Goal: Communication & Community: Answer question/provide support

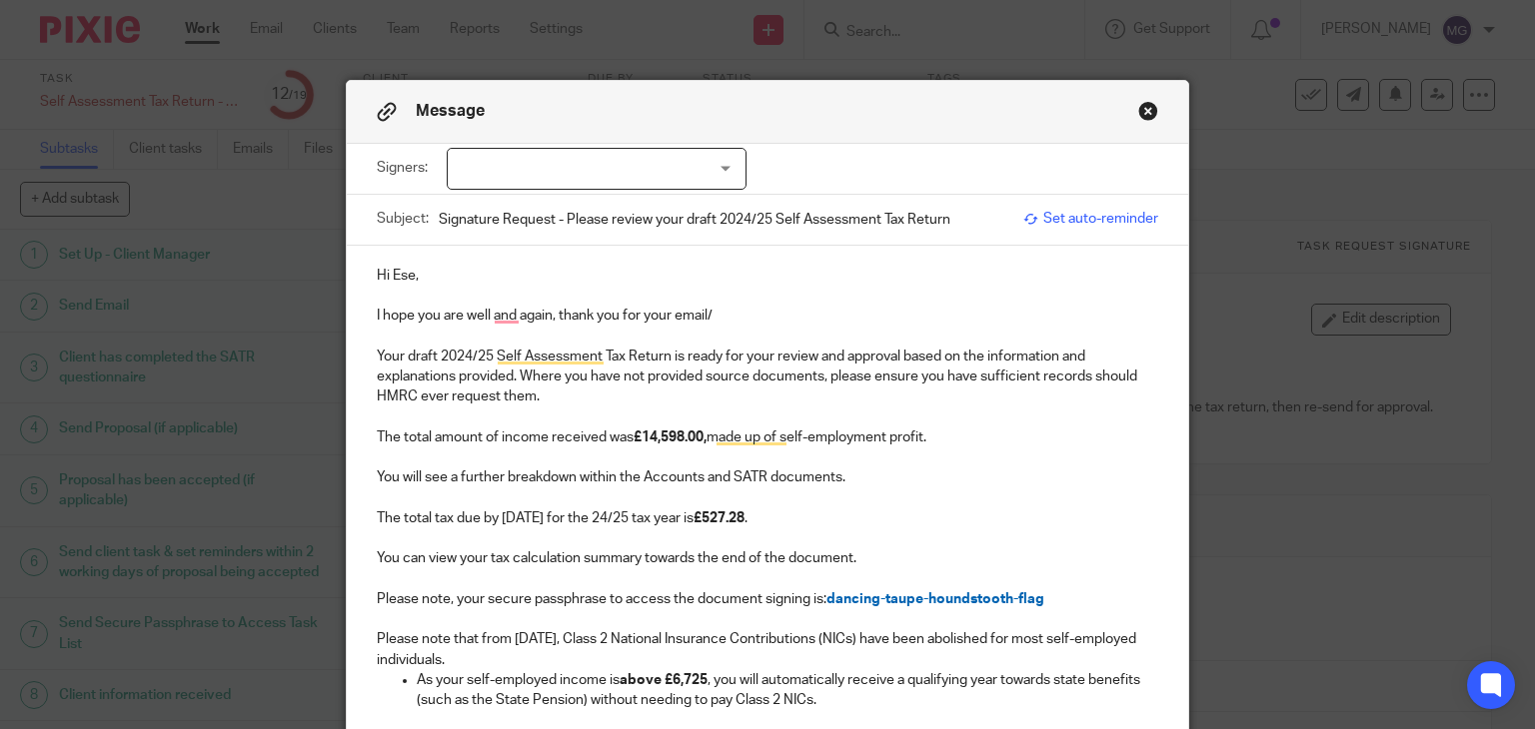
click at [654, 165] on div at bounding box center [597, 169] width 300 height 42
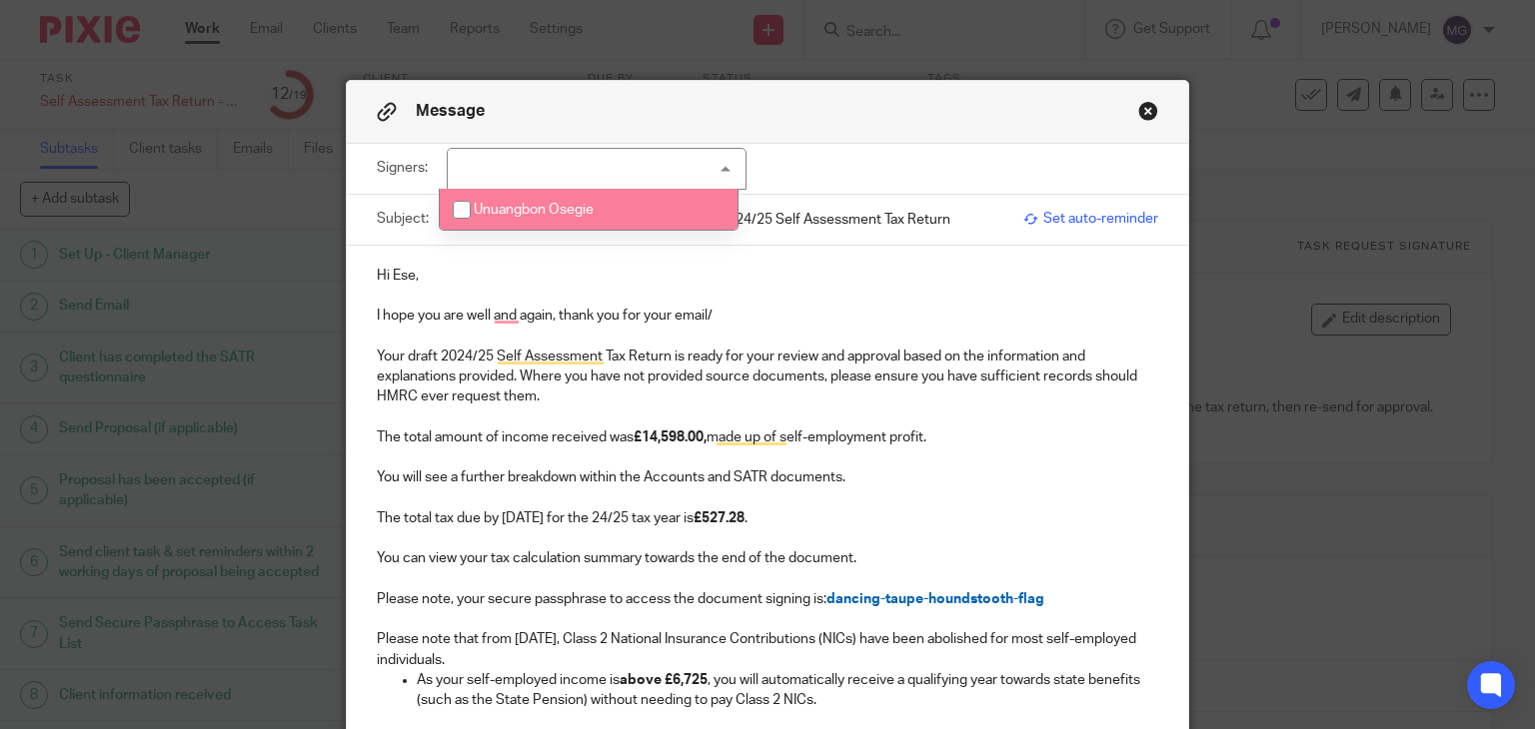
click at [540, 213] on span "Unuangbon Osegie" at bounding box center [534, 210] width 120 height 14
checkbox input "true"
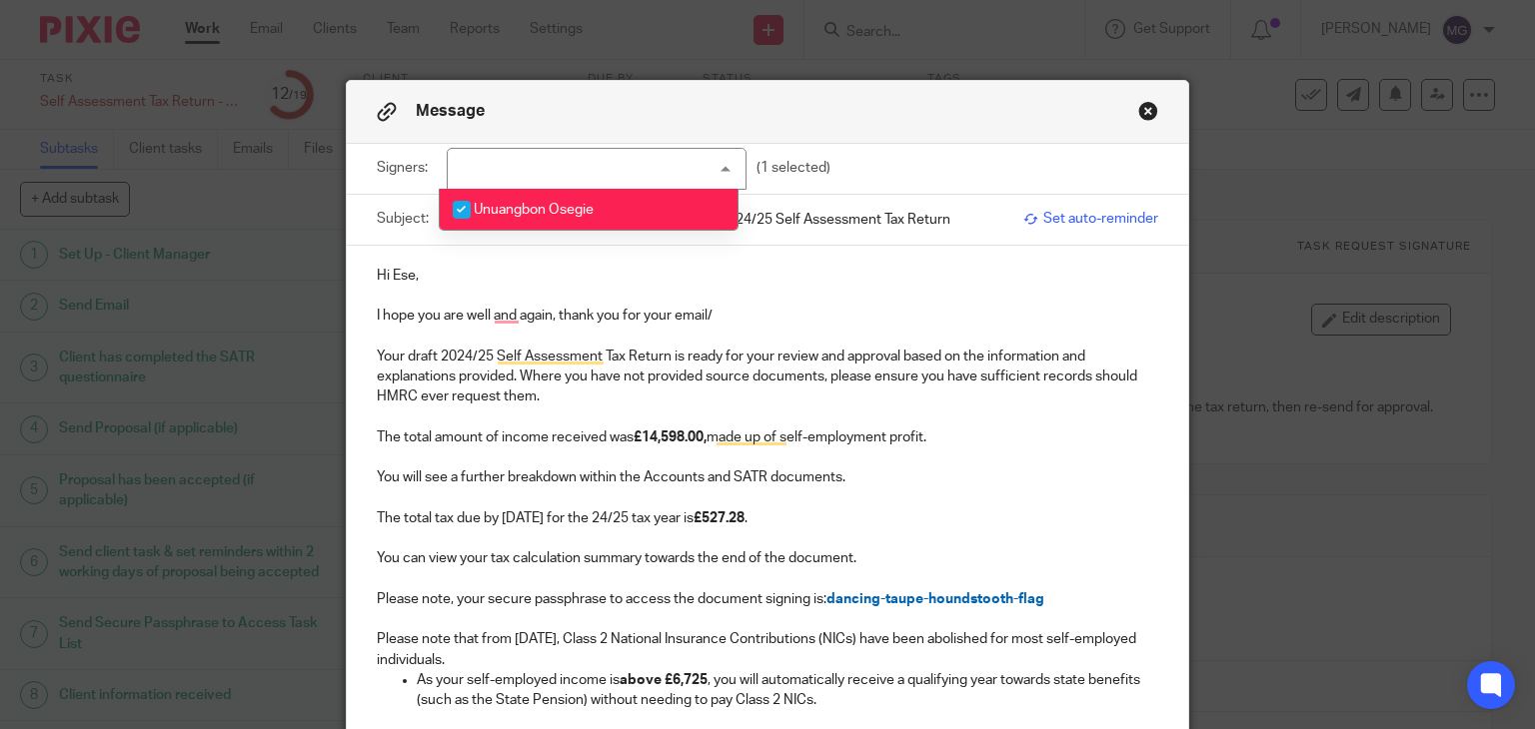
click at [739, 379] on p "Your draft 2024/25 Self Assessment Tax Return is ready for your review and appr…" at bounding box center [768, 377] width 782 height 61
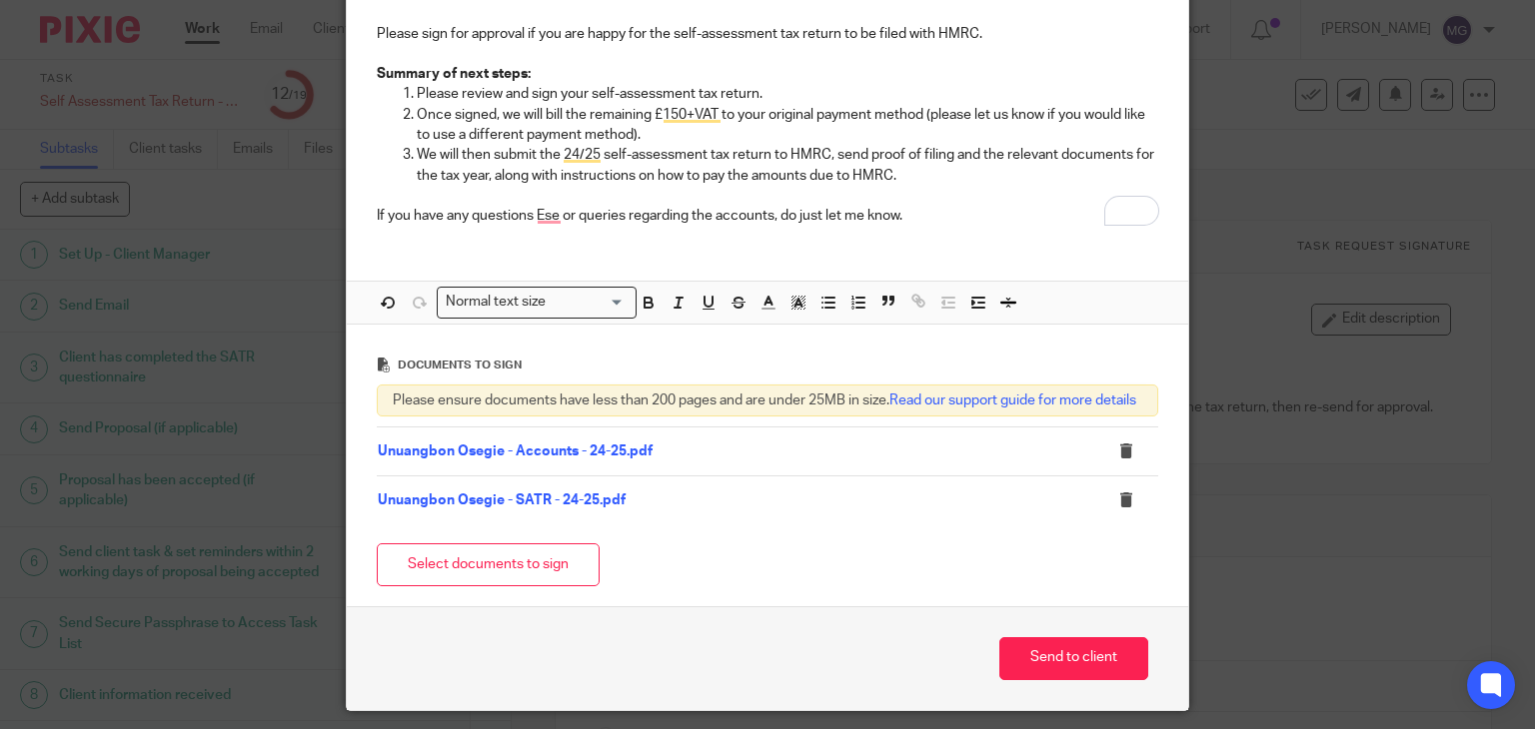
scroll to position [787, 0]
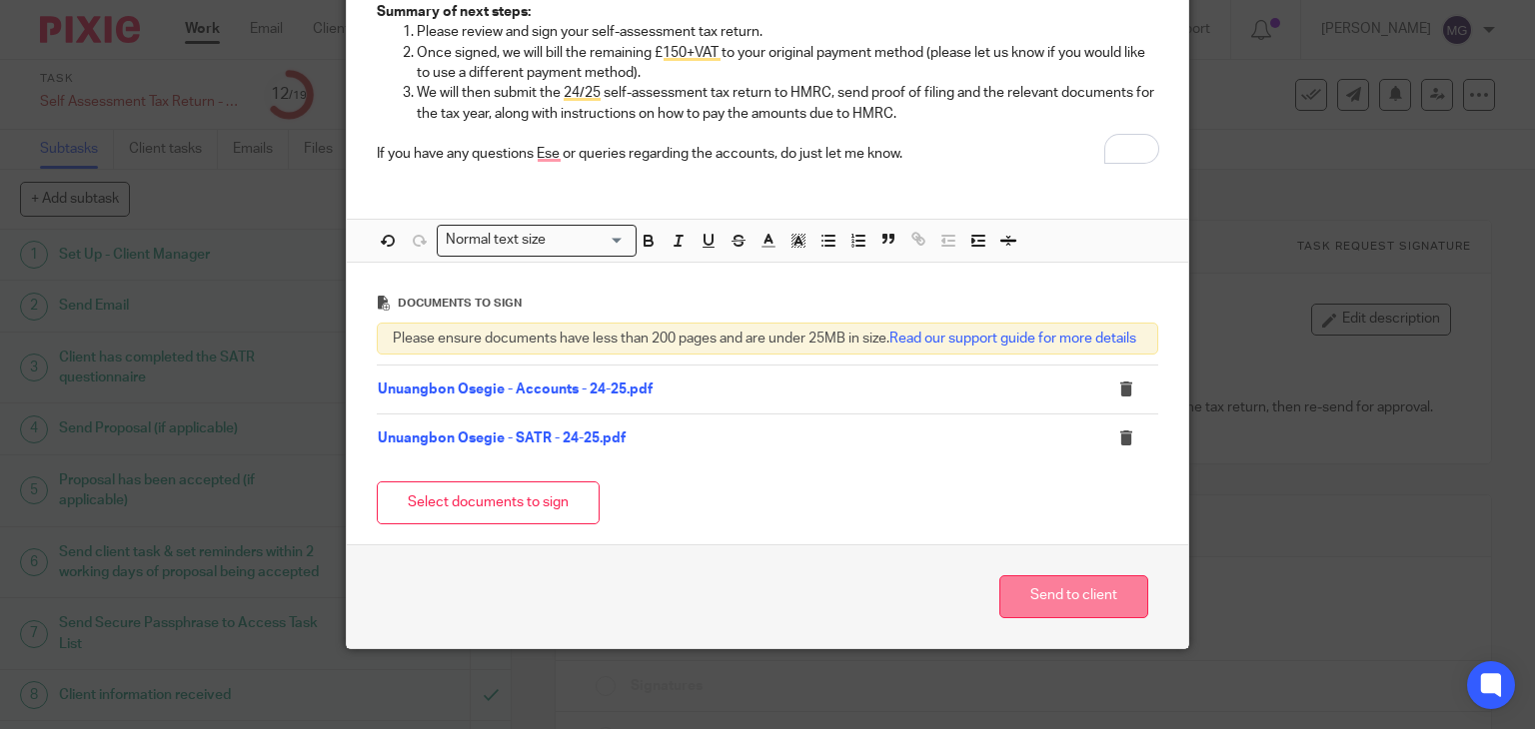
click at [1086, 608] on button "Send to client" at bounding box center [1073, 597] width 149 height 43
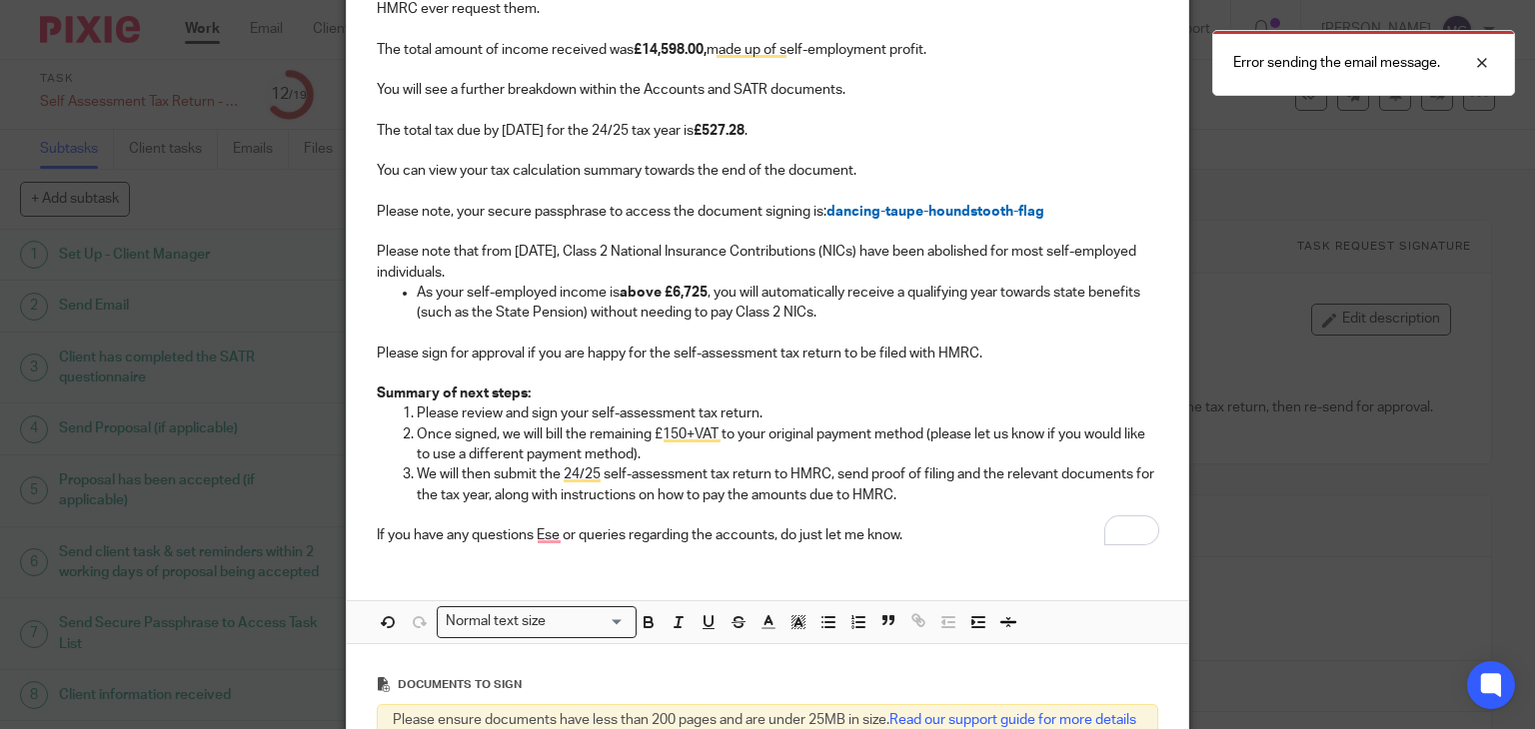
scroll to position [0, 0]
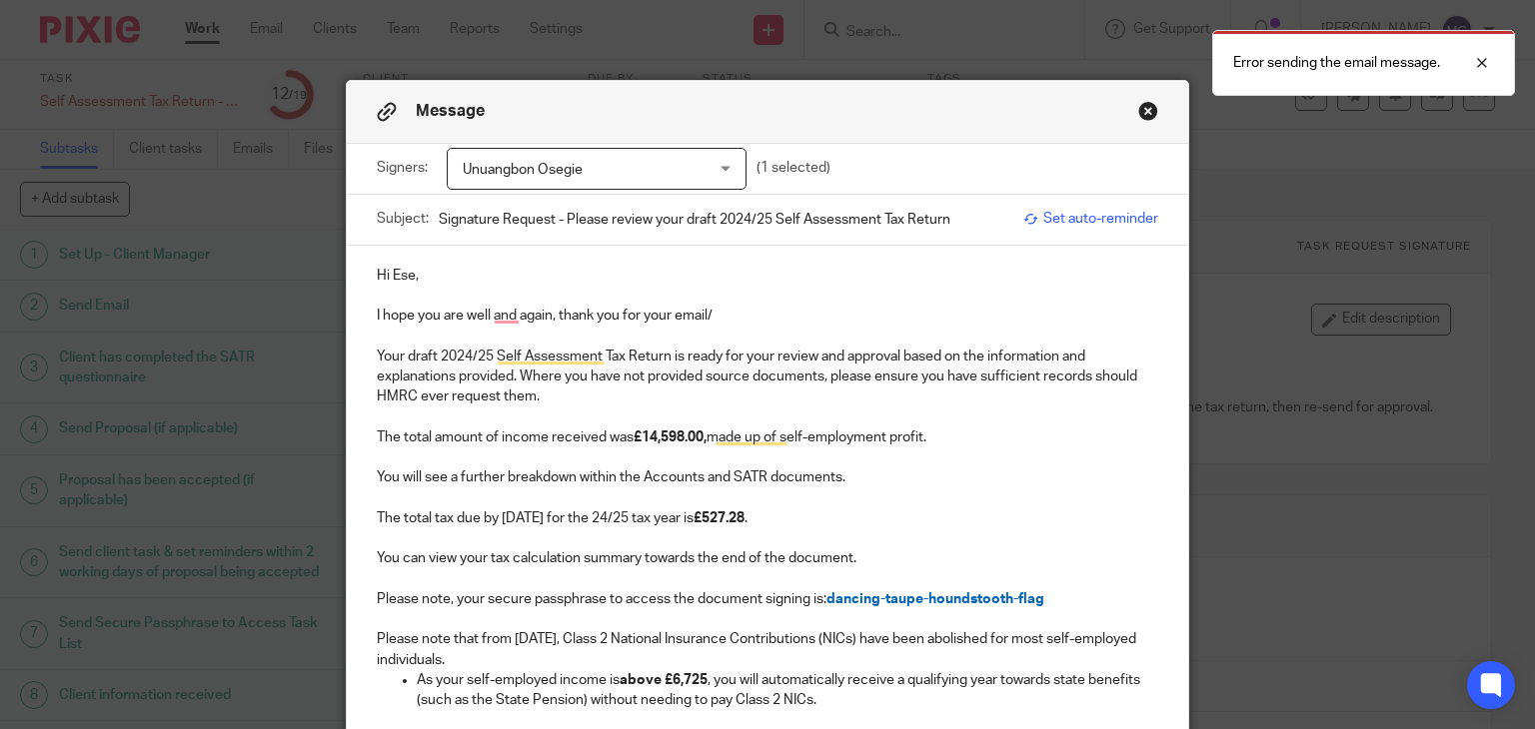
click at [795, 359] on p "Your draft 2024/25 Self Assessment Tax Return is ready for your review and appr…" at bounding box center [768, 377] width 782 height 61
click at [1476, 61] on div at bounding box center [1467, 63] width 54 height 24
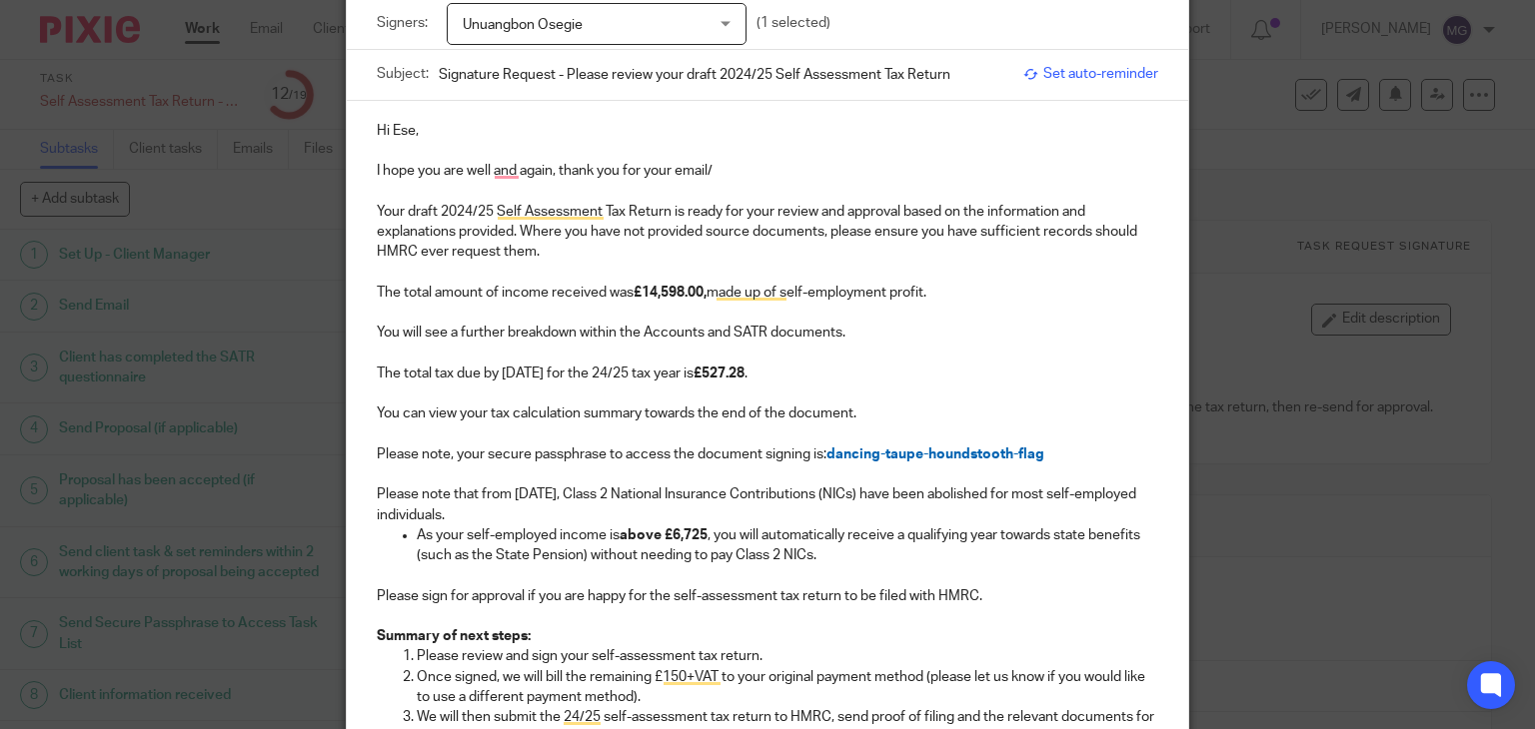
scroll to position [100, 0]
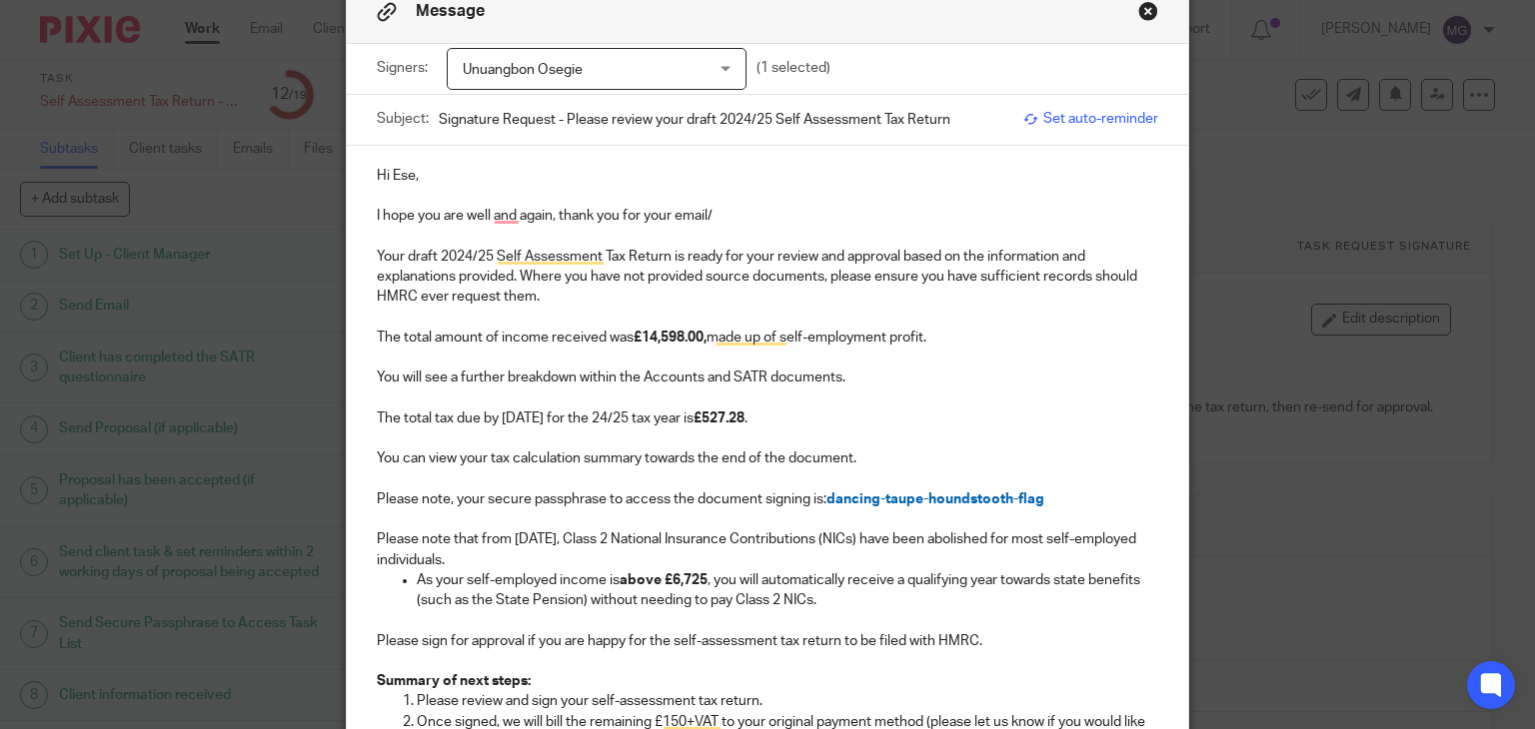
click at [1091, 120] on span "Set auto-reminder" at bounding box center [1090, 119] width 135 height 20
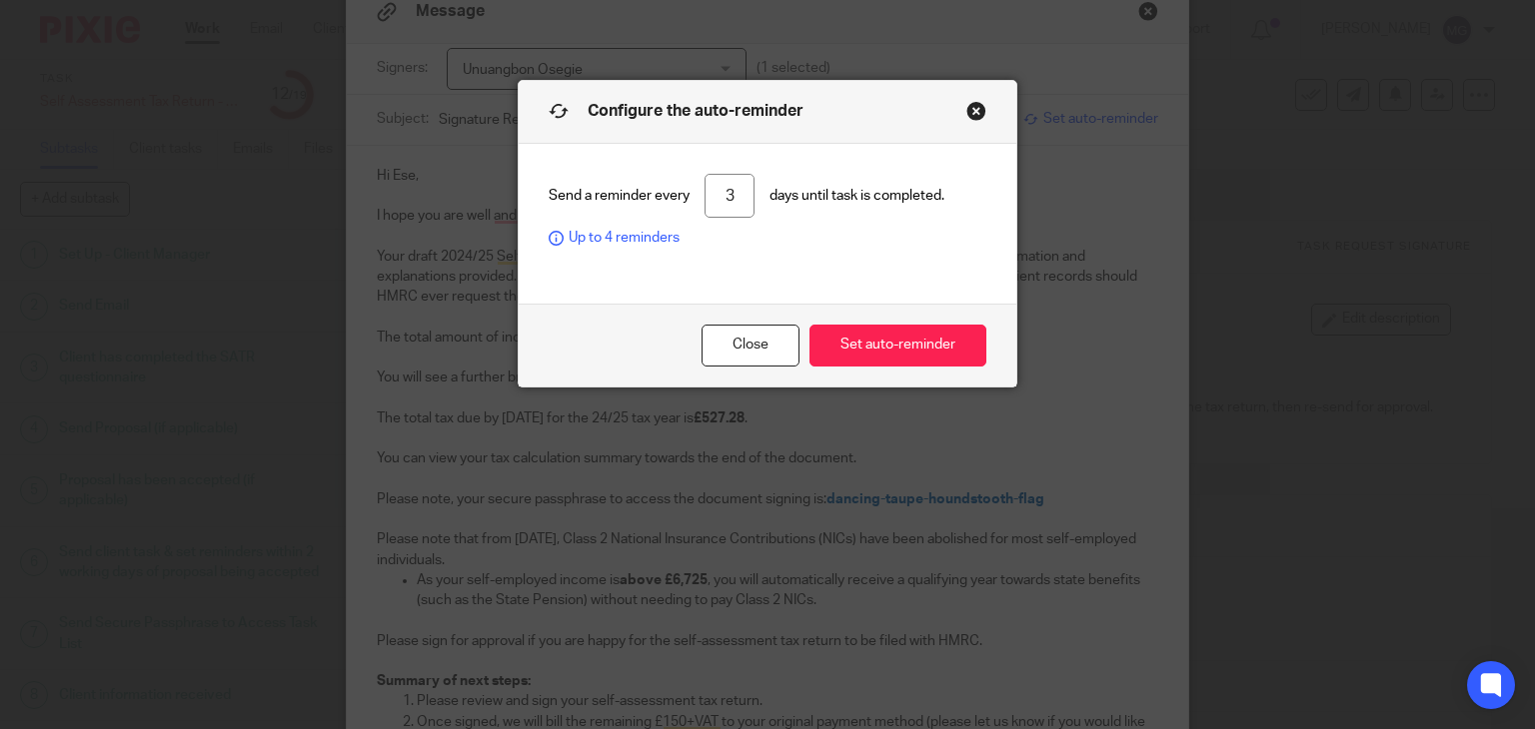
drag, startPoint x: 729, startPoint y: 185, endPoint x: 639, endPoint y: 167, distance: 92.7
click at [639, 167] on main "Send a reminder every 3 days until task is completed. Up to 4 reminders" at bounding box center [768, 224] width 498 height 160
type input "14"
click at [860, 333] on button "Set auto-reminder" at bounding box center [897, 346] width 177 height 43
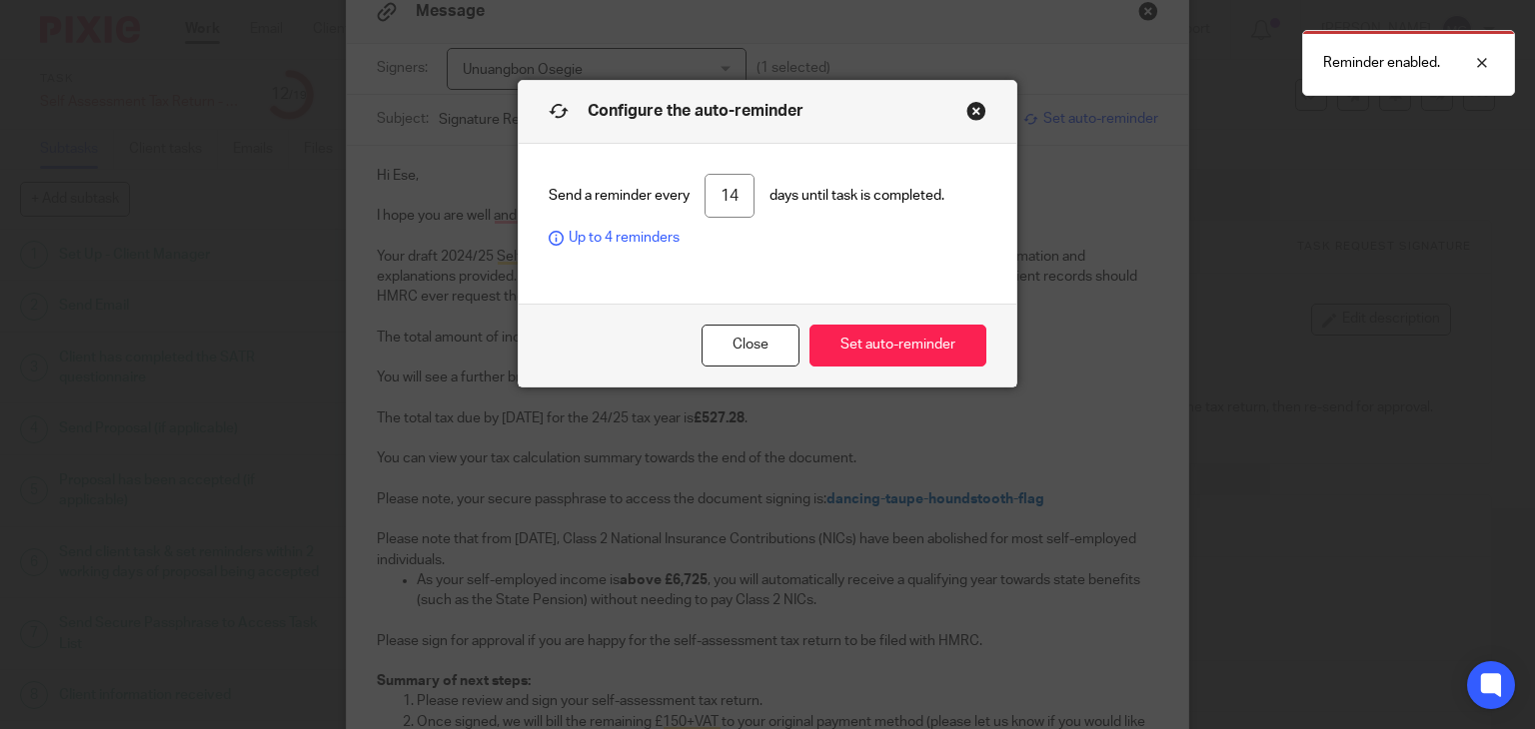
drag, startPoint x: 906, startPoint y: 350, endPoint x: 911, endPoint y: 261, distance: 89.1
click at [911, 261] on div "Configure the auto-reminder Send a reminder every 14 days until task is complet…" at bounding box center [768, 234] width 498 height 306
click at [931, 347] on button "Set auto-reminder" at bounding box center [897, 346] width 177 height 43
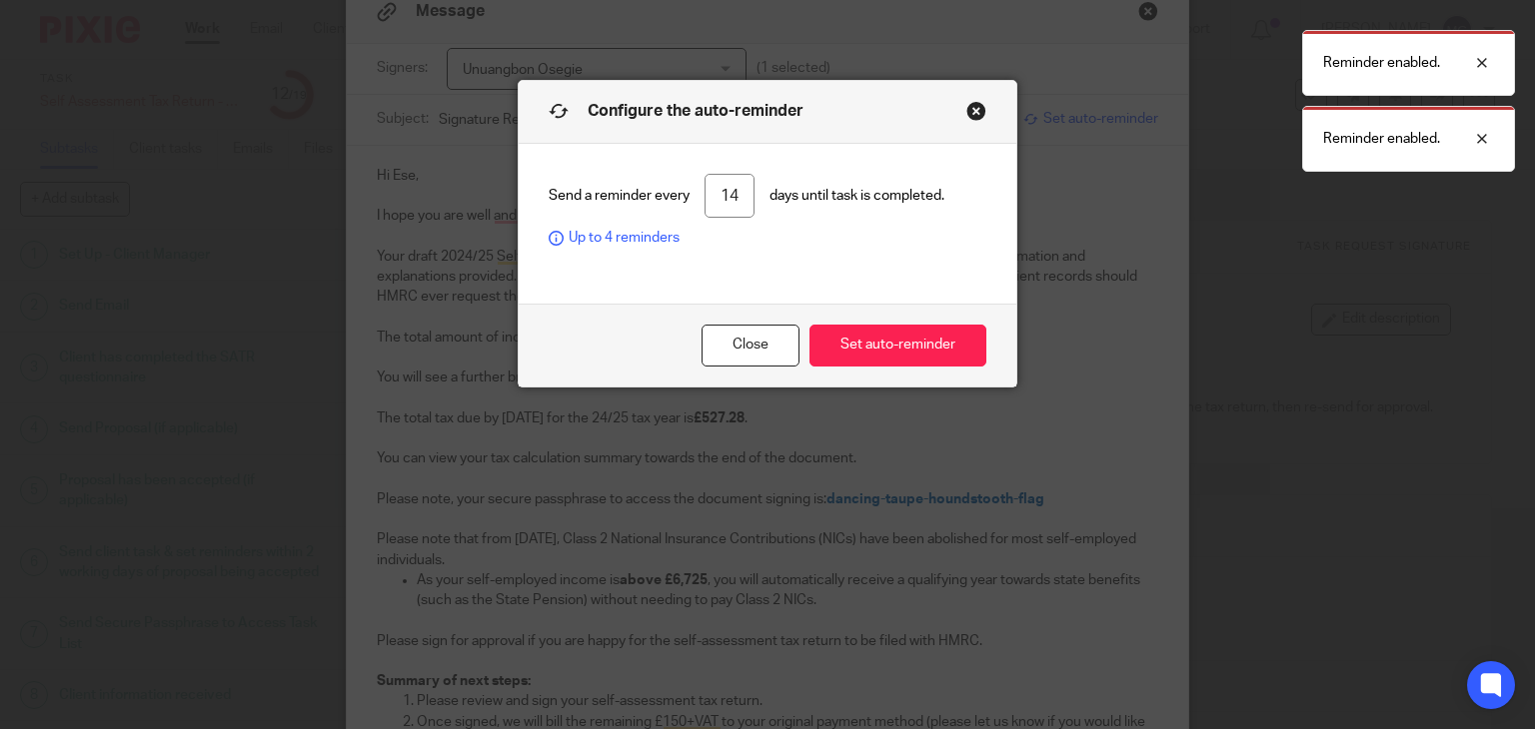
click at [969, 106] on div "Reminder enabled. Reminder enabled." at bounding box center [1140, 96] width 747 height 152
drag, startPoint x: 965, startPoint y: 113, endPoint x: 1324, endPoint y: 112, distance: 358.7
click at [975, 113] on div "Reminder enabled. Reminder enabled." at bounding box center [1140, 96] width 747 height 152
click at [1472, 55] on div at bounding box center [1467, 63] width 54 height 24
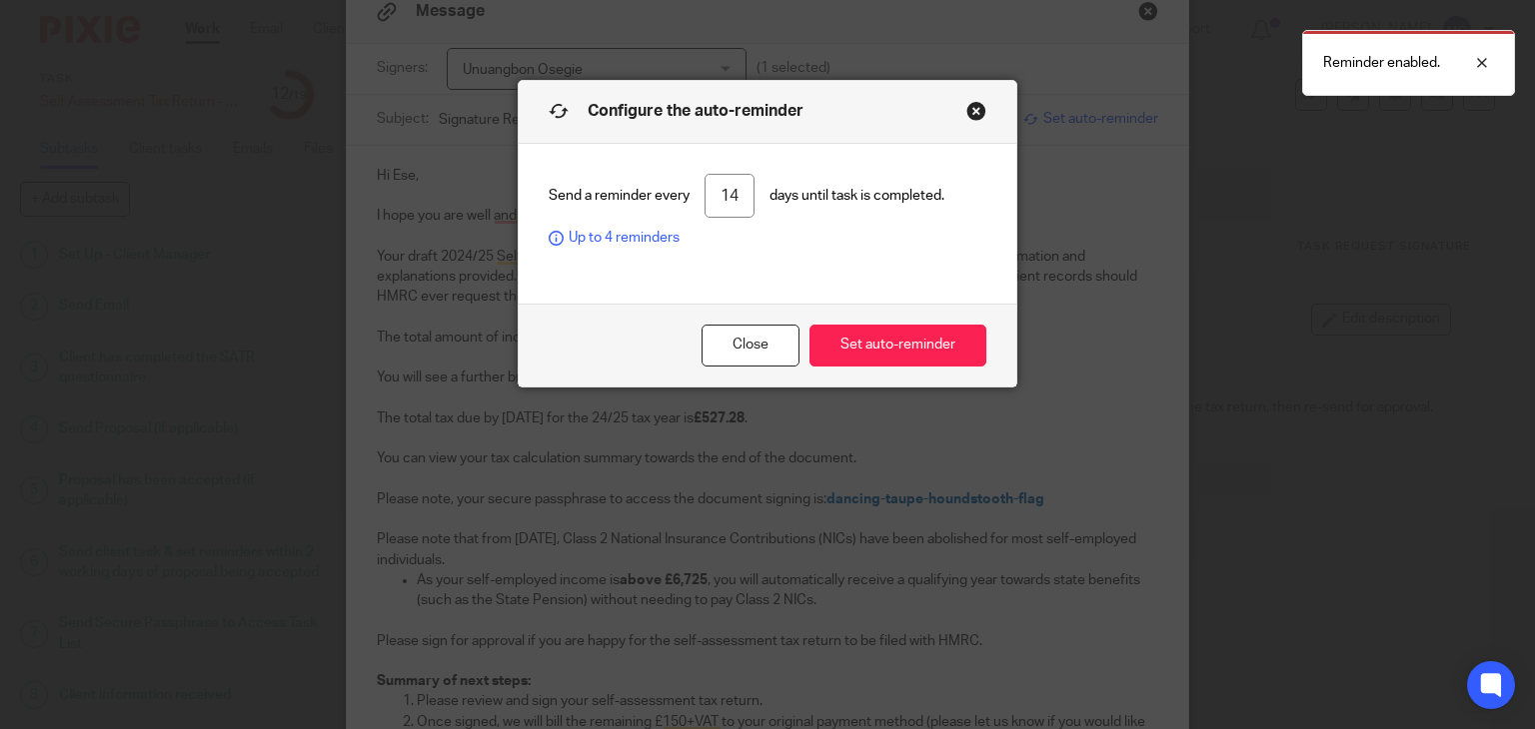
click at [1483, 61] on div at bounding box center [1467, 63] width 54 height 24
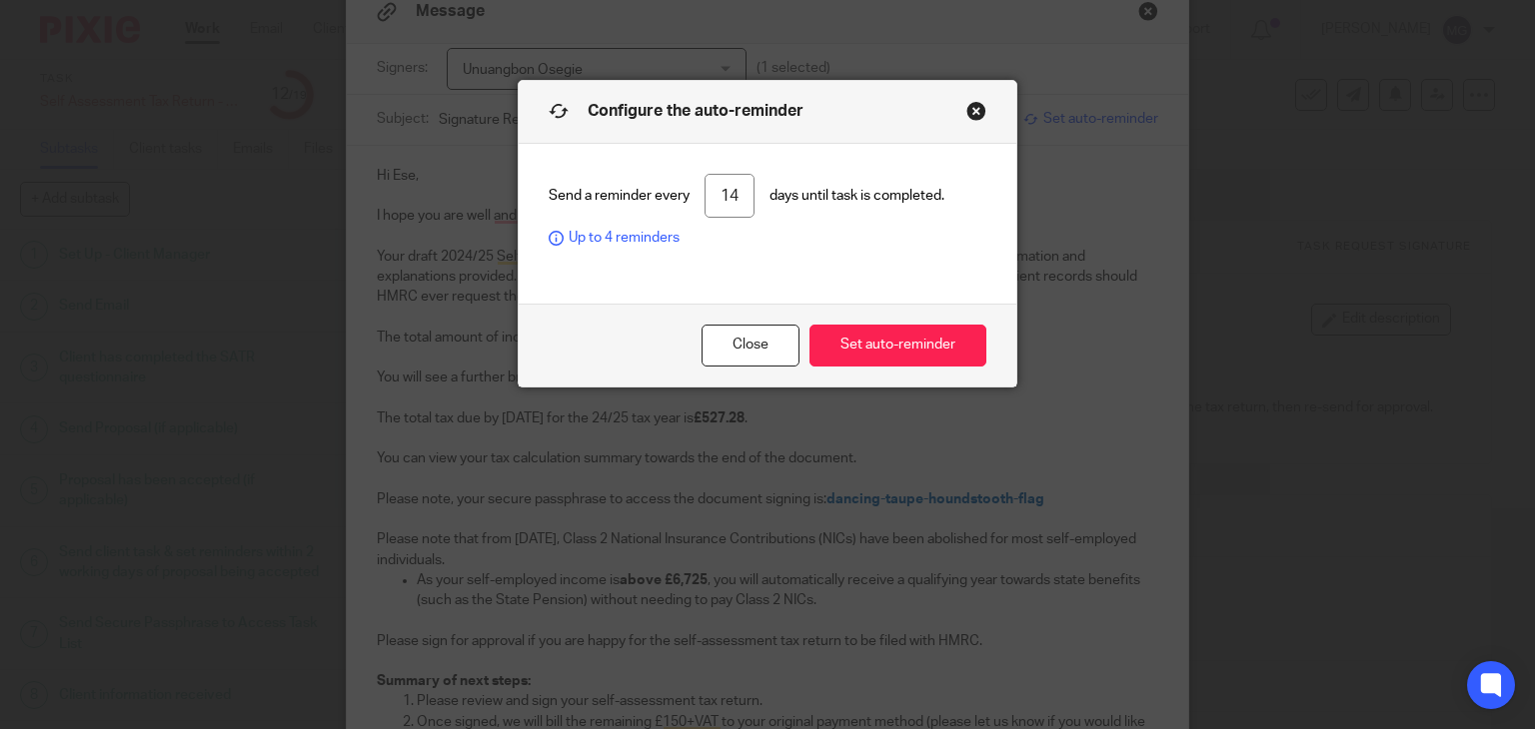
click at [966, 118] on button "Close modal" at bounding box center [976, 111] width 20 height 20
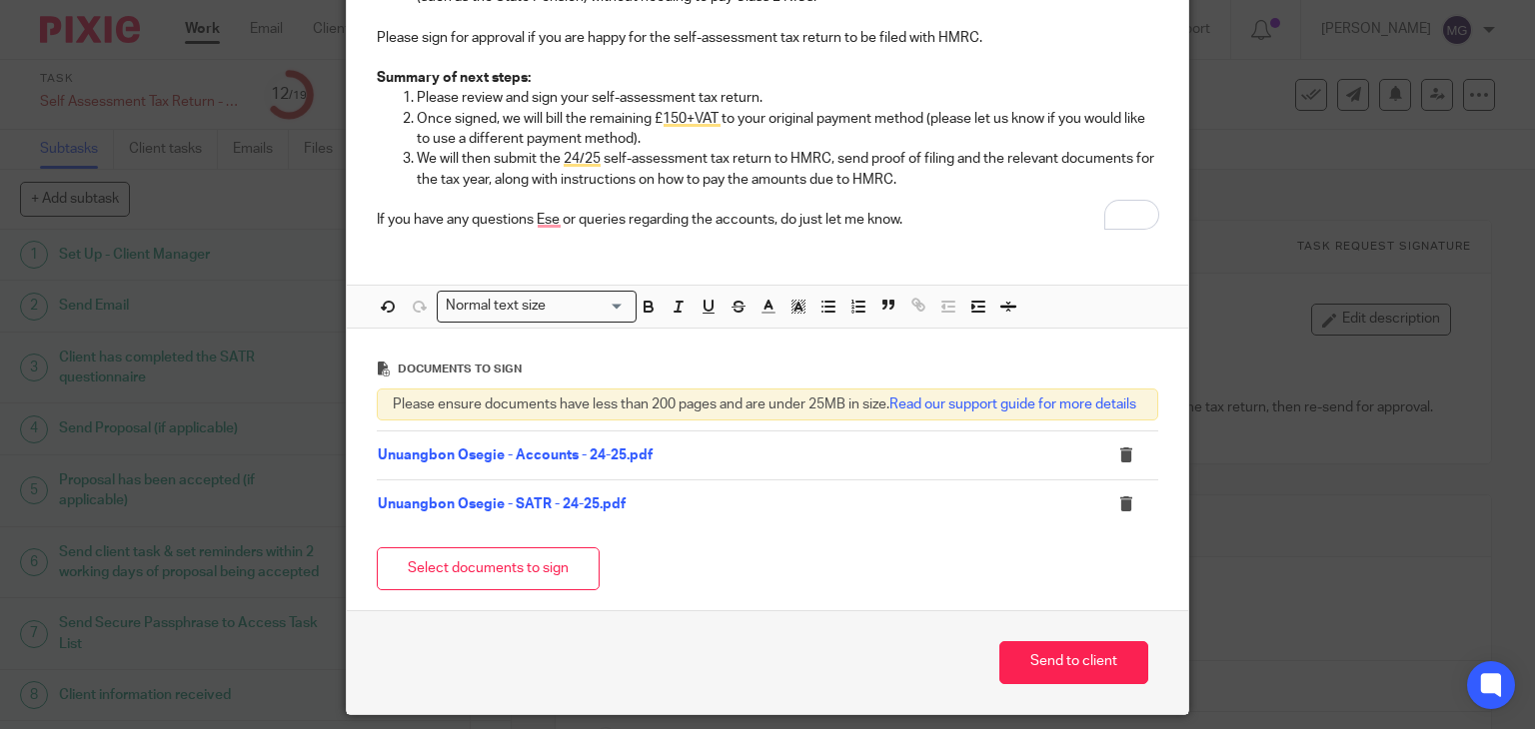
scroll to position [787, 0]
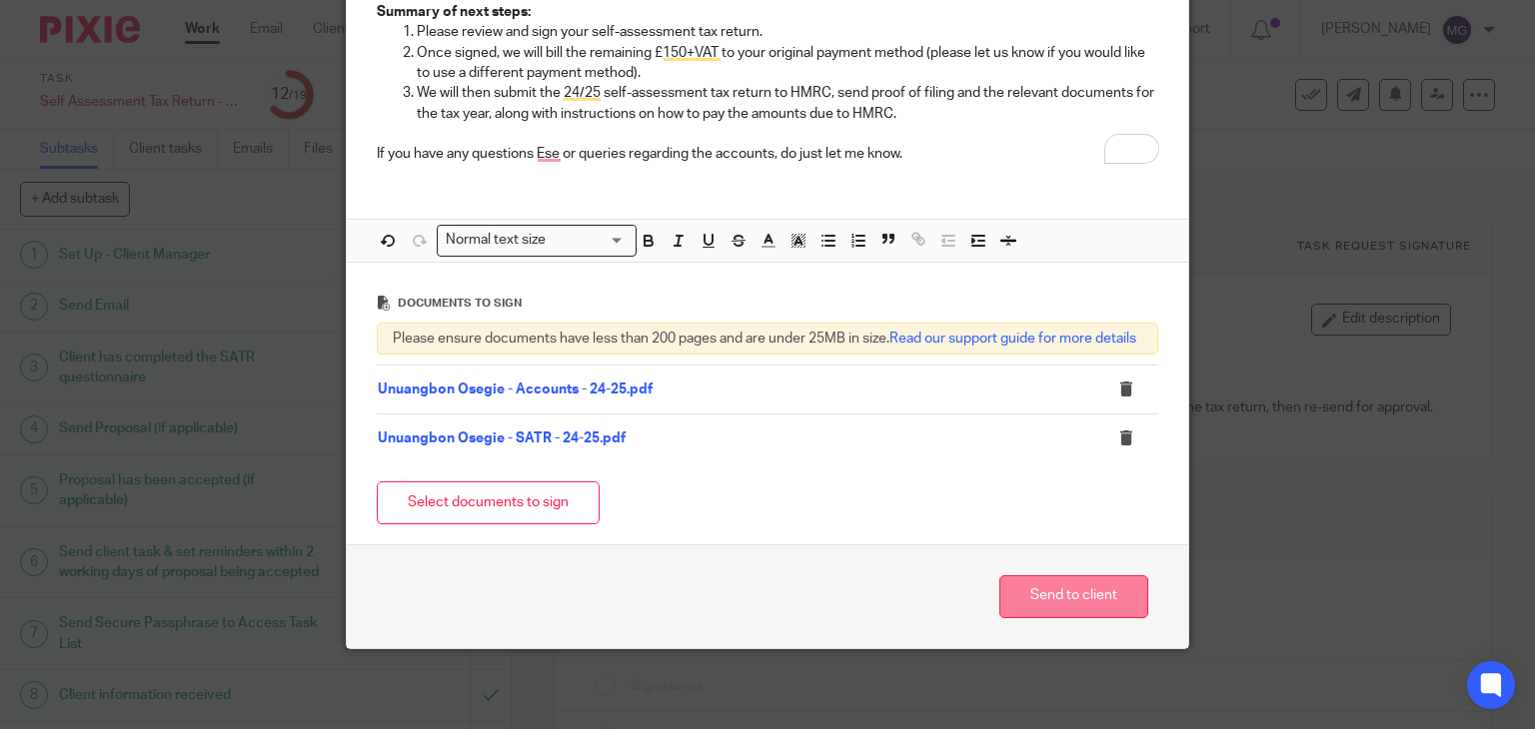
click at [1031, 593] on button "Send to client" at bounding box center [1073, 597] width 149 height 43
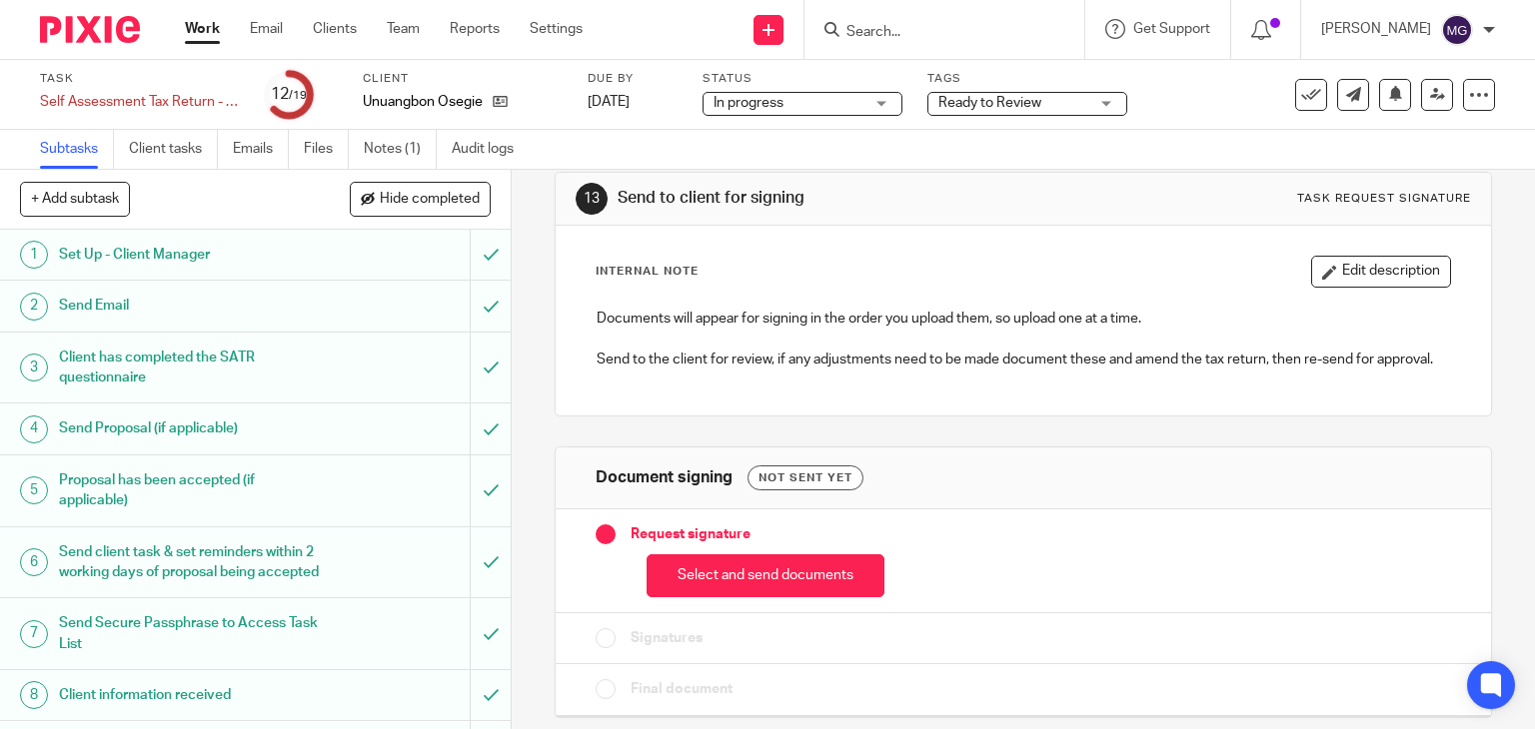
scroll to position [74, 0]
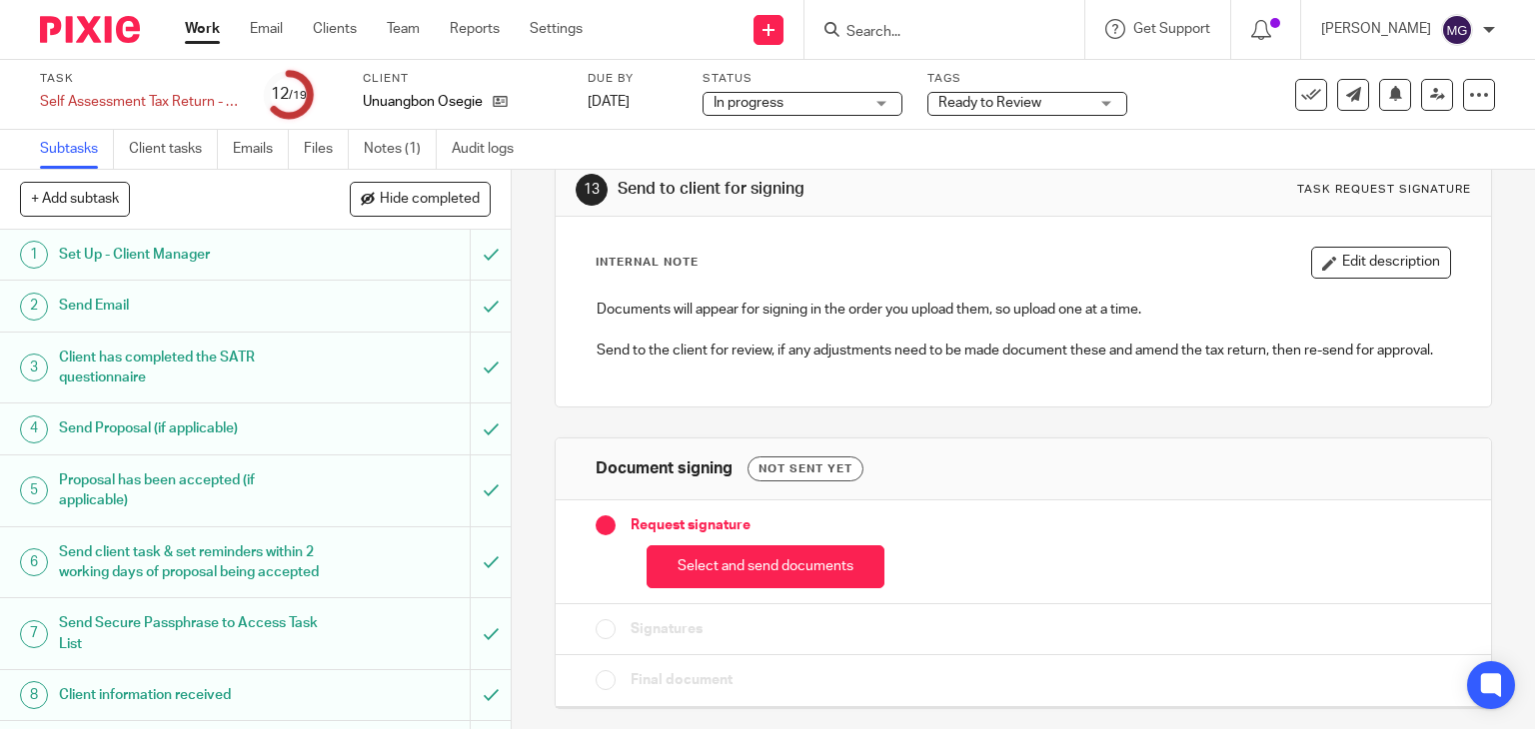
drag, startPoint x: 712, startPoint y: 561, endPoint x: 786, endPoint y: 557, distance: 74.1
click at [712, 562] on button "Select and send documents" at bounding box center [766, 567] width 238 height 43
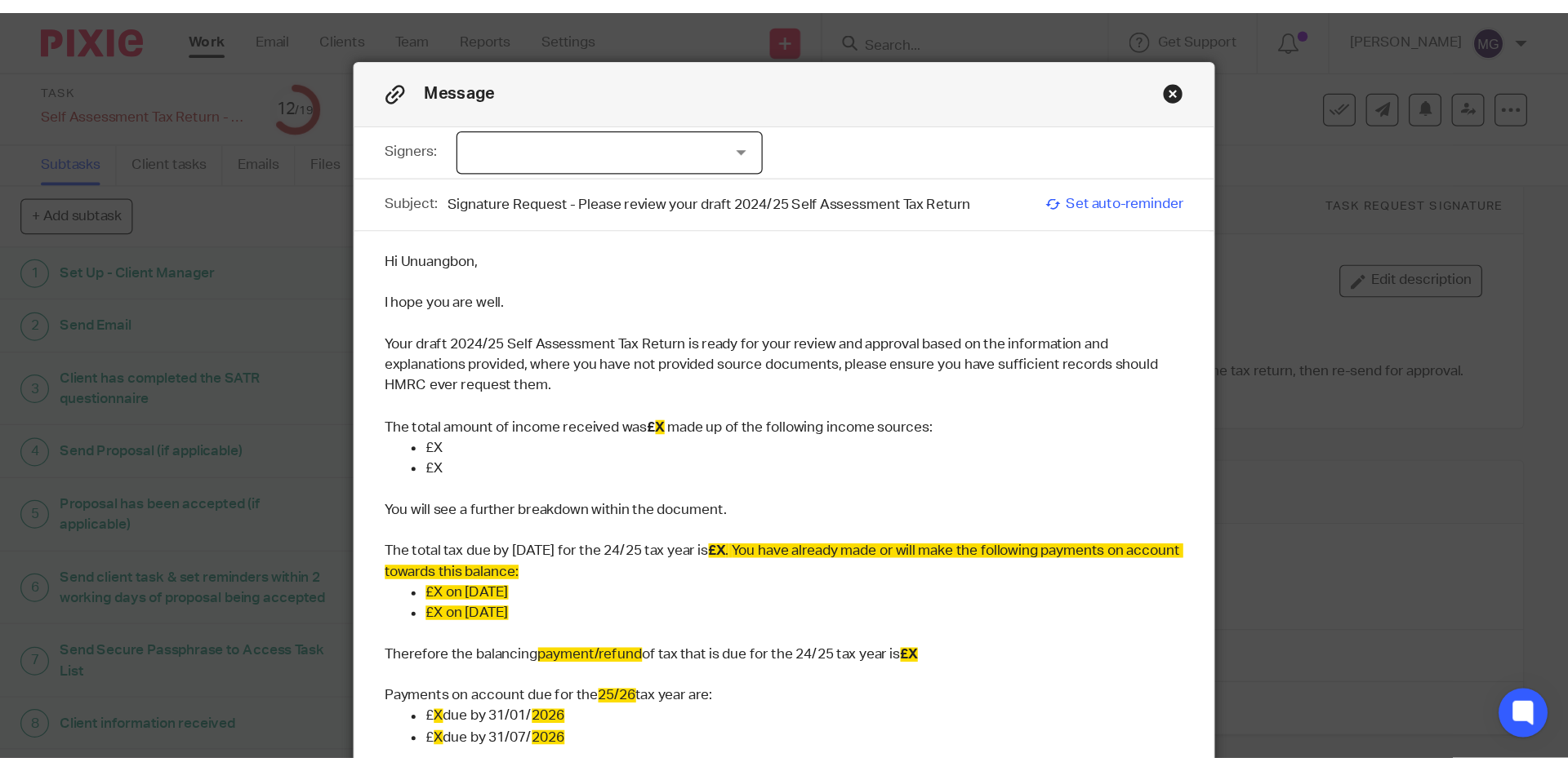
scroll to position [0, 0]
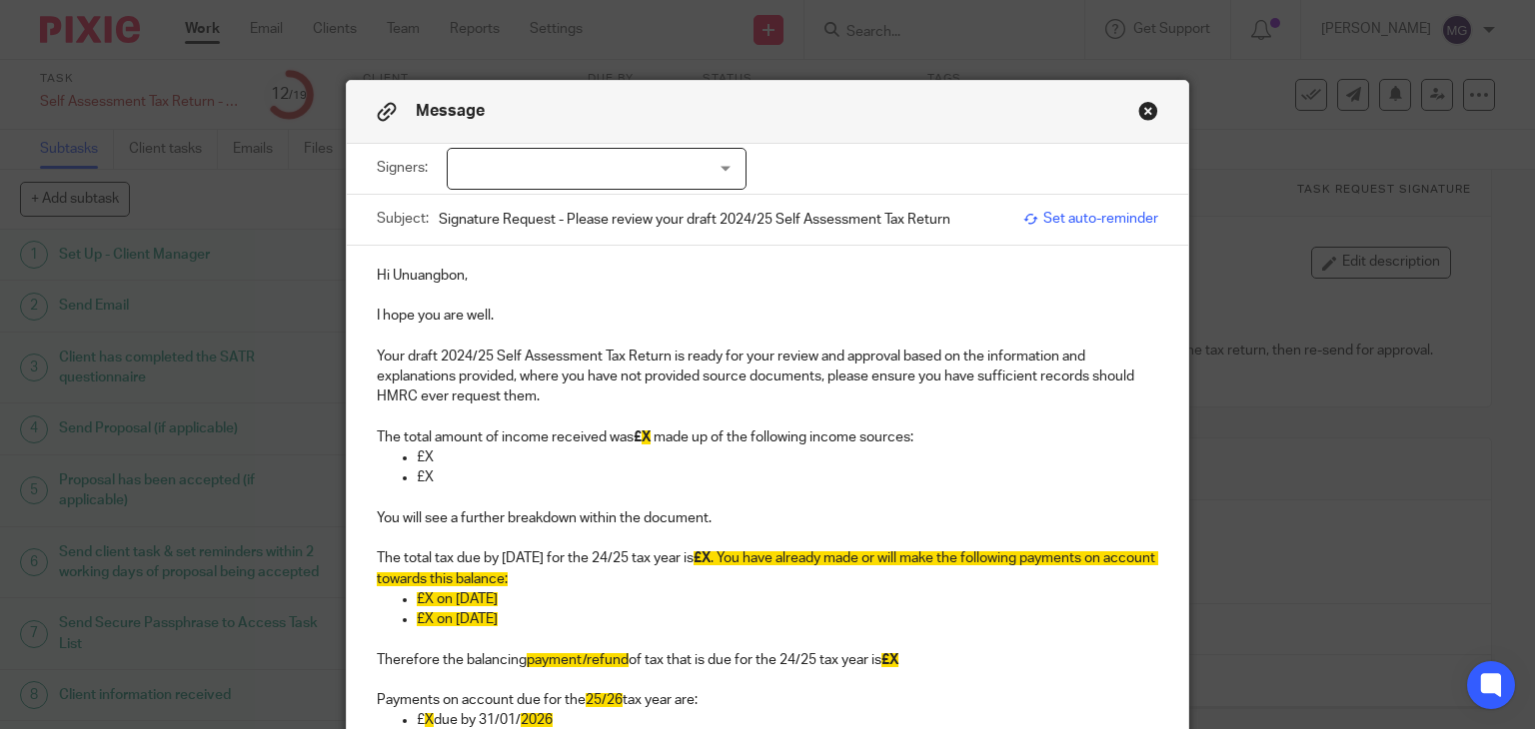
click at [244, 70] on div "Message Signers: Unuangbon Osegie (0 selected) Subject: Signature Request - Ple…" at bounding box center [767, 364] width 1535 height 729
click at [831, 471] on p "£X" at bounding box center [788, 478] width 742 height 20
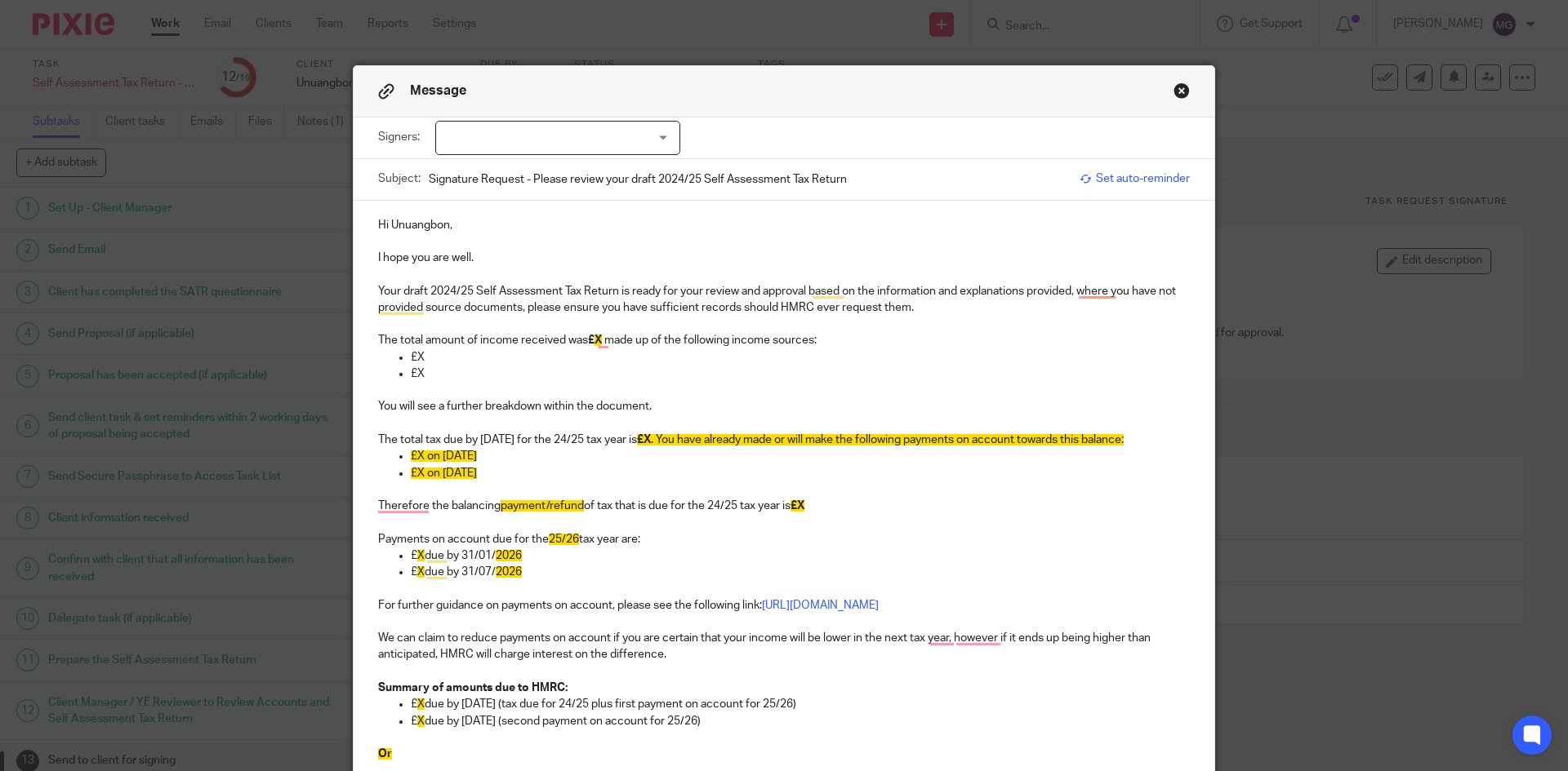
click at [449, 286] on p "Your draft 2024/25 Self Assessment Tax Return is ready for your review and appr…" at bounding box center [784, 300] width 811 height 33
click at [470, 254] on p "I hope you are well." at bounding box center [784, 258] width 811 height 16
drag, startPoint x: 739, startPoint y: 262, endPoint x: 497, endPoint y: 256, distance: 242.1
click at [497, 256] on p "I hope you are well and AGAIN THANK YOU FOR YOUR EMAIL." at bounding box center [784, 258] width 811 height 16
click at [587, 290] on p "Your draft 2024/25 Self Assessment Tax Return is ready for your review and appr…" at bounding box center [784, 300] width 811 height 33
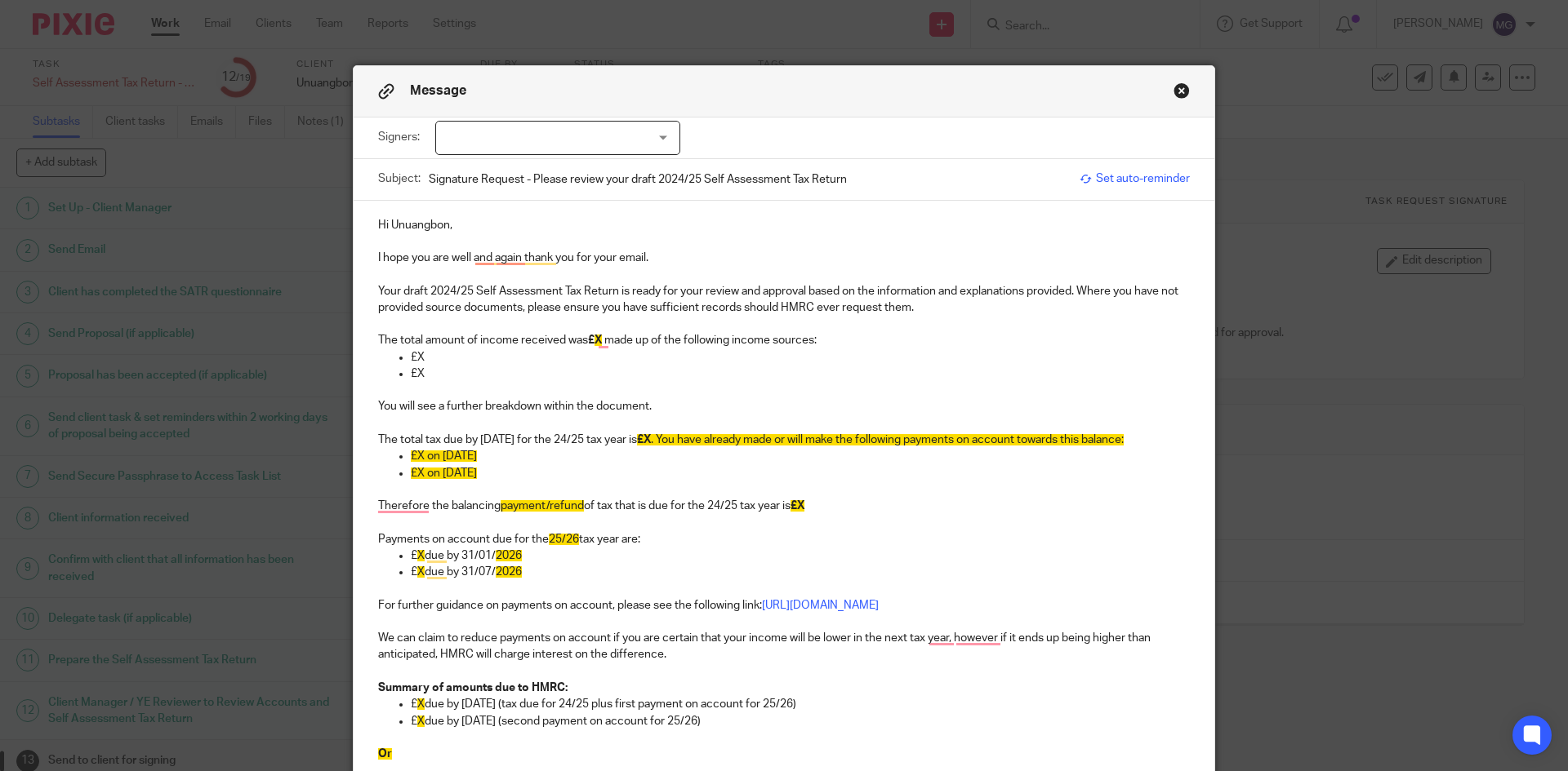
click at [927, 329] on p "To enrich screen reader interactions, please activate Accessibility in Grammarl…" at bounding box center [784, 324] width 811 height 16
click at [724, 332] on p "To enrich screen reader interactions, please activate Accessibility in Grammarl…" at bounding box center [784, 324] width 811 height 16
click at [594, 338] on span "X" at bounding box center [597, 341] width 7 height 11
click at [592, 362] on p "£X" at bounding box center [800, 358] width 779 height 16
click at [589, 339] on strong "£ X" at bounding box center [596, 341] width 16 height 11
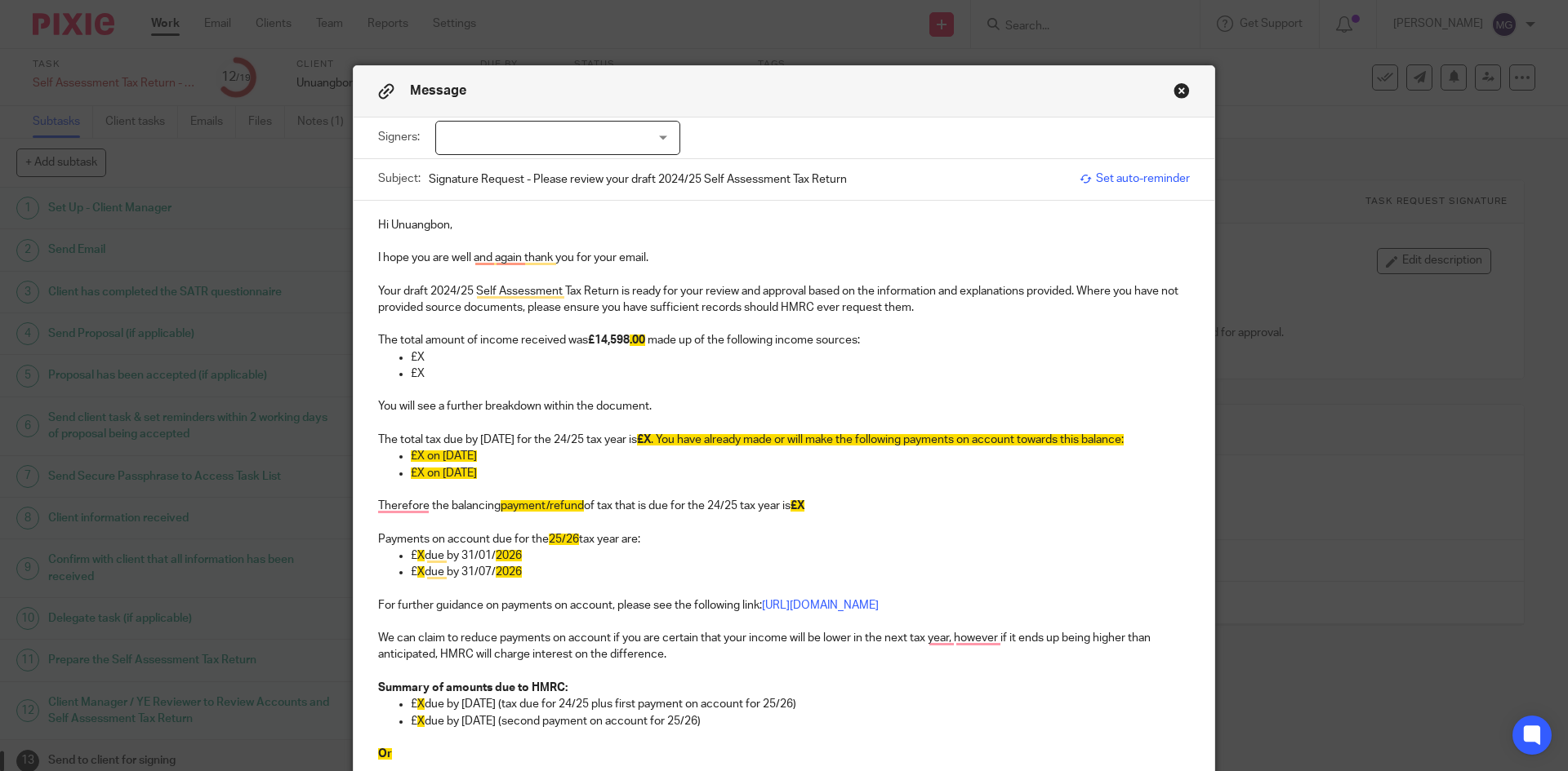
drag, startPoint x: 707, startPoint y: 341, endPoint x: 745, endPoint y: 341, distance: 38.0
click at [708, 341] on p "The total amount of income received was £14,598 .00 made up of the following in…" at bounding box center [784, 341] width 811 height 16
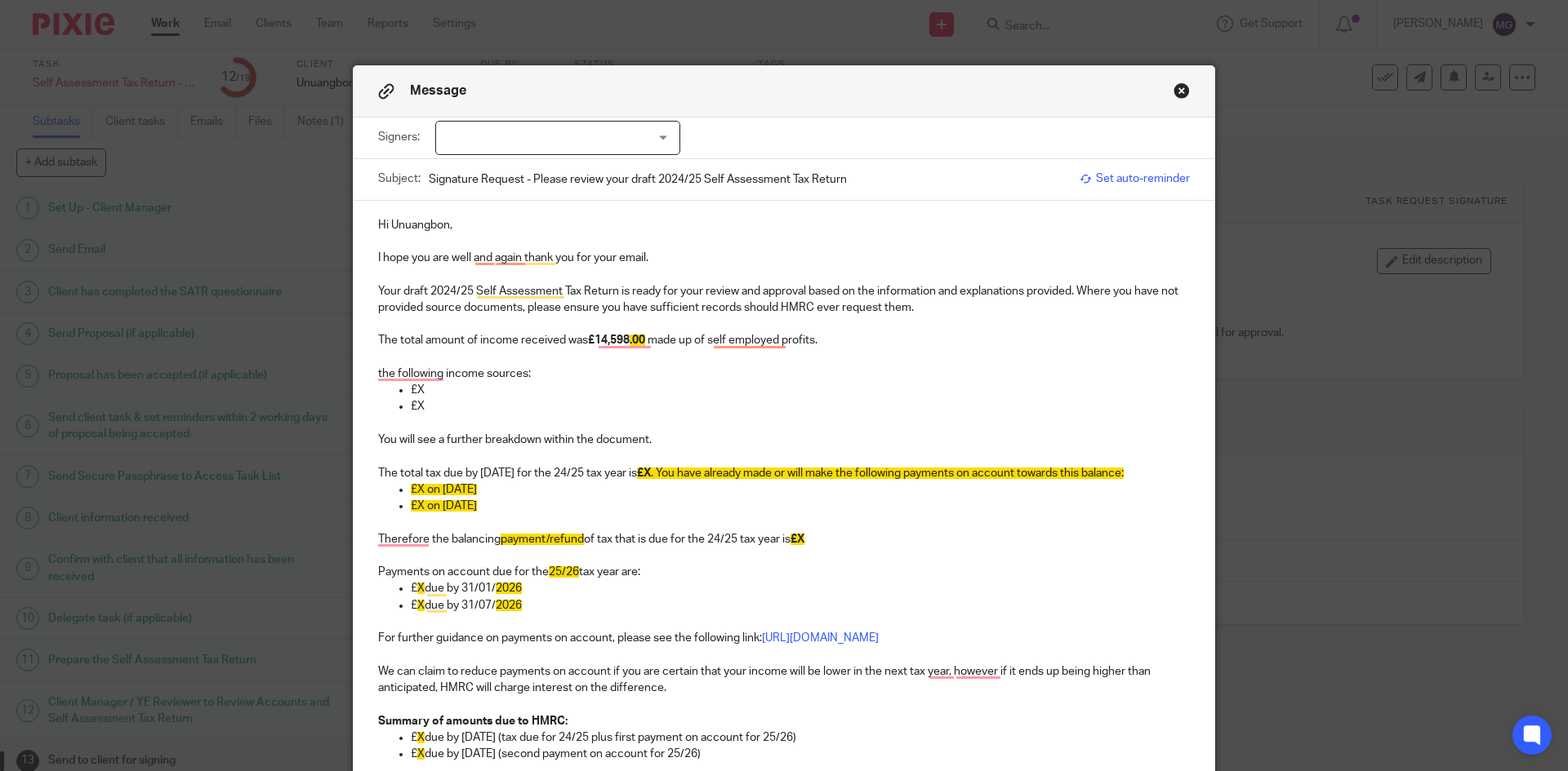
click at [672, 444] on p "You will see a further breakdown within the document." at bounding box center [784, 440] width 811 height 16
drag, startPoint x: 500, startPoint y: 420, endPoint x: 333, endPoint y: 375, distance: 173.0
click at [333, 375] on div "Message Signers: Unuangbon Osegie (0 selected) Subject: Signature Request - Ple…" at bounding box center [784, 386] width 1568 height 771
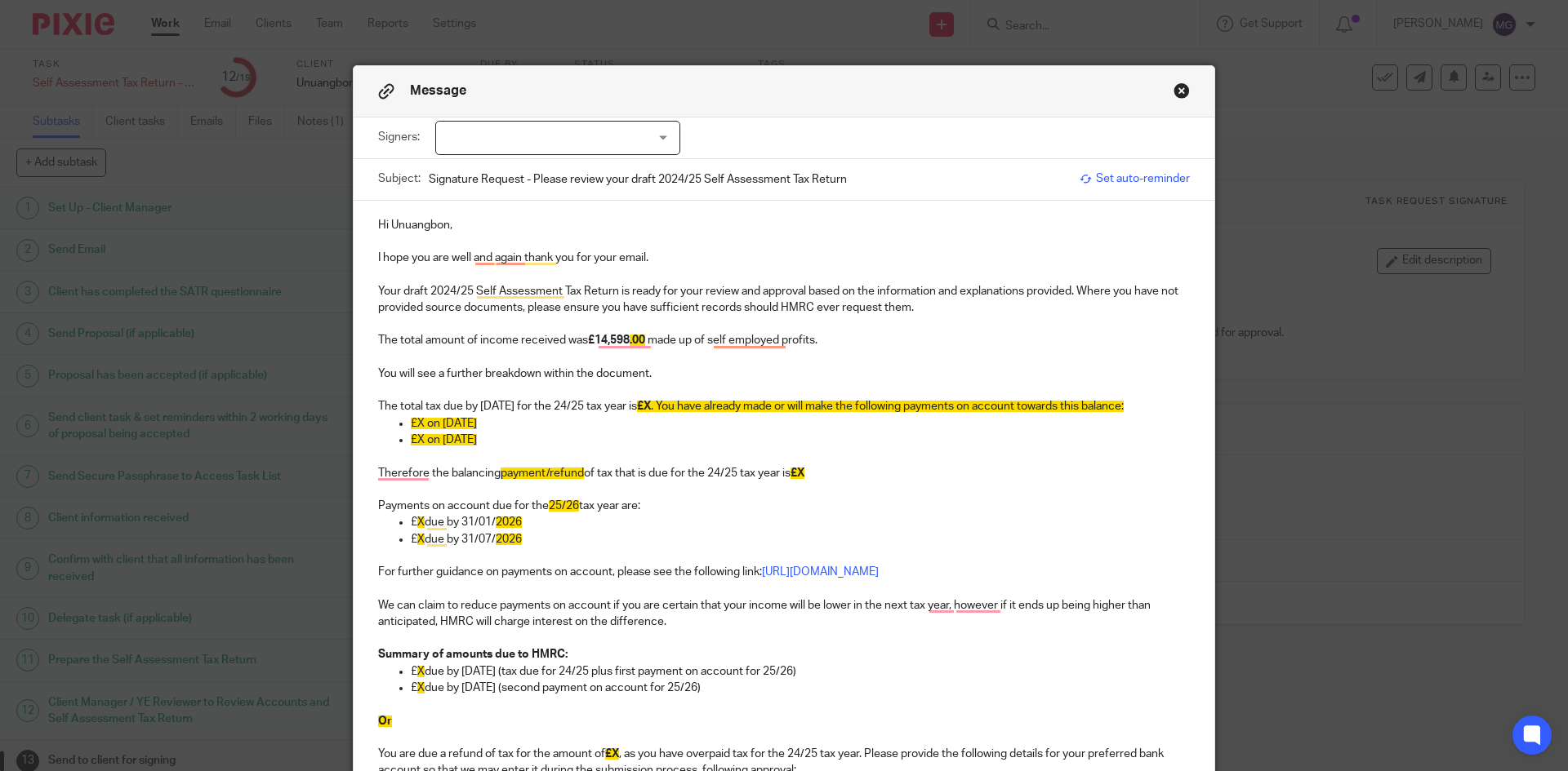
click at [787, 390] on p "To enrich screen reader interactions, please activate Accessibility in Grammarl…" at bounding box center [784, 390] width 811 height 16
drag, startPoint x: 516, startPoint y: 443, endPoint x: 682, endPoint y: 408, distance: 169.6
click at [682, 408] on div "Hi Unuangbon, I hope you are well and again thank you for your email. Your draf…" at bounding box center [784, 769] width 860 height 1137
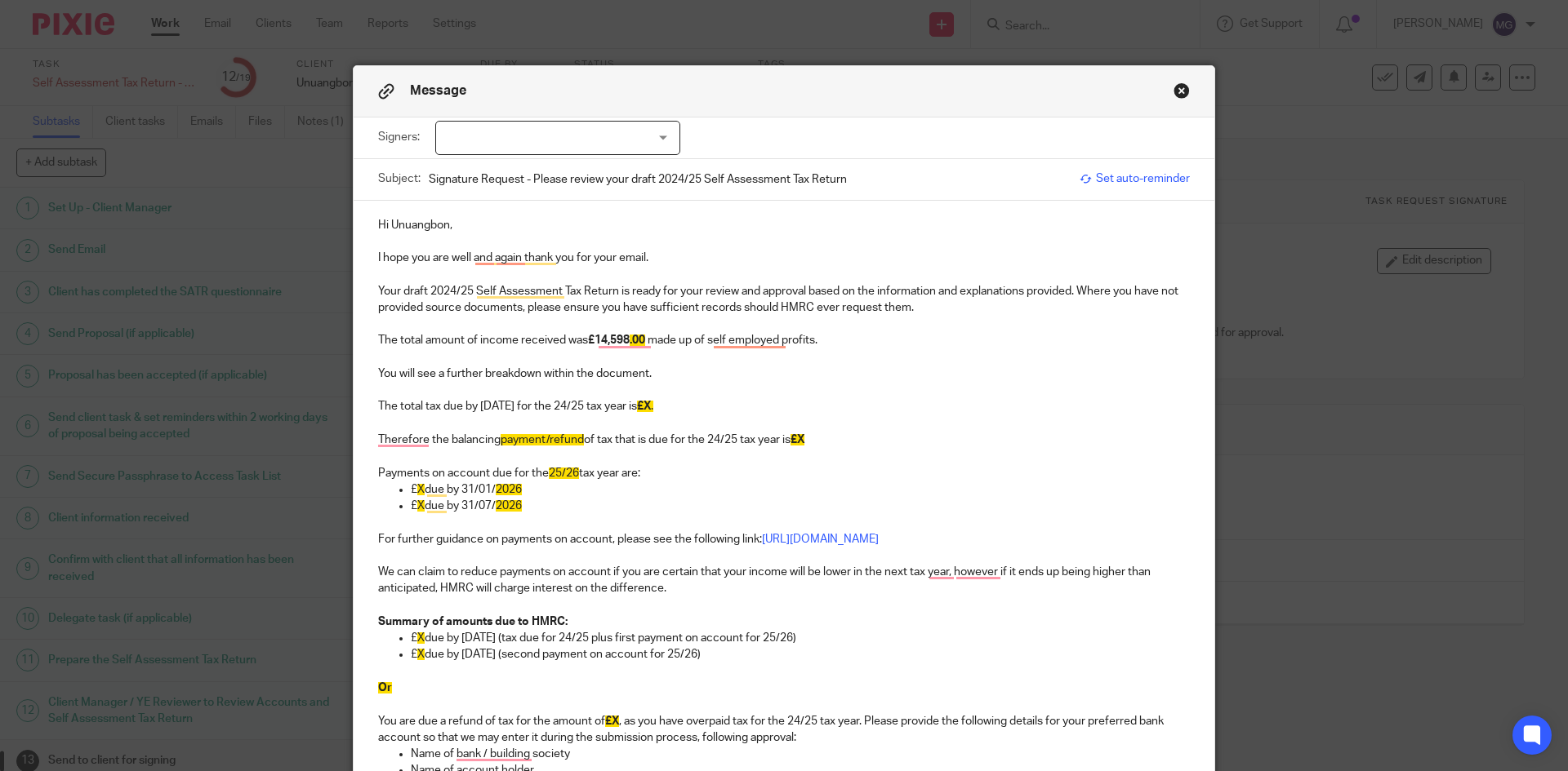
click at [650, 405] on span "£X" at bounding box center [643, 407] width 14 height 11
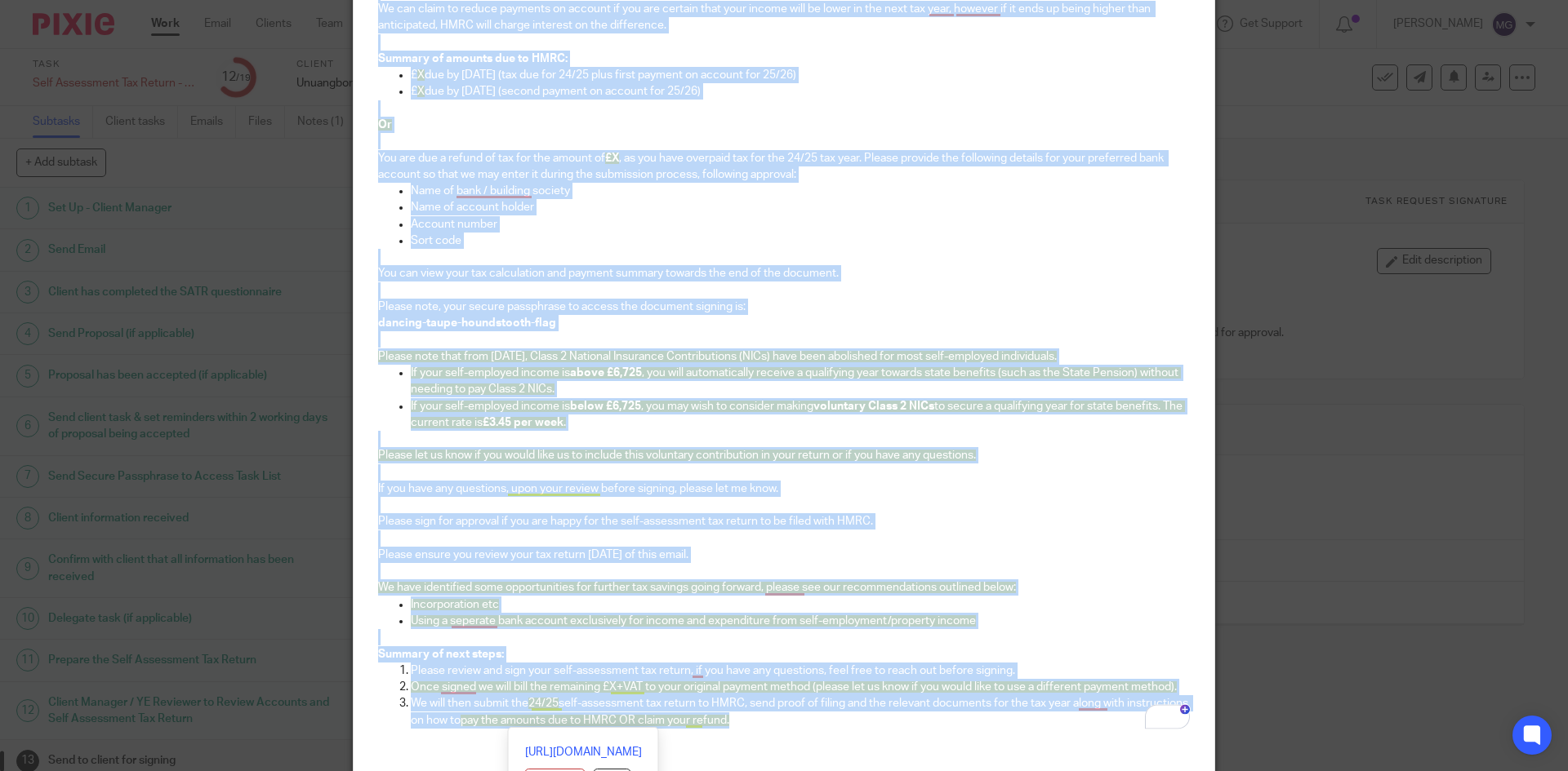
scroll to position [642, 0]
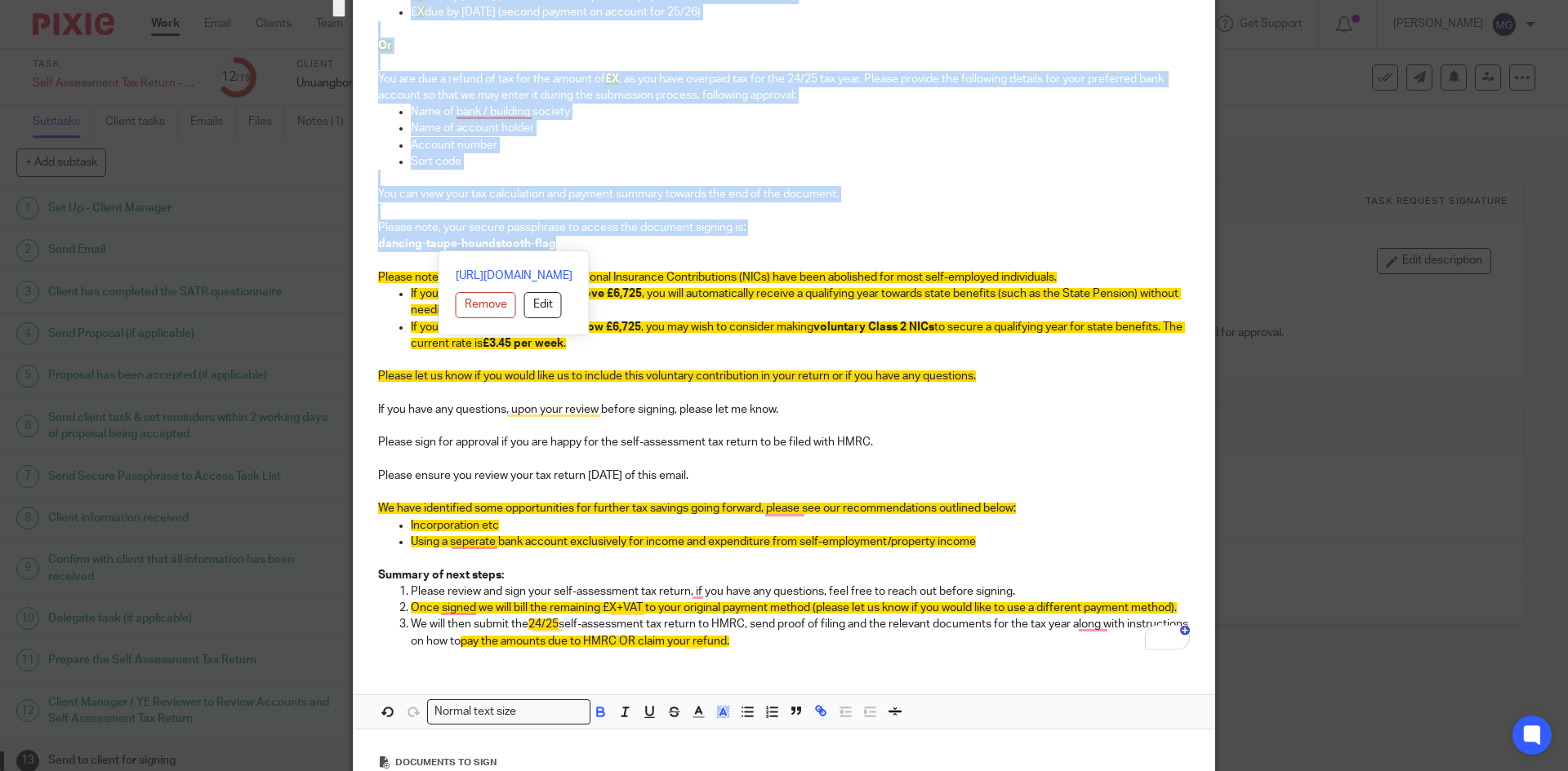
drag, startPoint x: 378, startPoint y: 437, endPoint x: 724, endPoint y: 242, distance: 397.2
click at [724, 242] on div "Hi Unuangbon, I hope you are well and again thank you for your email. Your draf…" at bounding box center [784, 109] width 860 height 1103
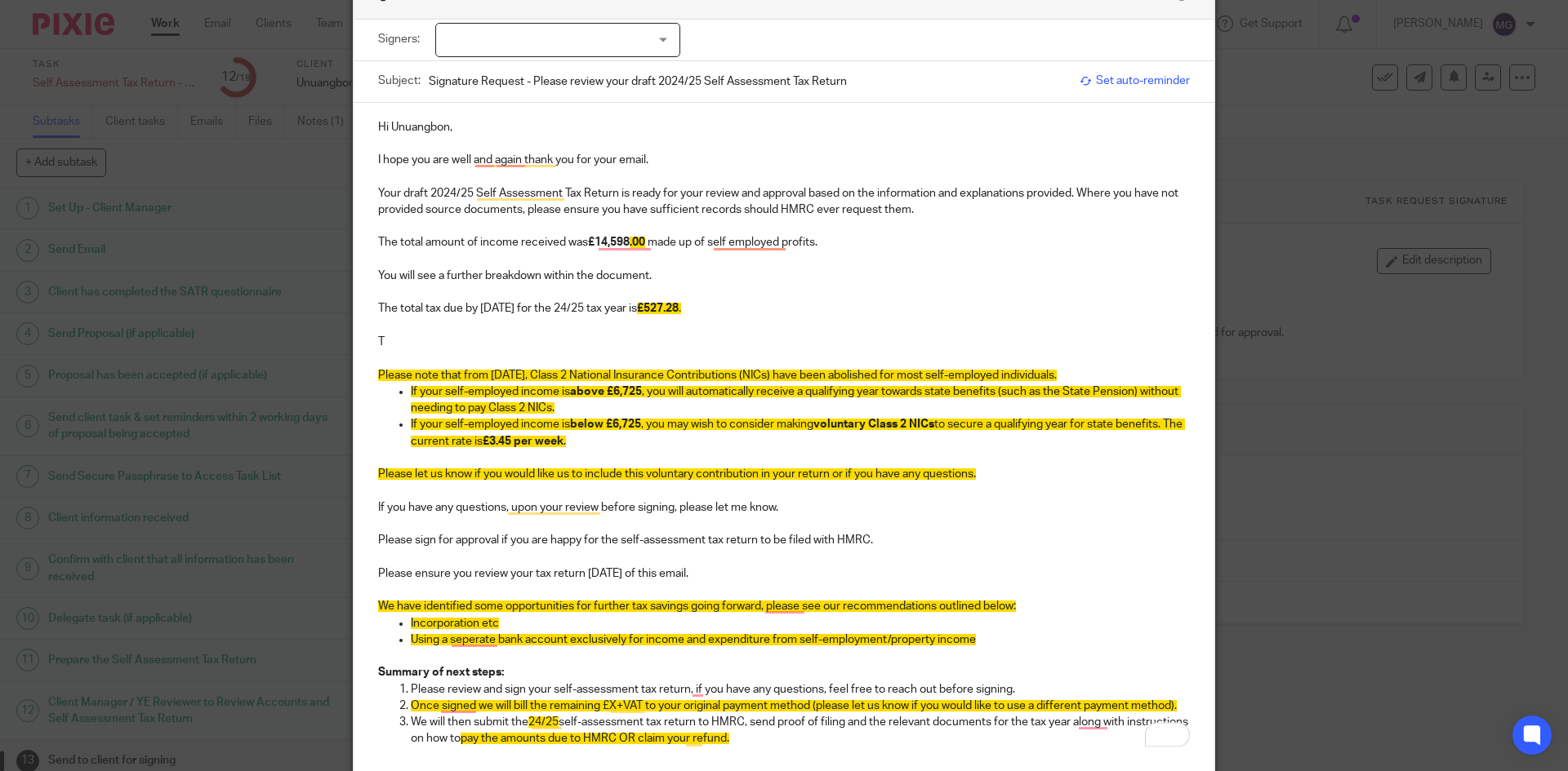
scroll to position [33, 0]
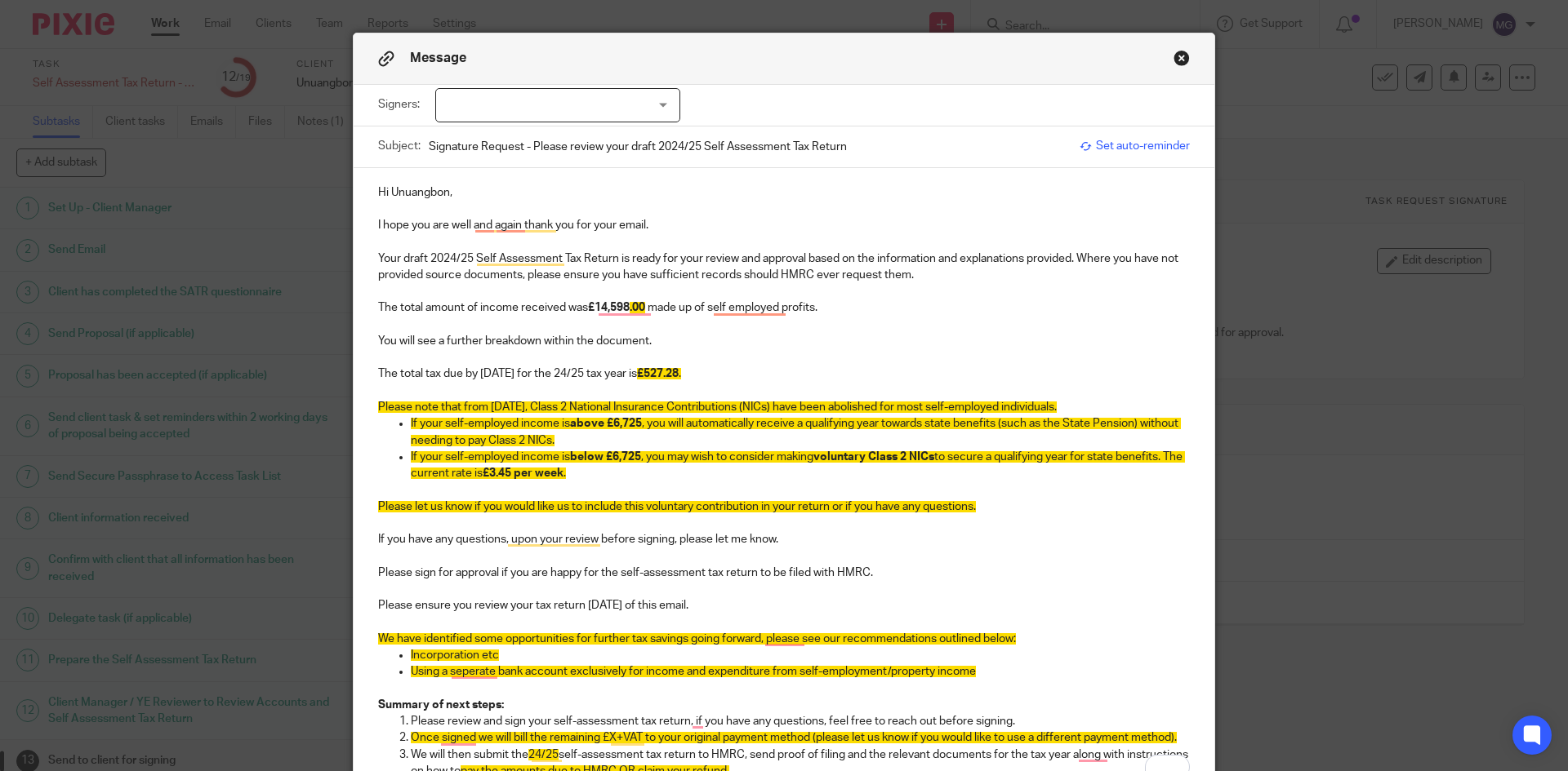
click at [411, 421] on span "If your self-employed income is" at bounding box center [490, 424] width 159 height 11
click at [585, 477] on p "If your self-employed income is below £6,725 , you may wish to consider making …" at bounding box center [800, 466] width 779 height 33
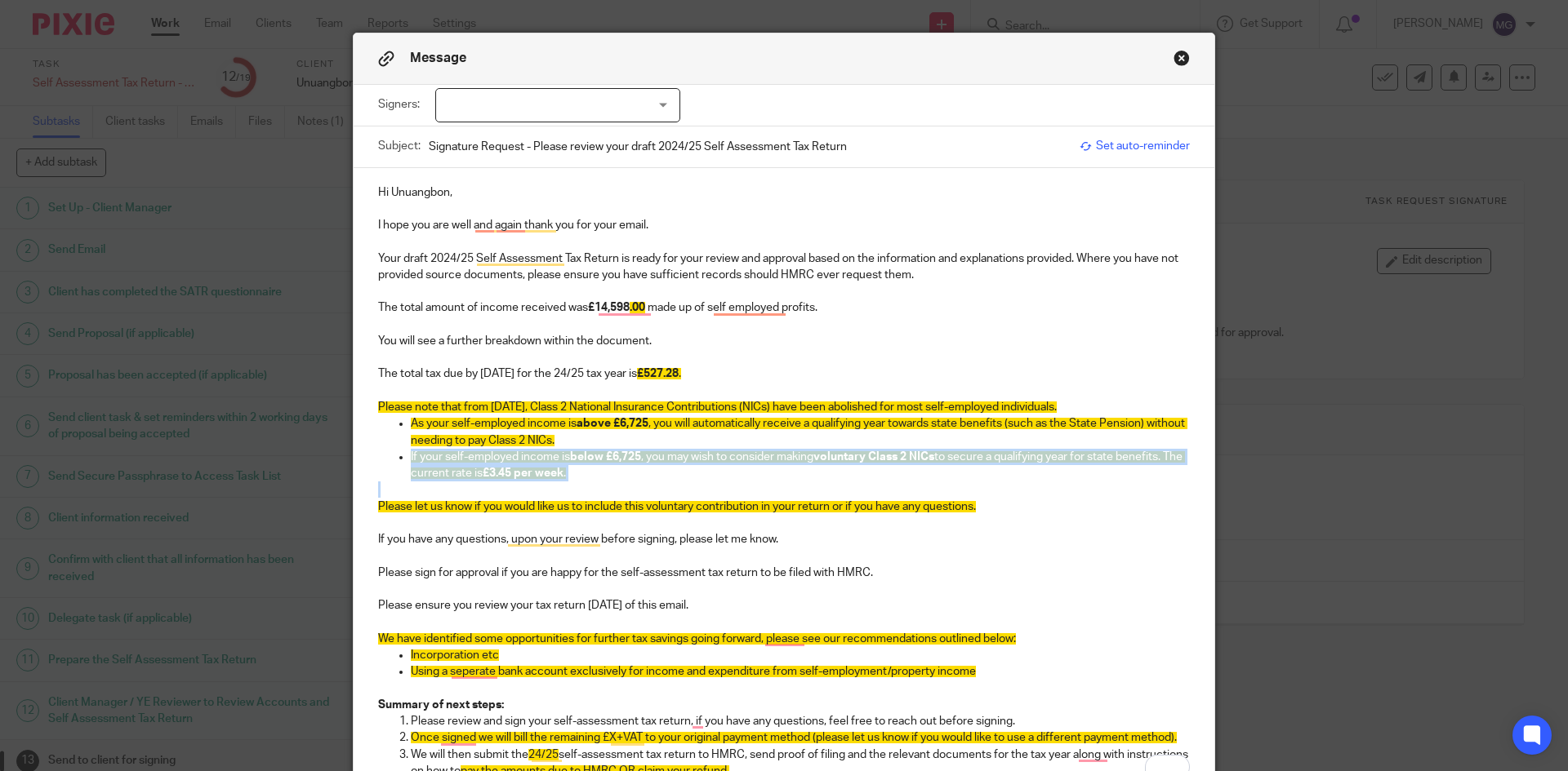
drag, startPoint x: 614, startPoint y: 488, endPoint x: 394, endPoint y: 457, distance: 222.2
click at [394, 457] on div "Hi Unuangbon, I hope you are well and again thank you for your email. Your draf…" at bounding box center [784, 480] width 860 height 624
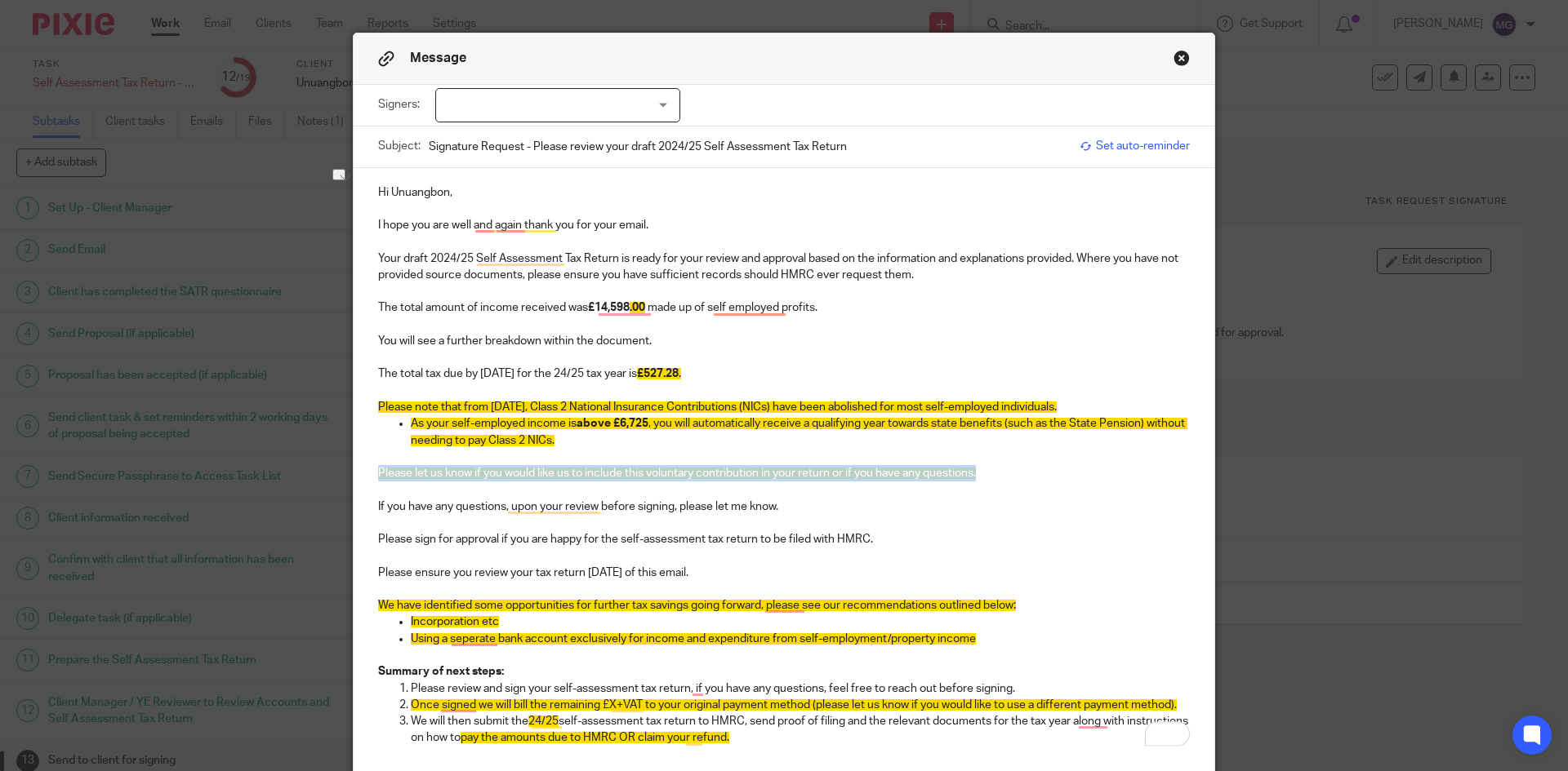
drag, startPoint x: 1011, startPoint y: 475, endPoint x: 252, endPoint y: 478, distance: 759.0
click at [252, 478] on div "Message Signers: Unuangbon Osegie (0 selected) Subject: Signature Request - Ple…" at bounding box center [784, 386] width 1568 height 771
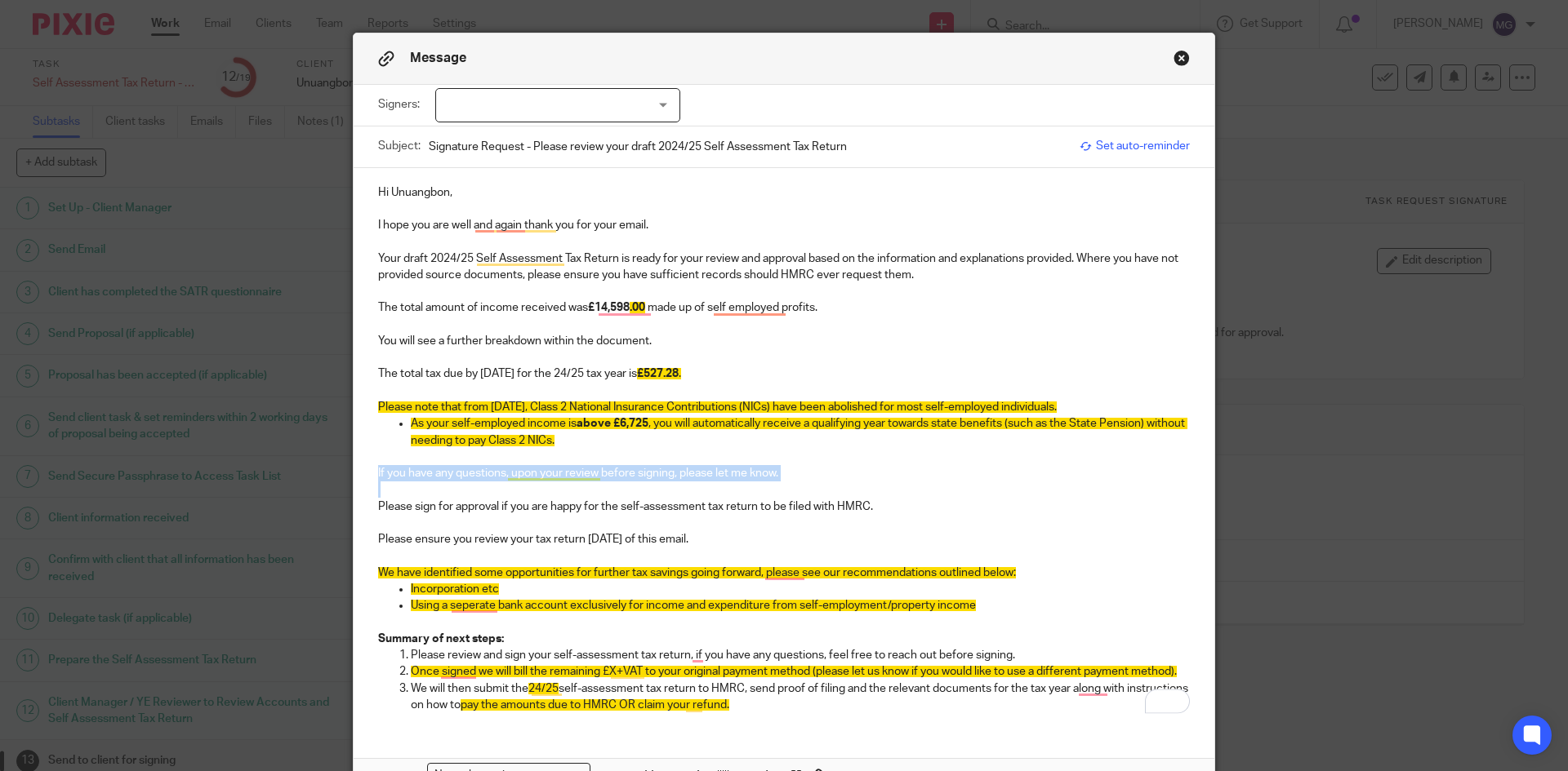
drag, startPoint x: 788, startPoint y: 487, endPoint x: 360, endPoint y: 471, distance: 428.3
click at [360, 471] on div "Hi Unuangbon, I hope you are well and again thank you for your email. Your draf…" at bounding box center [784, 448] width 860 height 559
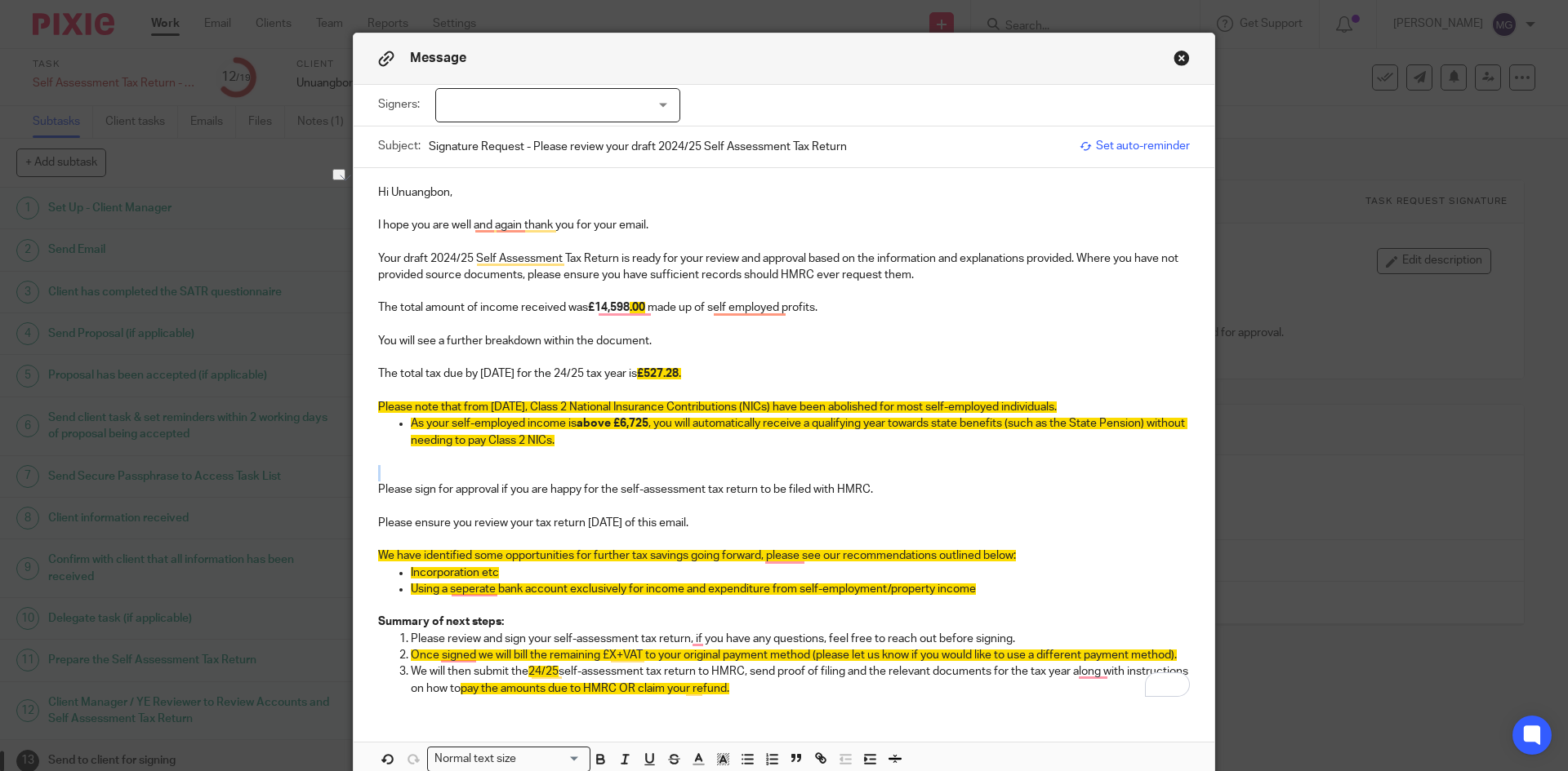
drag, startPoint x: 682, startPoint y: 521, endPoint x: 342, endPoint y: 508, distance: 340.2
click at [342, 508] on div "Message Signers: Unuangbon Osegie (0 selected) Subject: Signature Request - Ple…" at bounding box center [784, 386] width 1568 height 771
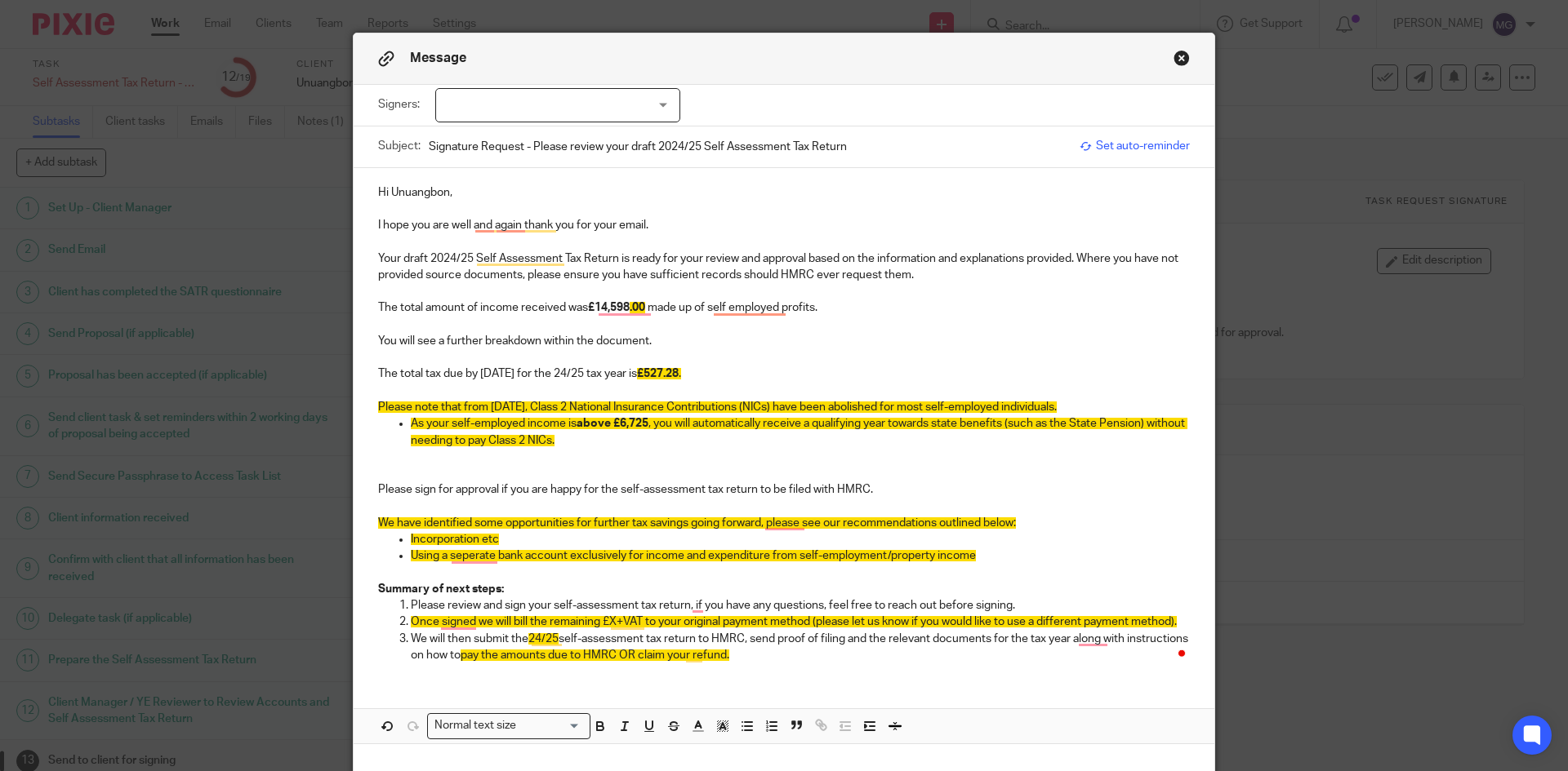
click at [477, 460] on p "To enrich screen reader interactions, please activate Accessibility in Grammarl…" at bounding box center [784, 457] width 811 height 16
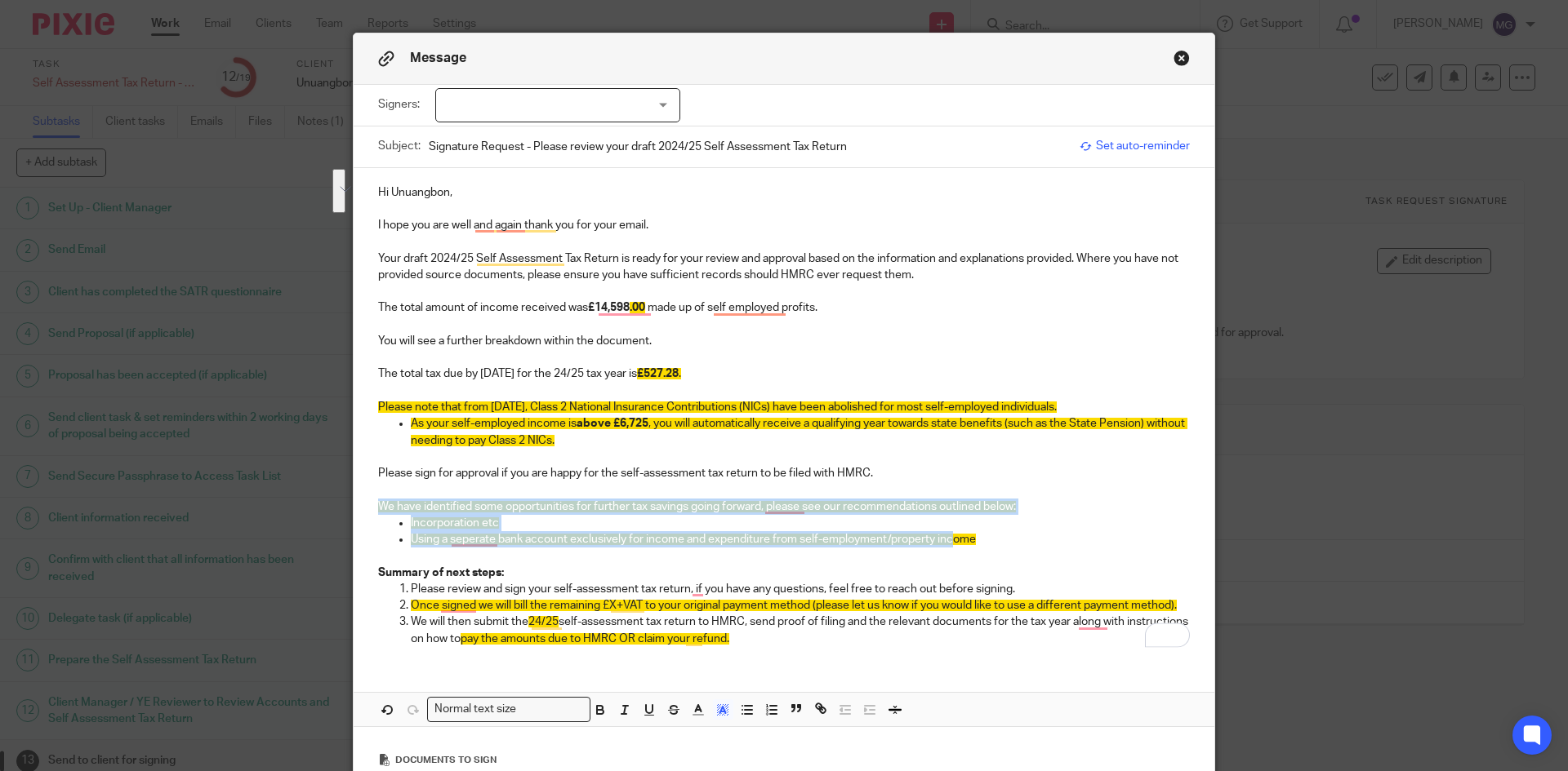
drag, startPoint x: 945, startPoint y: 534, endPoint x: 352, endPoint y: 510, distance: 593.5
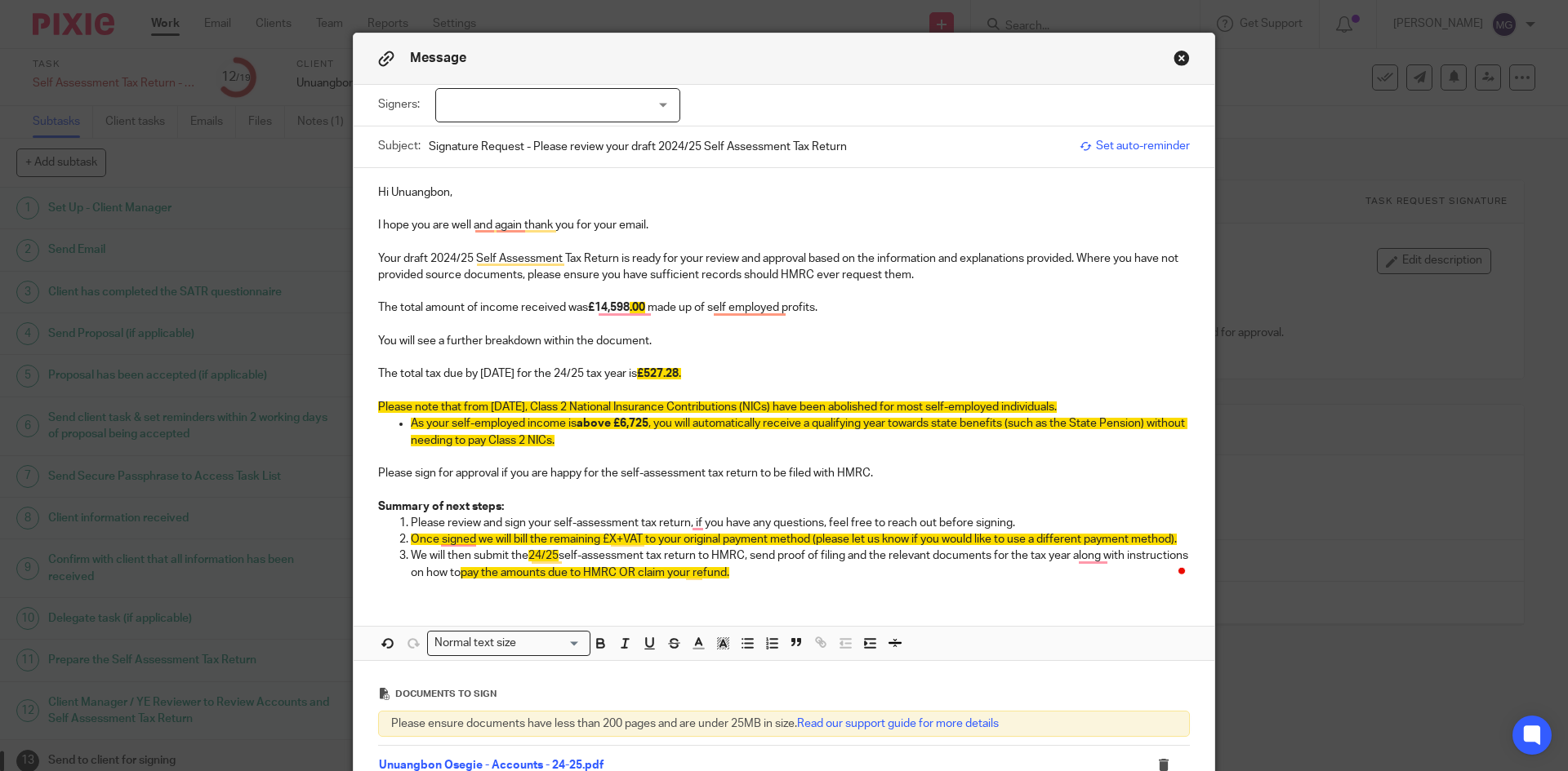
click at [546, 457] on p "To enrich screen reader interactions, please activate Accessibility in Grammarl…" at bounding box center [784, 457] width 811 height 16
drag, startPoint x: 435, startPoint y: 528, endPoint x: 766, endPoint y: 526, distance: 331.0
click at [436, 528] on p "Please review and sign your self-assessment tax return, if you have any questio…" at bounding box center [800, 524] width 779 height 16
click at [829, 570] on p "We will then submit the 24/25 self-assessment tax return to HMRC, send proof of…" at bounding box center [800, 564] width 779 height 33
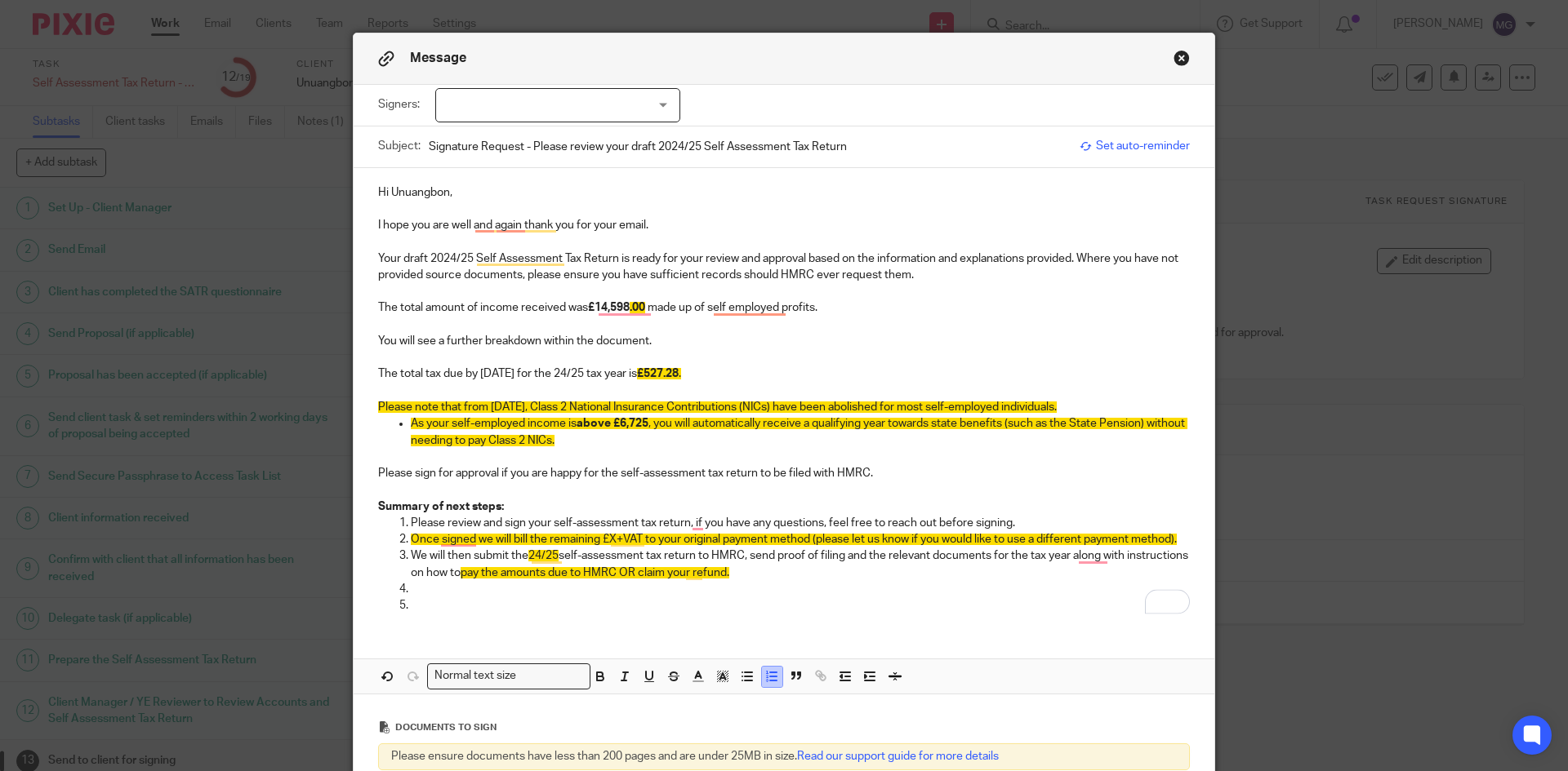
click at [764, 595] on icon "button" at bounding box center [771, 676] width 15 height 15
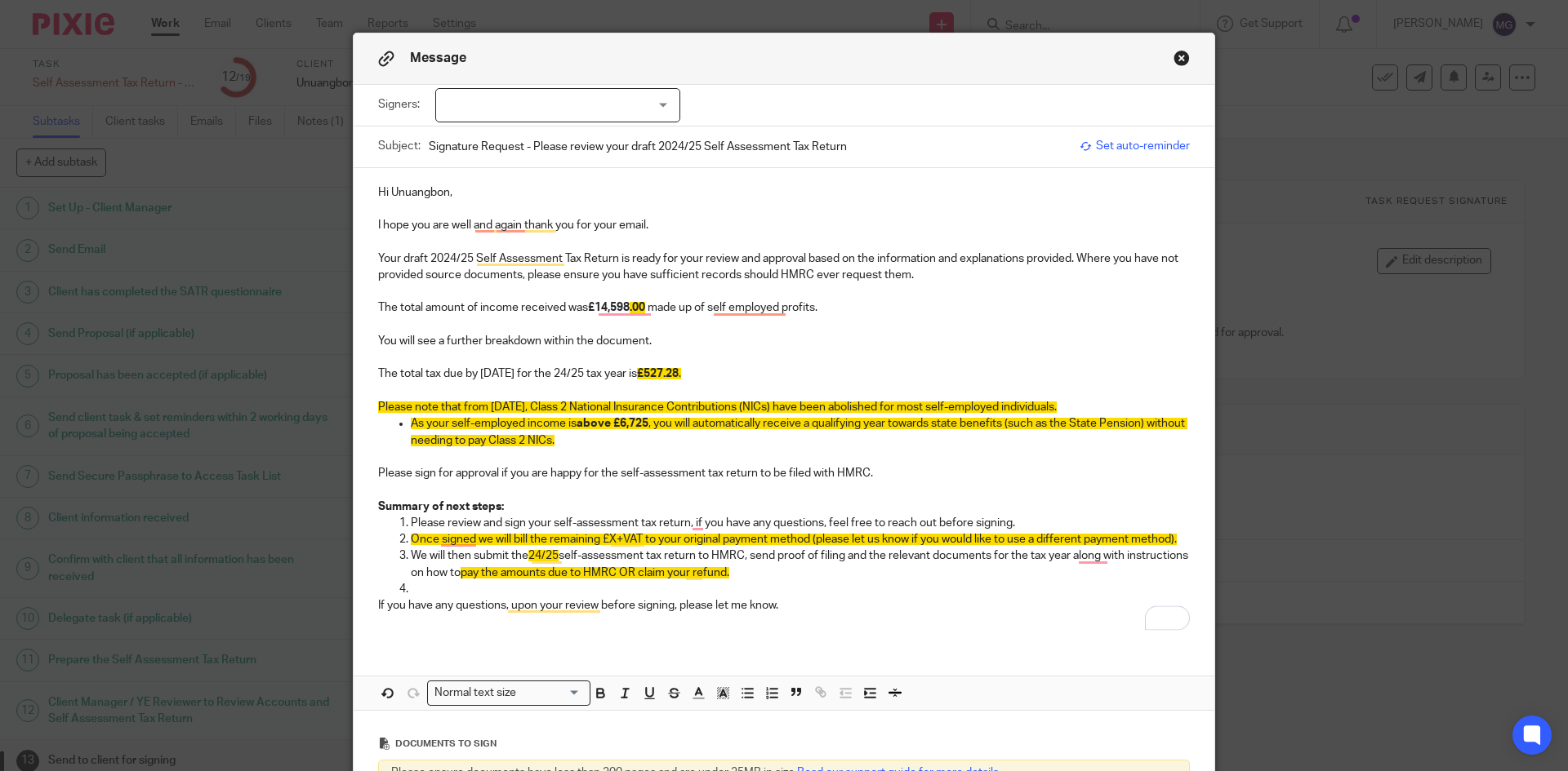
click at [454, 595] on p "To enrich screen reader interactions, please activate Accessibility in Grammarl…" at bounding box center [800, 589] width 779 height 16
drag, startPoint x: 632, startPoint y: 622, endPoint x: 484, endPoint y: 596, distance: 150.3
click at [630, 595] on p "To enrich screen reader interactions, please activate Accessibility in Grammarl…" at bounding box center [784, 622] width 811 height 16
click at [521, 546] on p "Once signed we will bill the remaining £X+VAT to your original payment method (…" at bounding box center [800, 540] width 779 height 16
click at [601, 537] on span "Once signed we will bill the remaining £X+VAT to your original payment method (…" at bounding box center [793, 540] width 766 height 11
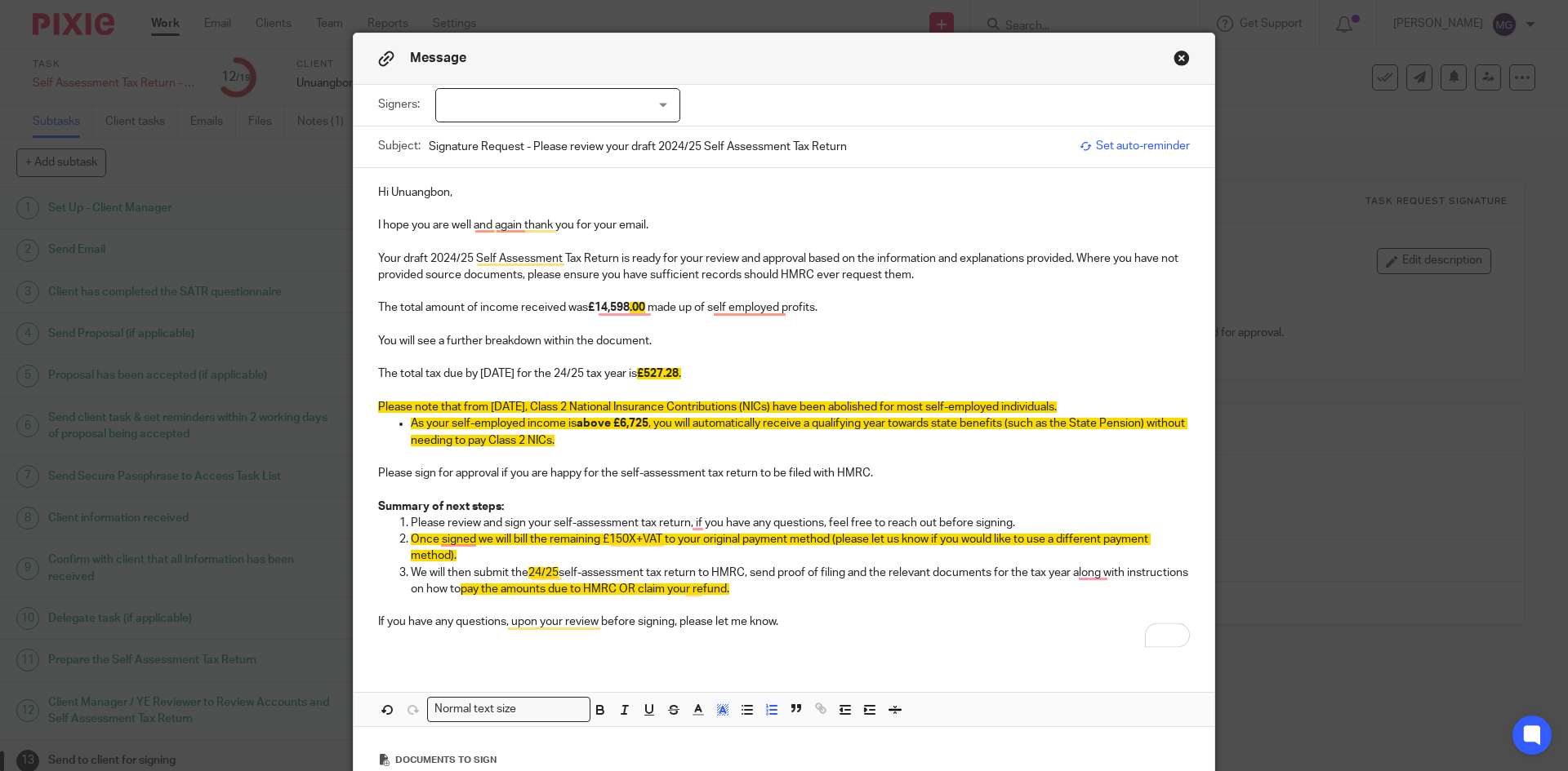
drag, startPoint x: 814, startPoint y: 610, endPoint x: 639, endPoint y: 588, distance: 176.4
click at [806, 595] on p "To enrich screen reader interactions, please activate Accessibility in Grammarl…" at bounding box center [800, 605] width 779 height 16
click at [626, 530] on p "Please review and sign your self-assessment tax return, if you have any questio…" at bounding box center [800, 524] width 779 height 16
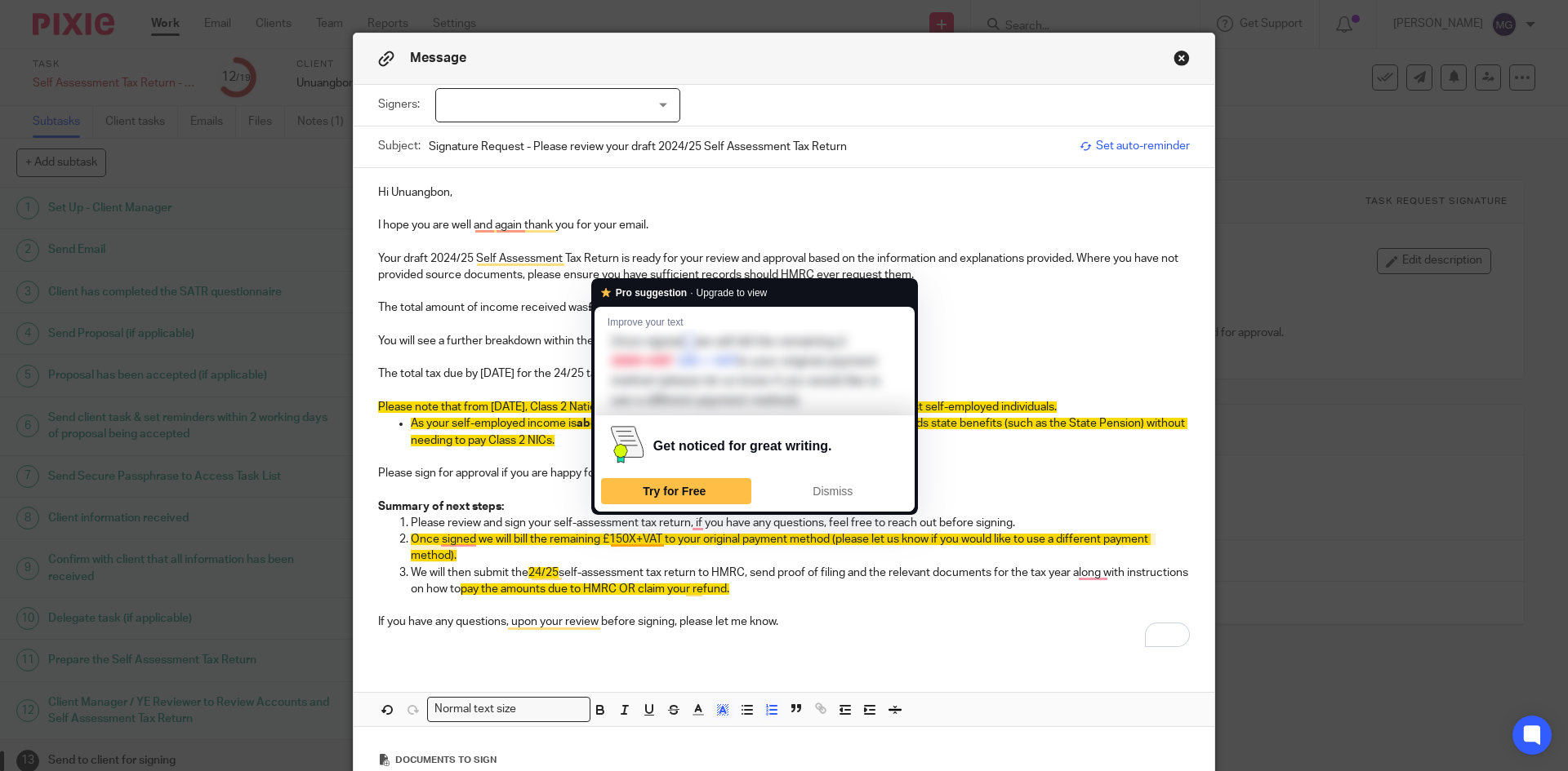
click at [623, 543] on span "Once signed we will bill the remaining £150X+VAT to your original payment metho…" at bounding box center [780, 548] width 739 height 28
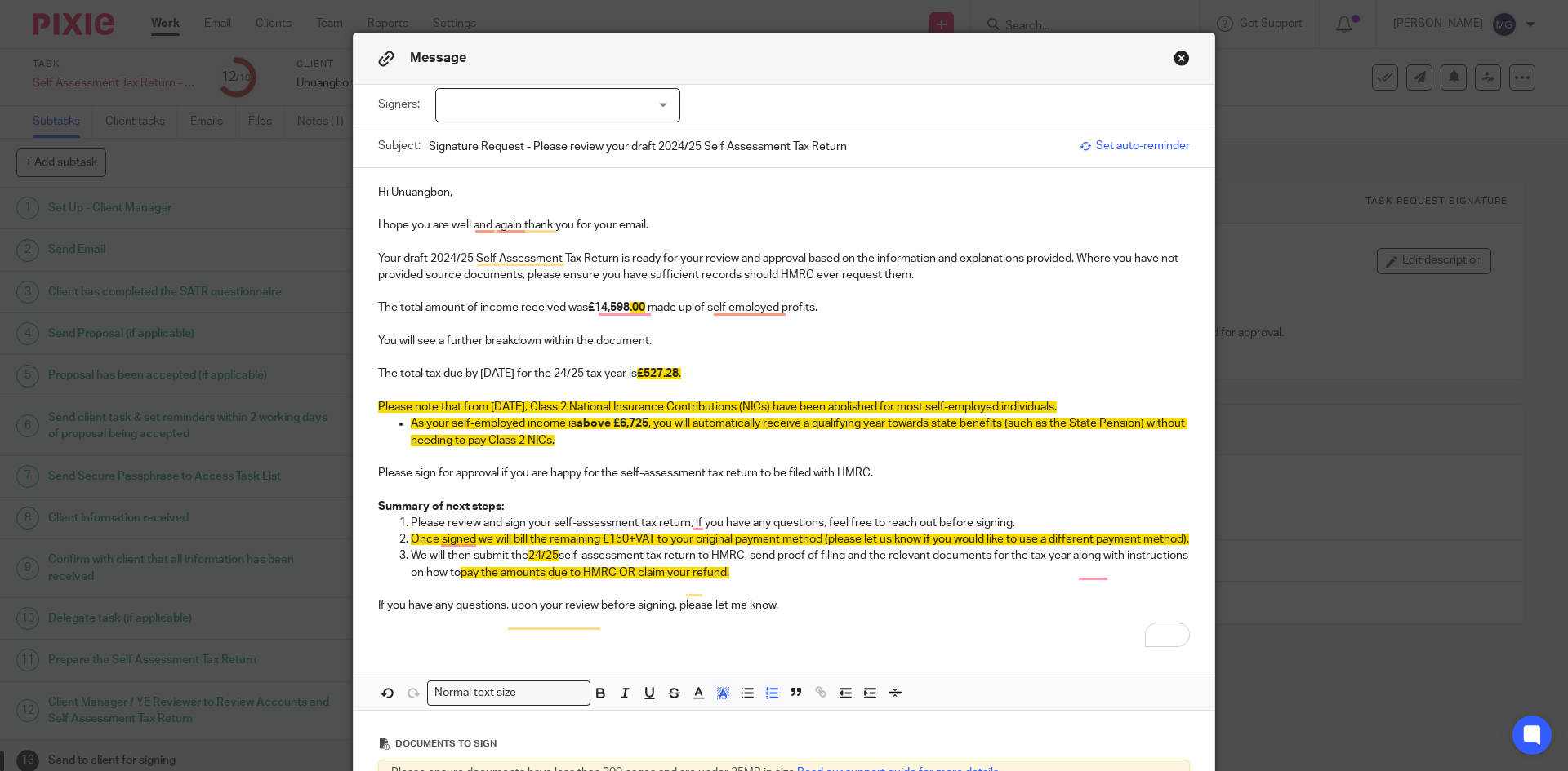
click at [693, 565] on p "We will then submit the 24/25 self-assessment tax return to HMRC, send proof of…" at bounding box center [800, 564] width 779 height 33
drag, startPoint x: 673, startPoint y: 588, endPoint x: 784, endPoint y: 583, distance: 111.1
click at [729, 578] on span "pay the amounts due to HMRC OR claim your refund." at bounding box center [595, 573] width 269 height 11
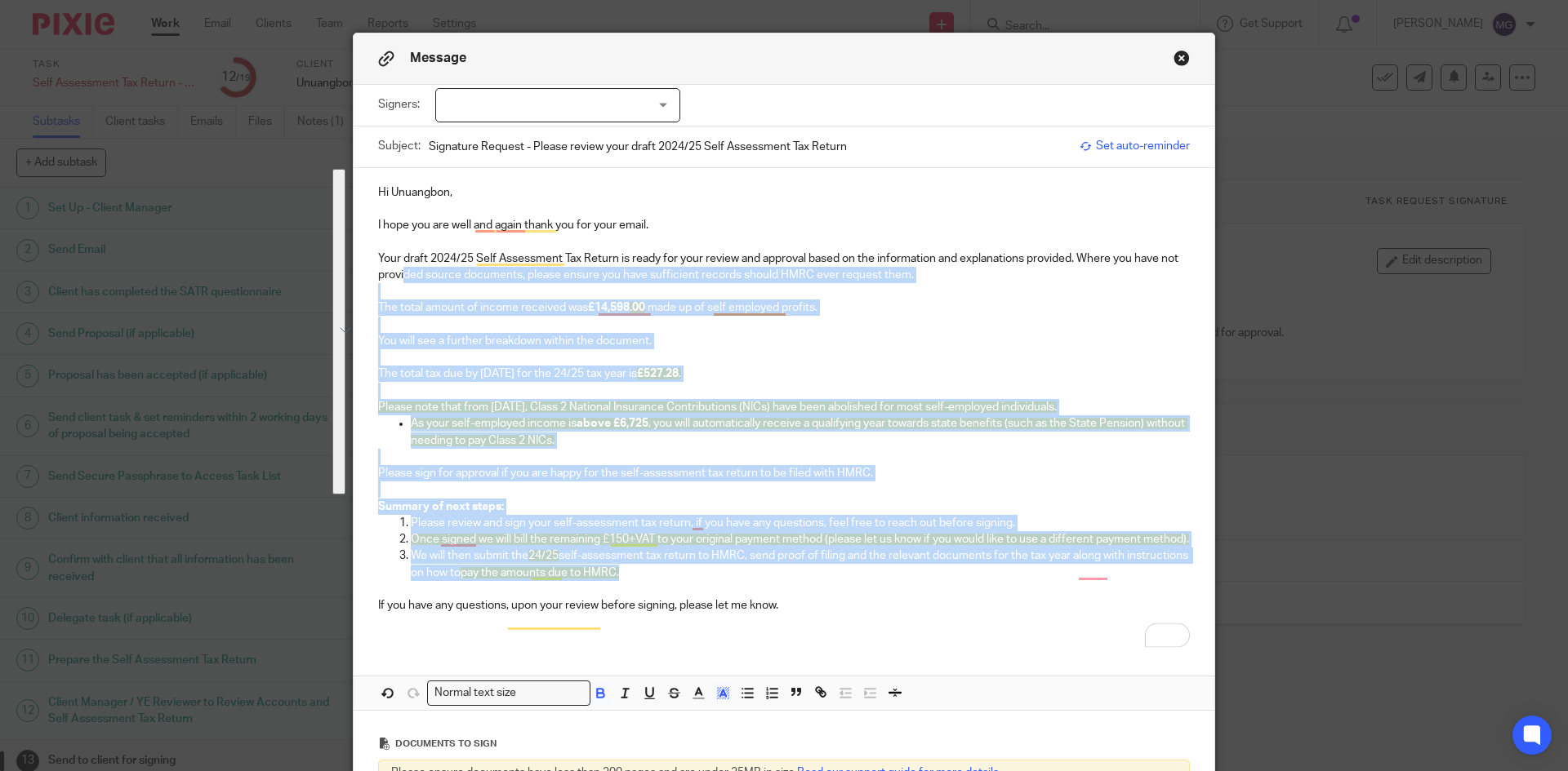
drag, startPoint x: 710, startPoint y: 591, endPoint x: 398, endPoint y: 279, distance: 441.2
click at [398, 279] on div "Hi Unuangbon, I hope you are well and again thank you for your email. Your draf…" at bounding box center [784, 406] width 860 height 475
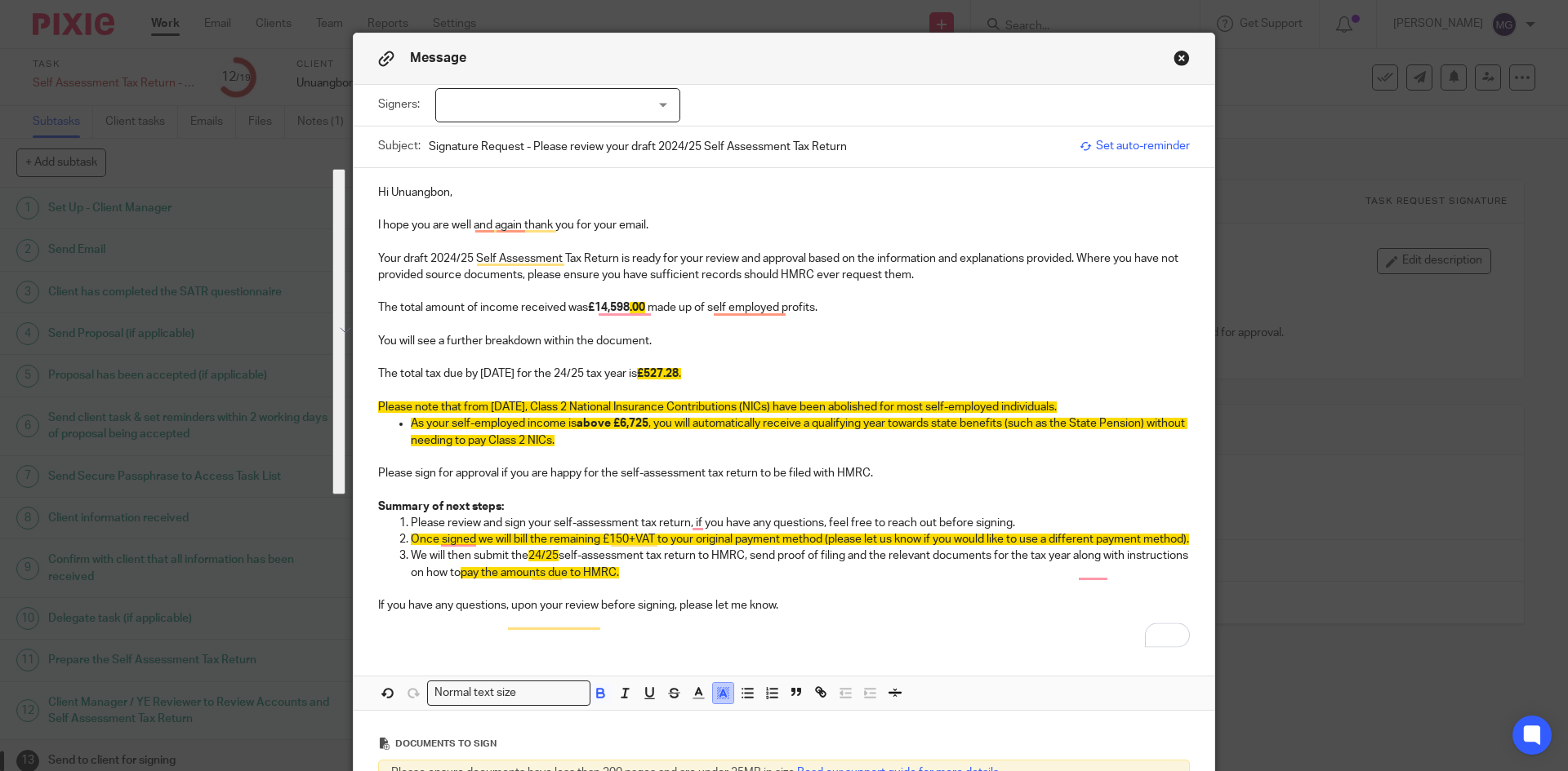
click at [705, 595] on span at bounding box center [708, 695] width 49 height 25
click at [715, 595] on icon "button" at bounding box center [722, 693] width 15 height 15
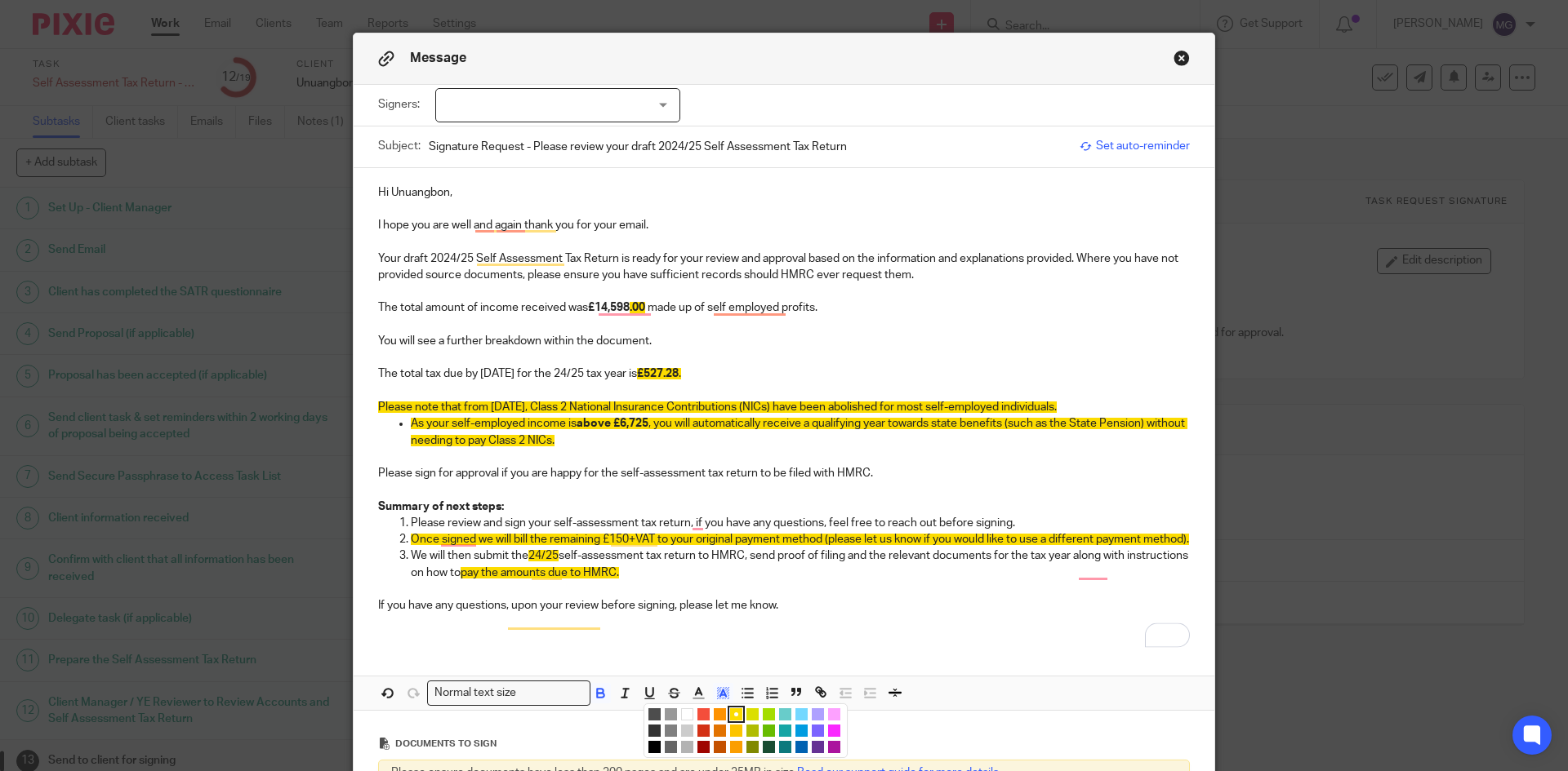
click at [687, 595] on ul "Compact color picker" at bounding box center [747, 733] width 199 height 49
click at [684, 595] on li "color:#FFFFFF" at bounding box center [686, 714] width 12 height 12
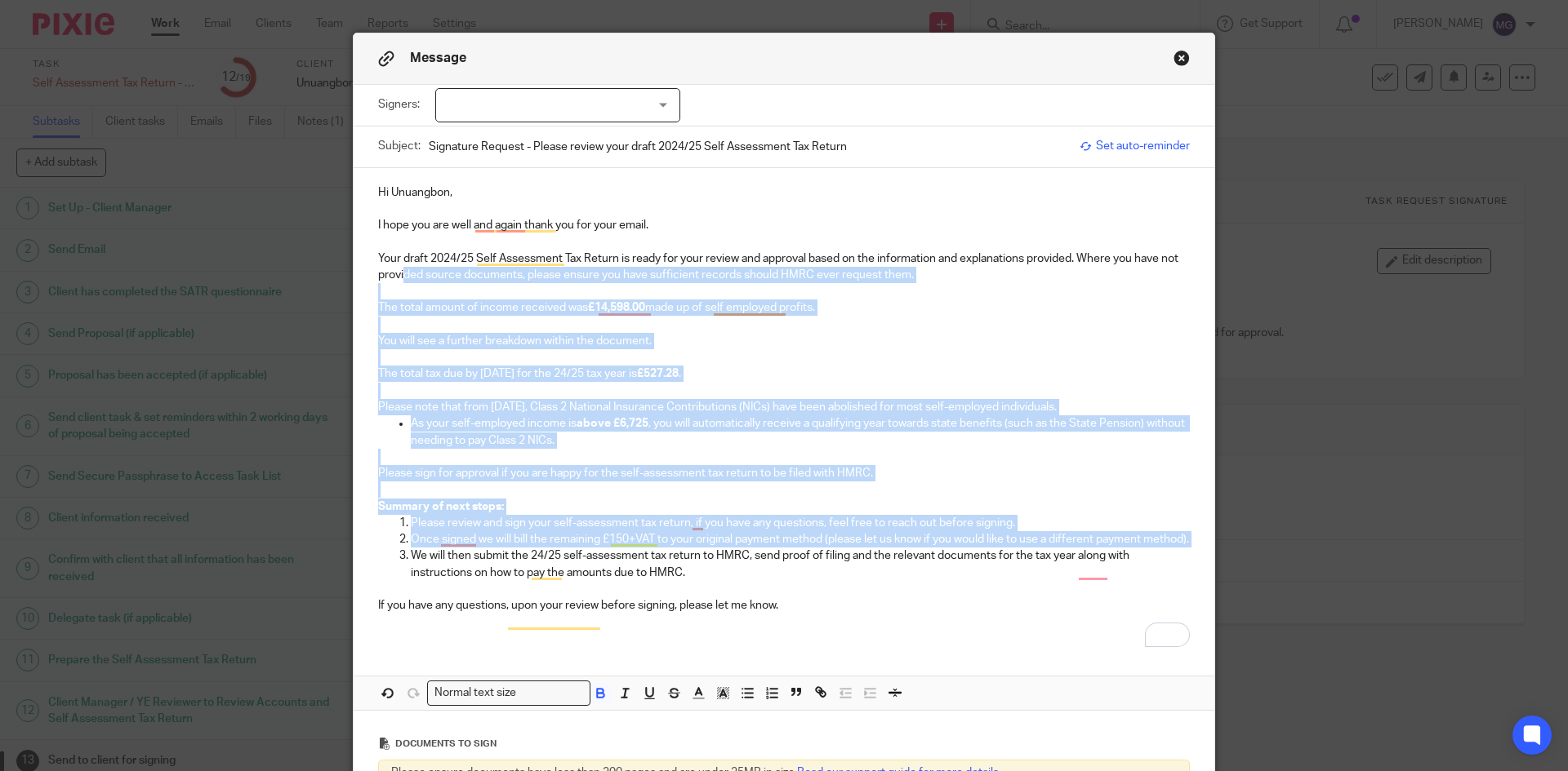
click at [744, 472] on p "Please sign for approval if you are happy for the self-assessment tax return to…" at bounding box center [784, 474] width 811 height 16
click at [763, 493] on p "To enrich screen reader interactions, please activate Accessibility in Grammarl…" at bounding box center [784, 490] width 811 height 16
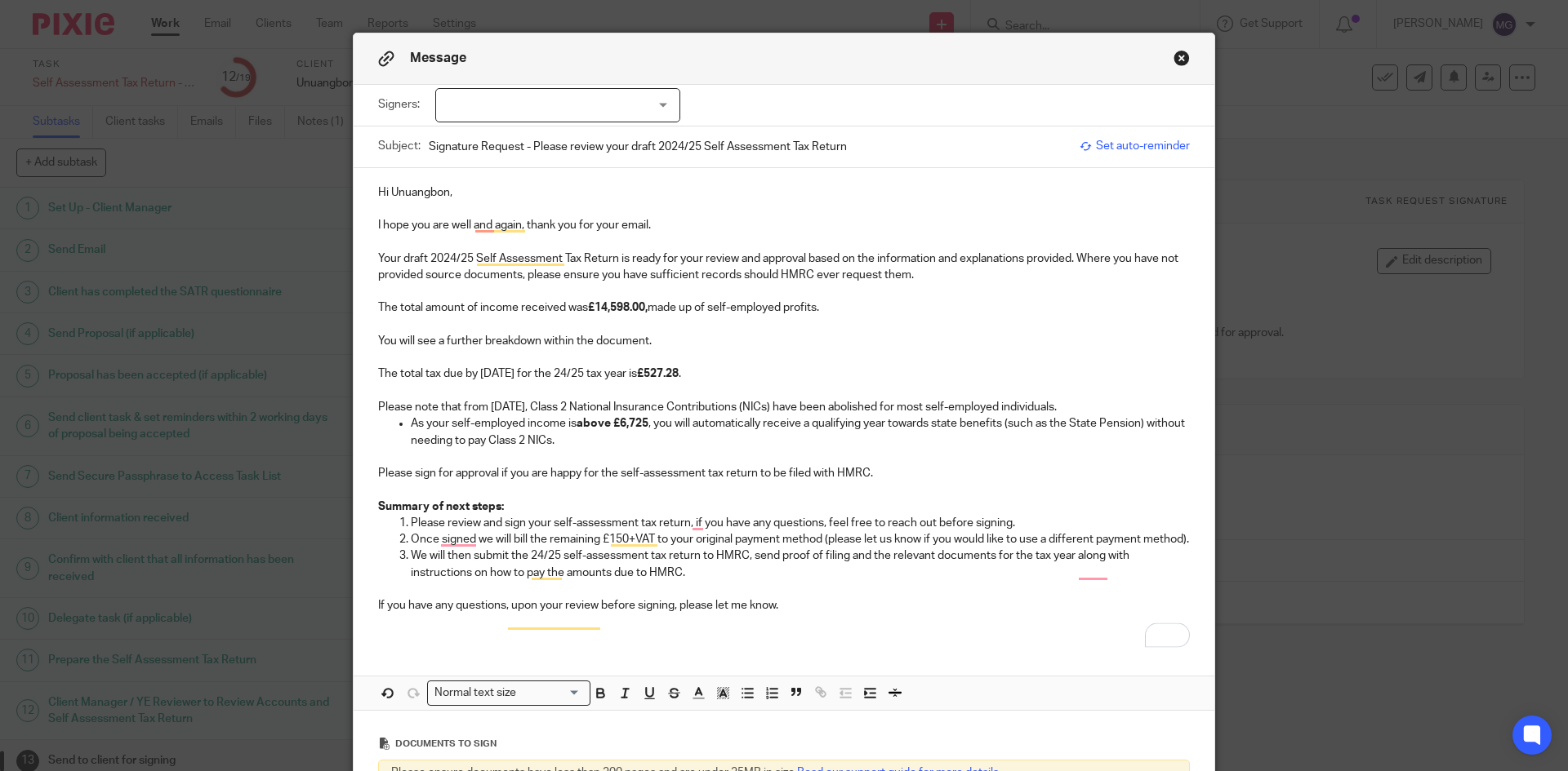
click at [882, 390] on p "To enrich screen reader interactions, please activate Accessibility in Grammarl…" at bounding box center [784, 391] width 811 height 16
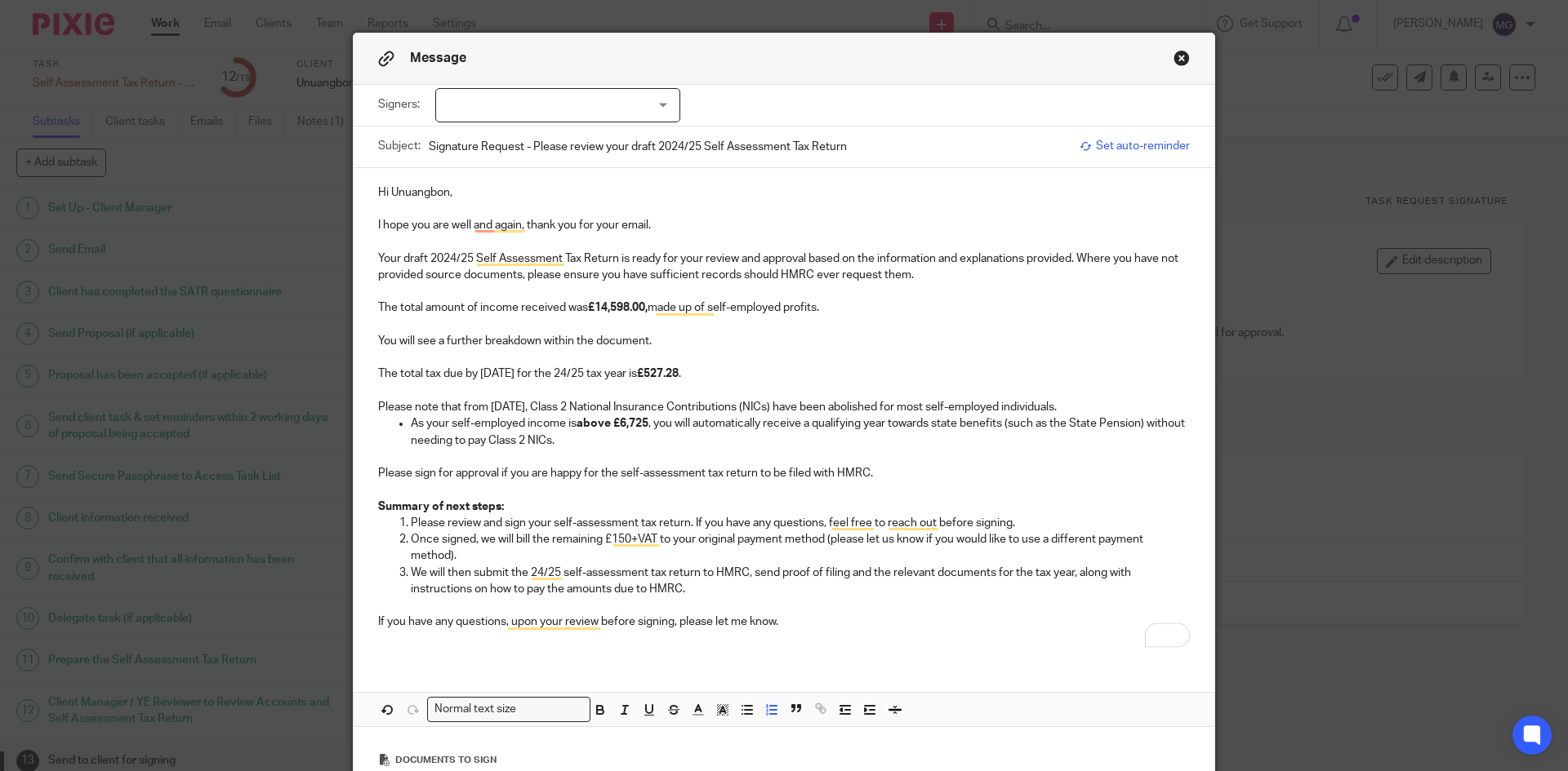
drag, startPoint x: 995, startPoint y: 604, endPoint x: 756, endPoint y: 594, distance: 239.2
click at [994, 595] on p "To enrich screen reader interactions, please activate Accessibility in Grammarl…" at bounding box center [800, 605] width 779 height 16
click at [697, 595] on p "To enrich screen reader interactions, please activate Accessibility in Grammarl…" at bounding box center [800, 605] width 779 height 16
click at [468, 595] on p "If you have any questions, upon your review before signing, please let me know." at bounding box center [784, 622] width 811 height 16
click at [439, 595] on p "If you have any questions, upon your review before signing, please let me know." at bounding box center [784, 622] width 811 height 16
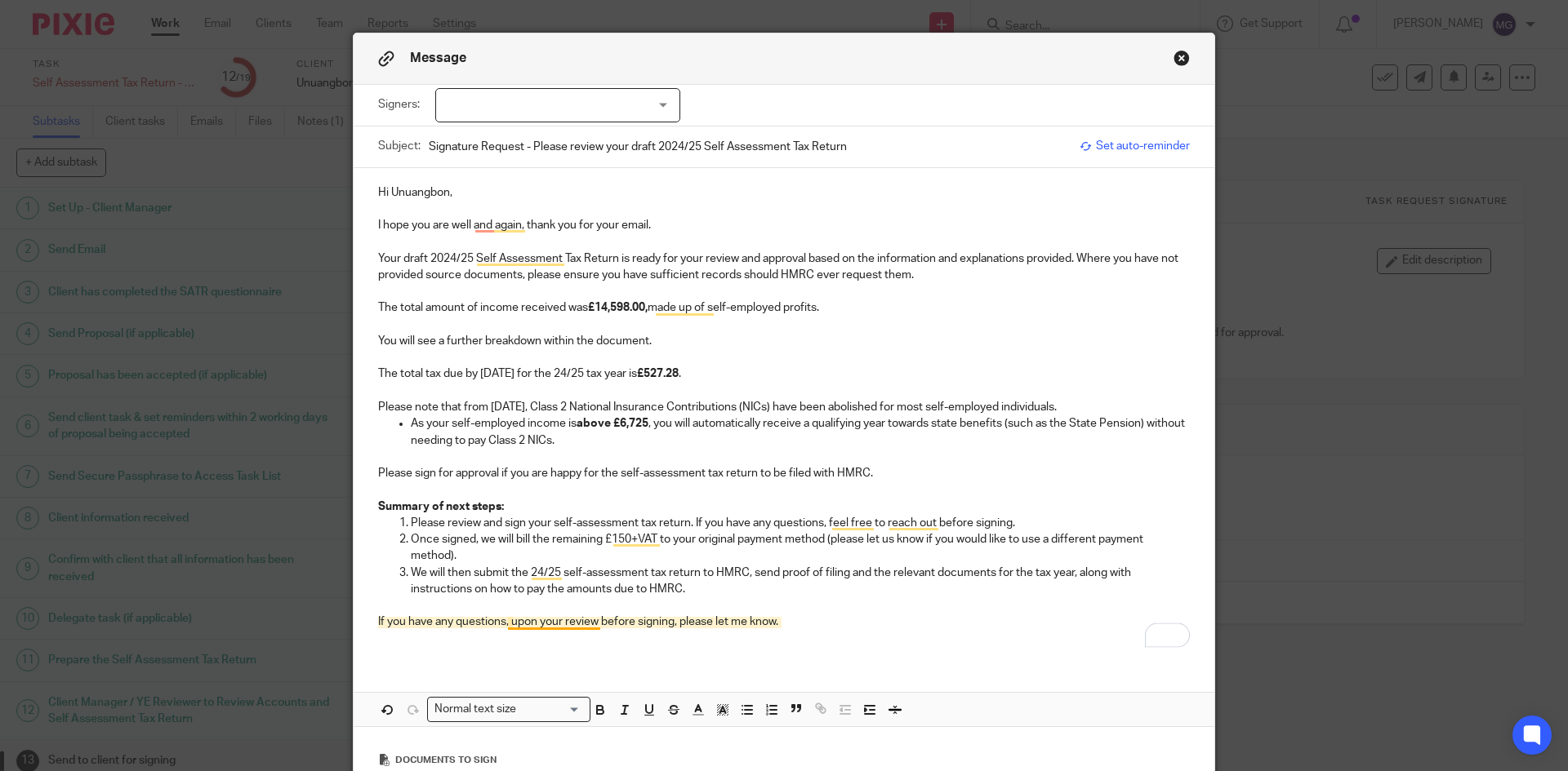
click at [507, 595] on p "If you have any questions, upon your review before signing, please let me know." at bounding box center [784, 622] width 811 height 16
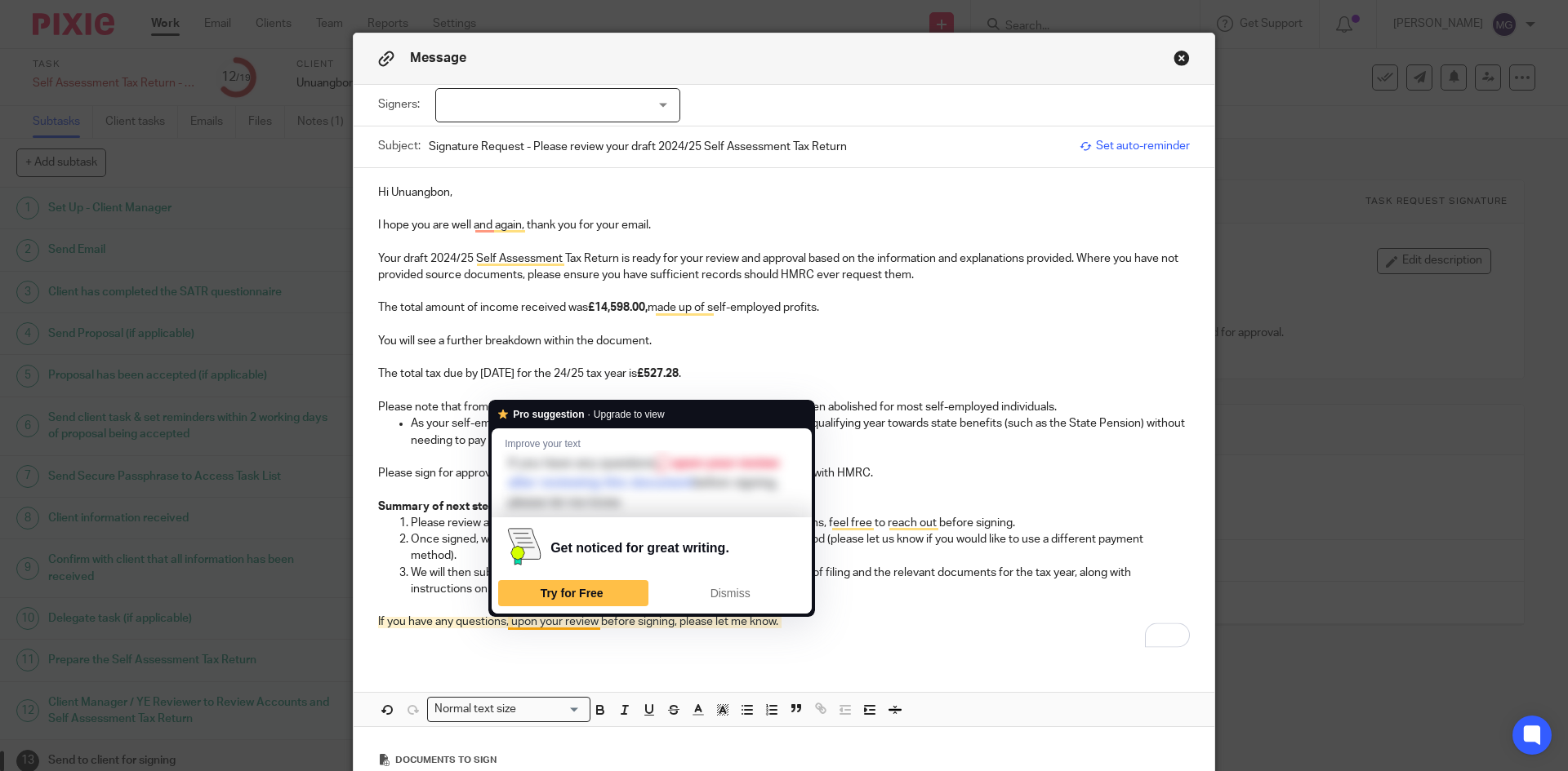
click at [479, 595] on p "If you have any questions, upon your review before signing, please let me know." at bounding box center [784, 622] width 811 height 16
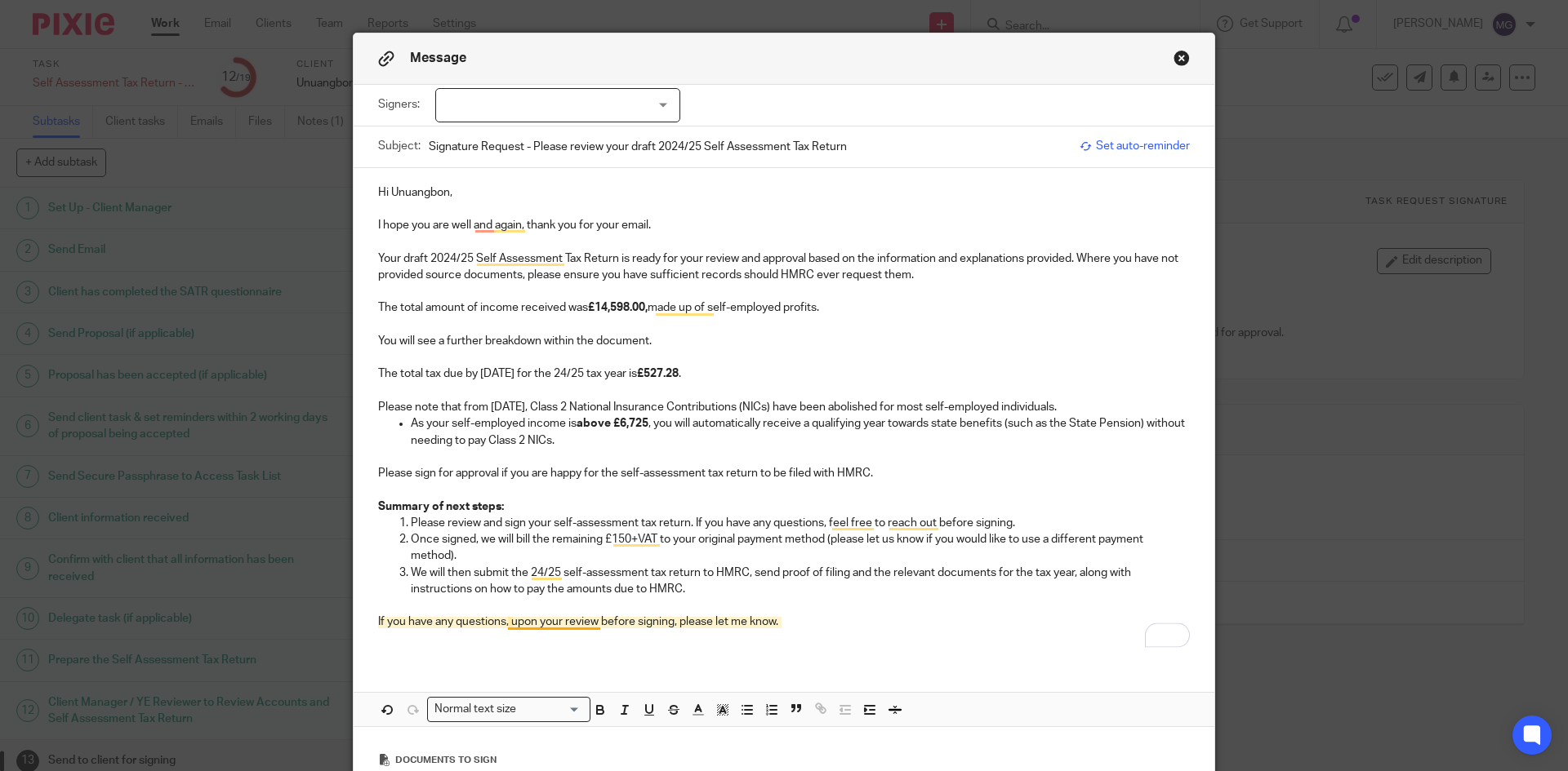
click at [509, 595] on p "If you have any questions, upon your review before signing, please let me know." at bounding box center [784, 622] width 811 height 16
click at [629, 595] on p "To enrich screen reader interactions, please activate Accessibility in Grammarl…" at bounding box center [784, 639] width 811 height 16
click at [628, 595] on p "If you have any questions, upon your review before signing, please let me know." at bounding box center [784, 622] width 811 height 16
click at [431, 595] on p "If you have any questions, upon your review before signing, please let me know." at bounding box center [784, 622] width 811 height 16
click at [610, 595] on p "If you have any questions, upon your review before signing, please let me know." at bounding box center [784, 622] width 811 height 16
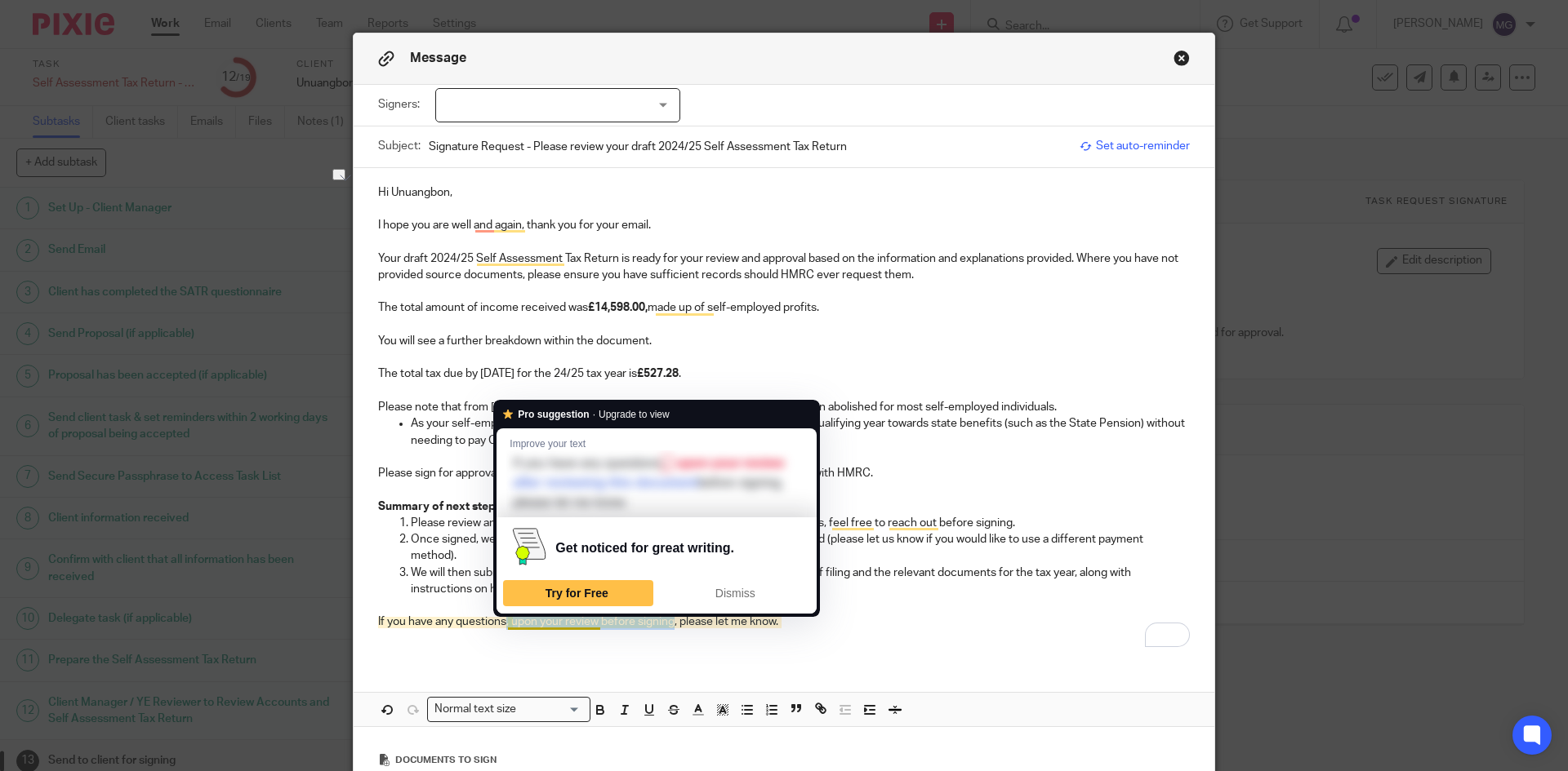
drag, startPoint x: 667, startPoint y: 621, endPoint x: 503, endPoint y: 618, distance: 164.0
click at [503, 595] on p "If you have any questions, upon your review before signing, please let me know." at bounding box center [784, 622] width 811 height 16
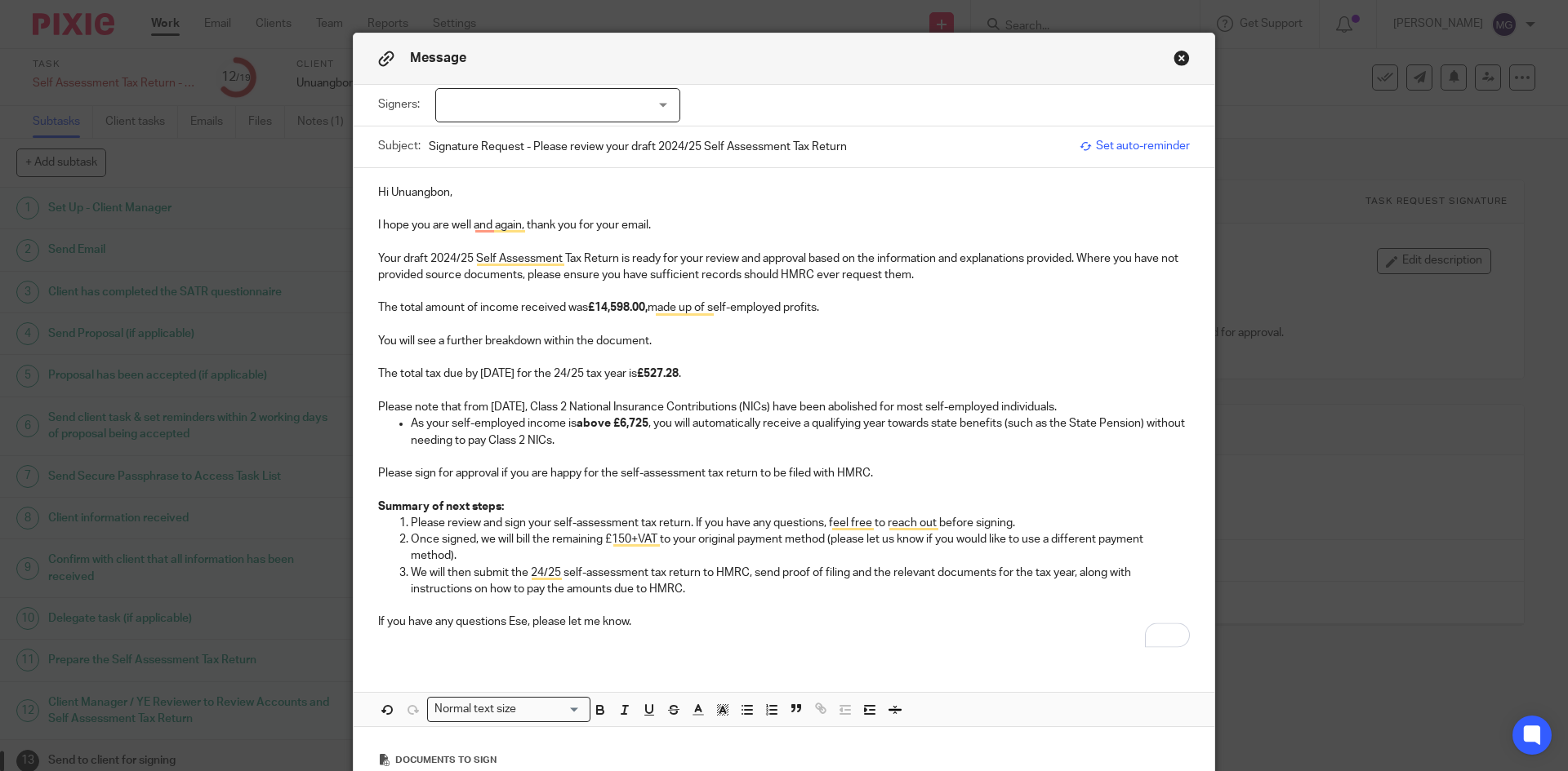
click at [530, 595] on p "If you have any questions Ese, please let me know." at bounding box center [784, 622] width 811 height 16
click at [640, 595] on p "If you have any questions Ese, do just let me know." at bounding box center [784, 622] width 811 height 16
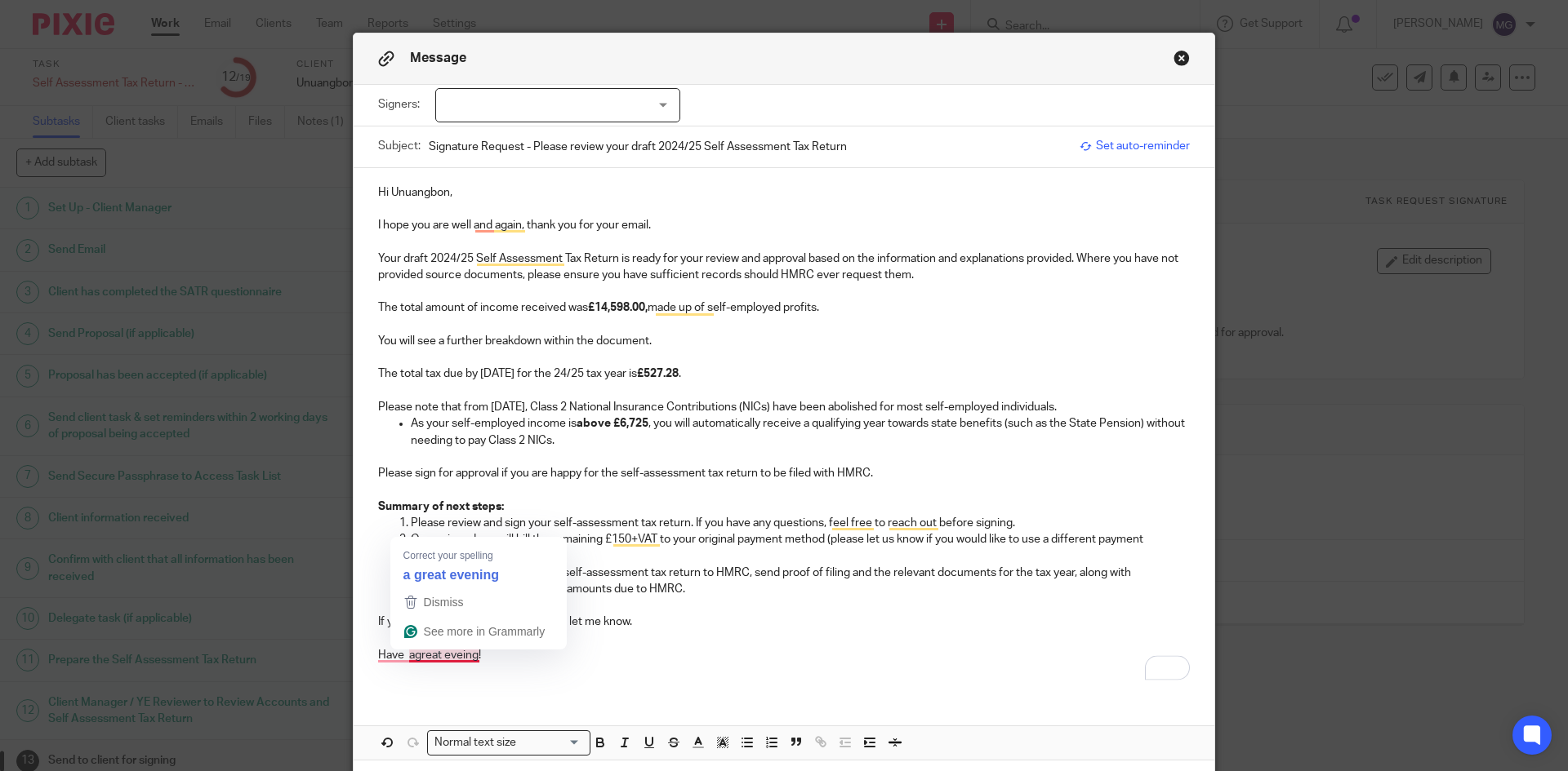
click at [411, 595] on p "Have agreat eveing!" at bounding box center [784, 655] width 811 height 16
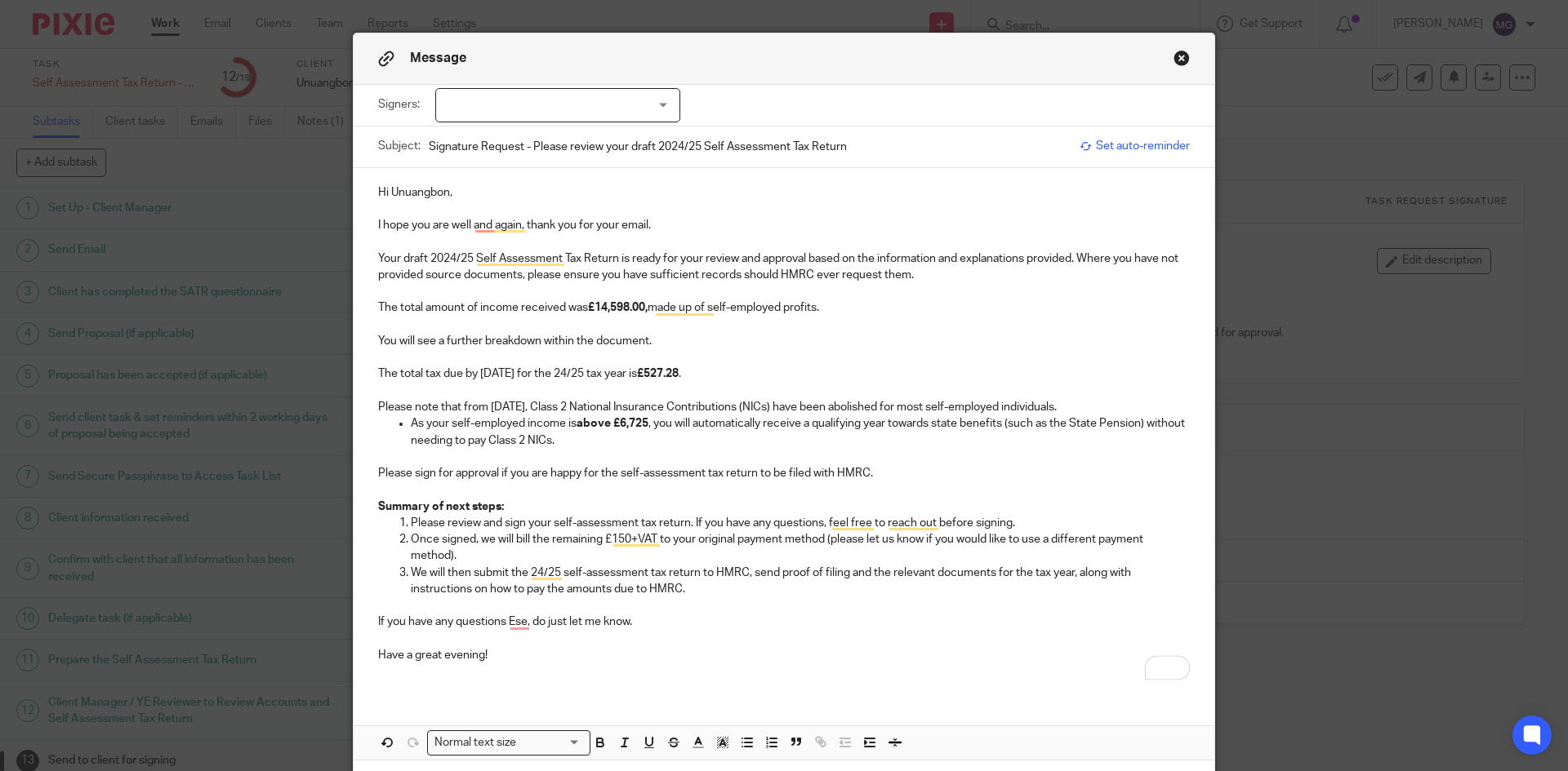
click at [703, 595] on p "To enrich screen reader interactions, please activate Accessibility in Grammarl…" at bounding box center [784, 639] width 811 height 16
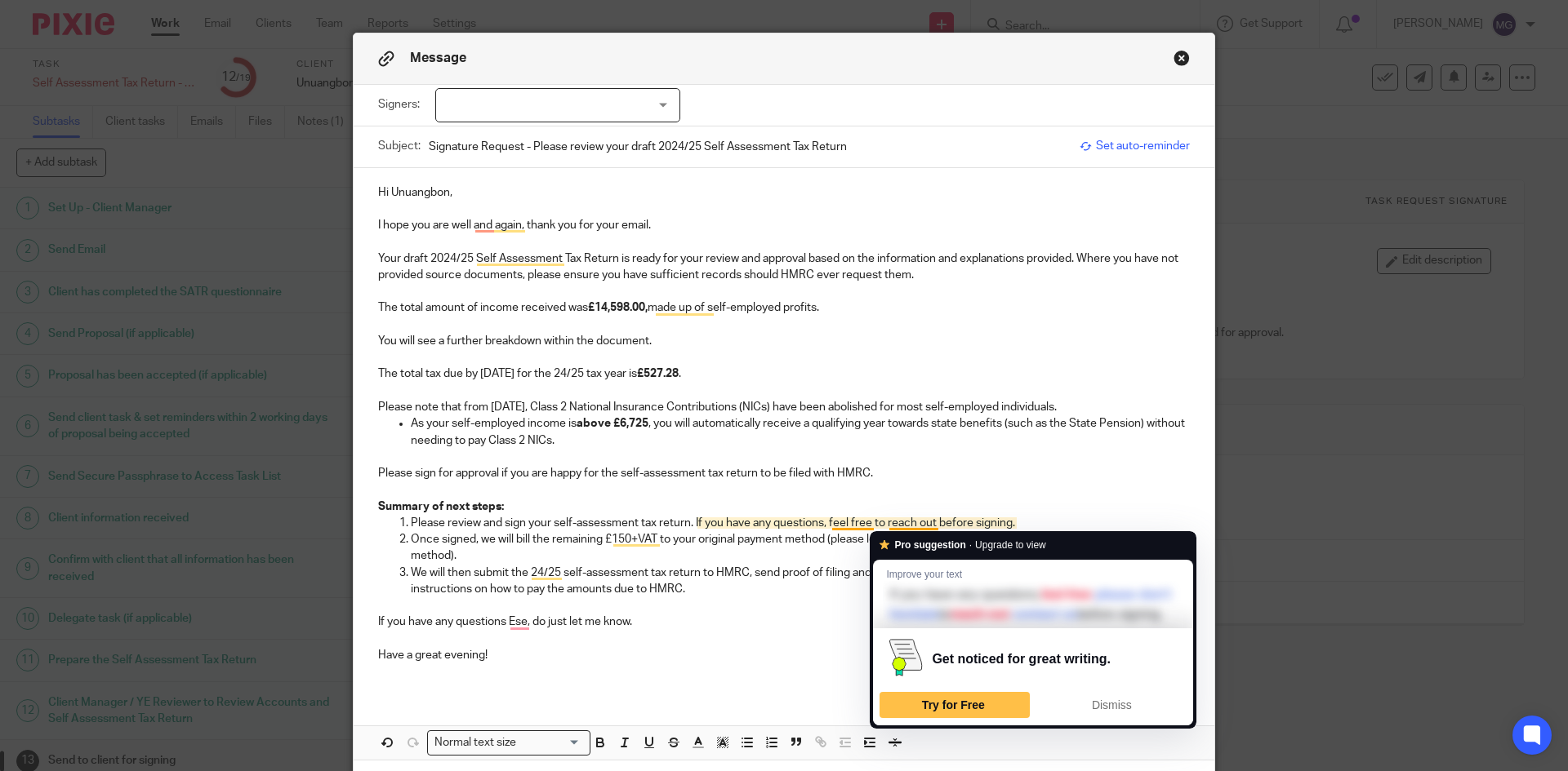
click at [804, 577] on p "We will then submit the 24/25 self-assessment tax return to HMRC, send proof of…" at bounding box center [800, 581] width 779 height 33
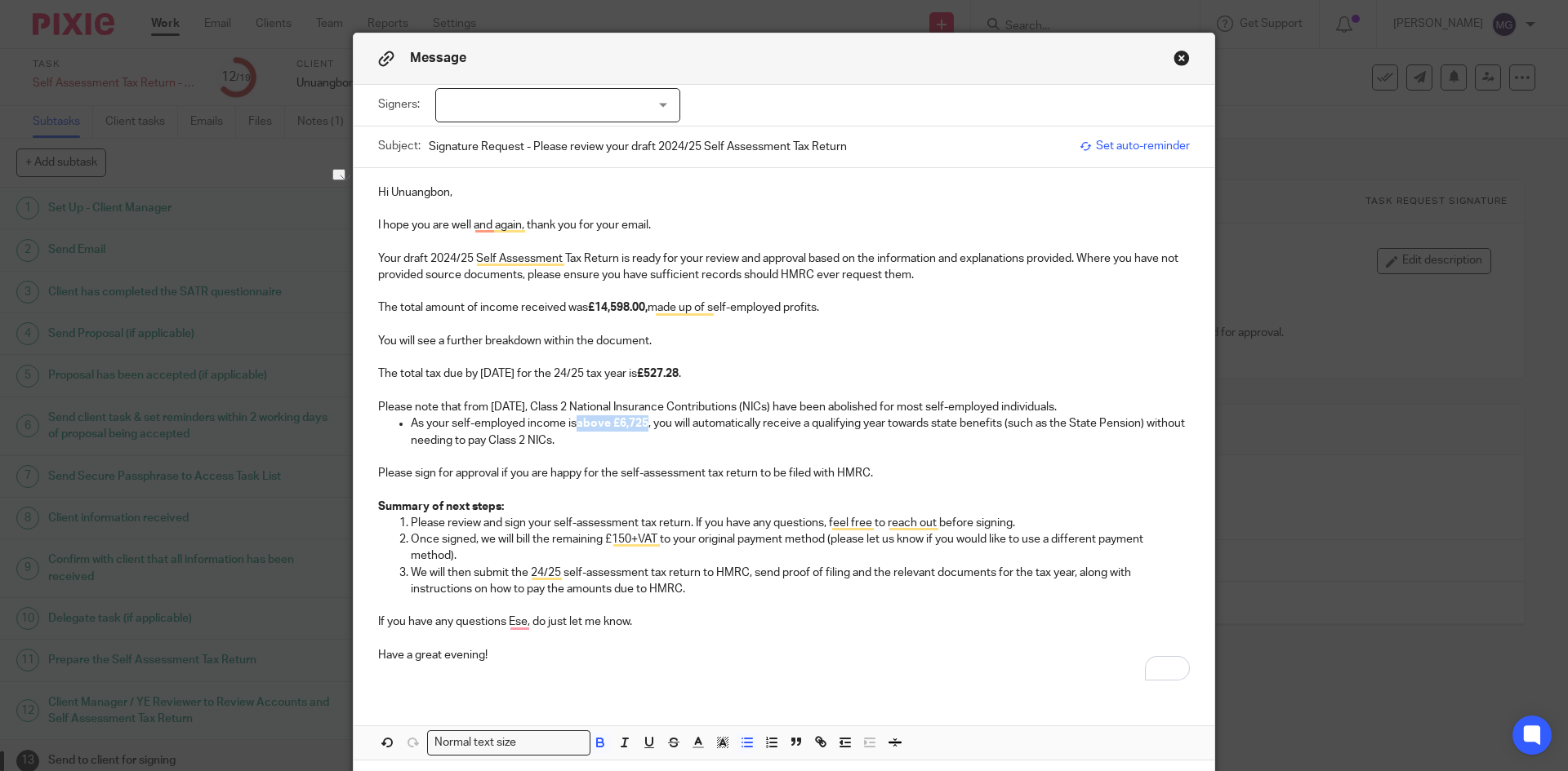
drag, startPoint x: 641, startPoint y: 419, endPoint x: 574, endPoint y: 425, distance: 67.3
click at [574, 425] on p "As your self-employed income is above £6,725 , you will automatically receive a…" at bounding box center [800, 432] width 779 height 33
click at [378, 403] on p "Please note that from 6 April 2024, Class 2 National Insurance Contributions (N…" at bounding box center [784, 408] width 811 height 16
click at [699, 510] on p "Summary of next steps:" at bounding box center [784, 507] width 811 height 16
click at [685, 595] on p "If you have any questions Ese, do just let me know." at bounding box center [784, 622] width 811 height 16
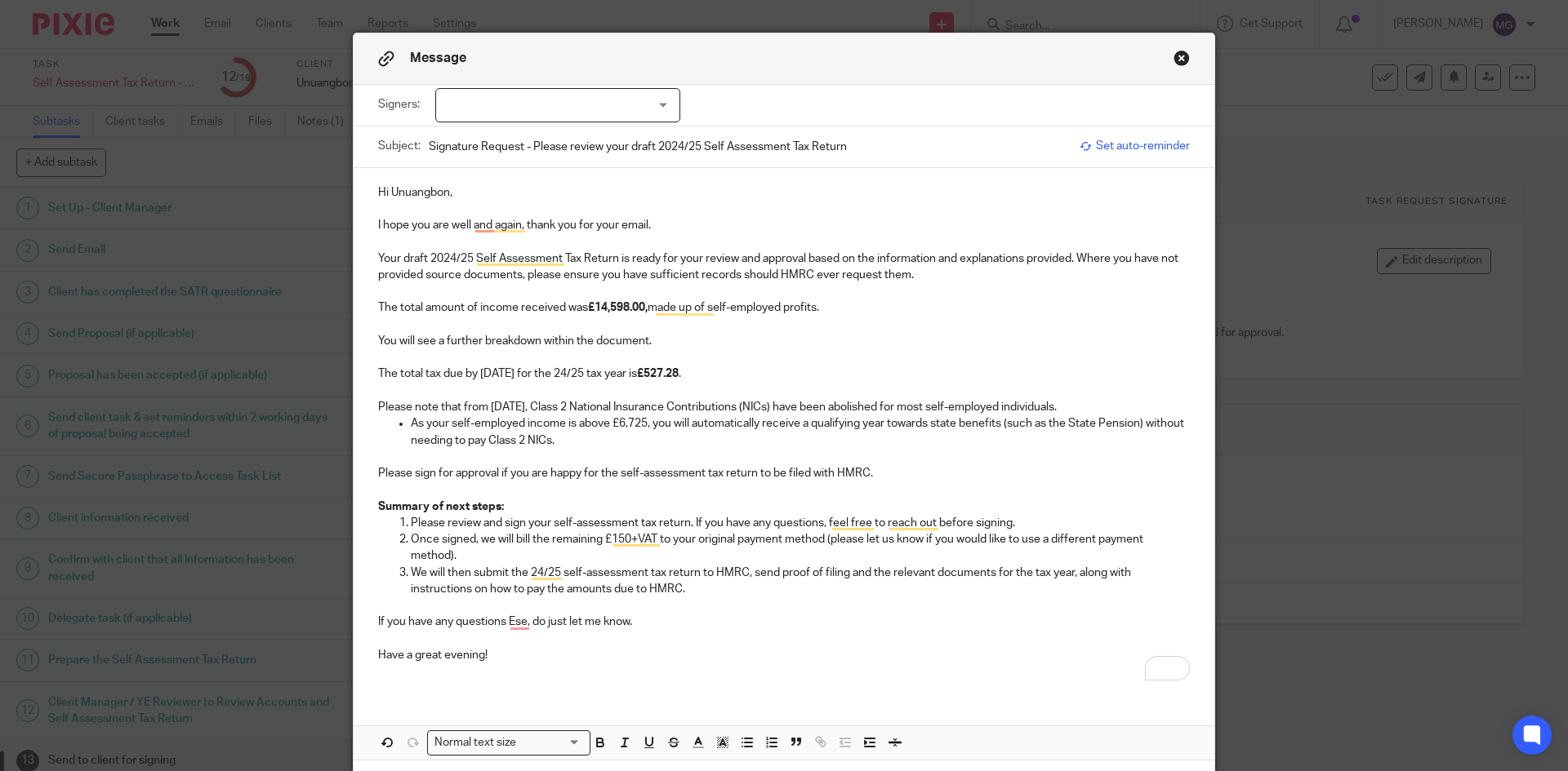
click at [496, 595] on p "Have a great evening!" at bounding box center [784, 655] width 811 height 16
click at [936, 388] on p "To enrich screen reader interactions, please activate Accessibility in Grammarl…" at bounding box center [784, 391] width 811 height 16
click at [623, 264] on p "Your draft 2024/25 Self Assessment Tax Return is ready for your review and appr…" at bounding box center [784, 267] width 811 height 33
click at [418, 191] on p "Hi Unuangbon," at bounding box center [784, 193] width 811 height 16
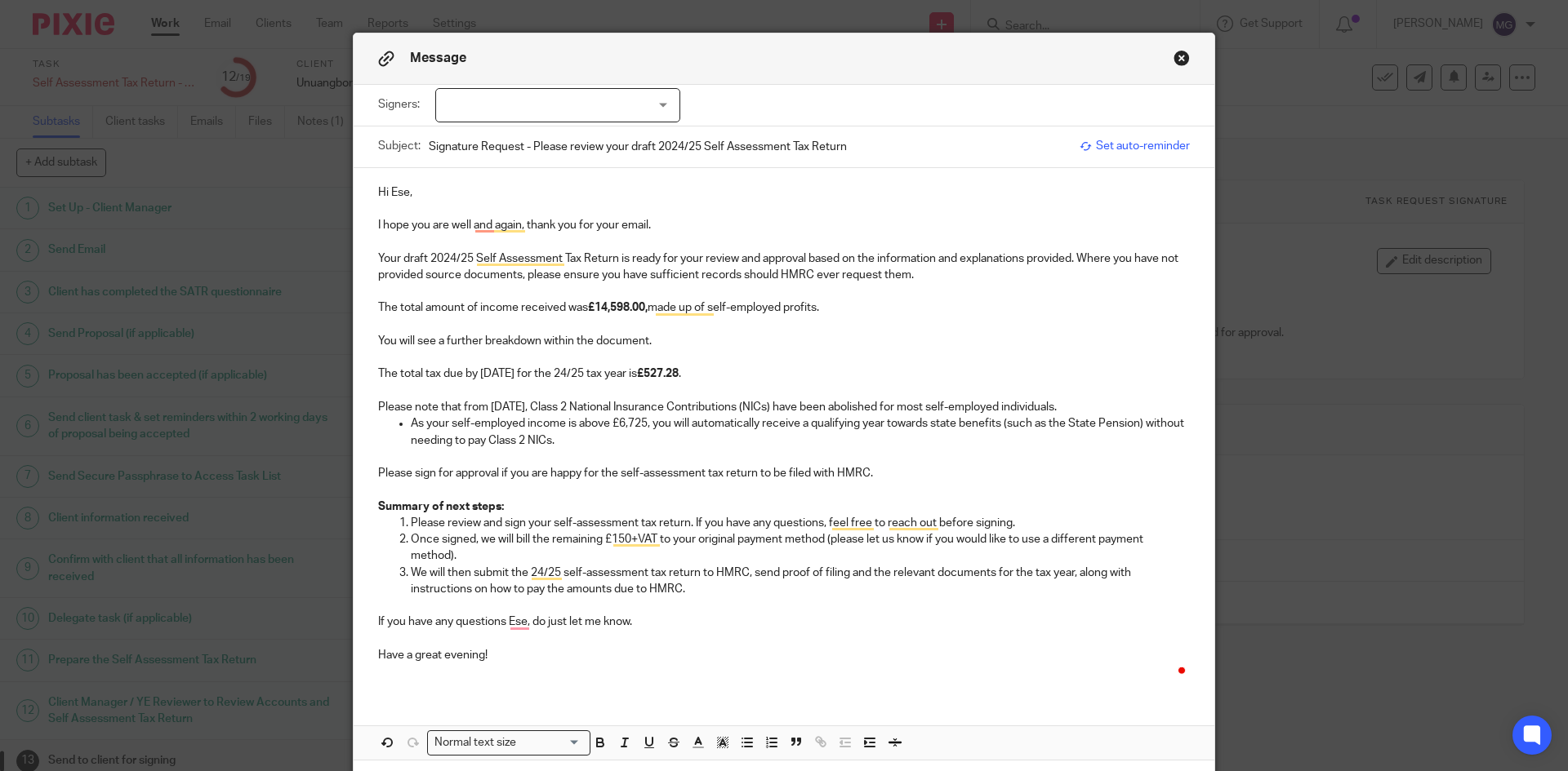
drag, startPoint x: 574, startPoint y: 307, endPoint x: 522, endPoint y: 297, distance: 53.0
click at [574, 307] on p "The total amount of income received was £14,598.00, made up of self-employed pr…" at bounding box center [784, 308] width 811 height 16
click at [510, 249] on p "To enrich screen reader interactions, please activate Accessibility in Grammarl…" at bounding box center [784, 242] width 811 height 16
click at [698, 253] on p "Your draft 2024/25 Self Assessment Tax Return is ready for your review and appr…" at bounding box center [784, 267] width 811 height 33
click at [794, 363] on p "To enrich screen reader interactions, please activate Accessibility in Grammarl…" at bounding box center [784, 358] width 811 height 16
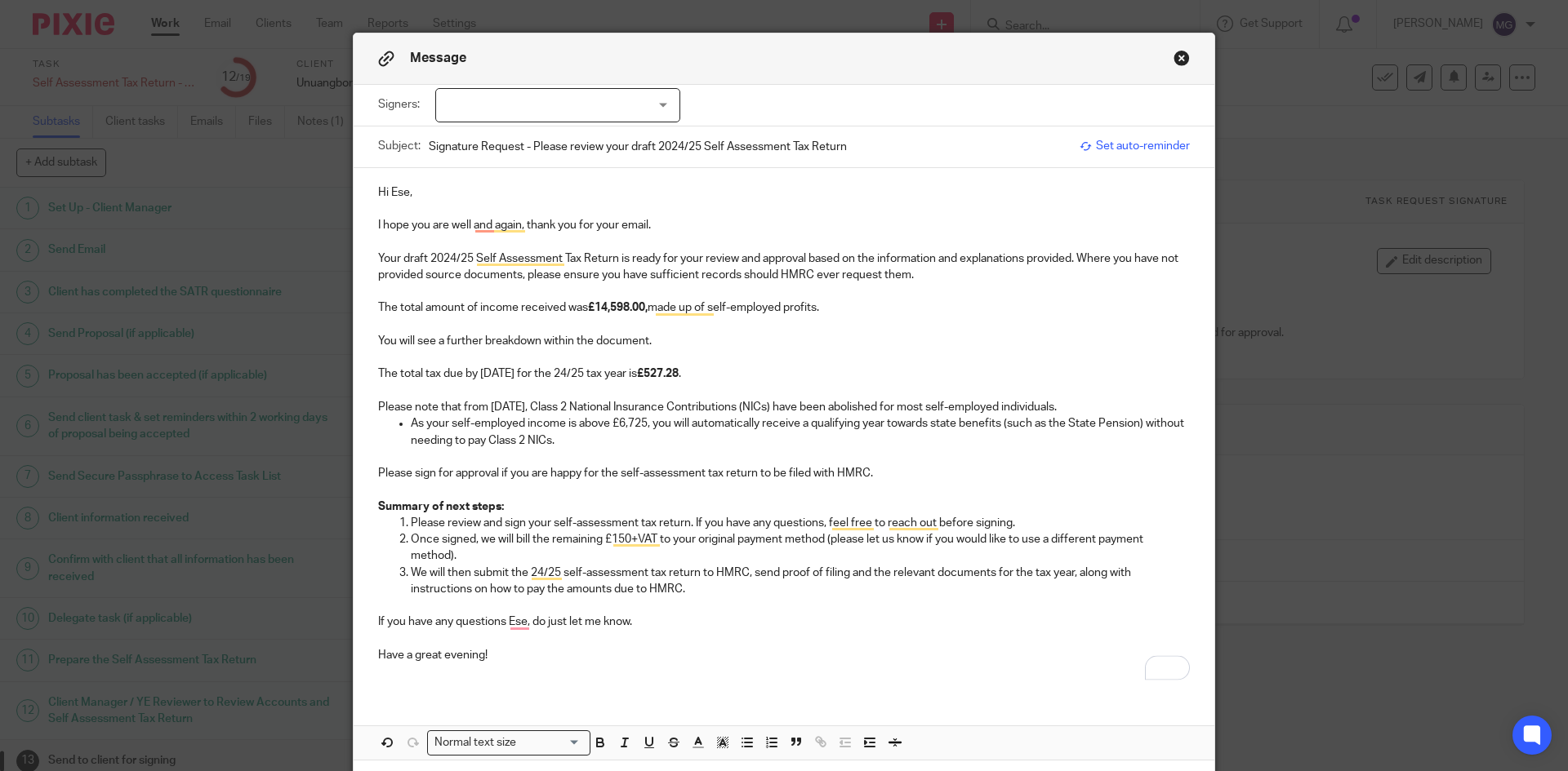
click at [705, 461] on p "To enrich screen reader interactions, please activate Accessibility in Grammarl…" at bounding box center [784, 457] width 811 height 16
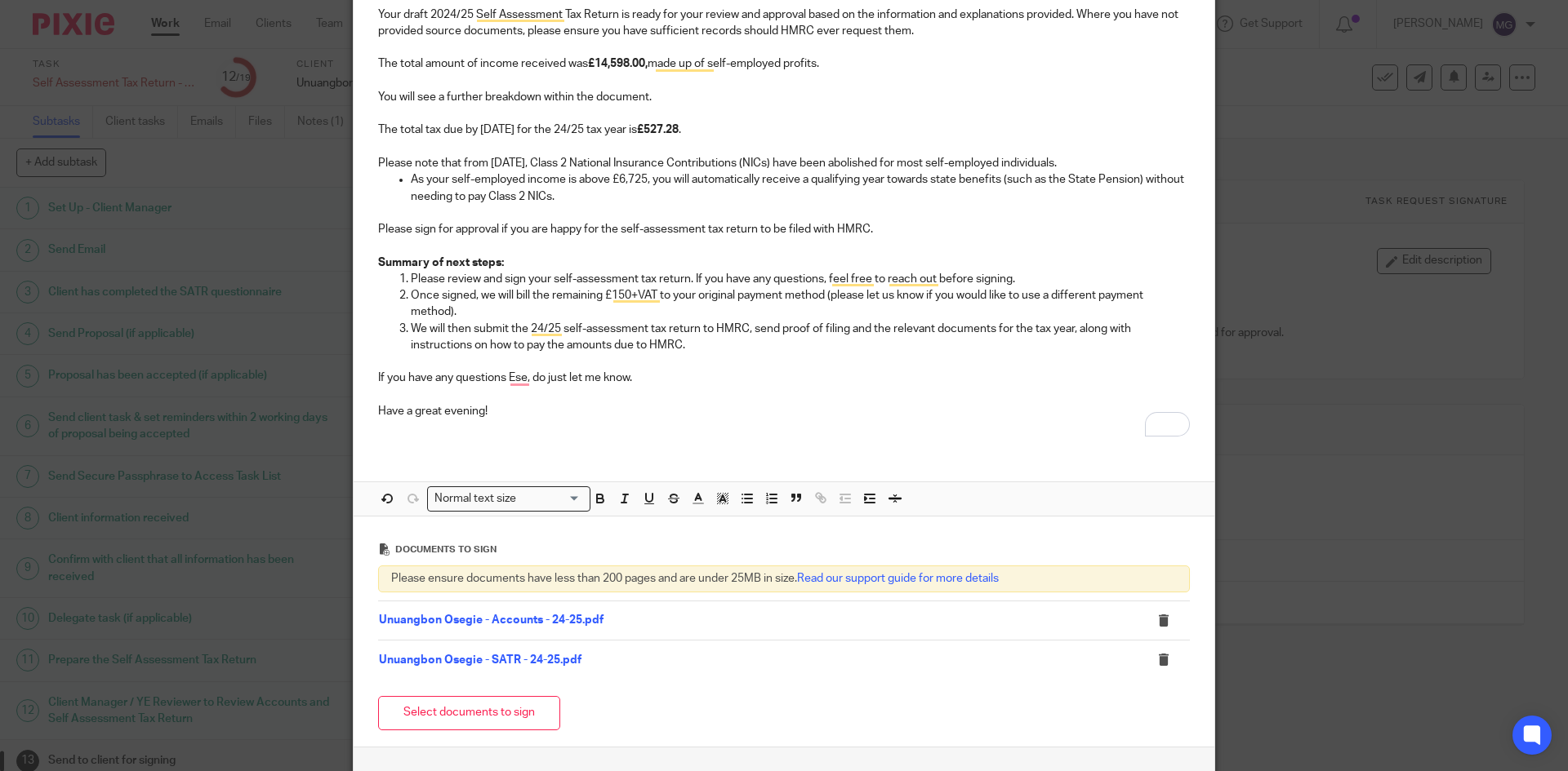
scroll to position [359, 0]
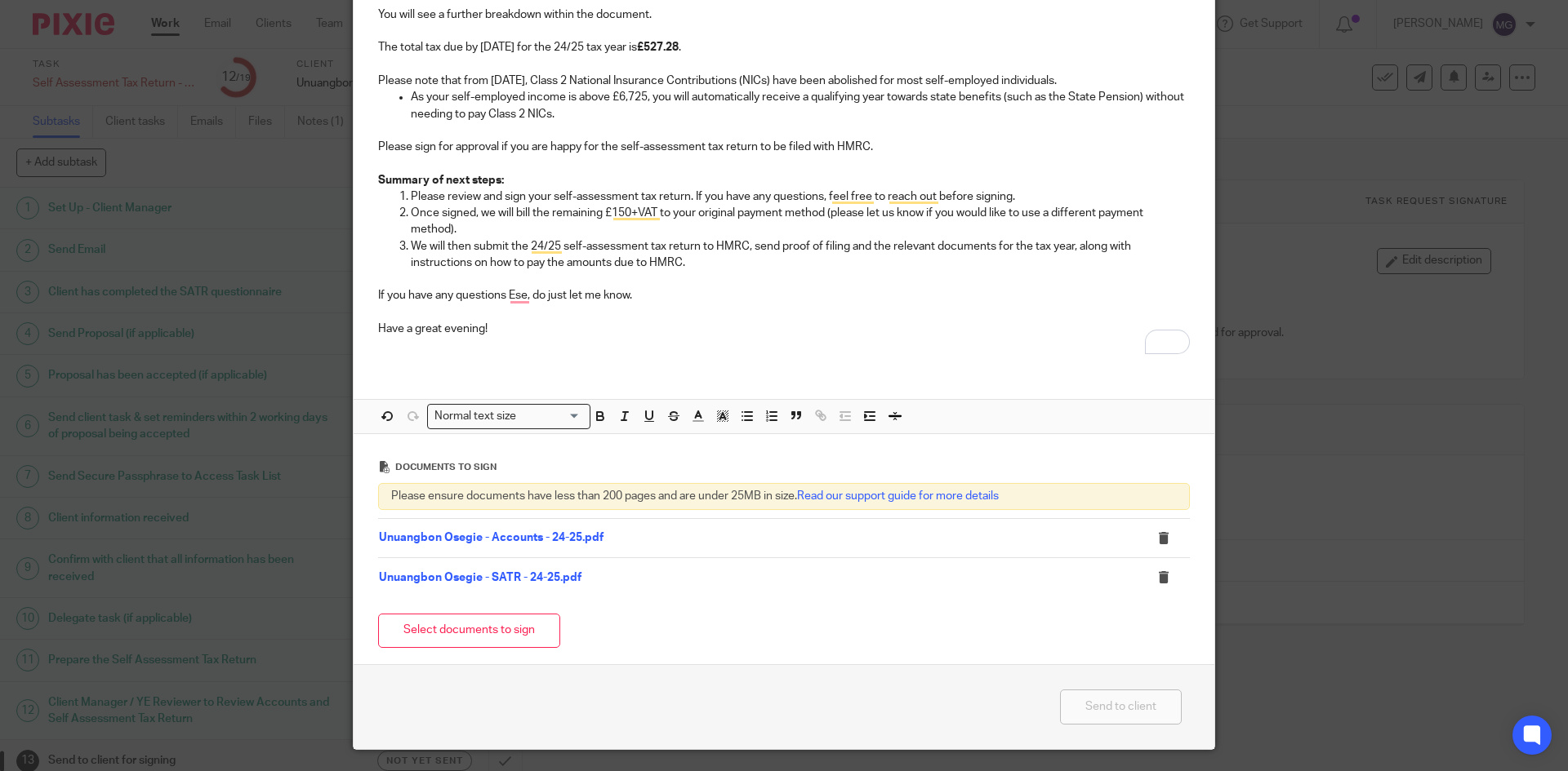
drag, startPoint x: 534, startPoint y: 545, endPoint x: 511, endPoint y: 539, distance: 23.8
drag, startPoint x: 511, startPoint y: 539, endPoint x: 440, endPoint y: 534, distance: 71.2
drag, startPoint x: 521, startPoint y: 568, endPoint x: 503, endPoint y: 580, distance: 21.6
click at [752, 283] on p "To enrich screen reader interactions, please activate Accessibility in Grammarl…" at bounding box center [800, 279] width 779 height 16
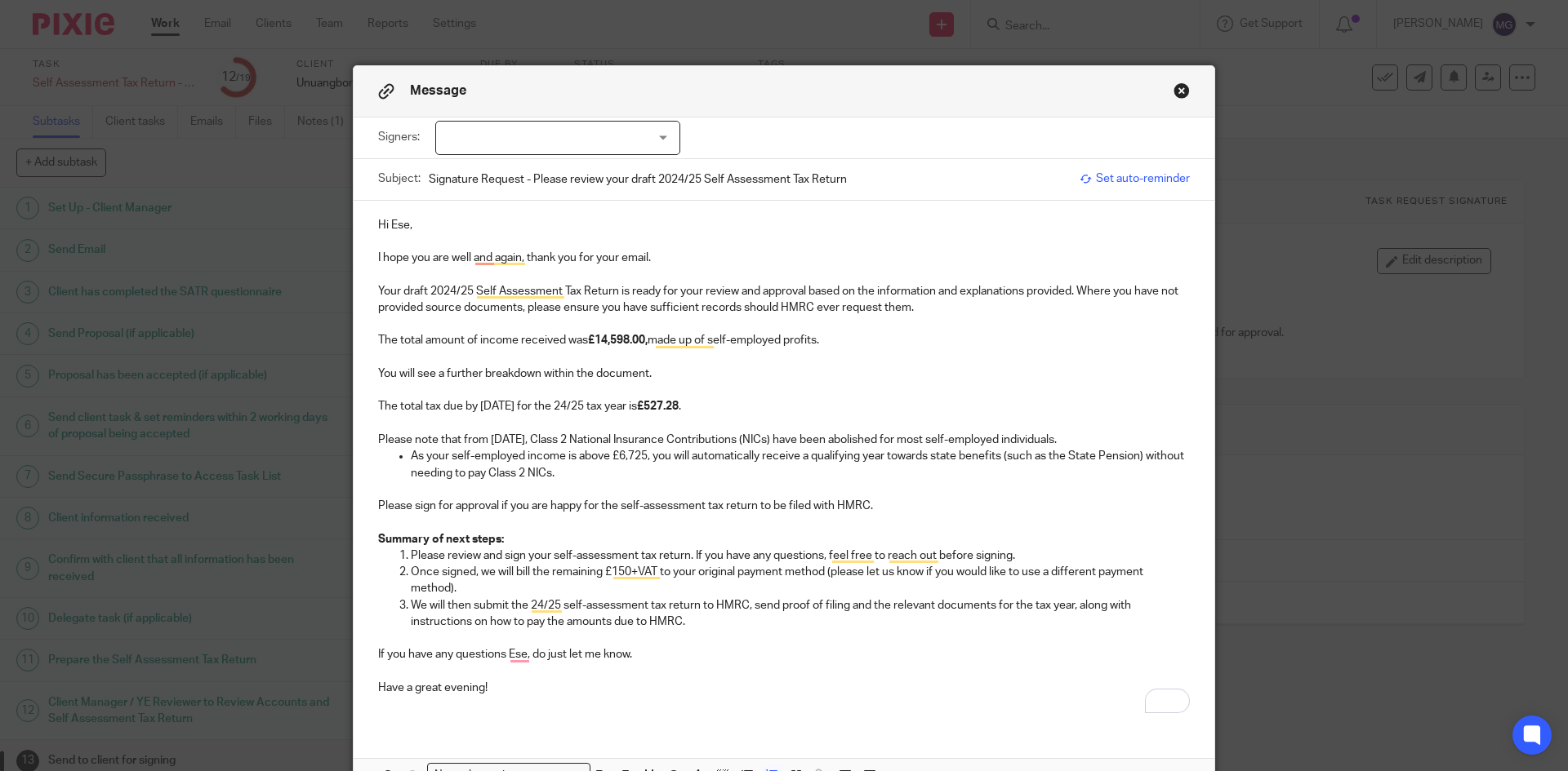
click at [593, 145] on div at bounding box center [558, 138] width 245 height 34
click at [546, 168] on span "Unuangbon Osegie" at bounding box center [507, 172] width 98 height 11
checkbox input "true"
click at [708, 341] on p "The total amount of income received was £14,598.00, made up of self-employed pr…" at bounding box center [784, 341] width 811 height 16
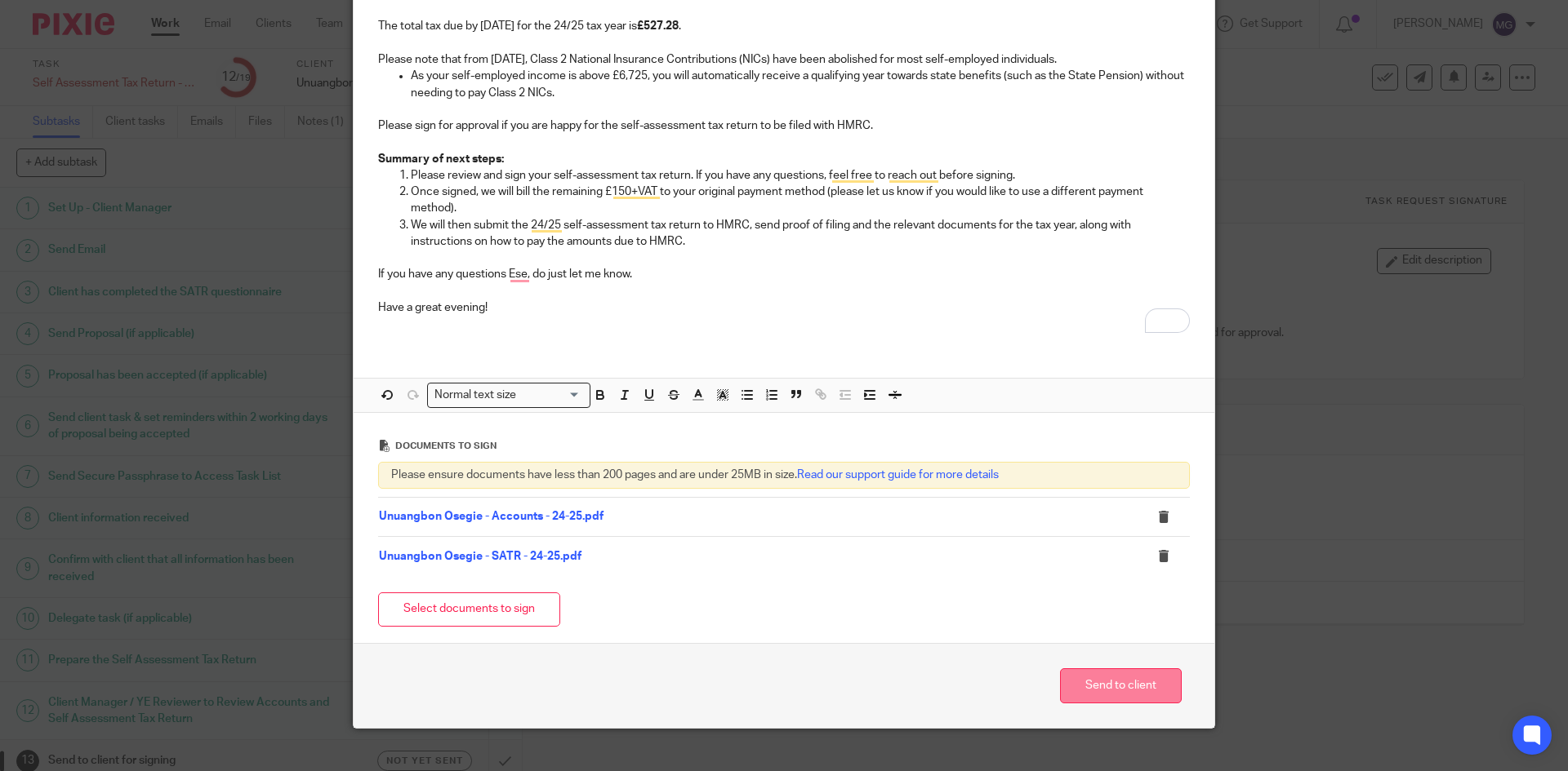
scroll to position [403, 0]
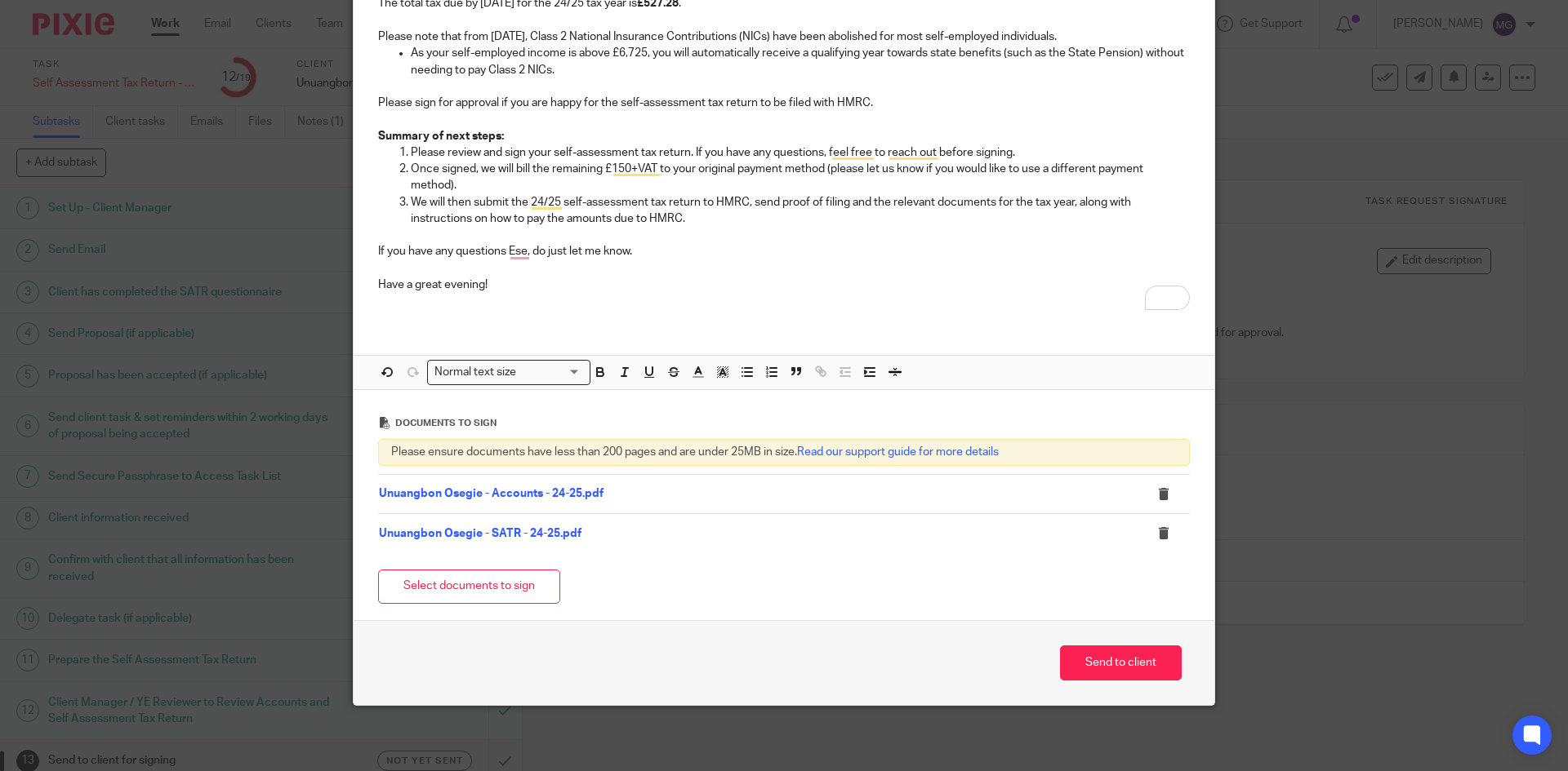
drag, startPoint x: 1089, startPoint y: 675, endPoint x: 1013, endPoint y: 648, distance: 80.7
click at [1070, 595] on button "Send to client" at bounding box center [1120, 662] width 122 height 35
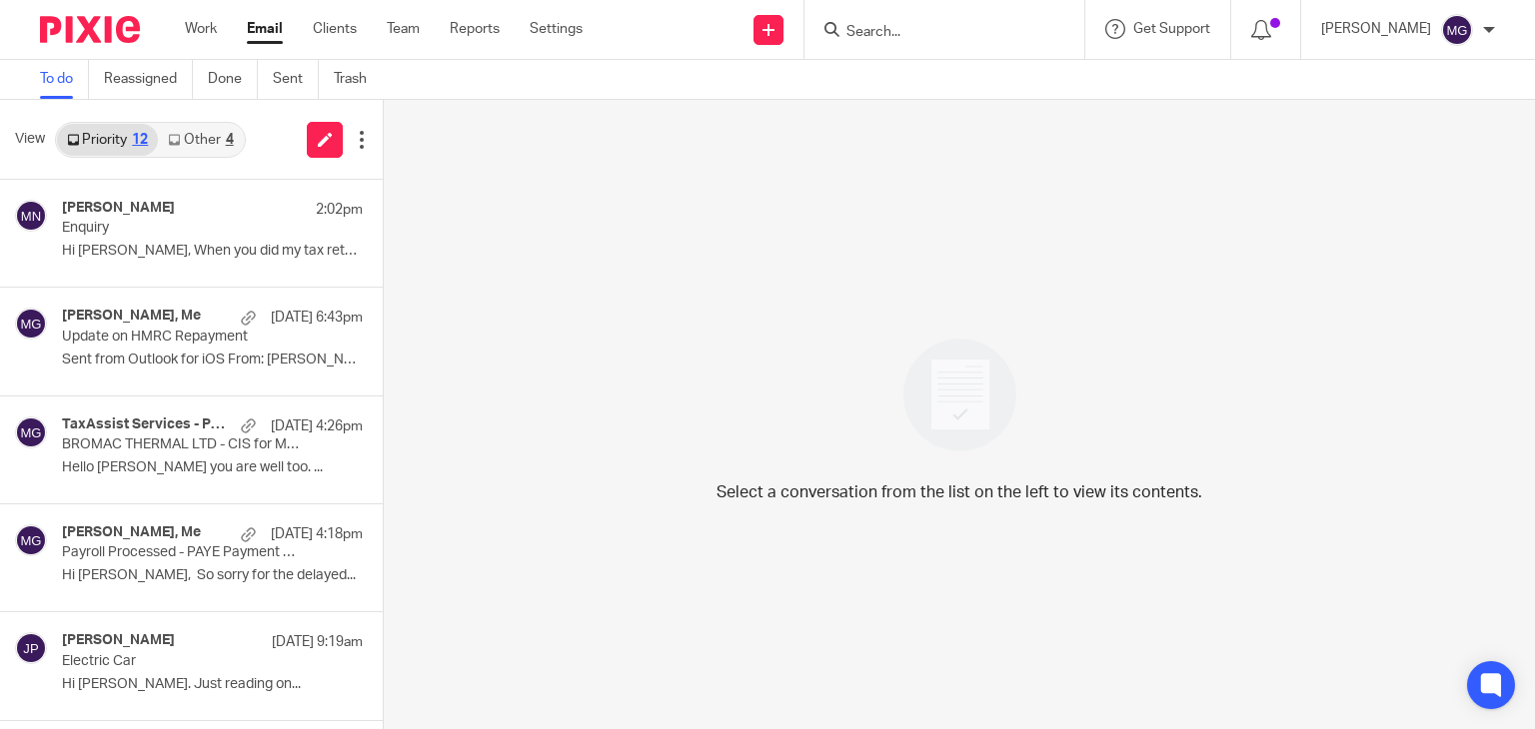
click at [958, 21] on form at bounding box center [950, 29] width 213 height 25
click at [914, 45] on div at bounding box center [944, 29] width 280 height 59
click at [900, 26] on input "Search" at bounding box center [934, 33] width 180 height 18
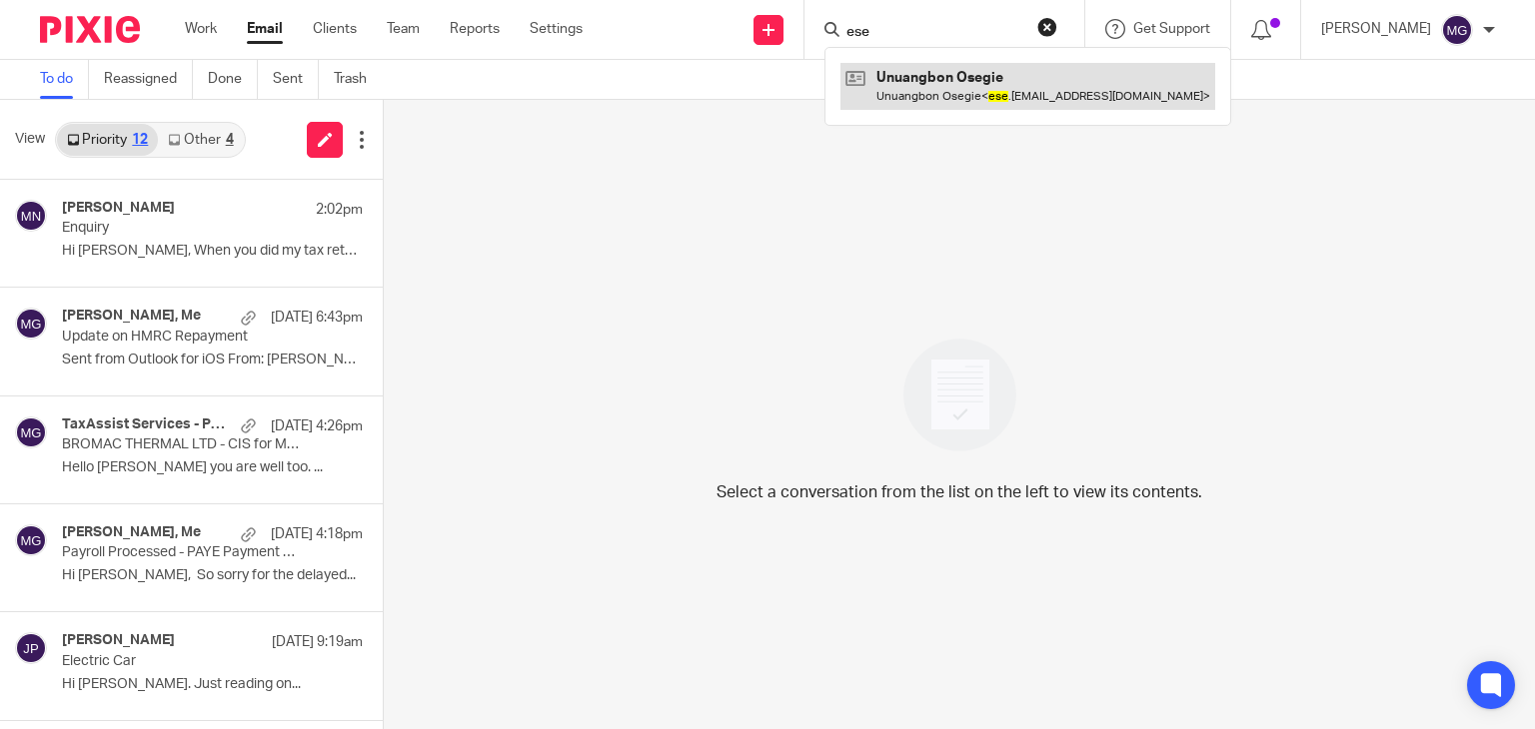
type input "ese"
click at [934, 96] on link at bounding box center [1027, 86] width 375 height 46
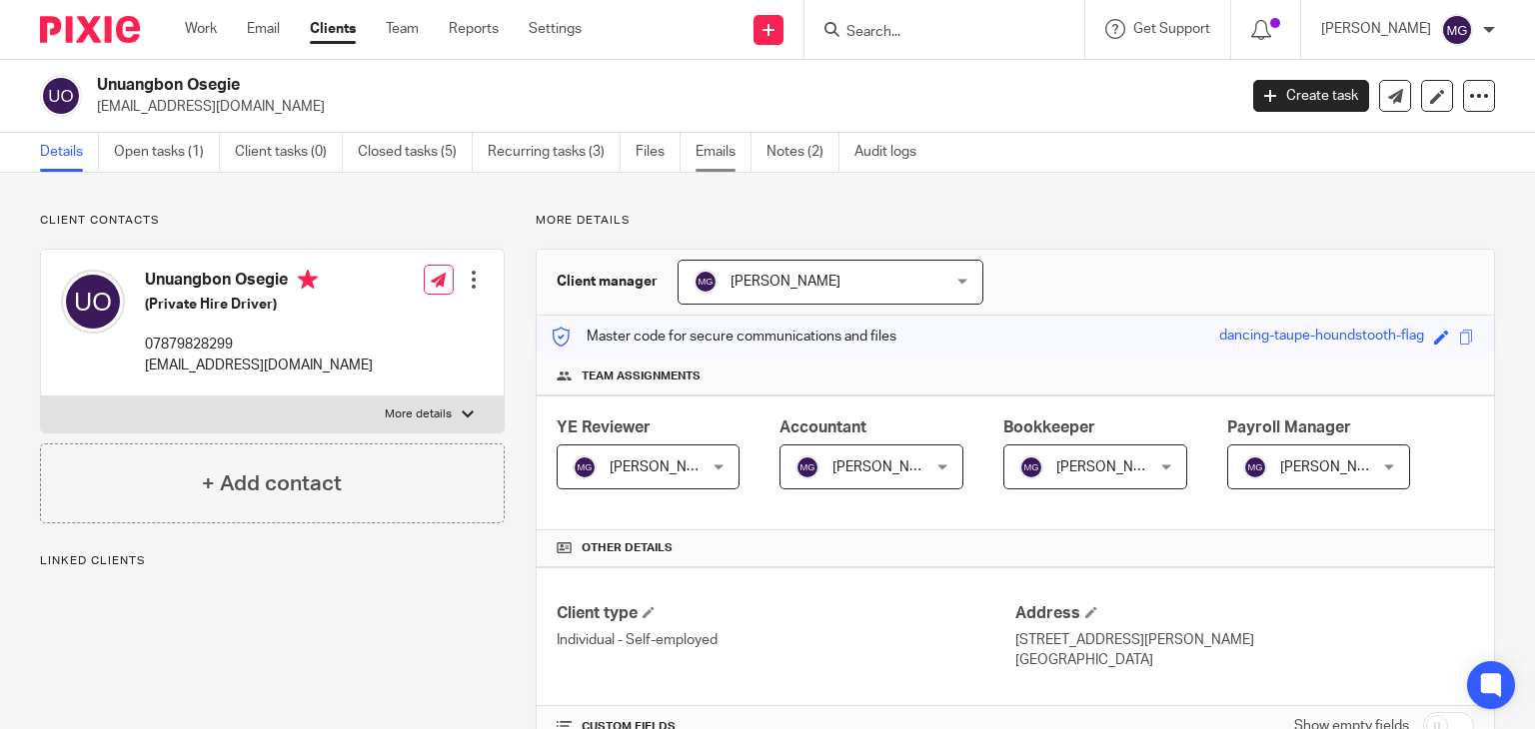
click at [714, 156] on link "Emails" at bounding box center [723, 152] width 56 height 39
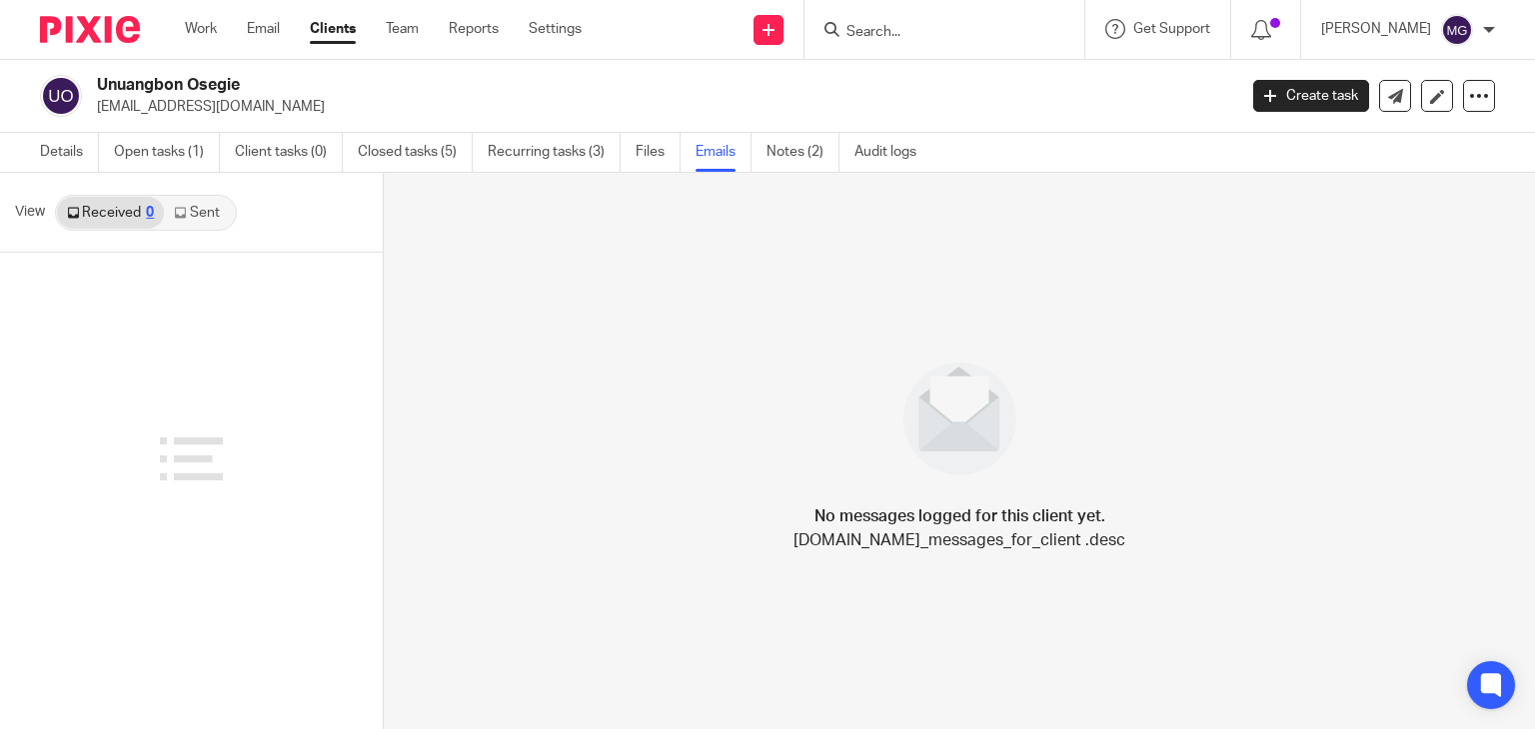
click at [174, 207] on icon at bounding box center [180, 213] width 12 height 12
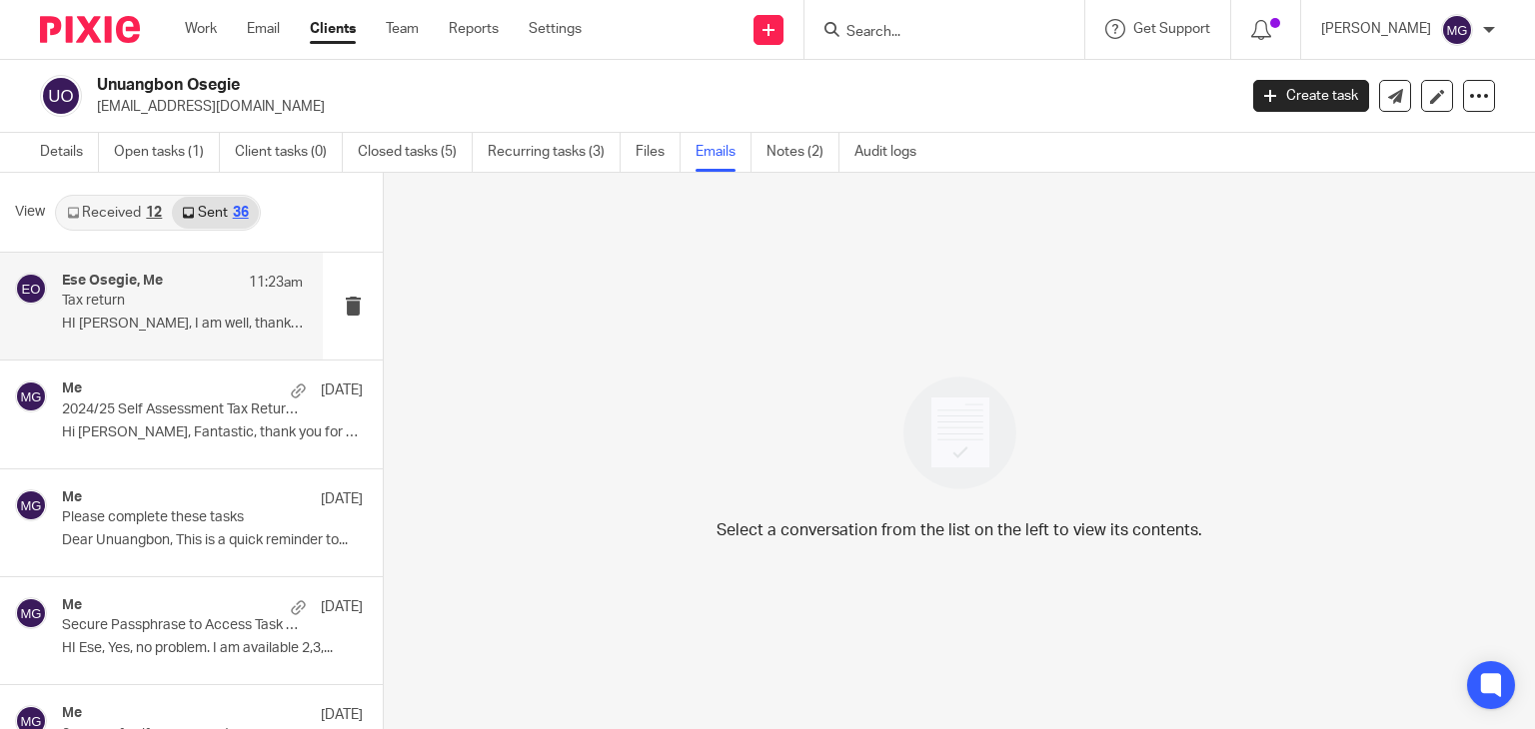
click at [180, 321] on p "HI Ese, I am well, thank you. I hope the same..." at bounding box center [182, 324] width 241 height 17
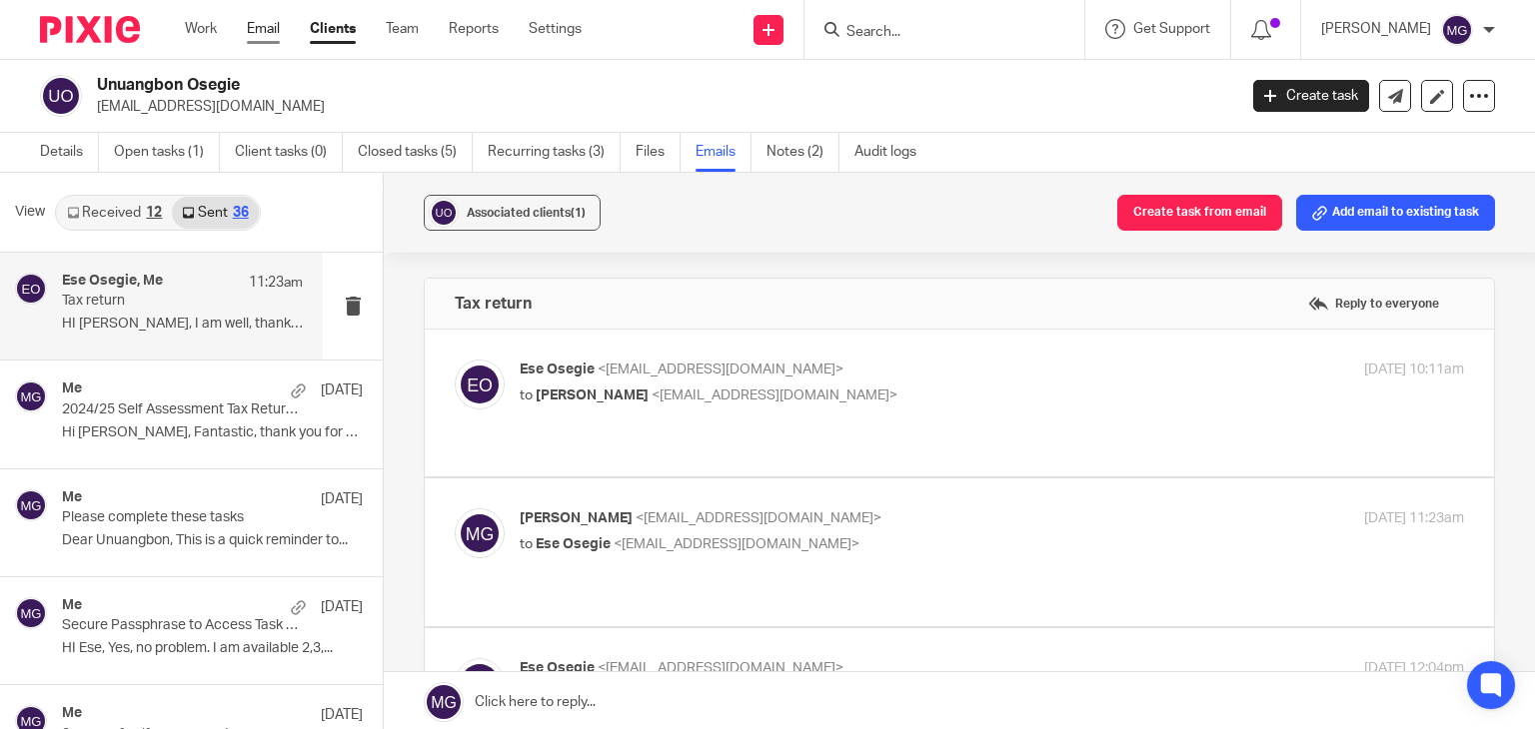
click at [270, 28] on link "Email" at bounding box center [263, 29] width 33 height 20
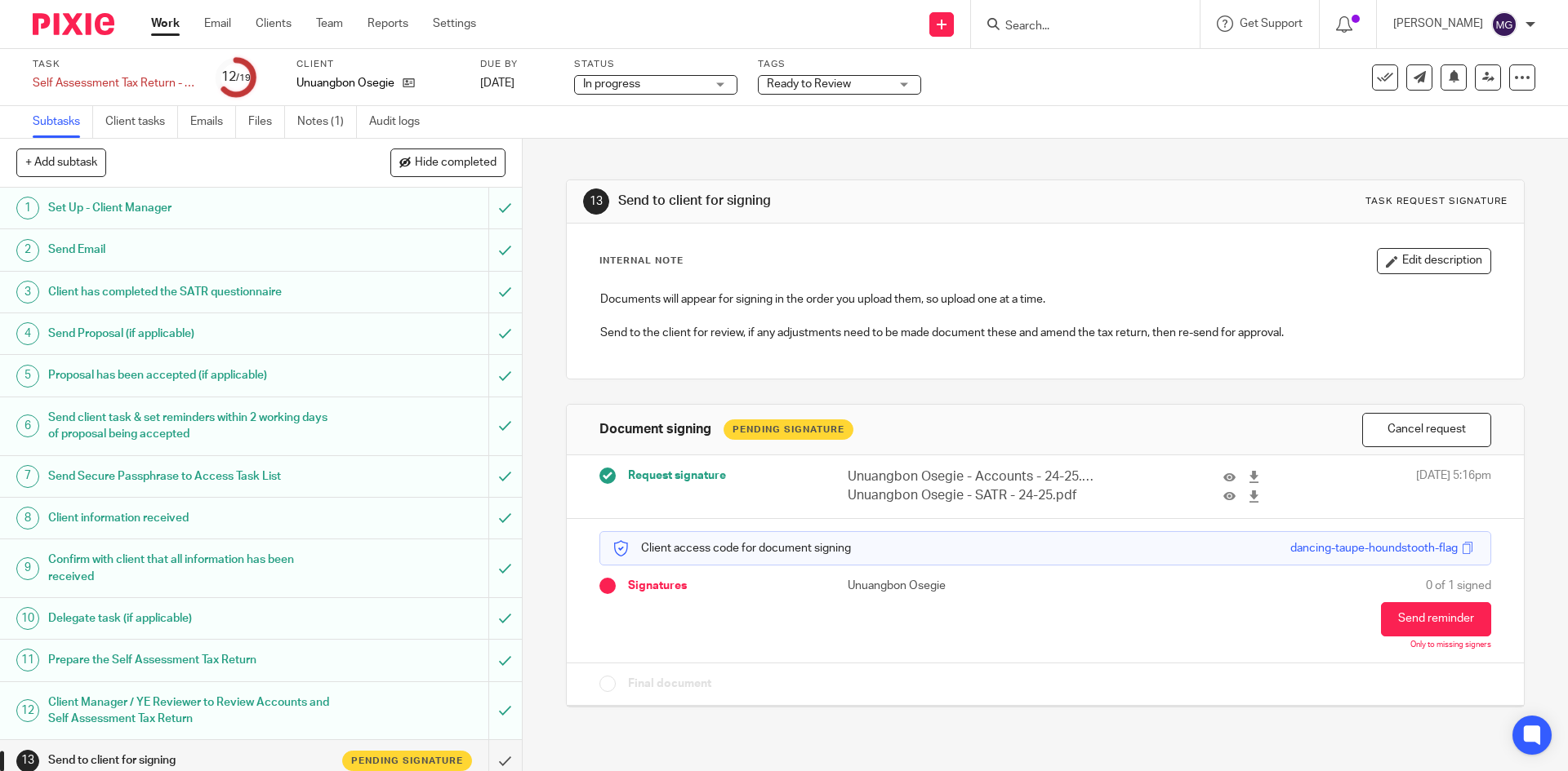
click at [779, 82] on span "Ready to Review" at bounding box center [808, 84] width 84 height 11
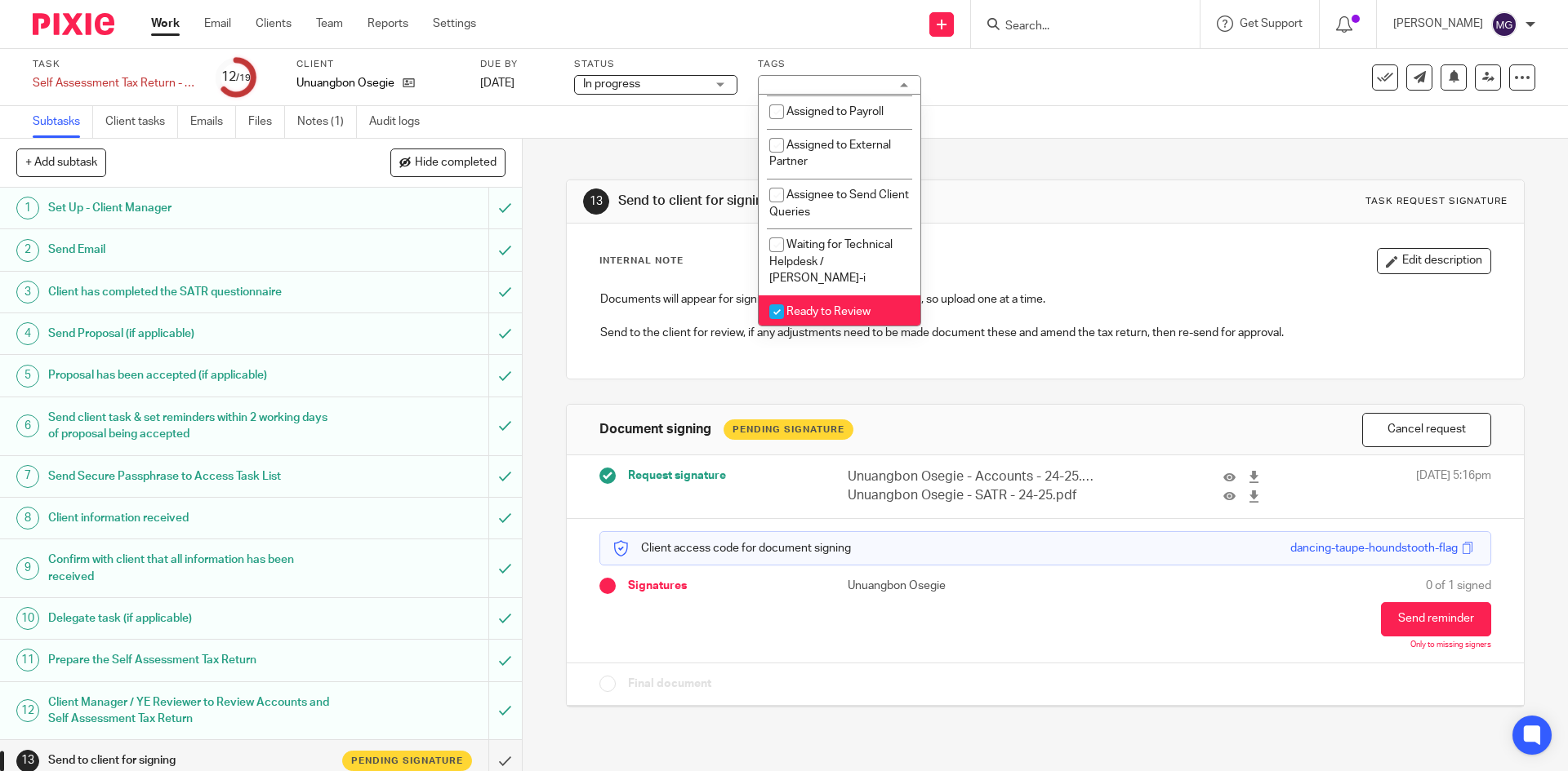
scroll to position [408, 0]
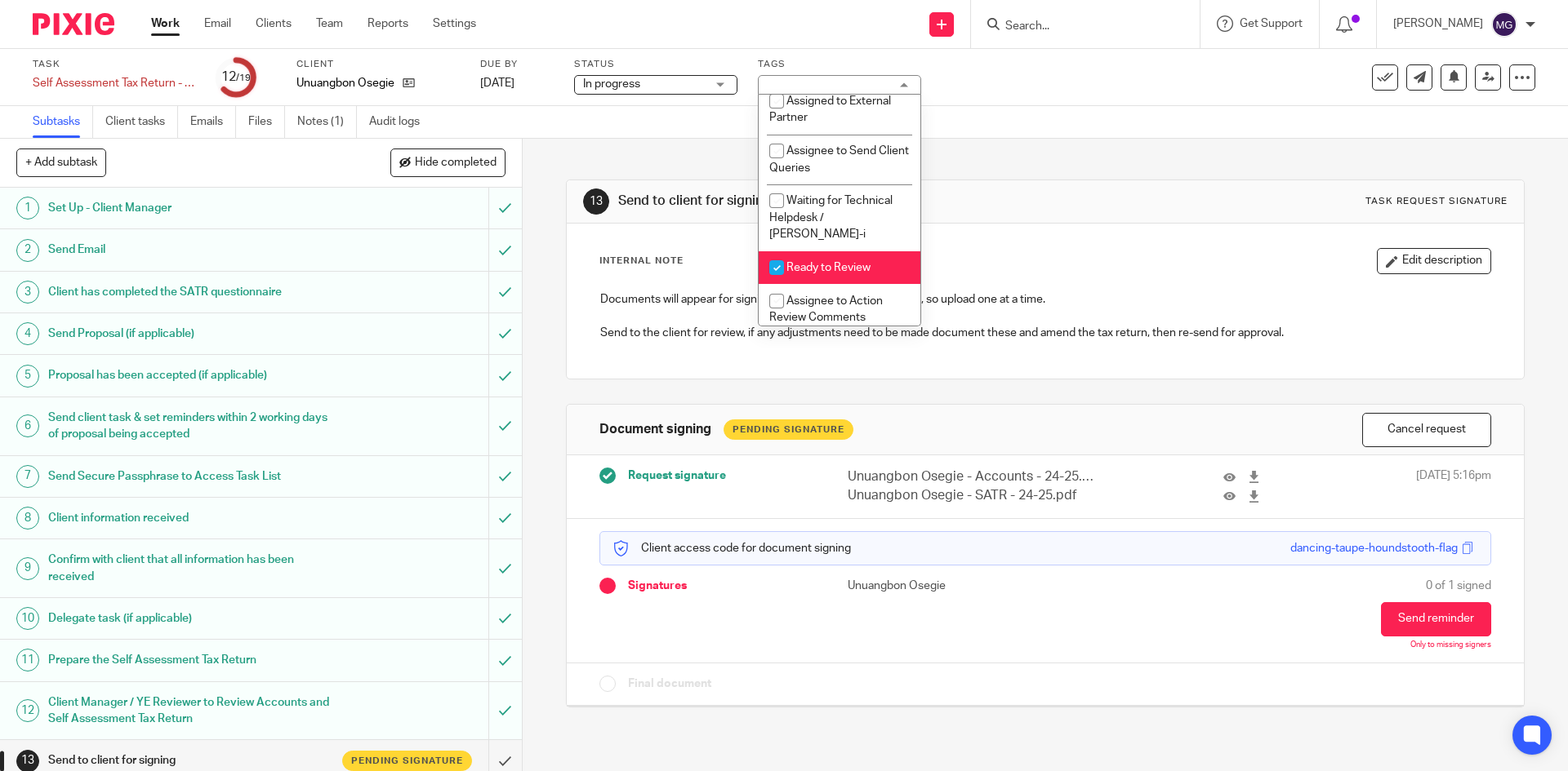
click at [838, 266] on span "Ready to Review" at bounding box center [828, 268] width 84 height 11
checkbox input "false"
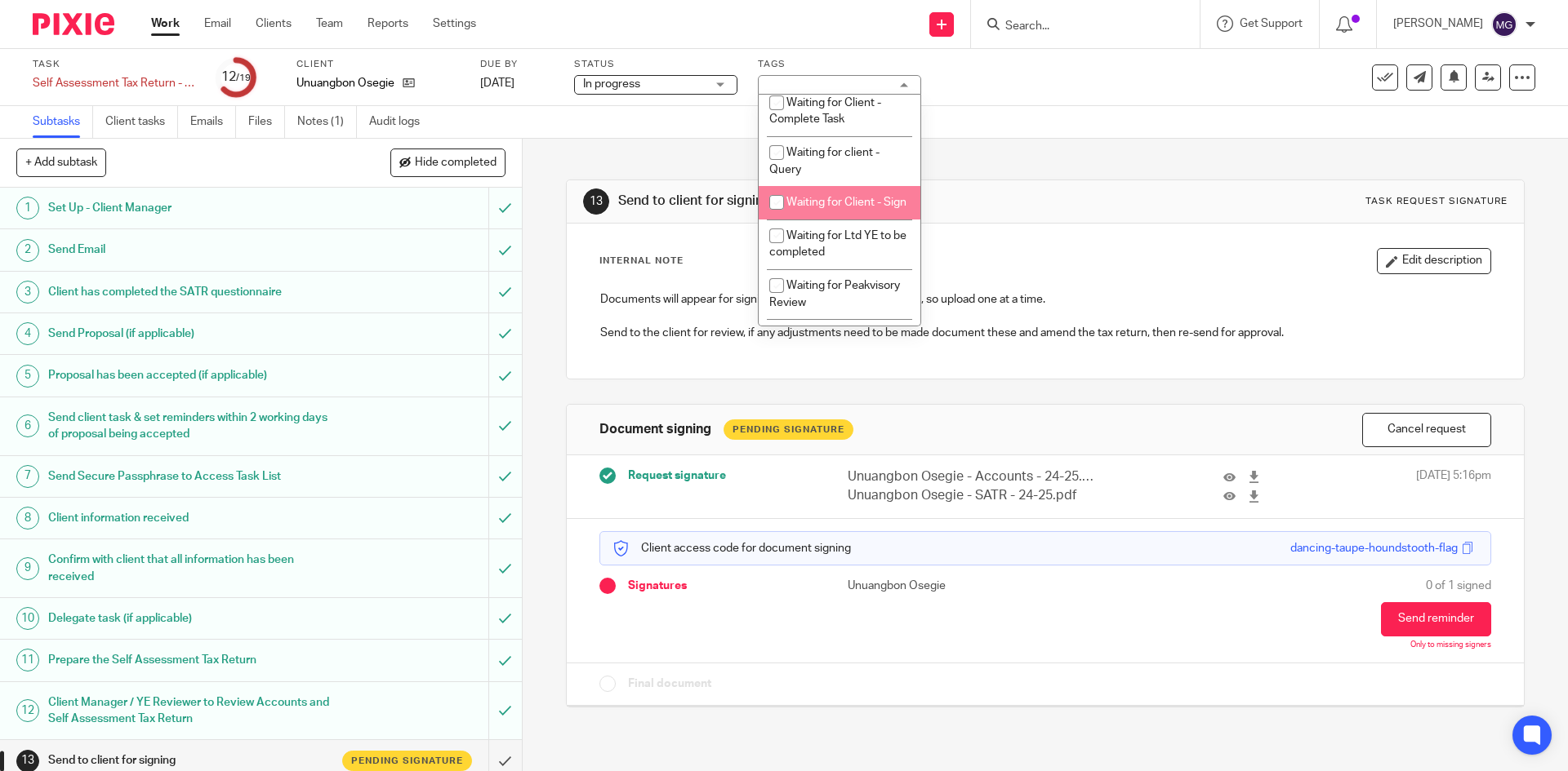
scroll to position [898, 0]
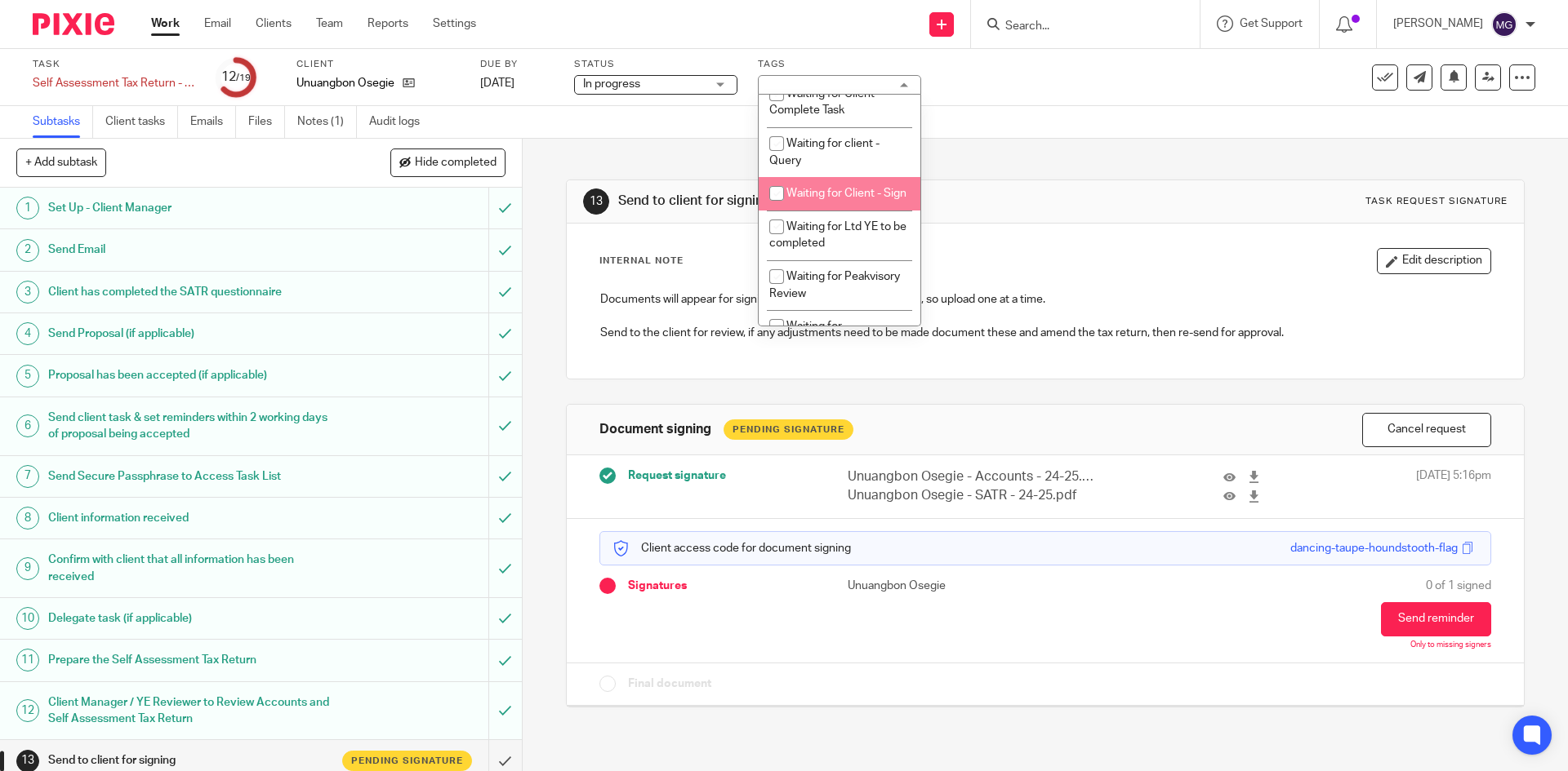
click at [858, 211] on li "Waiting for Client - Sign" at bounding box center [839, 194] width 162 height 33
checkbox input "true"
click at [1057, 169] on div "13 Send to client for signing Task request signature Internal Note Edit descrip…" at bounding box center [1044, 431] width 958 height 585
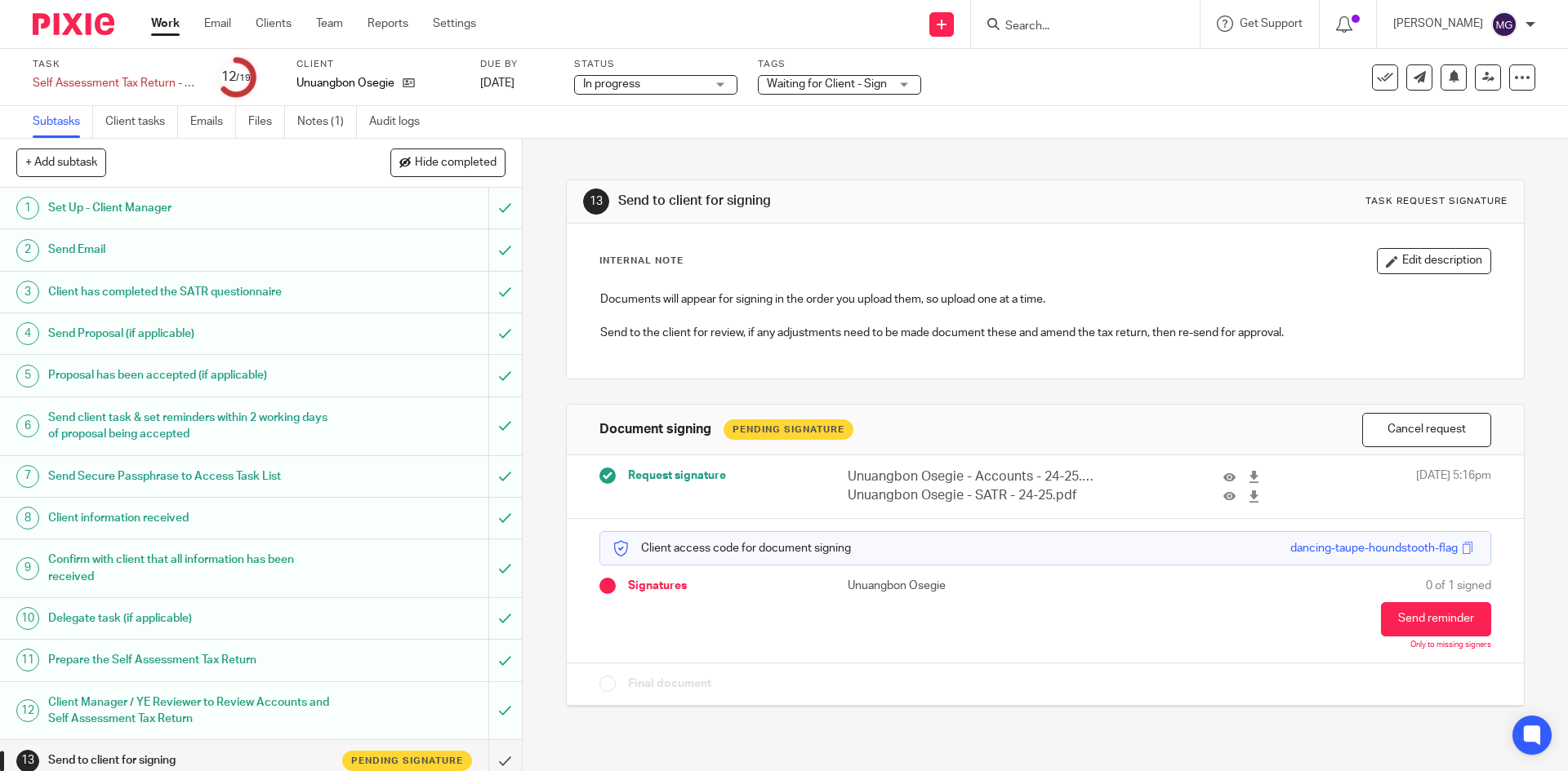
drag, startPoint x: 851, startPoint y: 101, endPoint x: 857, endPoint y: 87, distance: 15.2
click at [851, 98] on div "Task Self Assessment Tax Return - [DATE]-[DATE] Save Self Assessment Tax Return…" at bounding box center [784, 78] width 1568 height 57
click at [857, 86] on span "Waiting for Client - Sign" at bounding box center [826, 84] width 120 height 11
click at [1097, 116] on div "Subtasks Client tasks Emails Files Notes (1) Audit logs" at bounding box center [784, 123] width 1568 height 33
click at [1450, 85] on button at bounding box center [1454, 78] width 26 height 26
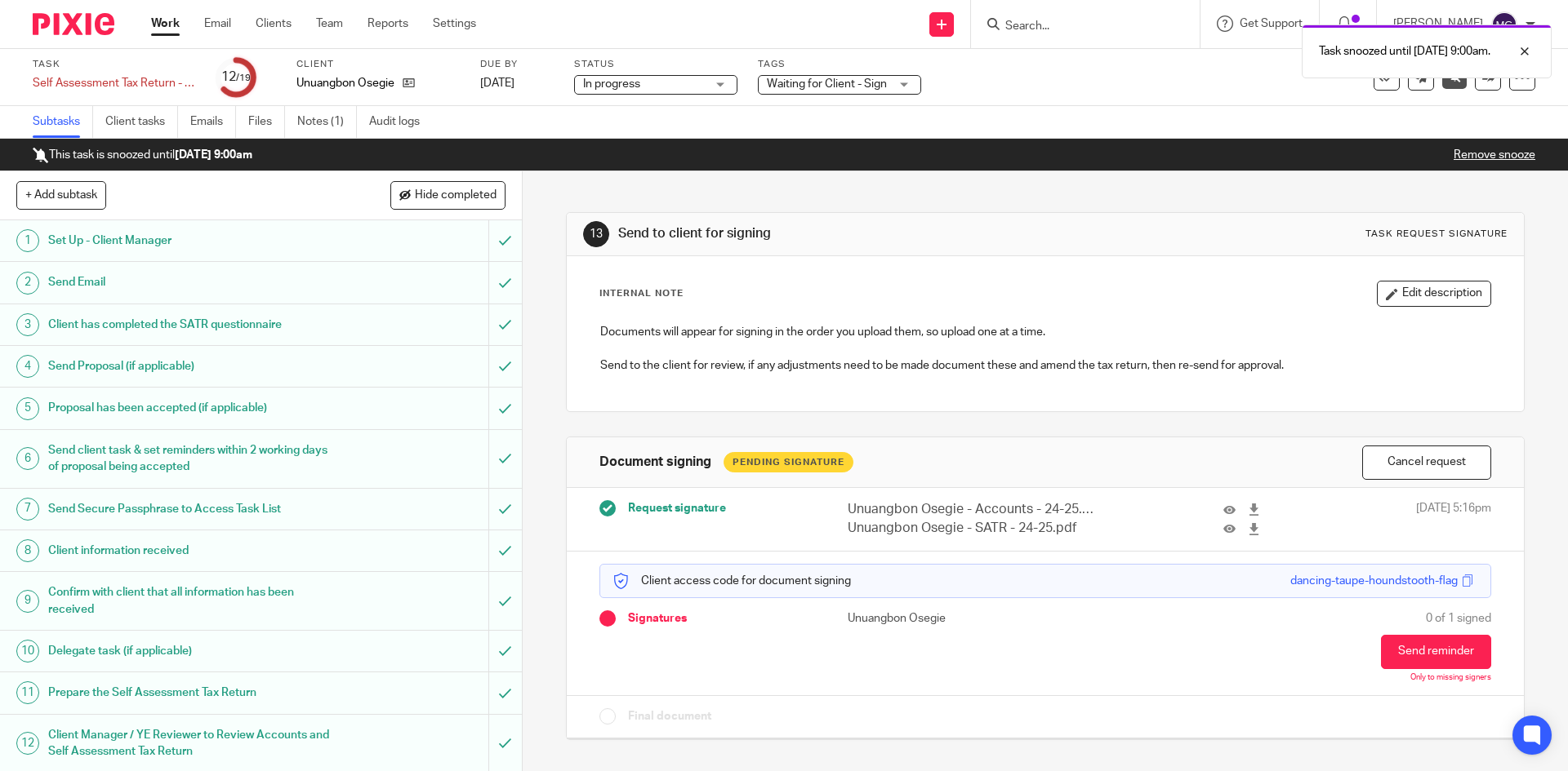
drag, startPoint x: 1212, startPoint y: 82, endPoint x: 1242, endPoint y: 78, distance: 30.3
click at [1212, 82] on div "Task Self Assessment Tax Return - 2024-2025 Save Self Assessment Tax Return - 2…" at bounding box center [659, 78] width 1252 height 39
click at [1079, 75] on div "Task snoozed until 20 Oct 2025 9:00am." at bounding box center [1167, 47] width 767 height 62
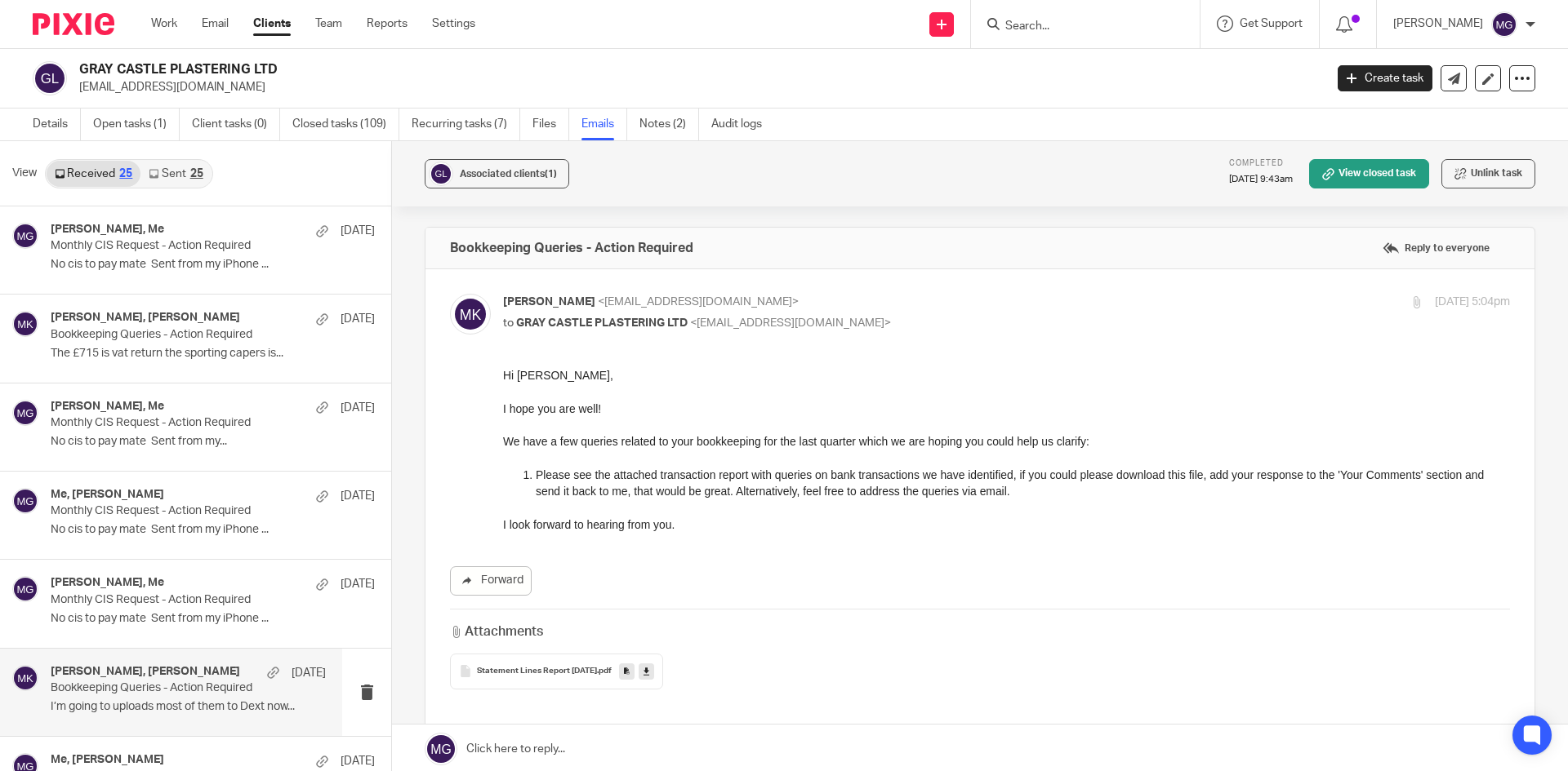
scroll to position [571, 0]
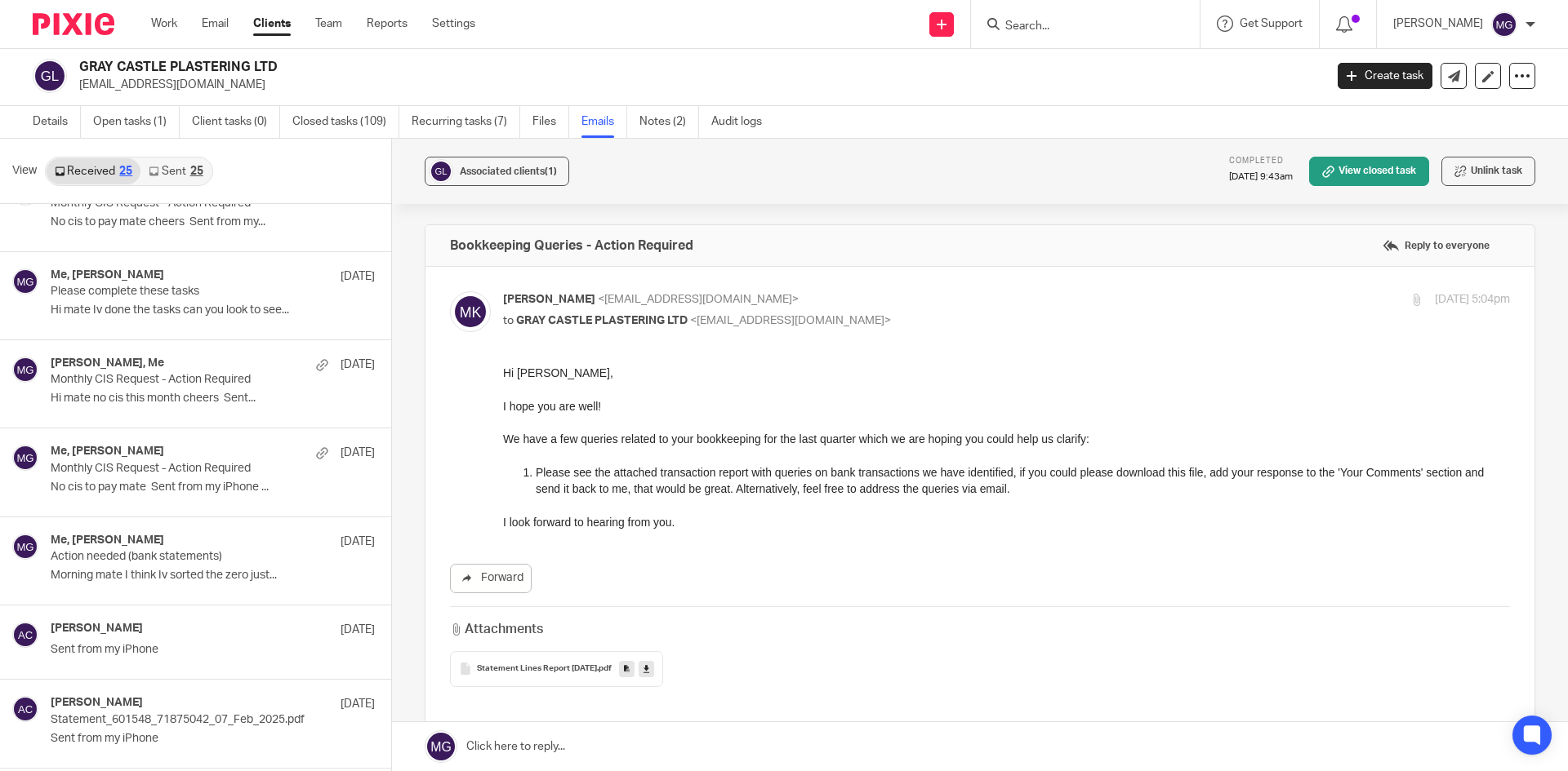
click at [1065, 126] on div "Details Open tasks (1) Client tasks (0) Closed tasks (109) Recurring tasks (7) …" at bounding box center [784, 123] width 1568 height 33
click at [1241, 103] on div "GRAY CASTLE PLASTERING LTD graycastleplastering@gmail.com Create task Update fr…" at bounding box center [784, 76] width 1568 height 60
click at [603, 109] on link "Emails" at bounding box center [604, 122] width 46 height 32
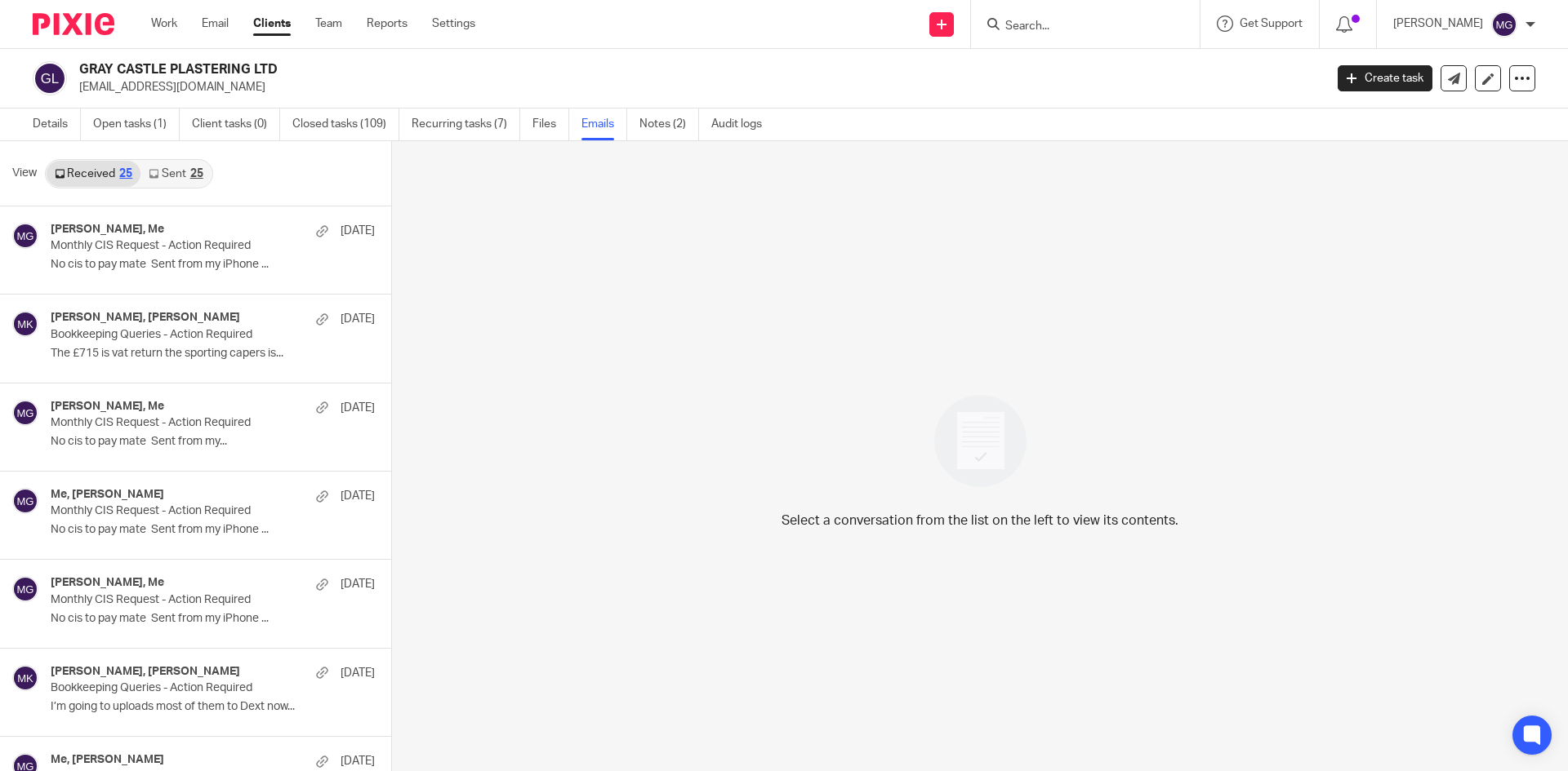
drag, startPoint x: 486, startPoint y: 232, endPoint x: 503, endPoint y: 224, distance: 18.8
click at [489, 232] on div "Select a conversation from the list on the left to view its contents." at bounding box center [980, 457] width 1176 height 632
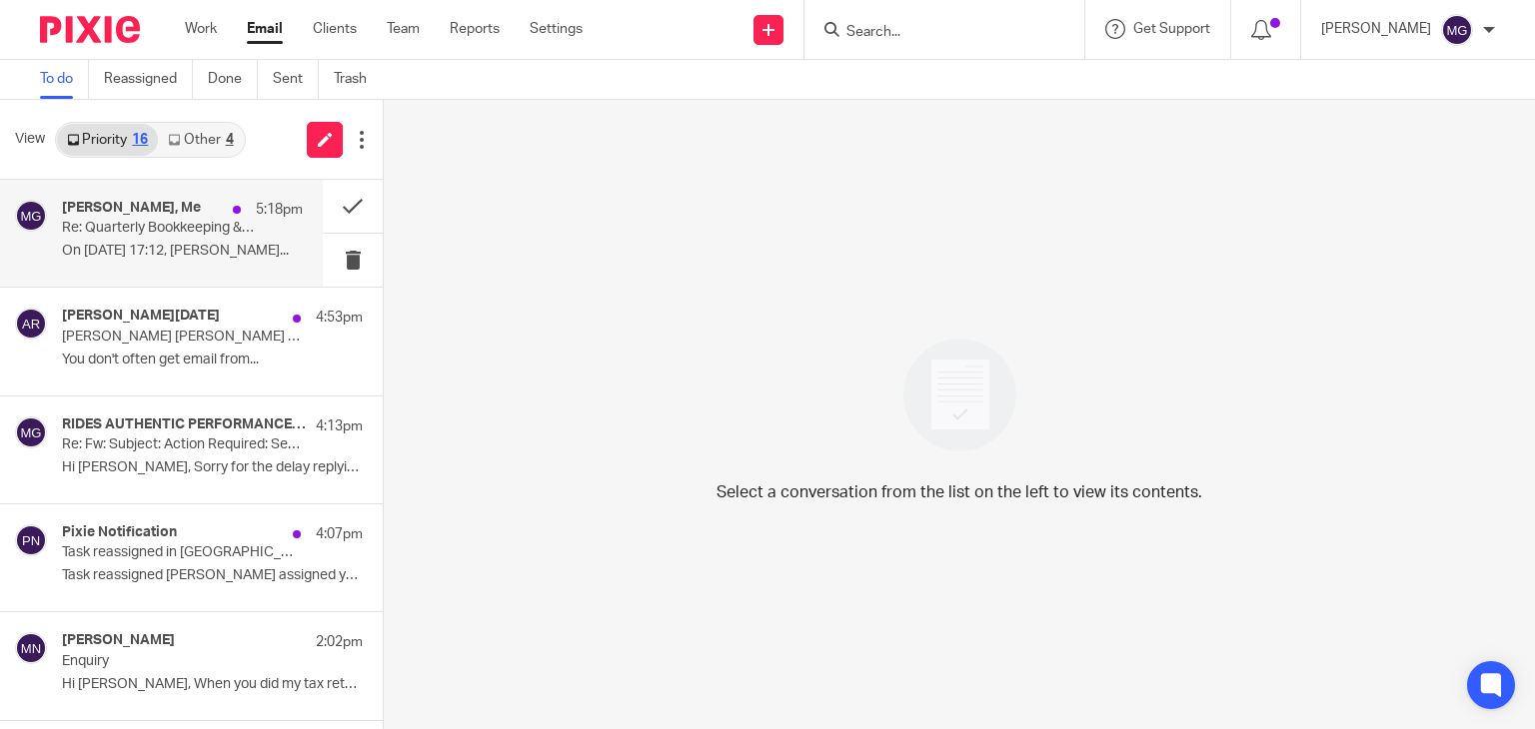
click at [179, 261] on div "[PERSON_NAME], Me 5:18pm Re: Quarterly Bookkeeping & VAT Return - Action Requir…" at bounding box center [182, 233] width 241 height 67
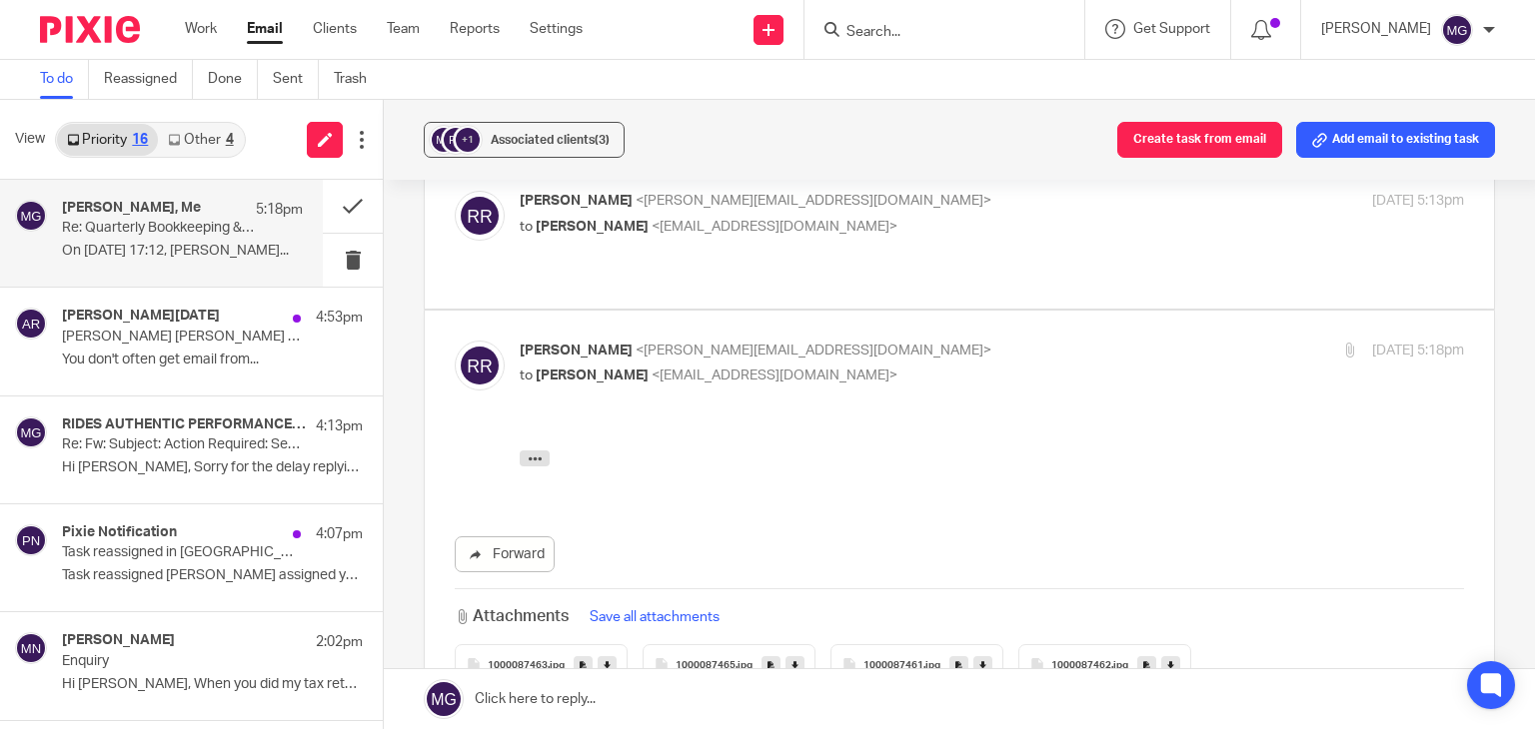
scroll to position [799, 0]
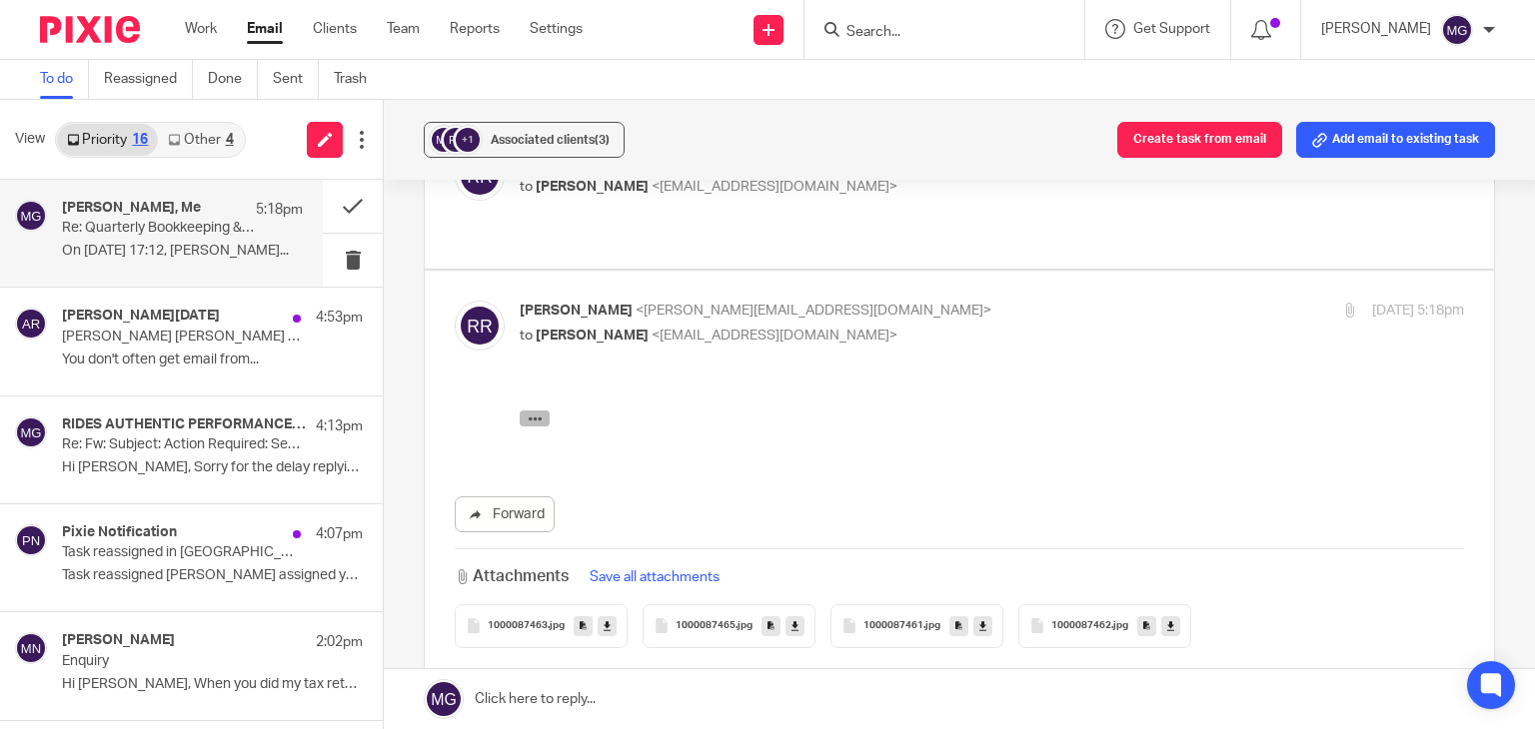
click at [523, 414] on button "button" at bounding box center [535, 418] width 30 height 16
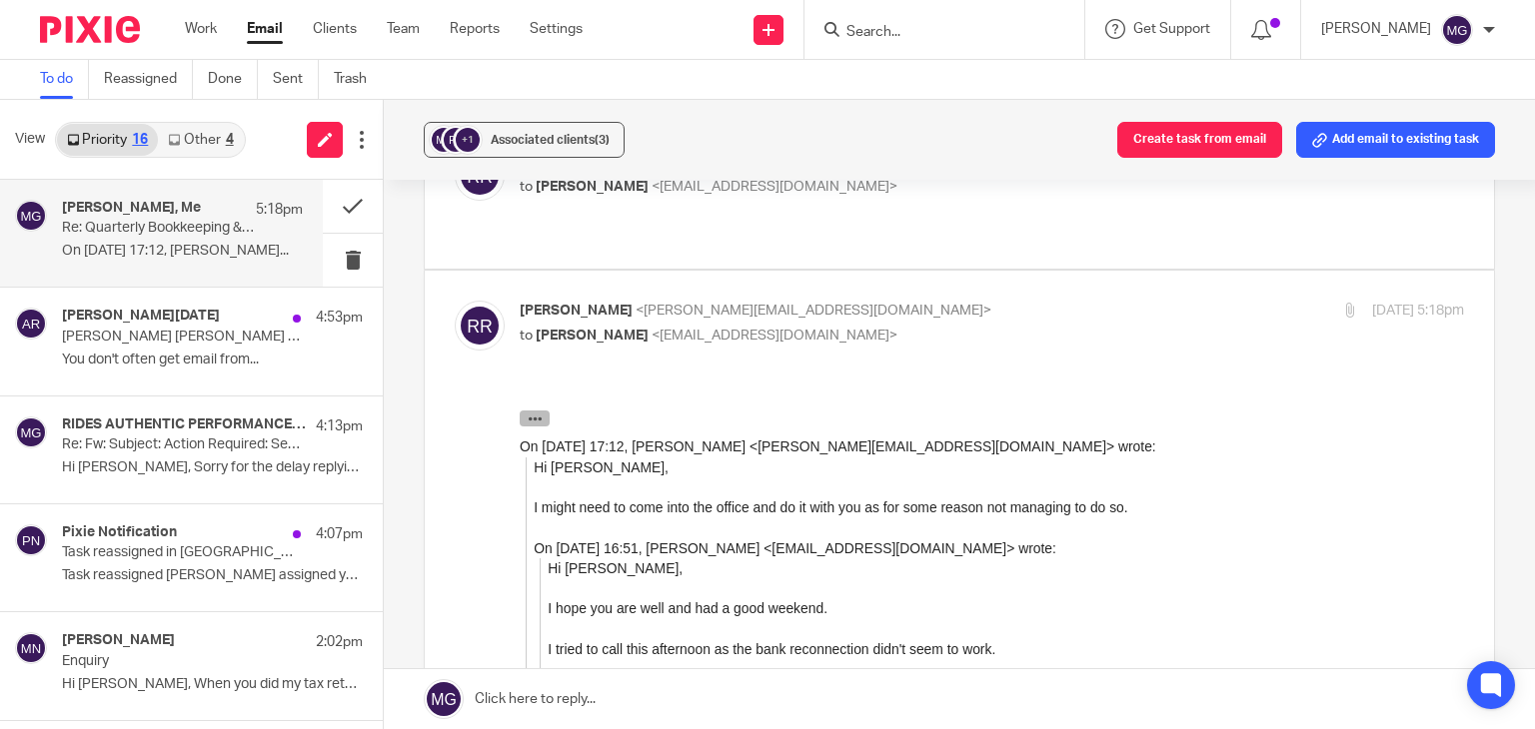
click at [535, 420] on icon "button" at bounding box center [535, 418] width 15 height 15
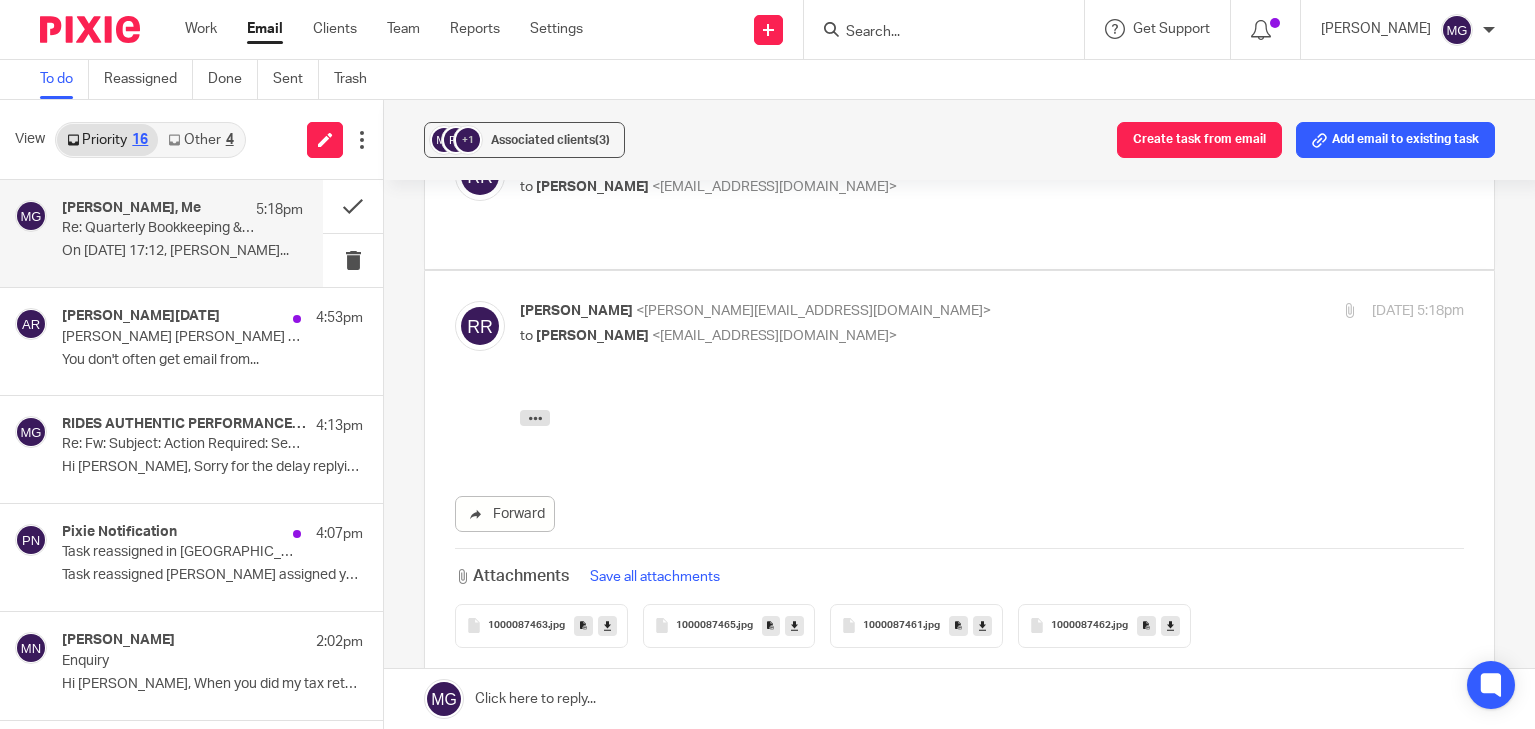
click at [1092, 605] on div "1000087462 .jpg" at bounding box center [1104, 627] width 173 height 44
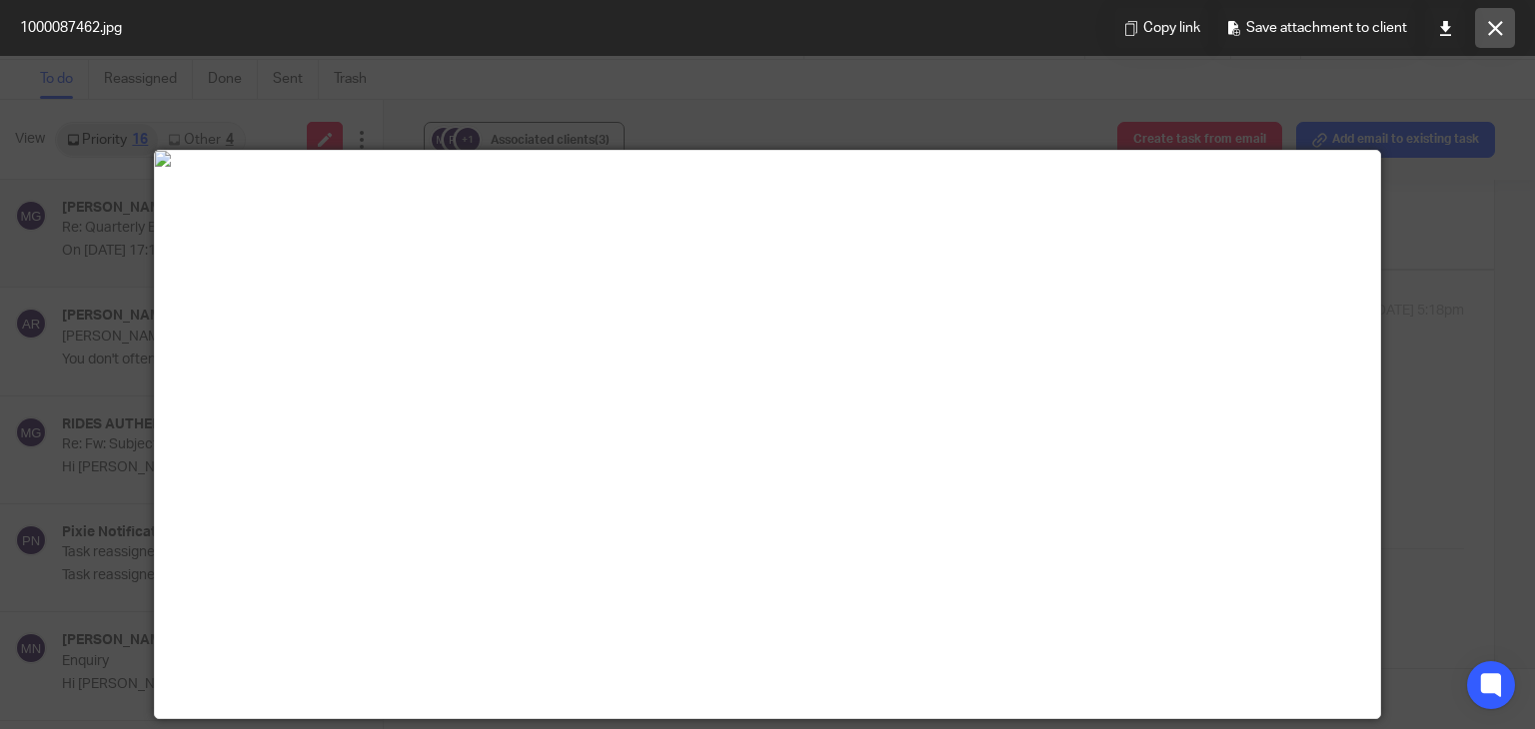
click at [1491, 39] on button at bounding box center [1495, 28] width 40 height 40
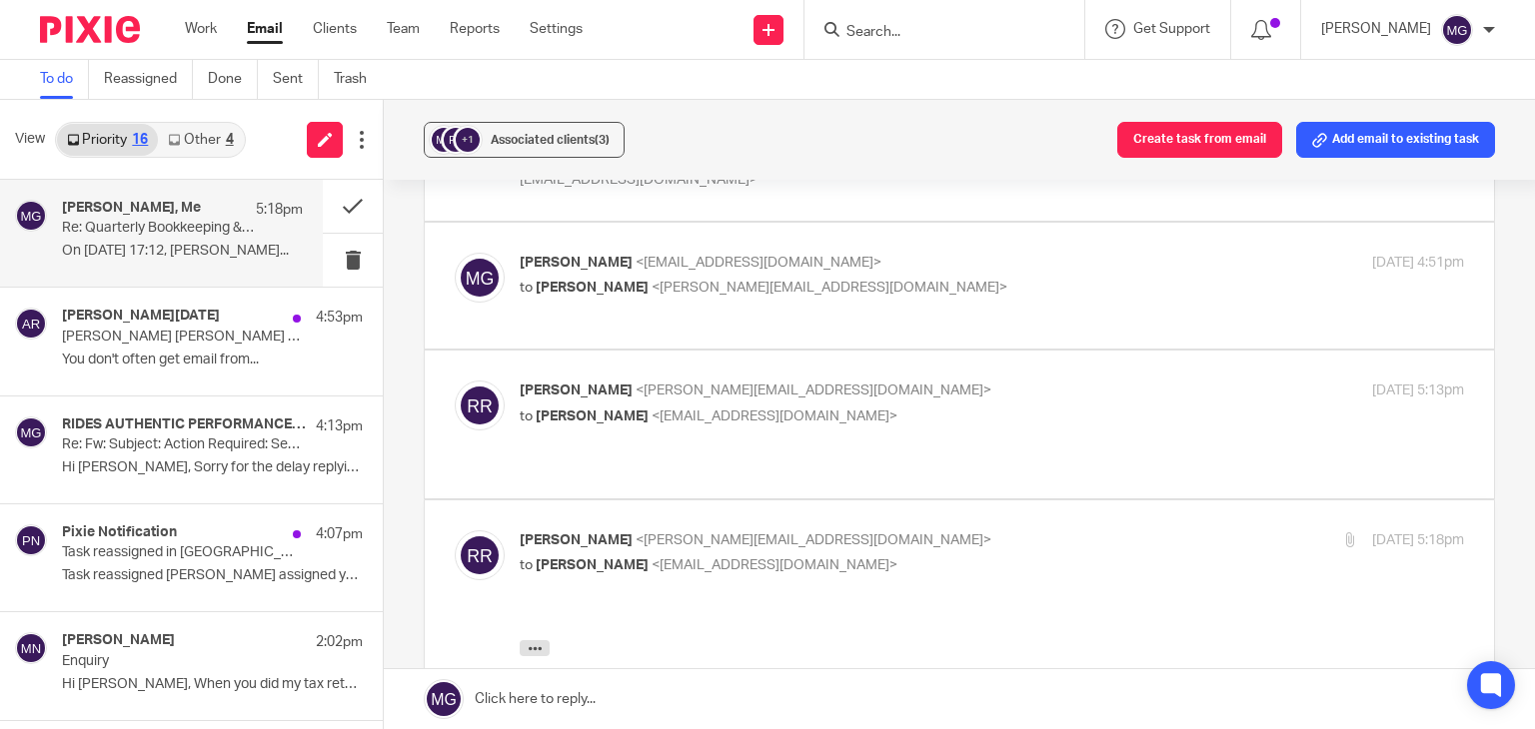
scroll to position [565, 0]
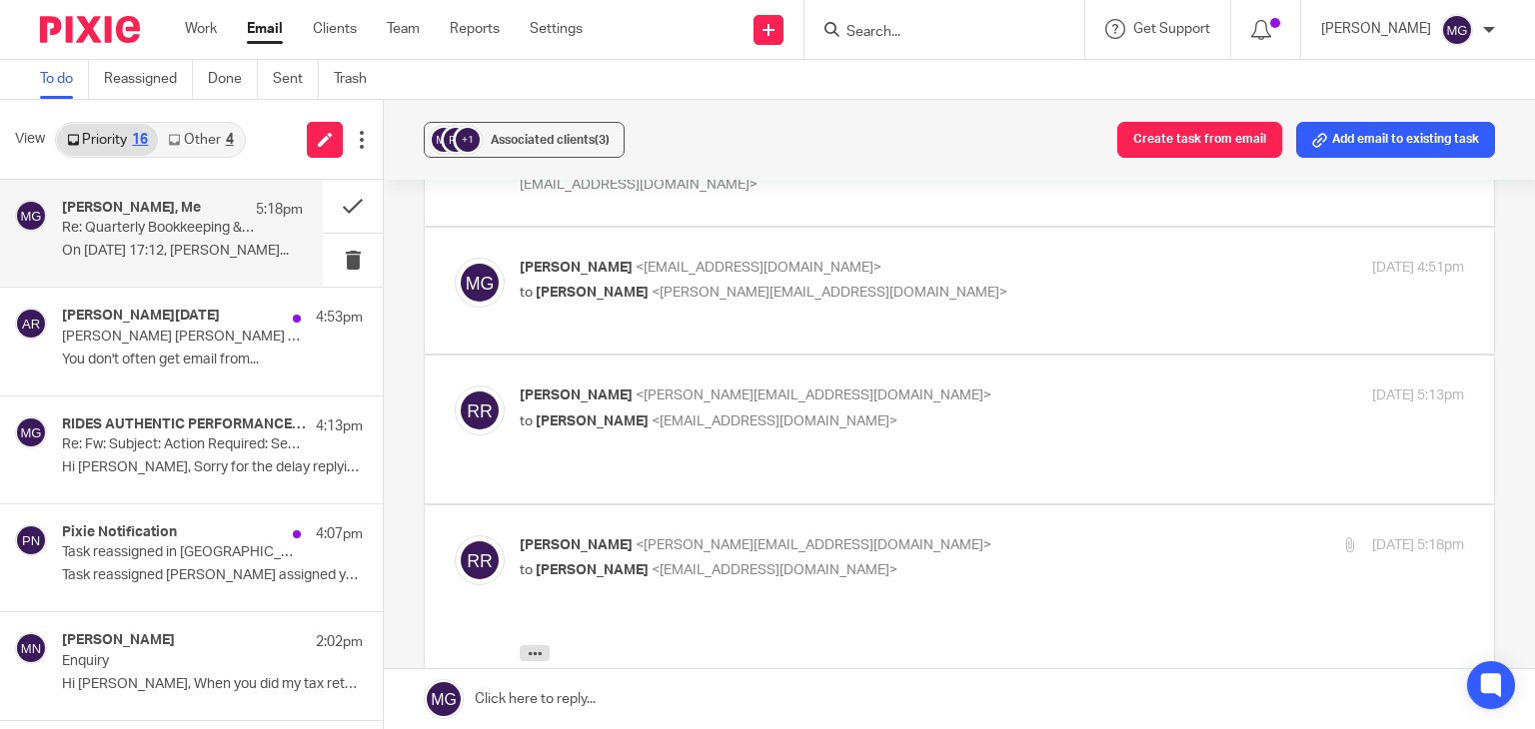
drag, startPoint x: 1370, startPoint y: 137, endPoint x: 1492, endPoint y: 137, distance: 121.9
click at [1370, 137] on button "Add email to existing task" at bounding box center [1395, 140] width 199 height 36
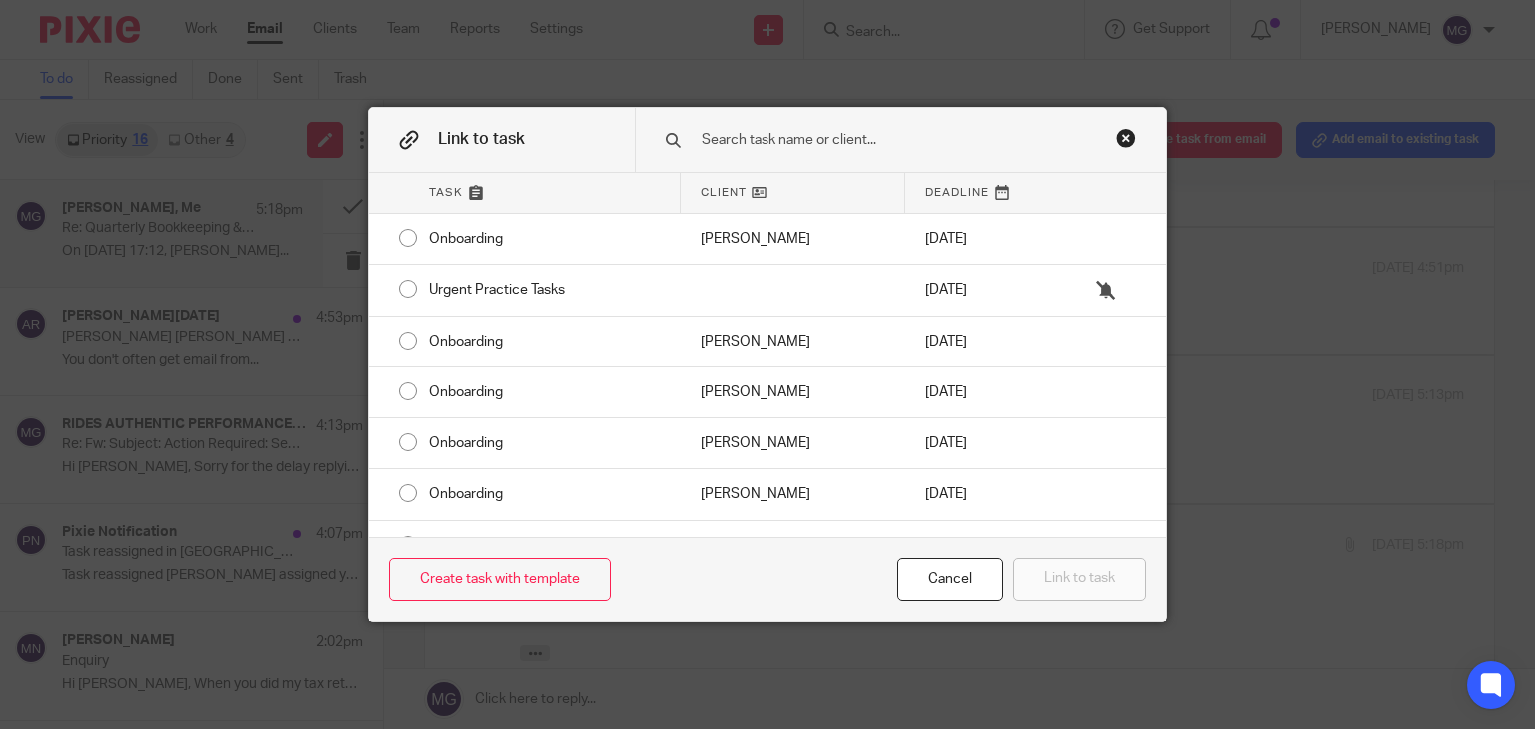
click at [819, 142] on input "text" at bounding box center [895, 140] width 392 height 22
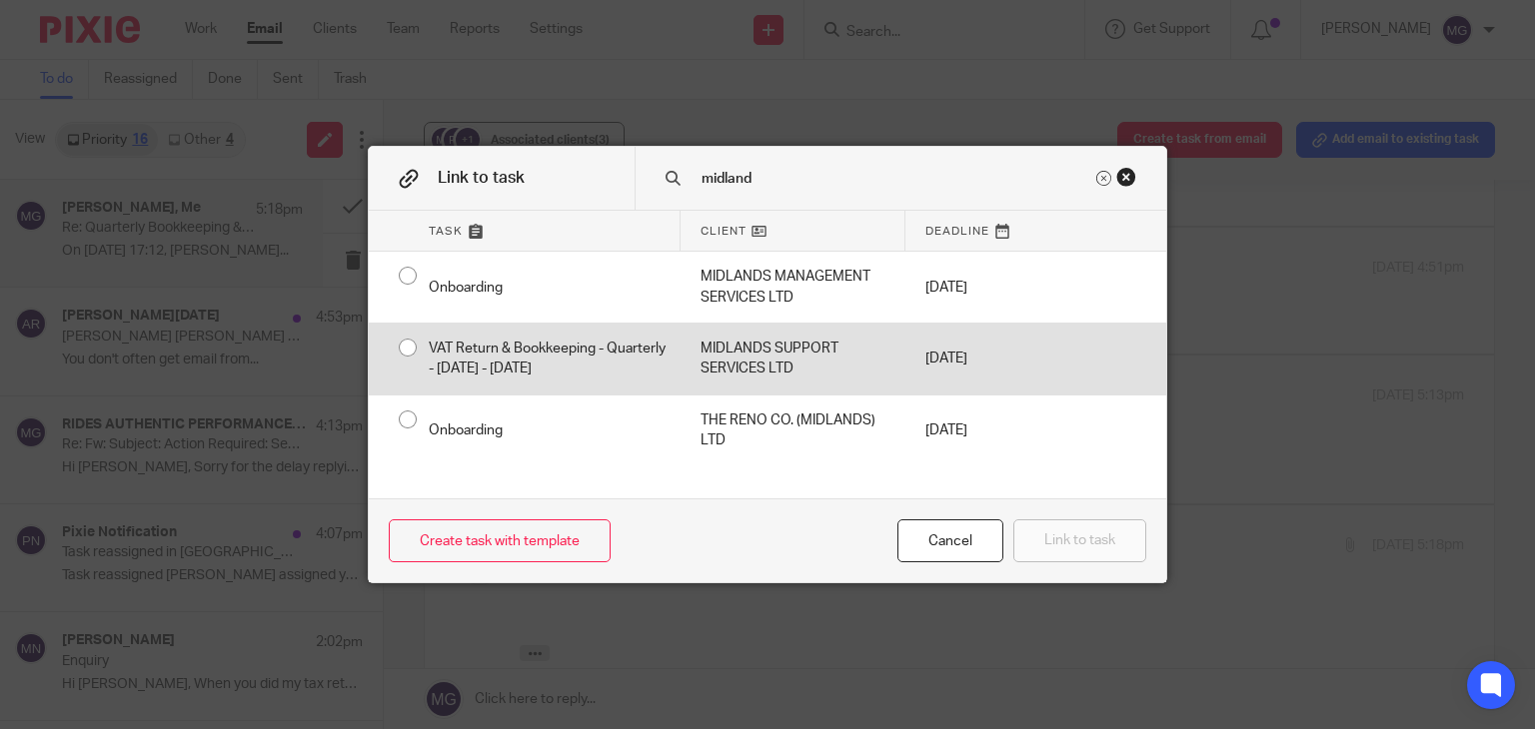
type input "midland"
drag, startPoint x: 831, startPoint y: 337, endPoint x: 845, endPoint y: 341, distance: 14.5
click at [831, 337] on div "MIDLANDS SUPPORT SERVICES LTD" at bounding box center [793, 359] width 225 height 71
radio input "true"
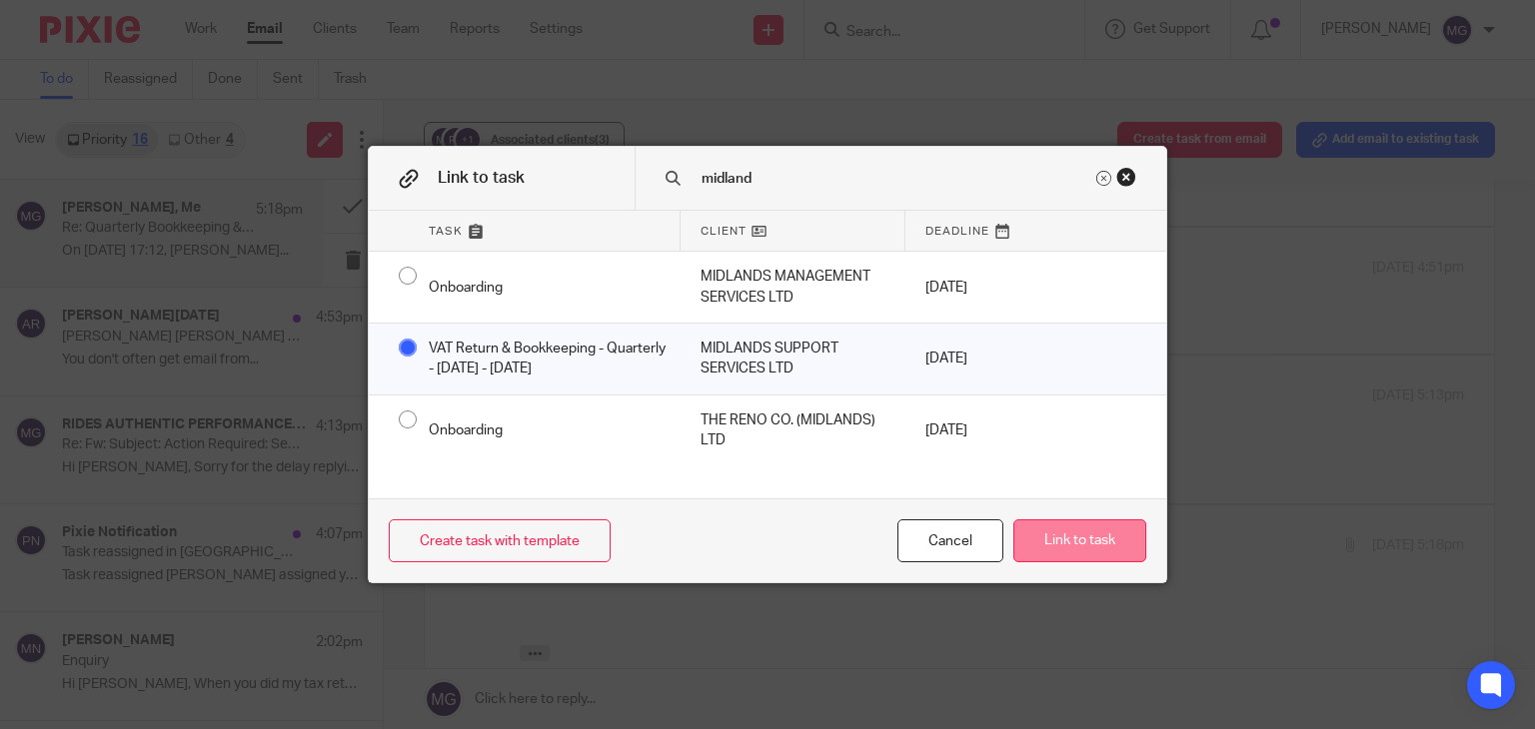
click at [1028, 553] on button "Link to task" at bounding box center [1079, 541] width 133 height 43
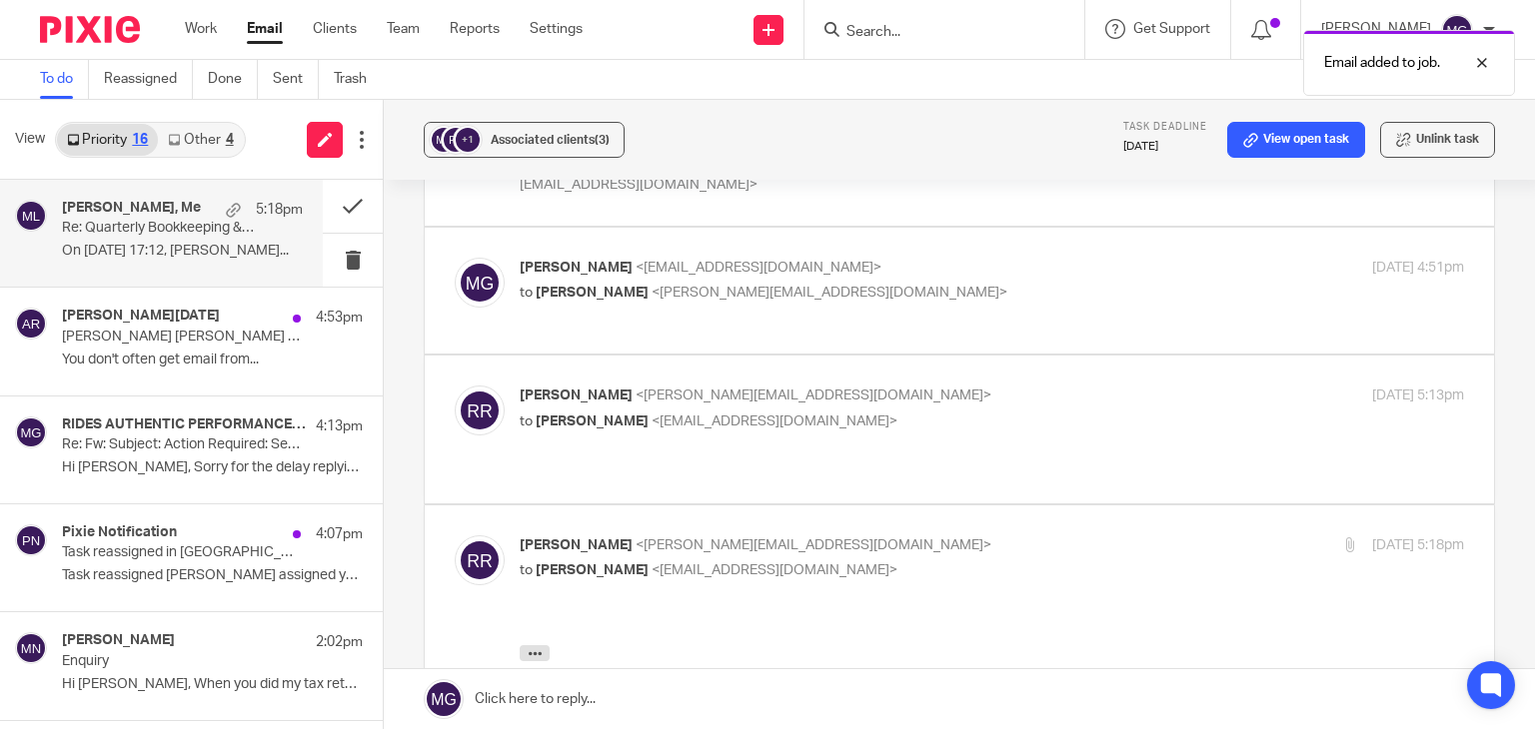
scroll to position [0, 0]
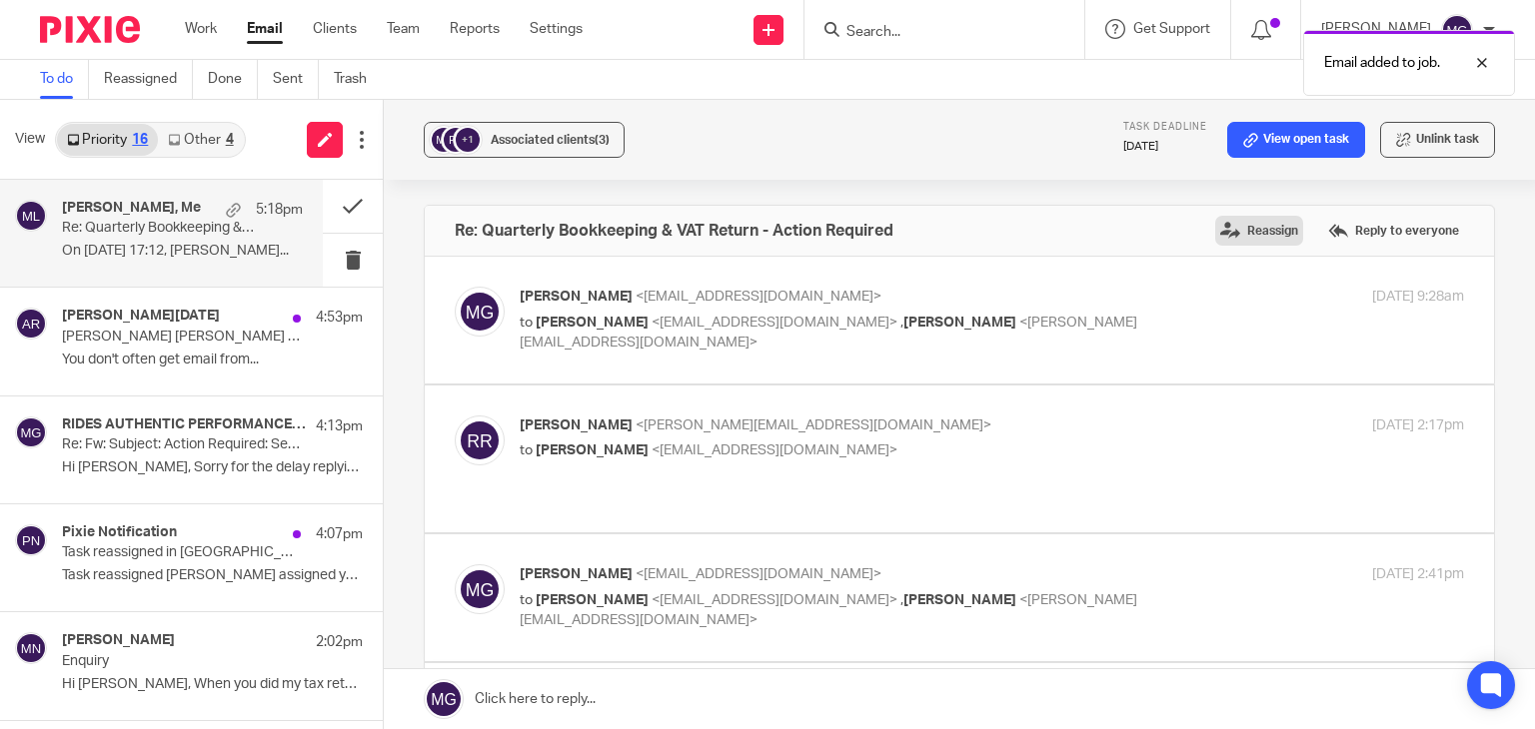
click at [1253, 233] on label "Reassign" at bounding box center [1259, 231] width 88 height 30
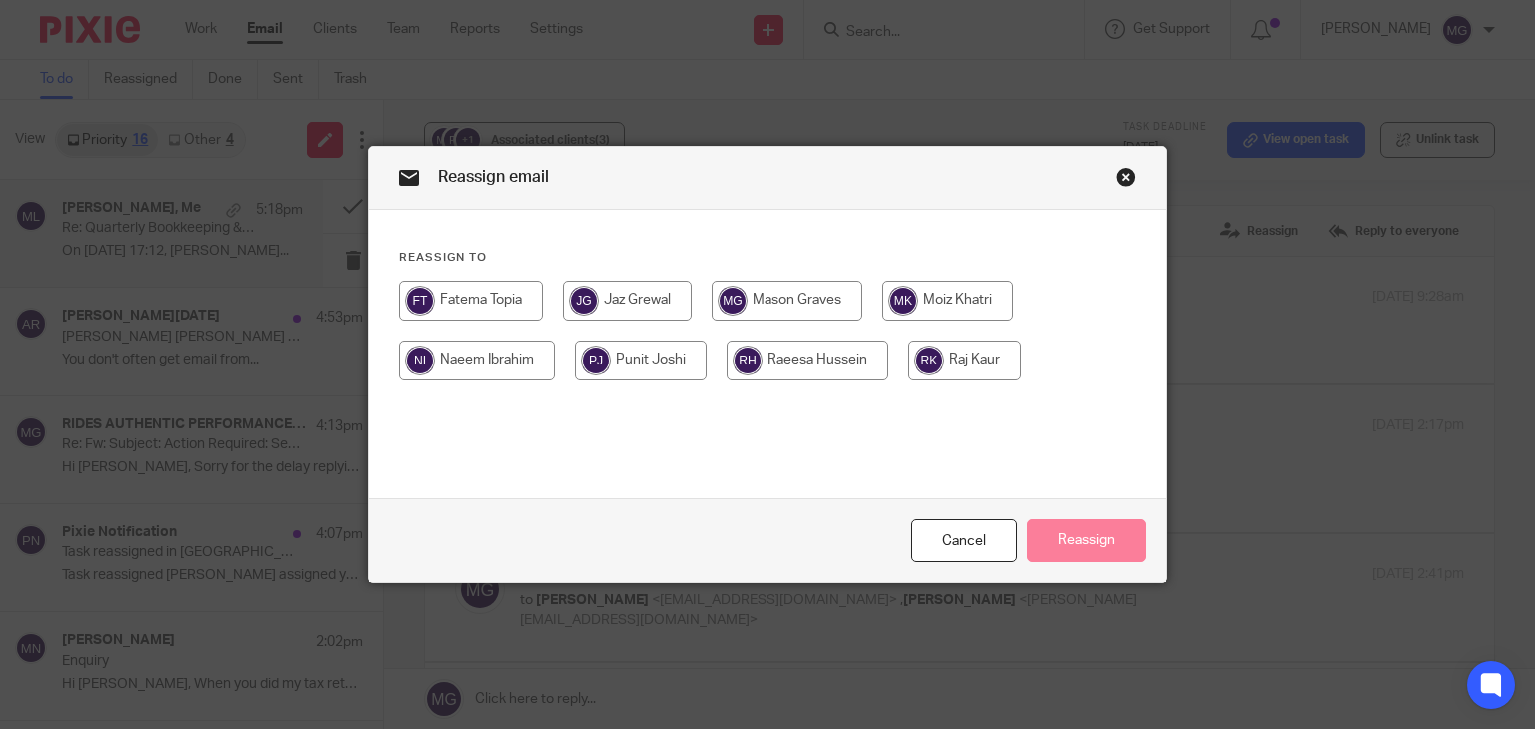
click at [954, 291] on input "radio" at bounding box center [947, 301] width 131 height 40
click at [1120, 169] on div "Close this dialog window" at bounding box center [1126, 177] width 20 height 20
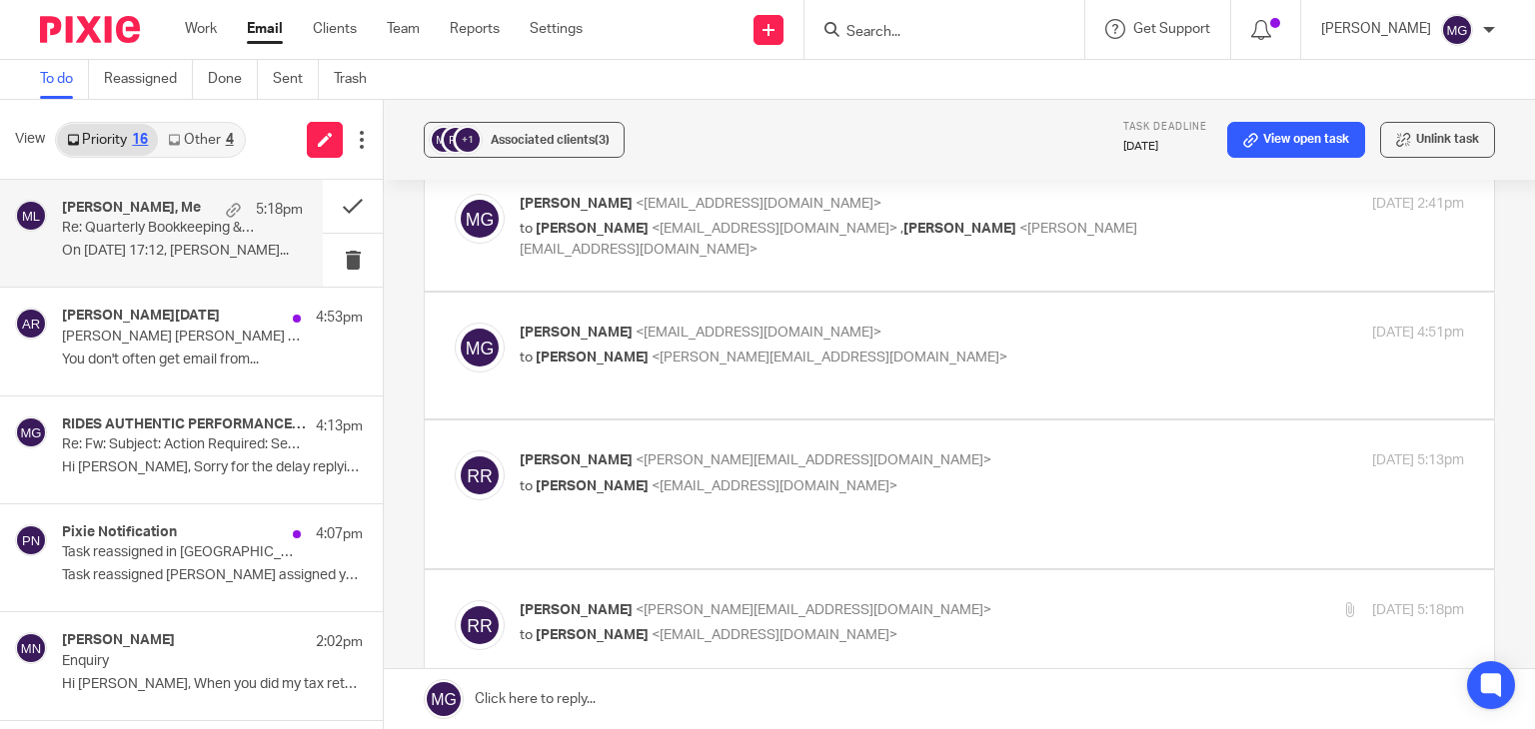
scroll to position [964, 0]
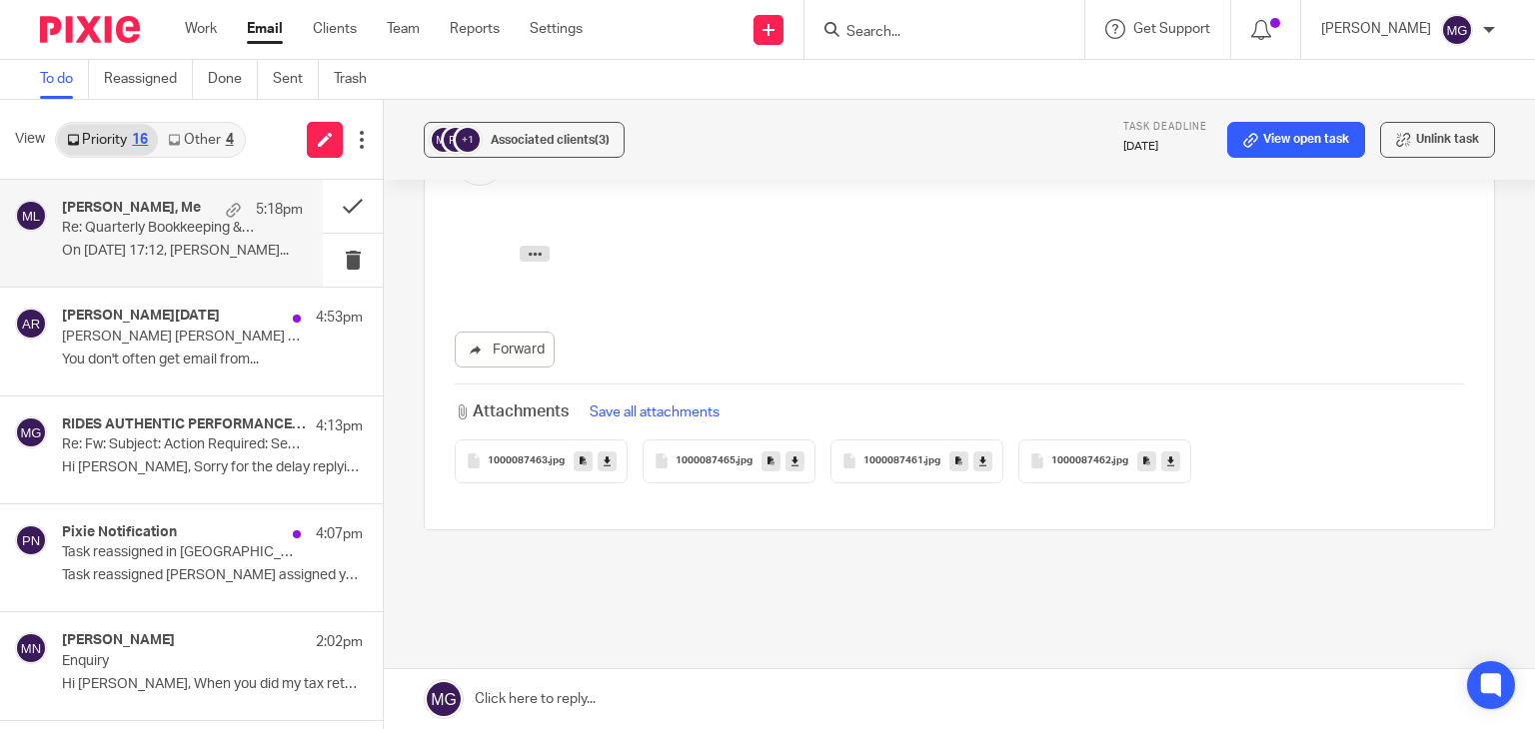
click at [668, 440] on div "1000087465 .jpg" at bounding box center [729, 462] width 173 height 44
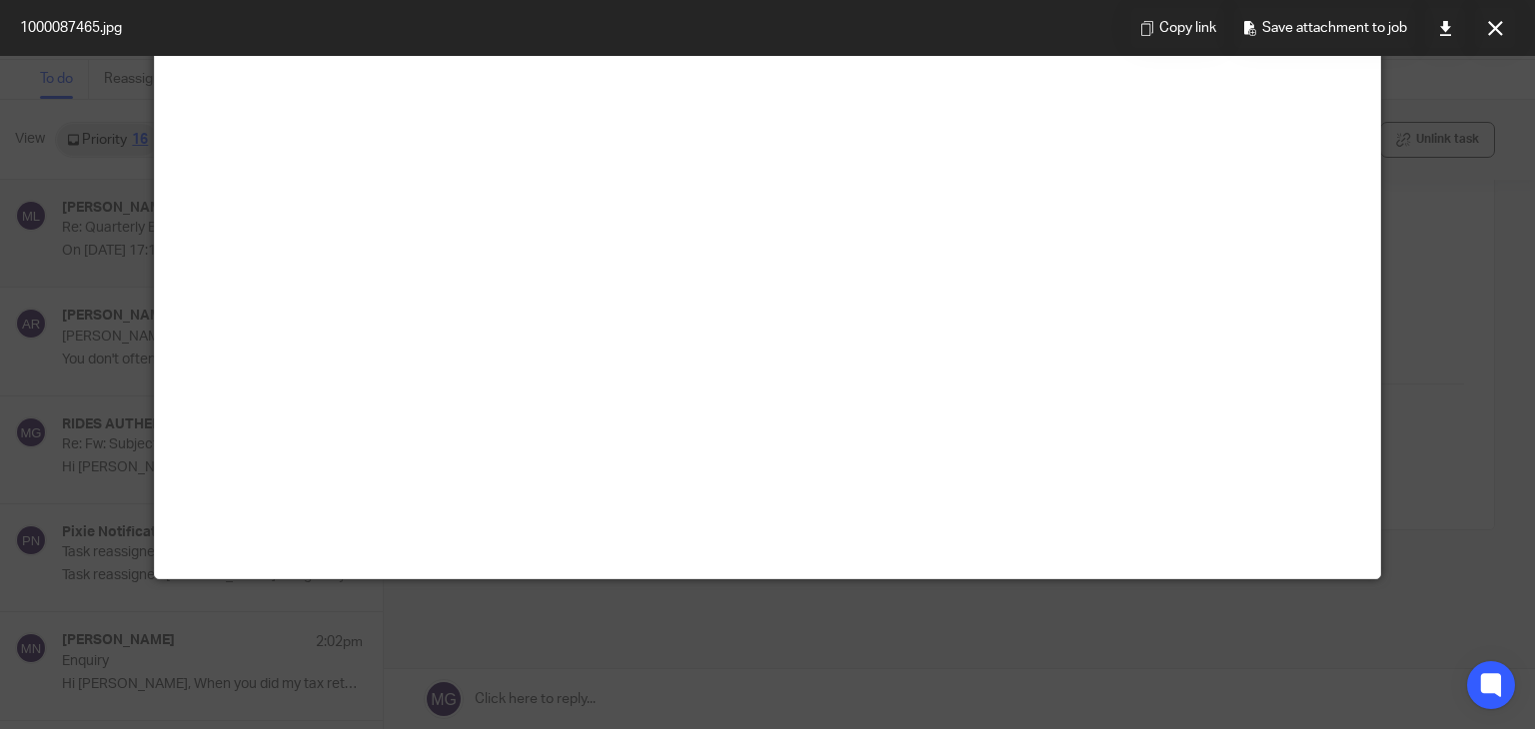
scroll to position [400, 0]
click at [1501, 17] on button at bounding box center [1495, 28] width 40 height 40
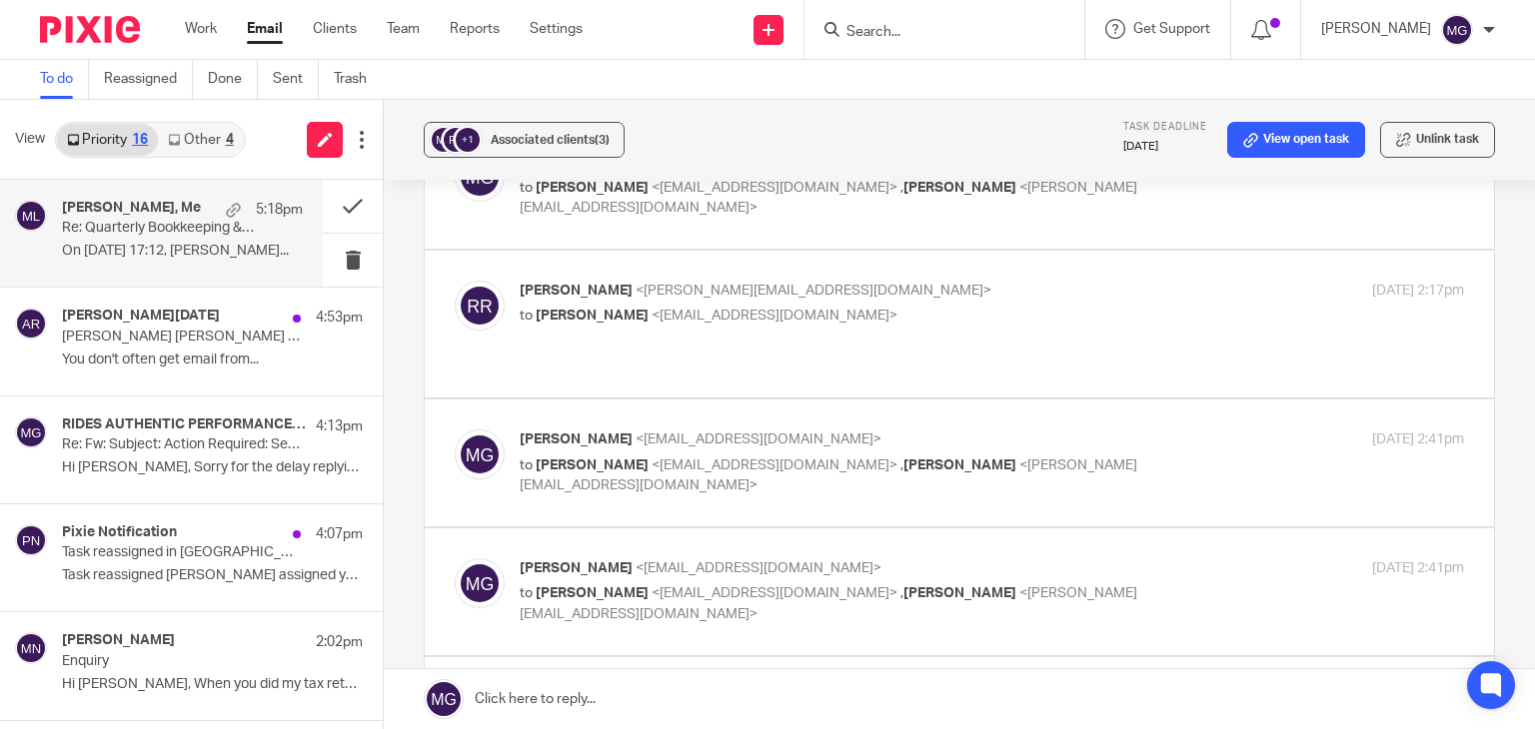
scroll to position [0, 0]
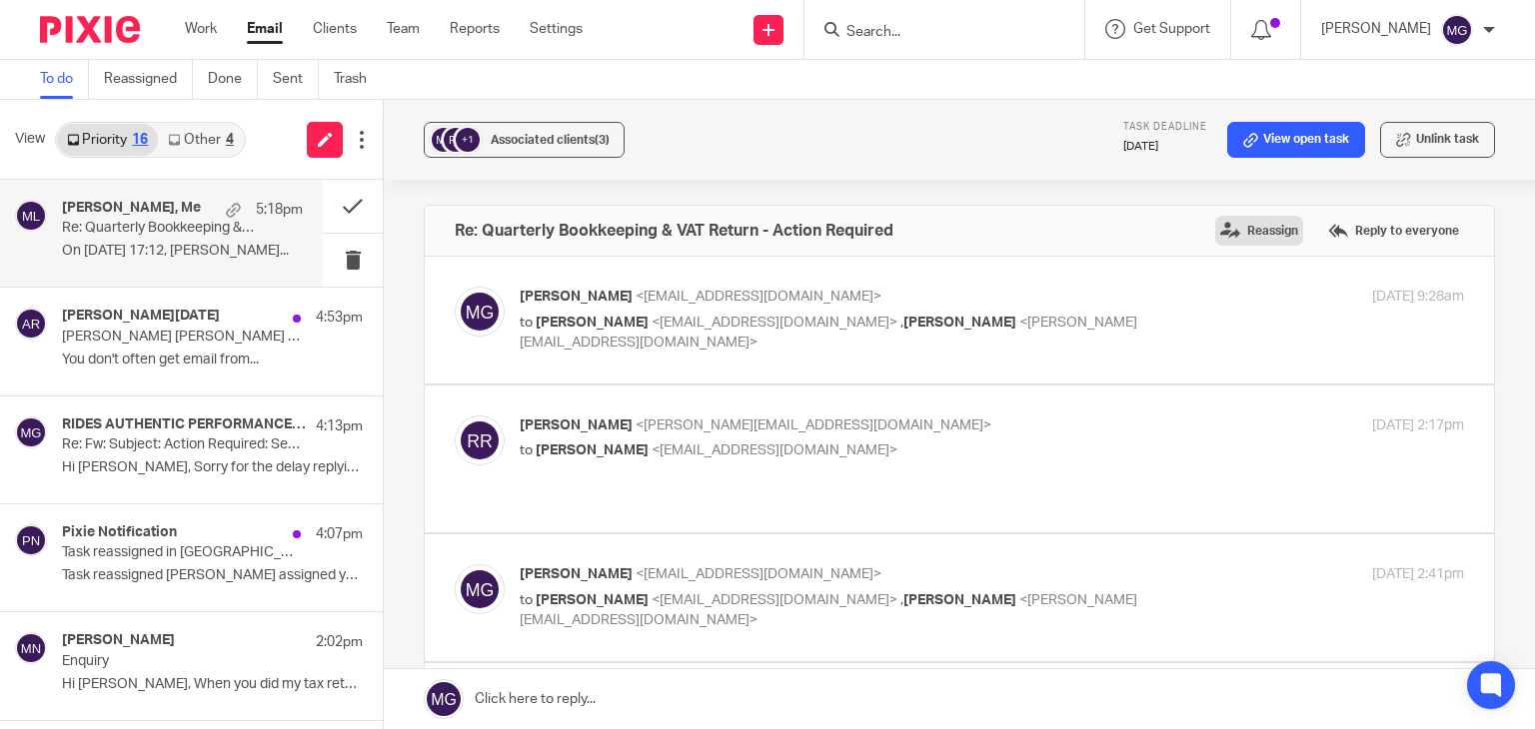
click at [1251, 232] on label "Reassign" at bounding box center [1259, 231] width 88 height 30
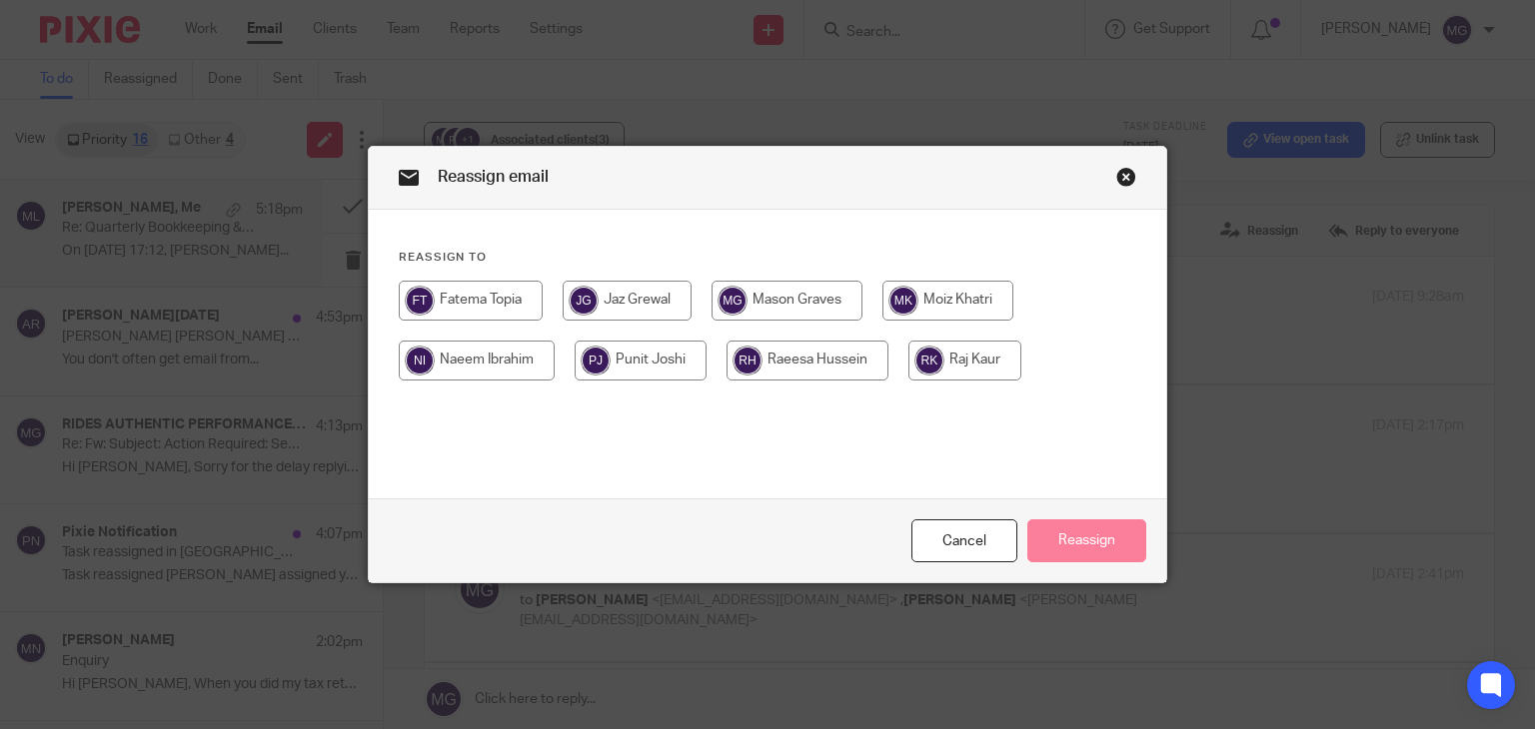
click at [938, 305] on input "radio" at bounding box center [947, 301] width 131 height 40
radio input "true"
click at [1107, 541] on button "Reassign" at bounding box center [1086, 541] width 119 height 43
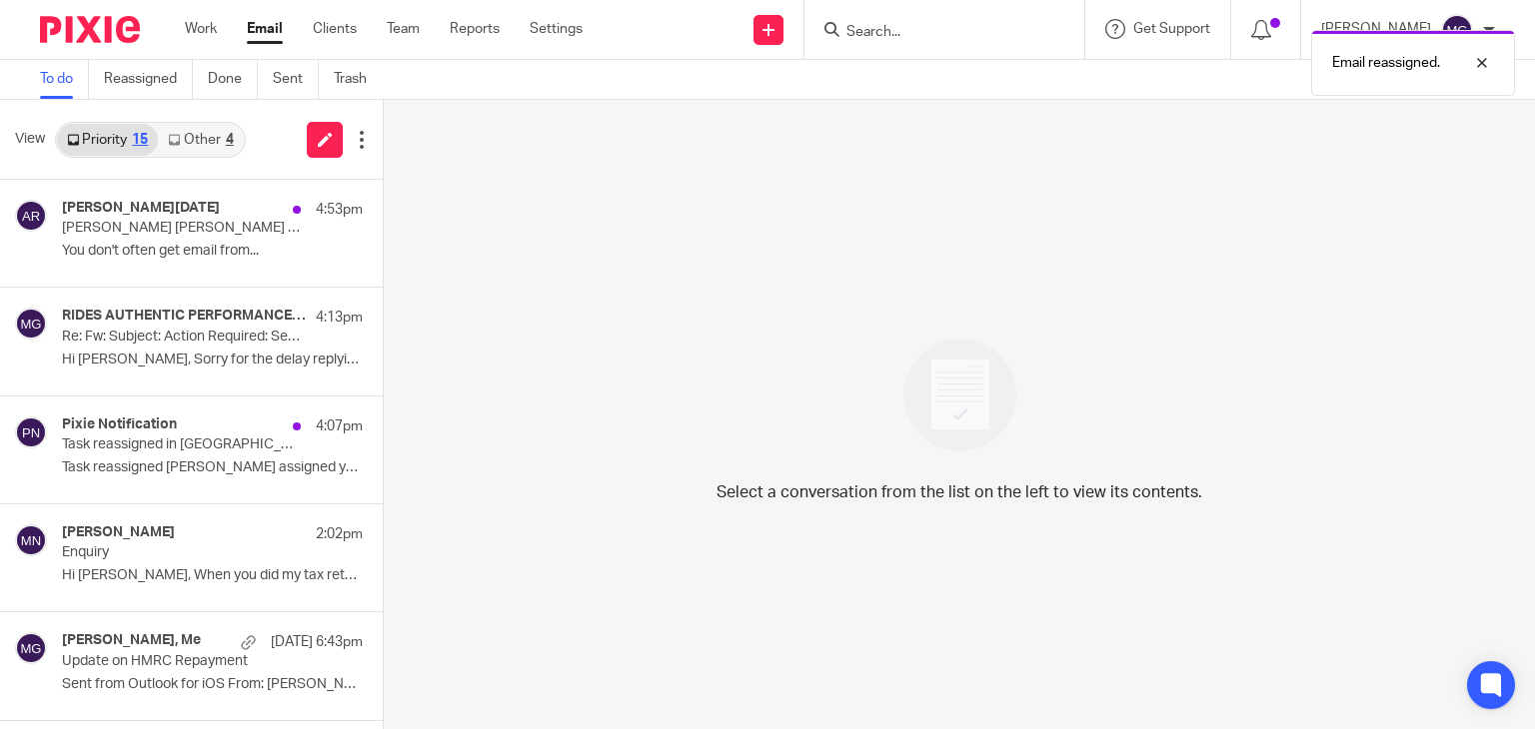
click at [195, 122] on div "Priority 15 Other 4" at bounding box center [150, 140] width 191 height 36
click at [196, 133] on link "Other 4" at bounding box center [200, 140] width 85 height 32
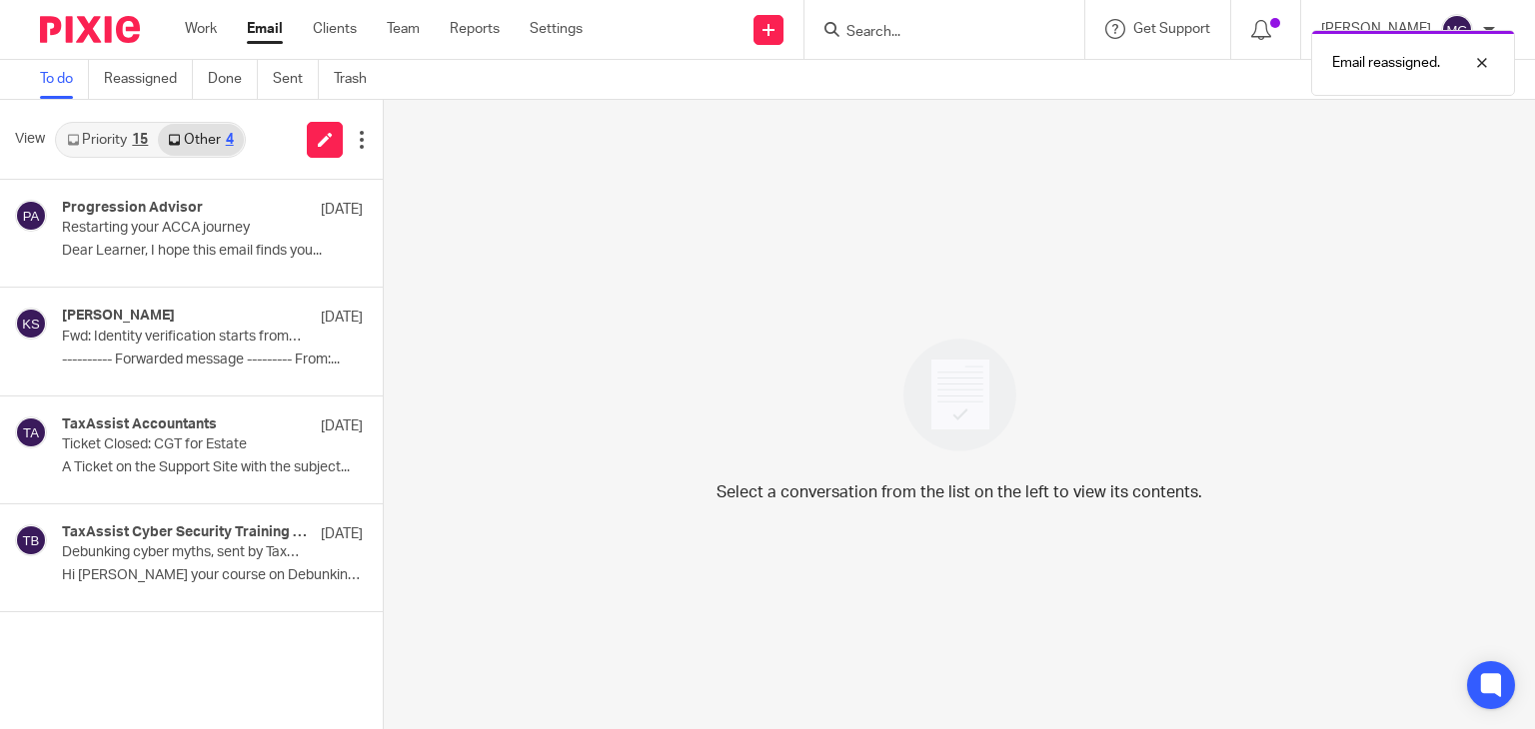
click at [125, 142] on link "Priority 15" at bounding box center [107, 140] width 101 height 32
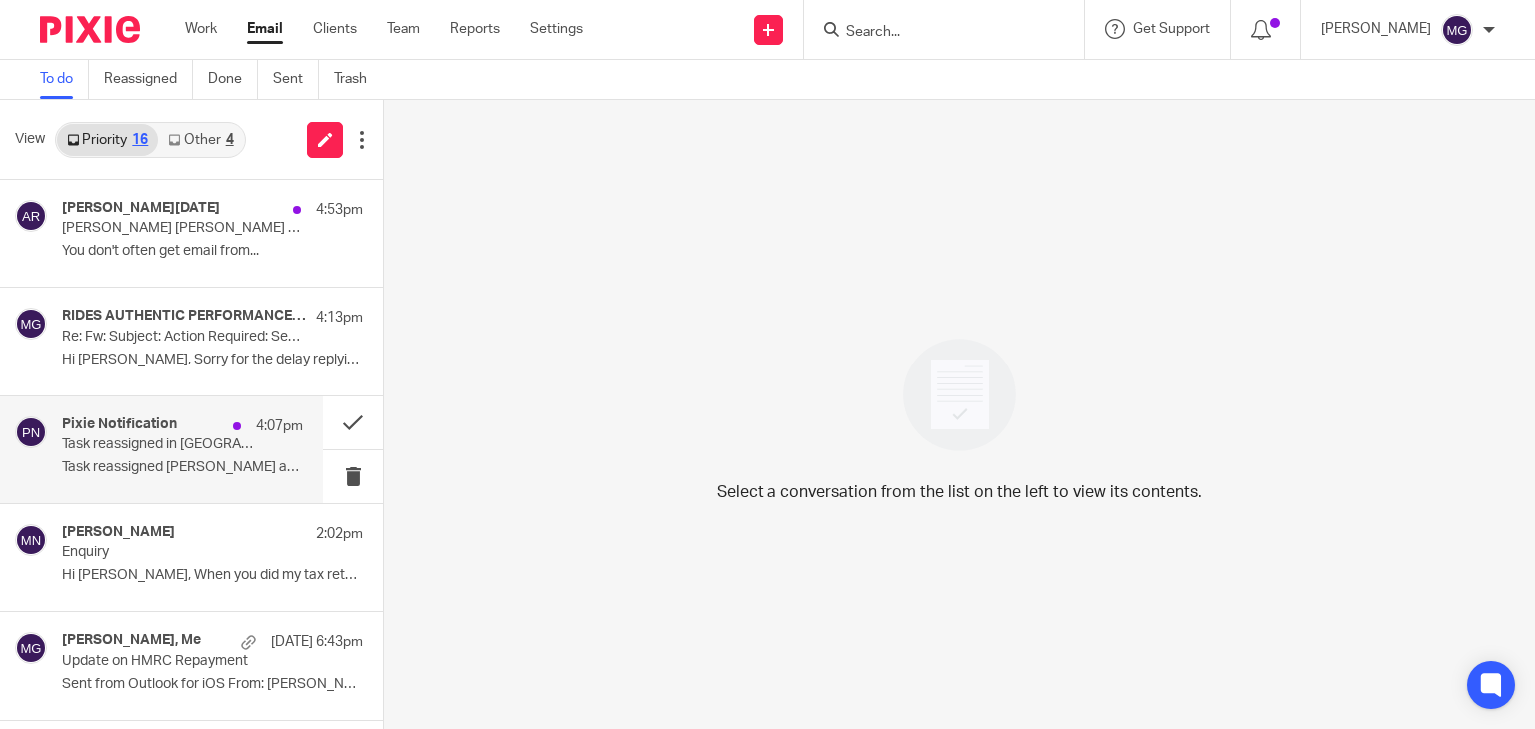
click at [188, 454] on div "Pixie Notification 4:07pm Task reassigned in Pixie Task reassigned Raj Kaur ass…" at bounding box center [182, 450] width 241 height 67
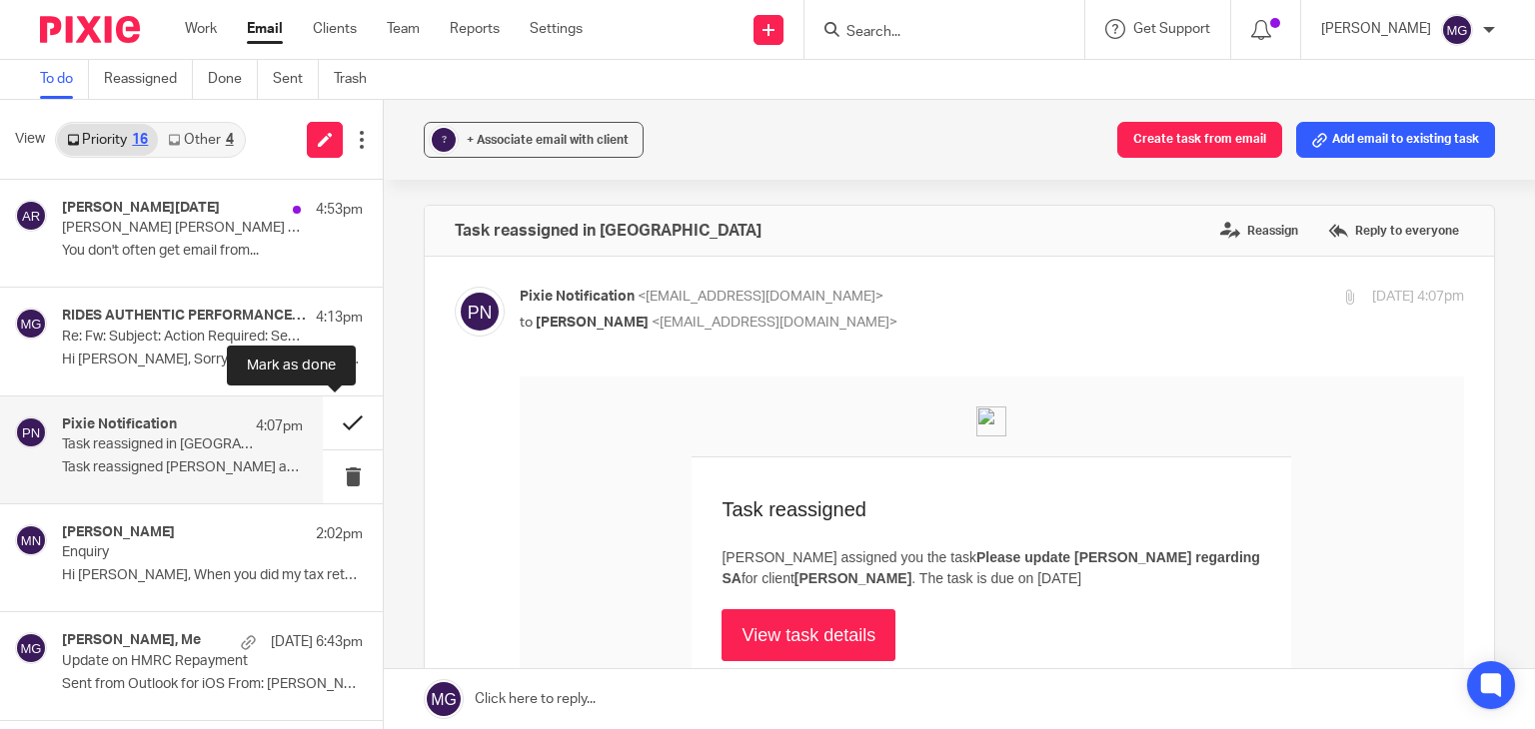
click at [346, 431] on button at bounding box center [353, 423] width 60 height 53
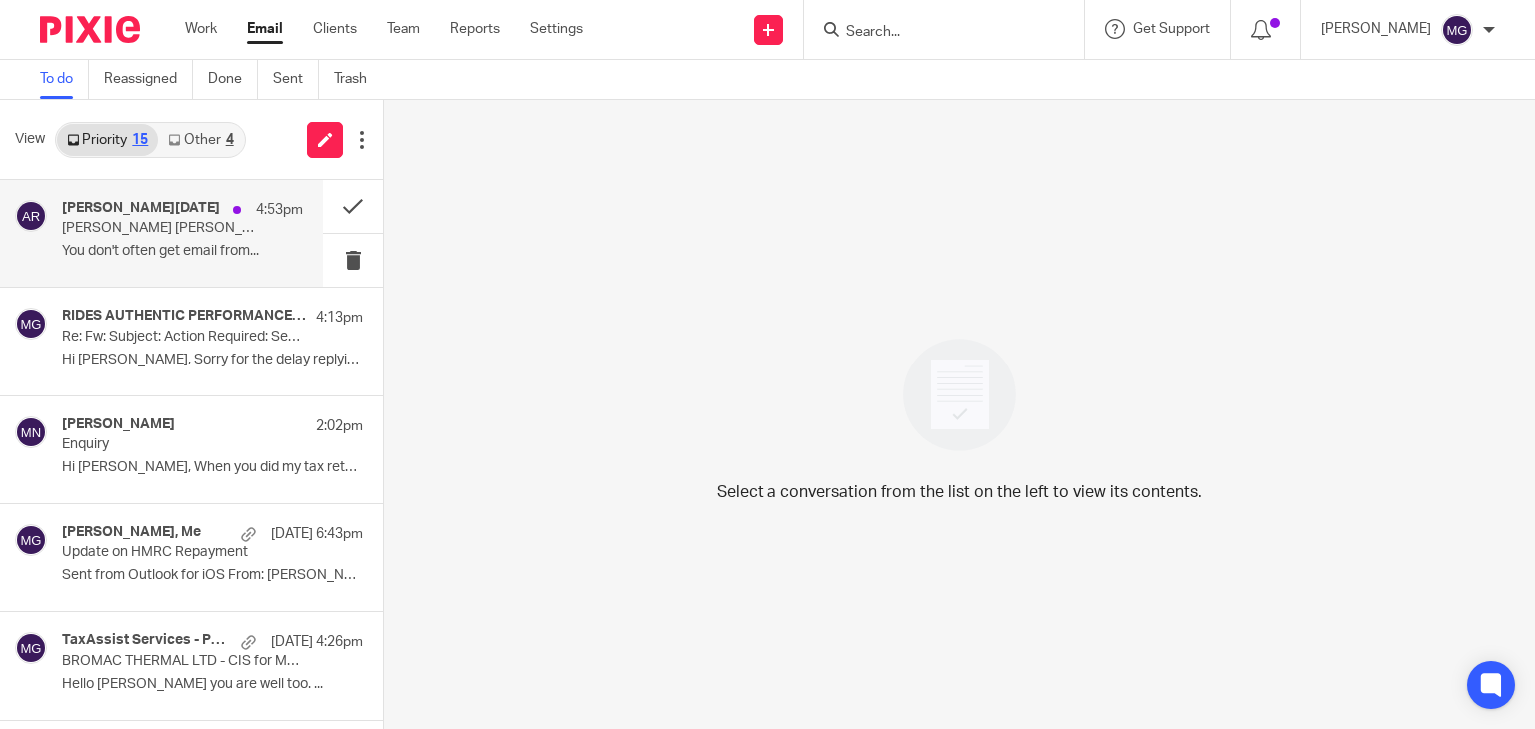
click at [96, 204] on h4 "[PERSON_NAME][DATE]" at bounding box center [141, 208] width 158 height 17
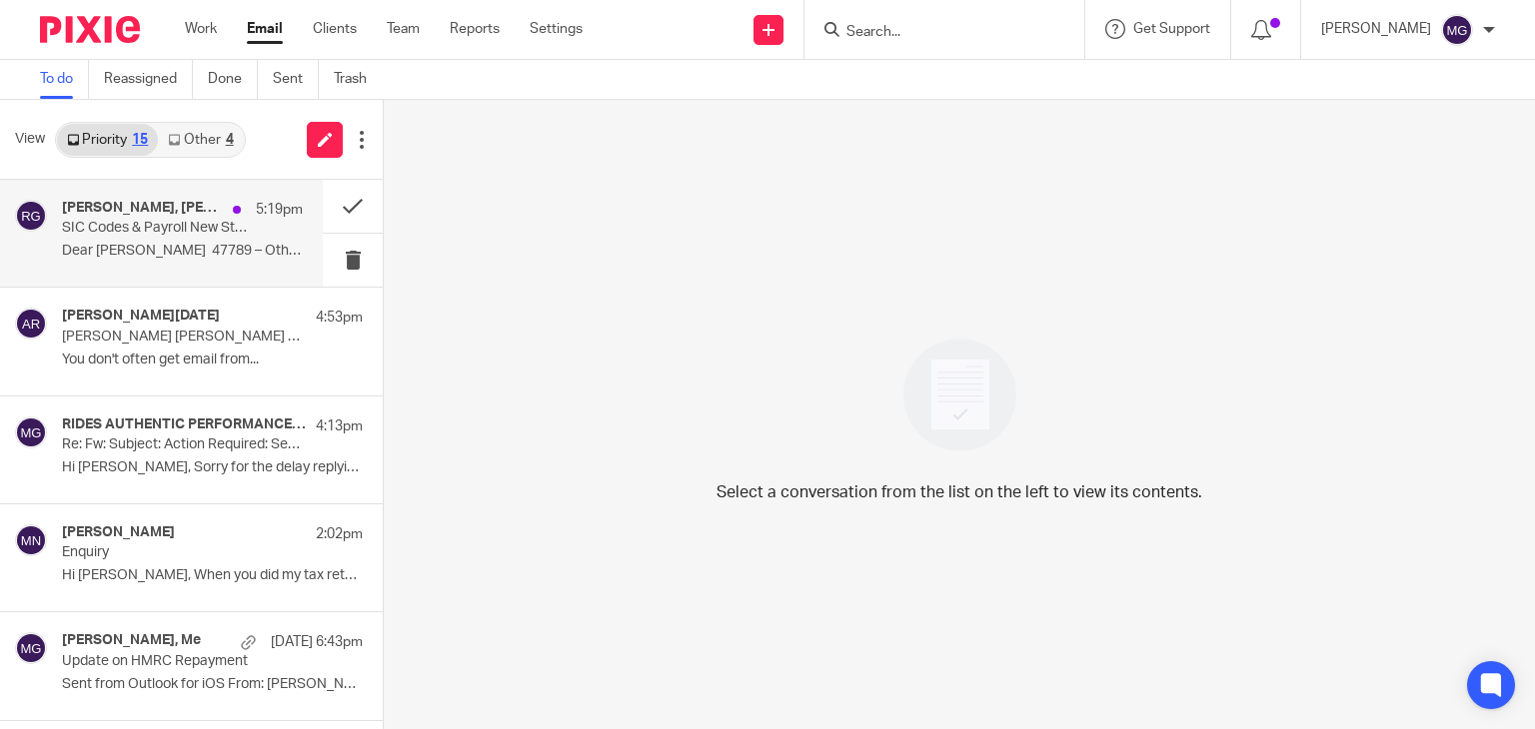
click at [177, 244] on p "Dear [PERSON_NAME] 47789 – Other retail sale..." at bounding box center [182, 251] width 241 height 17
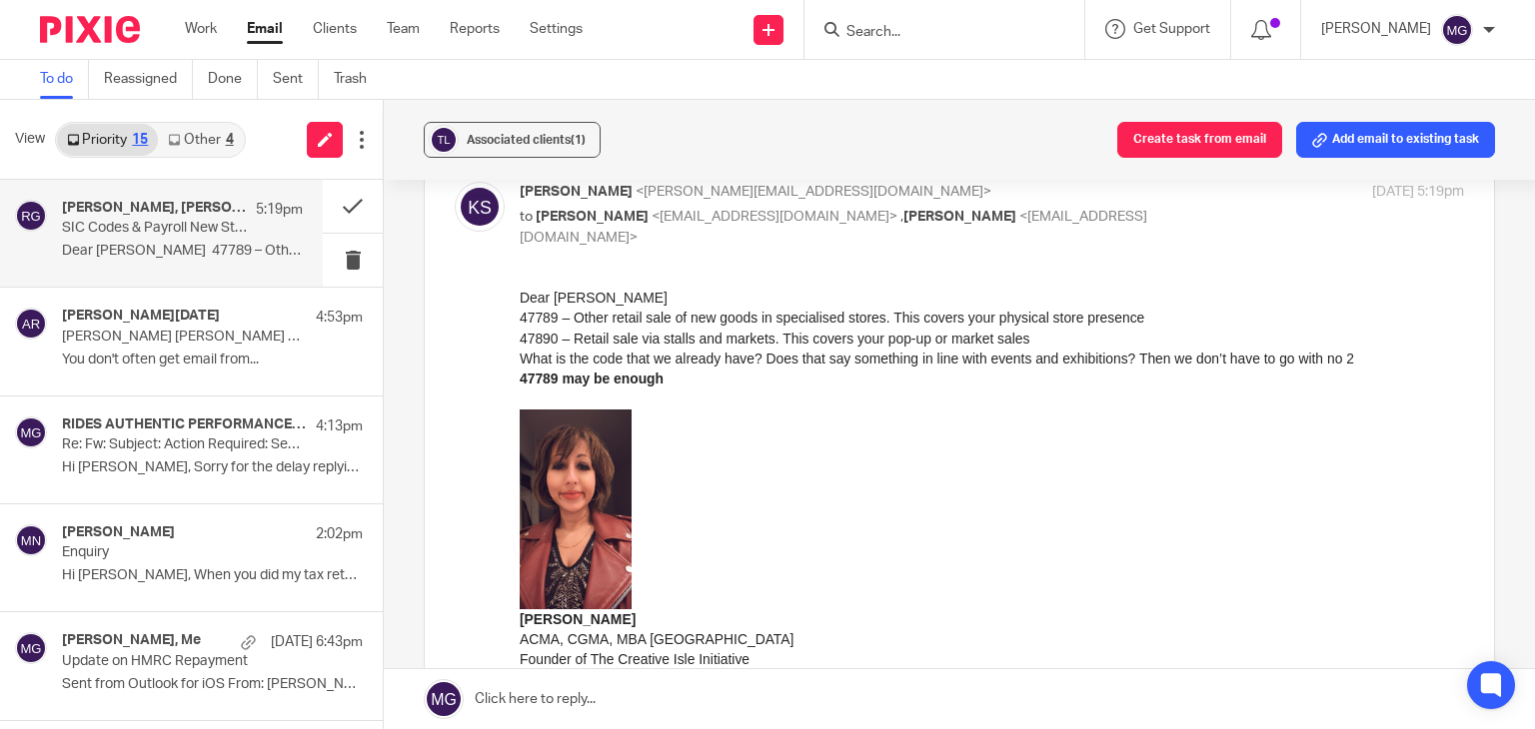
scroll to position [200, 0]
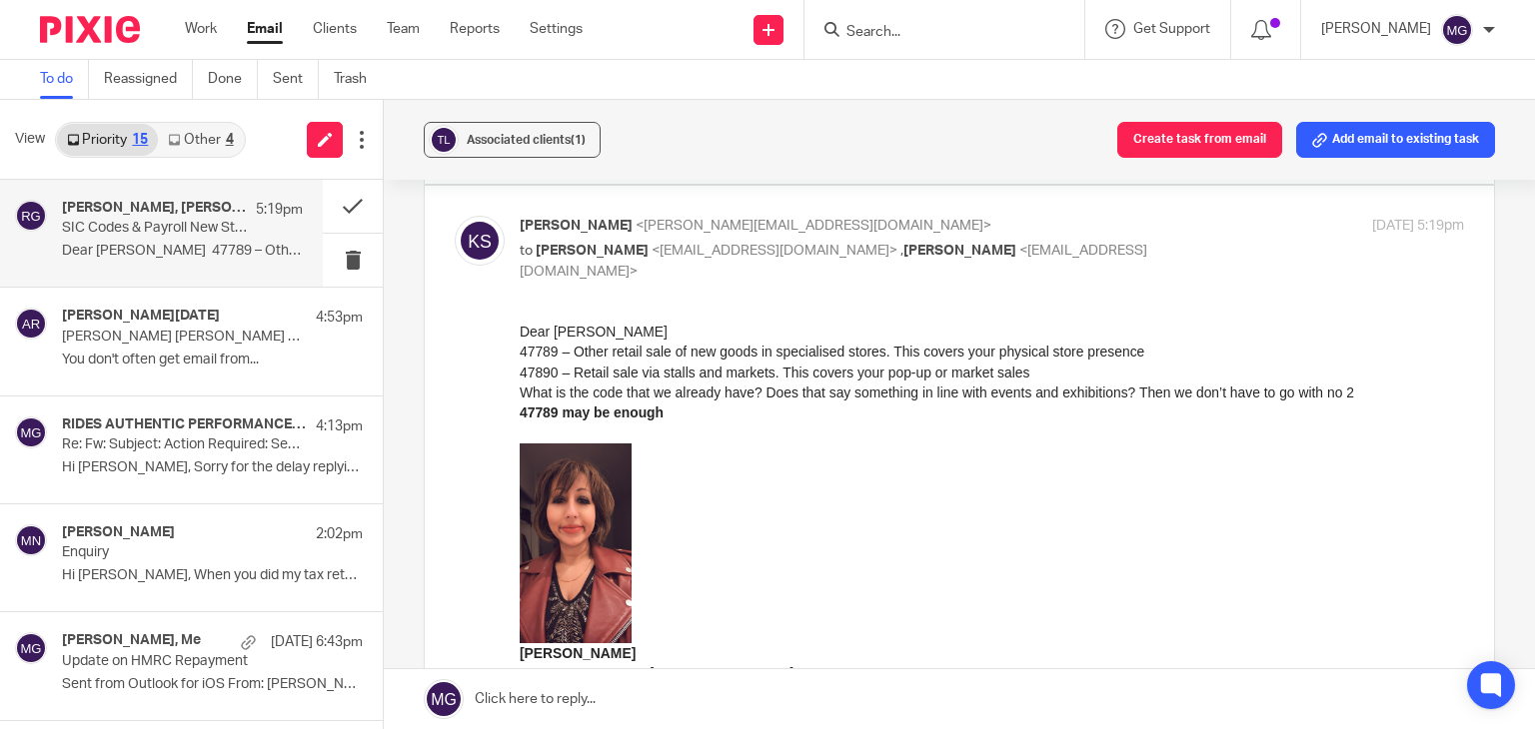
click at [615, 687] on link at bounding box center [959, 700] width 1151 height 60
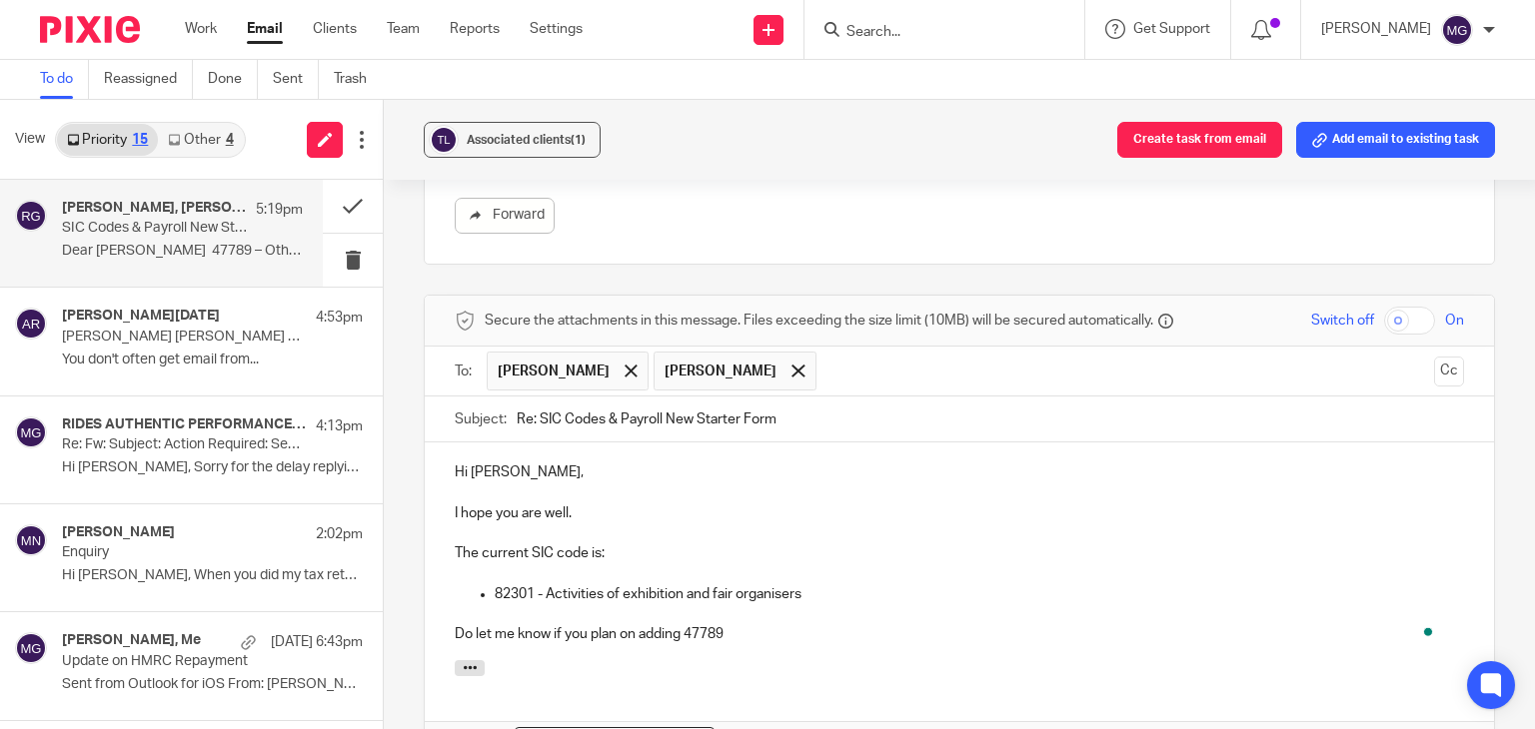
scroll to position [1206, 0]
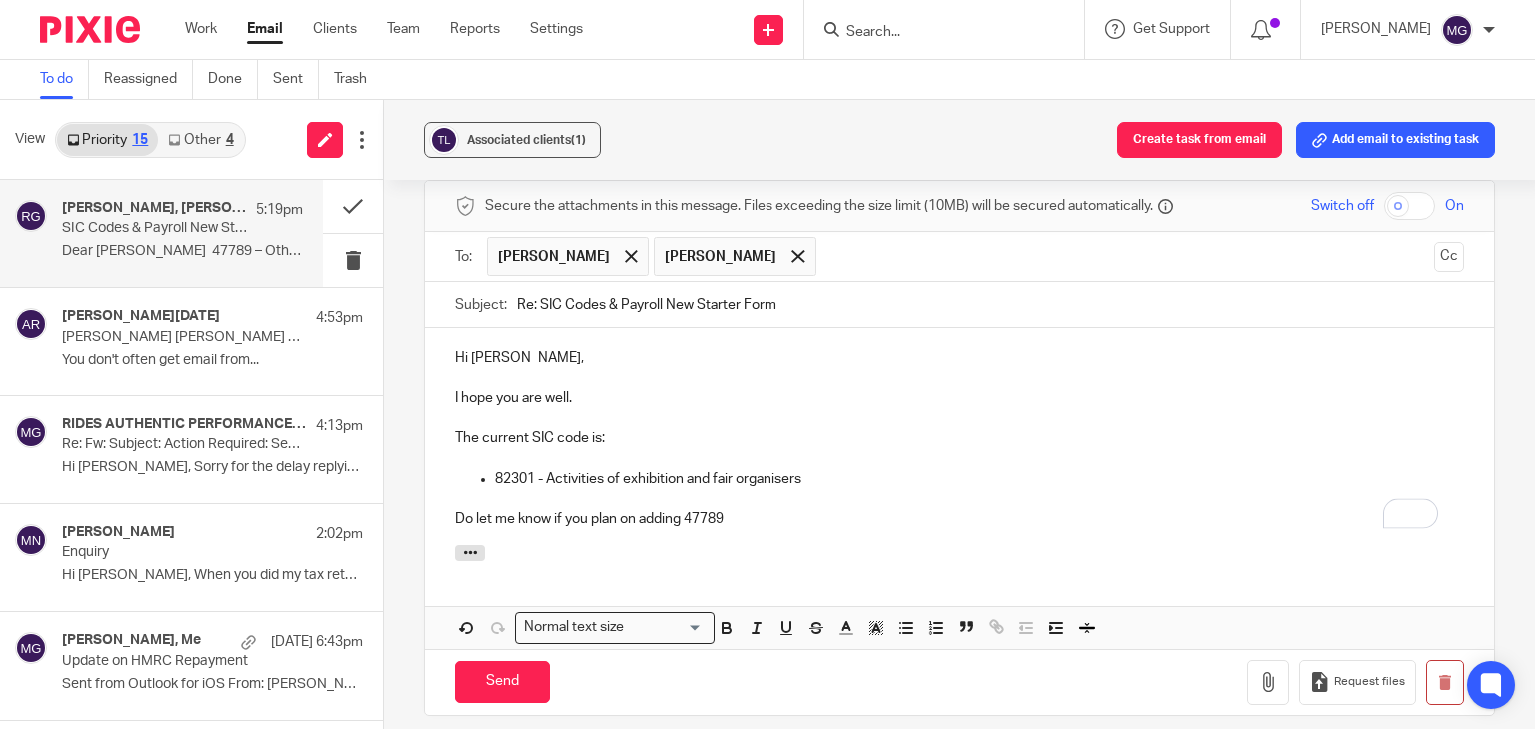
click at [775, 517] on p "Do let me know if you plan on adding 47789" at bounding box center [959, 520] width 1009 height 20
click at [600, 525] on p "Do let me know if you plan on adding 47789" at bounding box center [959, 520] width 1009 height 20
click at [487, 519] on p "Do let me know if you plan on adding 47789" at bounding box center [959, 520] width 1009 height 20
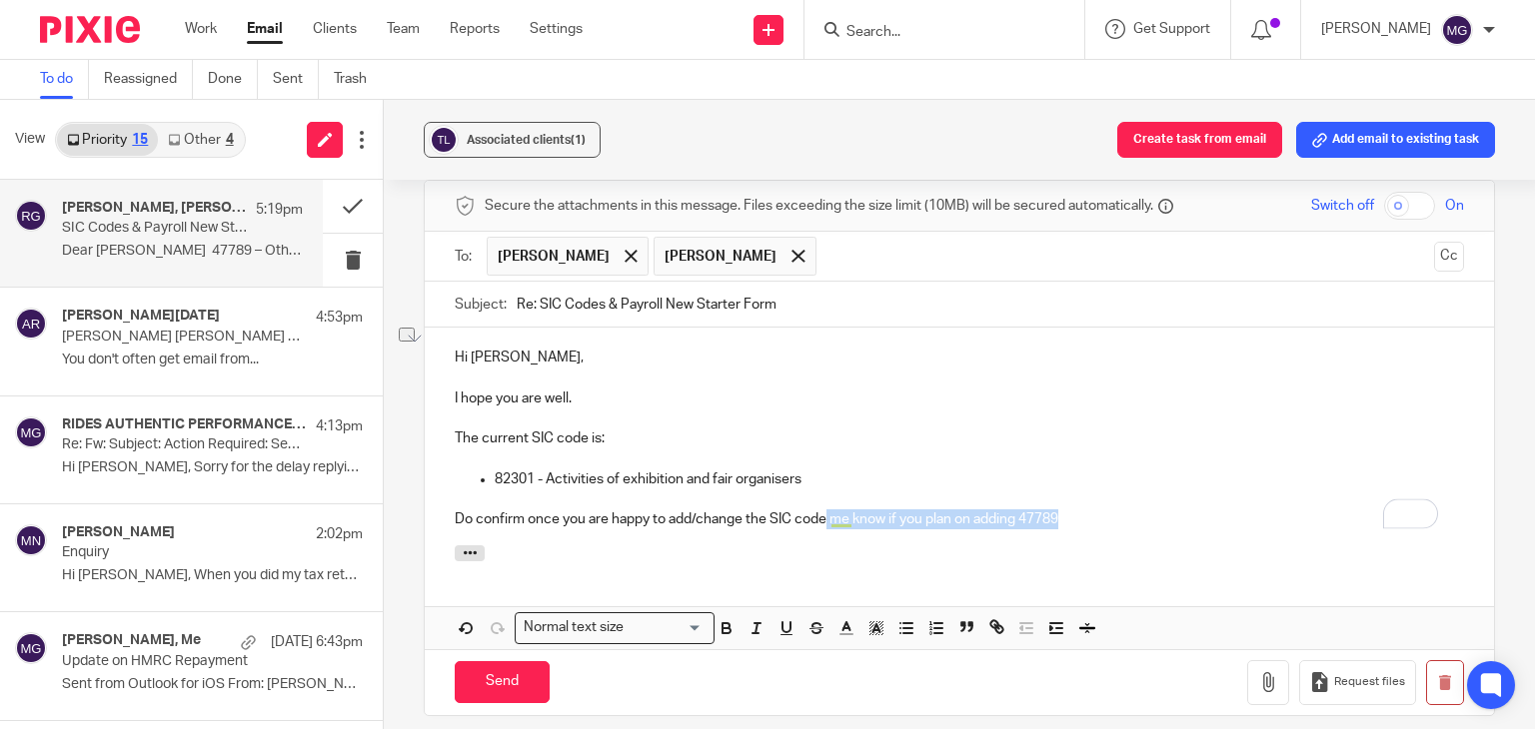
drag, startPoint x: 1109, startPoint y: 533, endPoint x: 823, endPoint y: 521, distance: 286.0
click at [823, 521] on p "Do confirm once you are happy to add/change the SIC code me know if you plan on…" at bounding box center [959, 520] width 1009 height 20
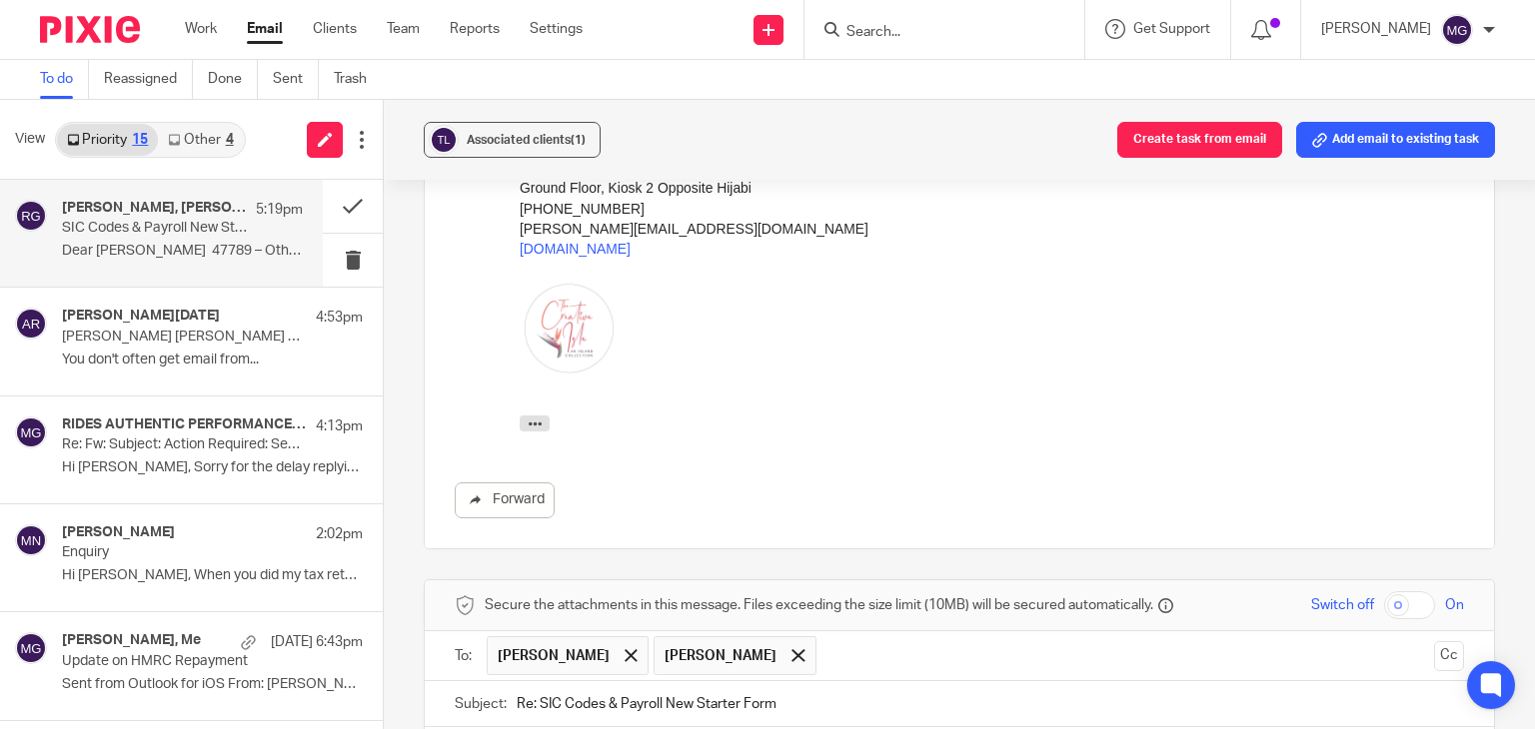
scroll to position [1449, 0]
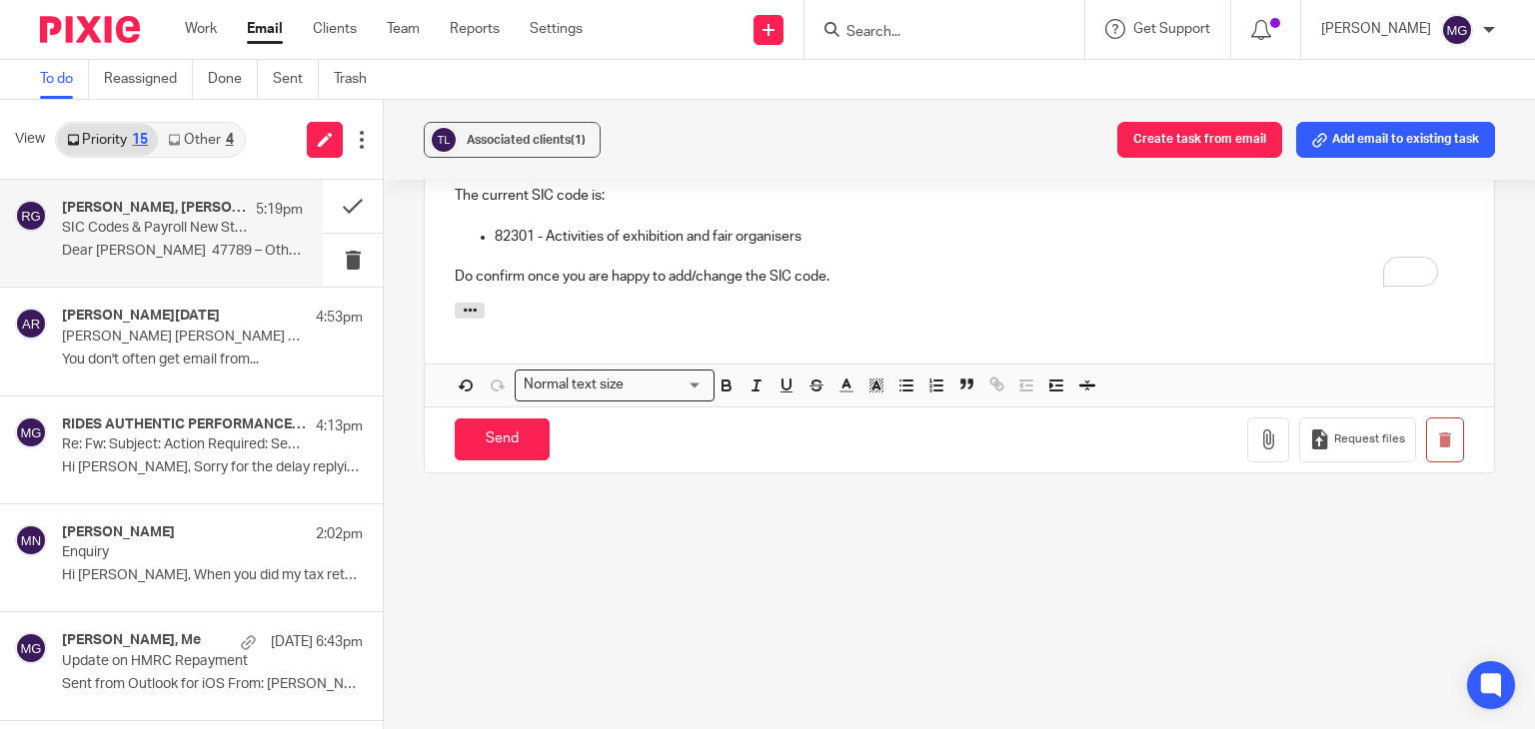
click at [853, 267] on p "Do confirm once you are happy to add/change the SIC code." at bounding box center [959, 277] width 1009 height 20
drag, startPoint x: 851, startPoint y: 273, endPoint x: 823, endPoint y: 269, distance: 28.3
click at [823, 269] on p "Do confirm once you are happy to add/change the SIC code." at bounding box center [959, 277] width 1009 height 20
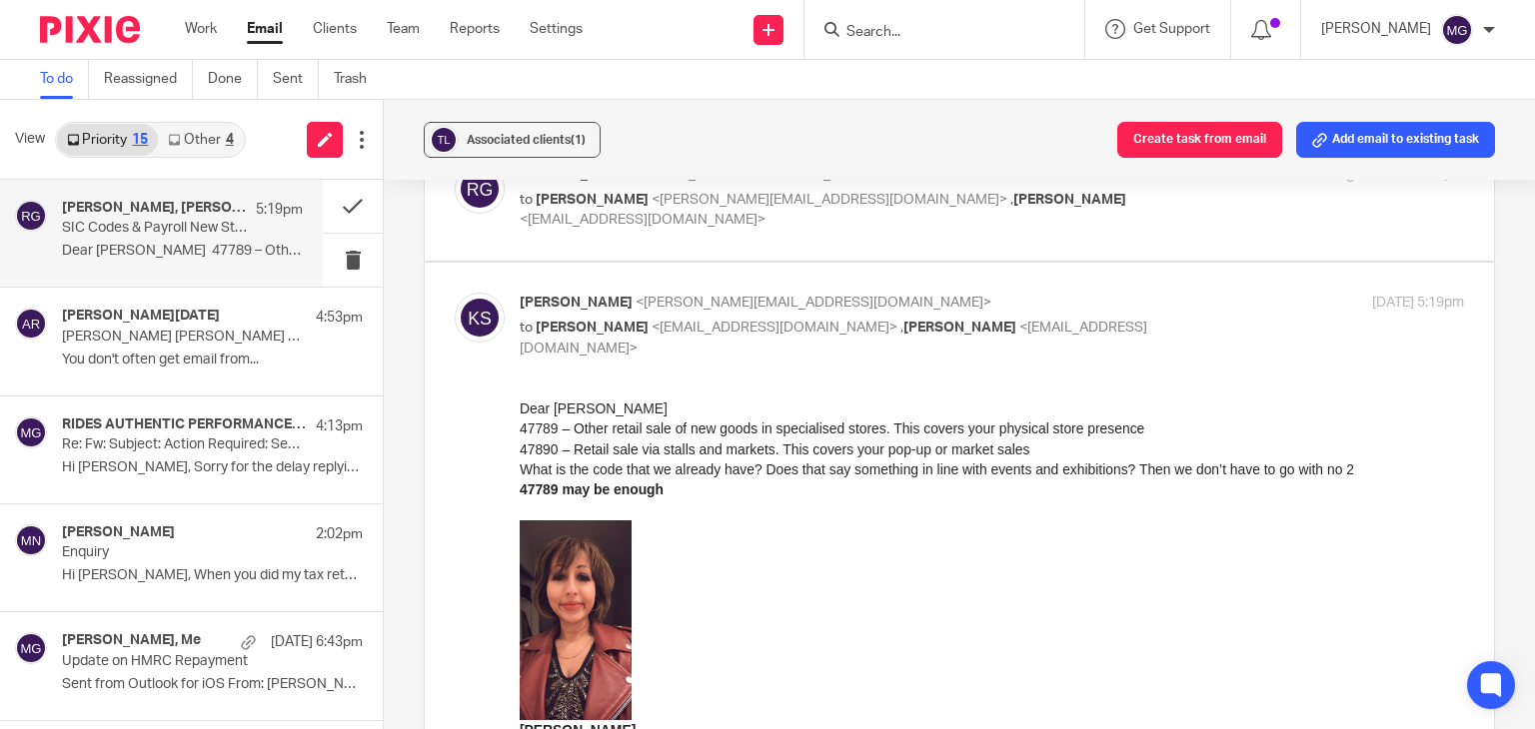
scroll to position [107, 0]
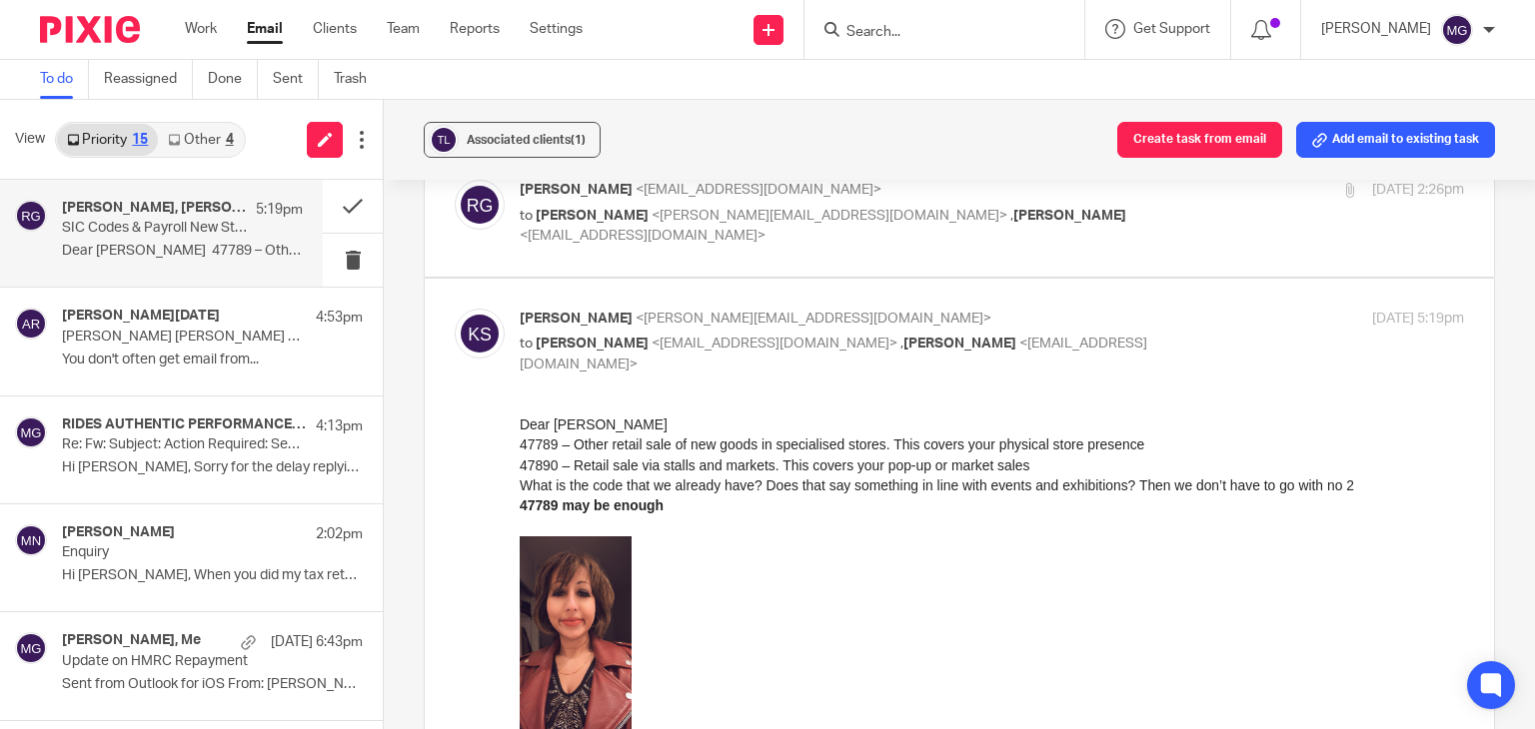
drag, startPoint x: 296, startPoint y: 2, endPoint x: 269, endPoint y: 25, distance: 35.4
click at [879, 494] on p "What is the code that we already have? Does that say something in line with eve…" at bounding box center [992, 486] width 944 height 20
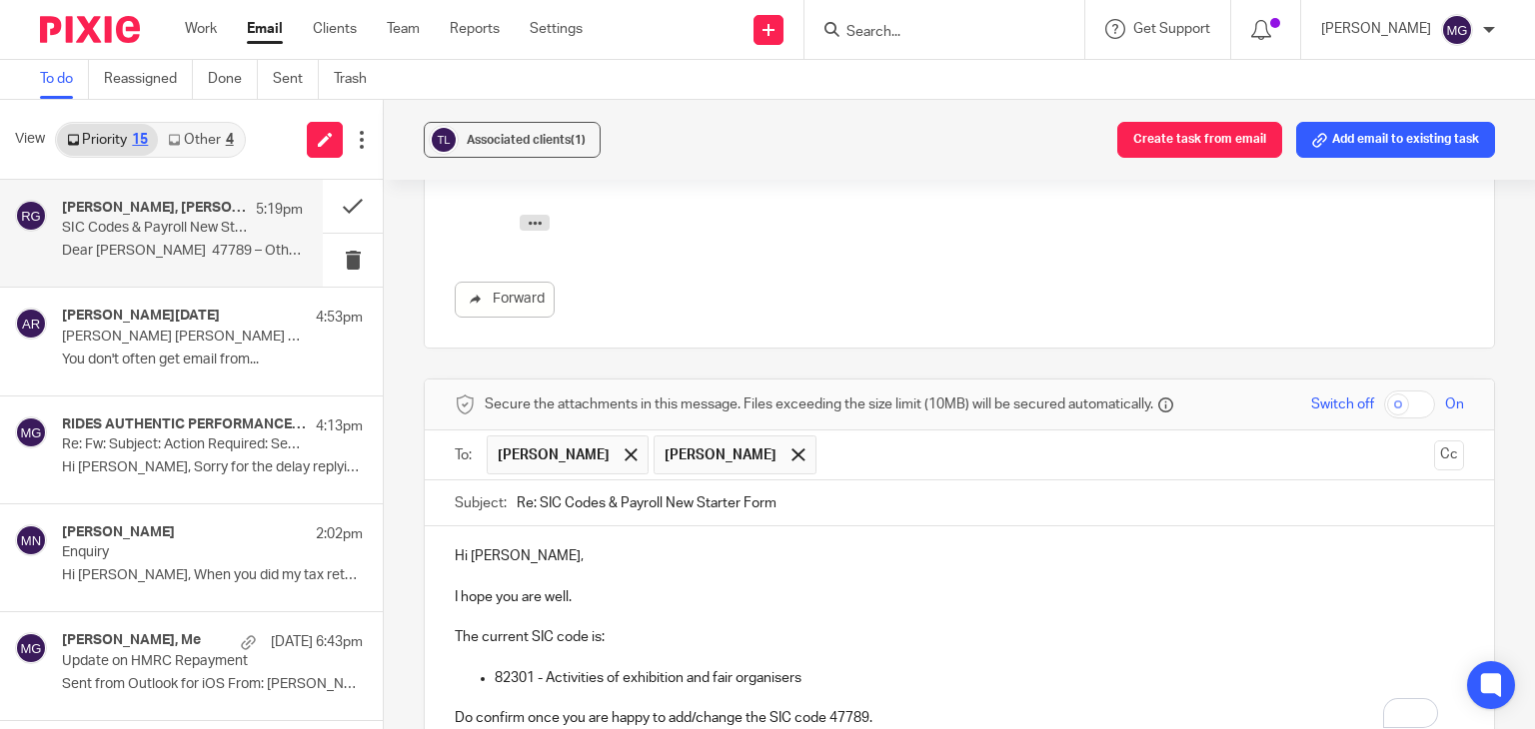
scroll to position [1106, 0]
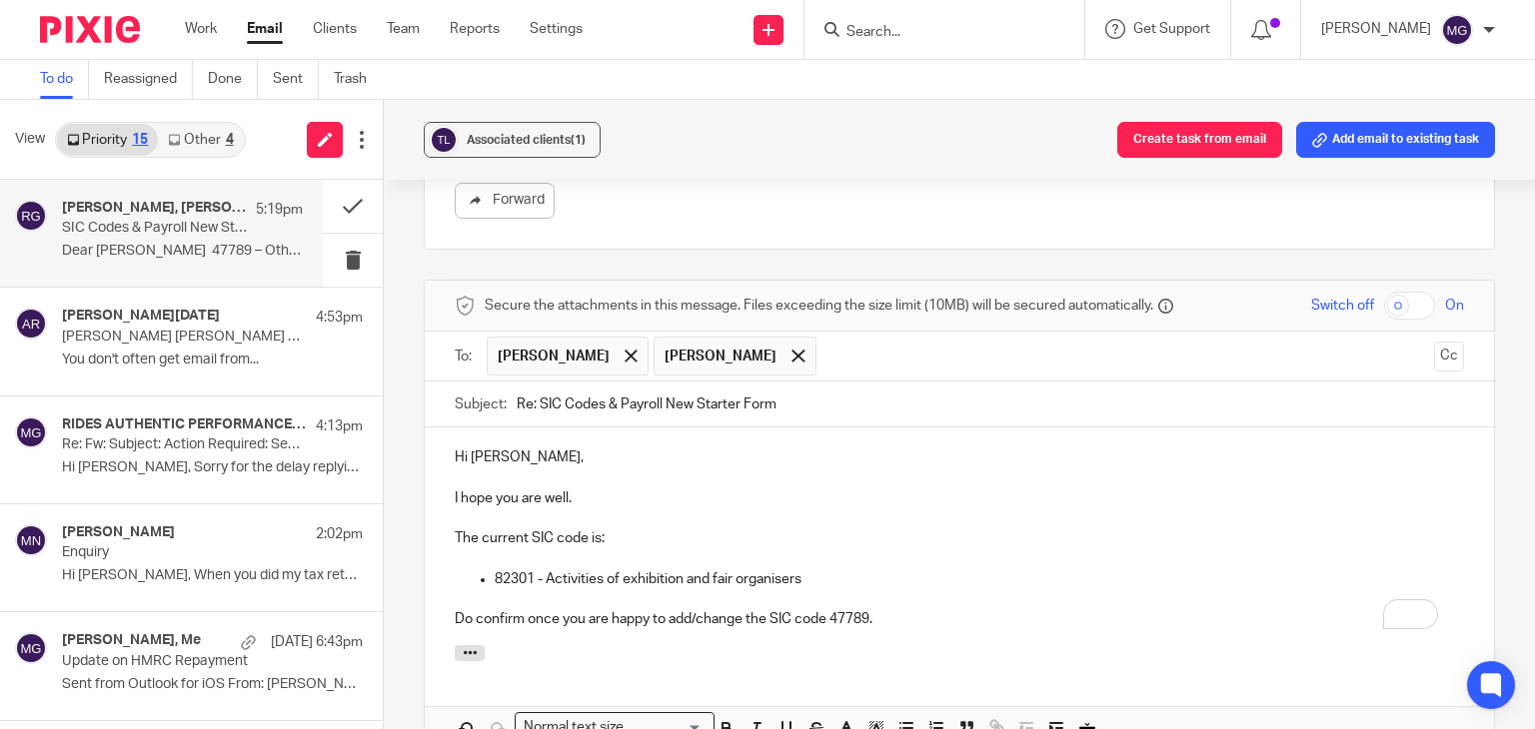
click at [744, 618] on p "Do confirm once you are happy to add/change the SIC code 47789." at bounding box center [959, 620] width 1009 height 20
click at [879, 590] on p "To enrich screen reader interactions, please activate Accessibility in Grammarl…" at bounding box center [959, 600] width 1009 height 20
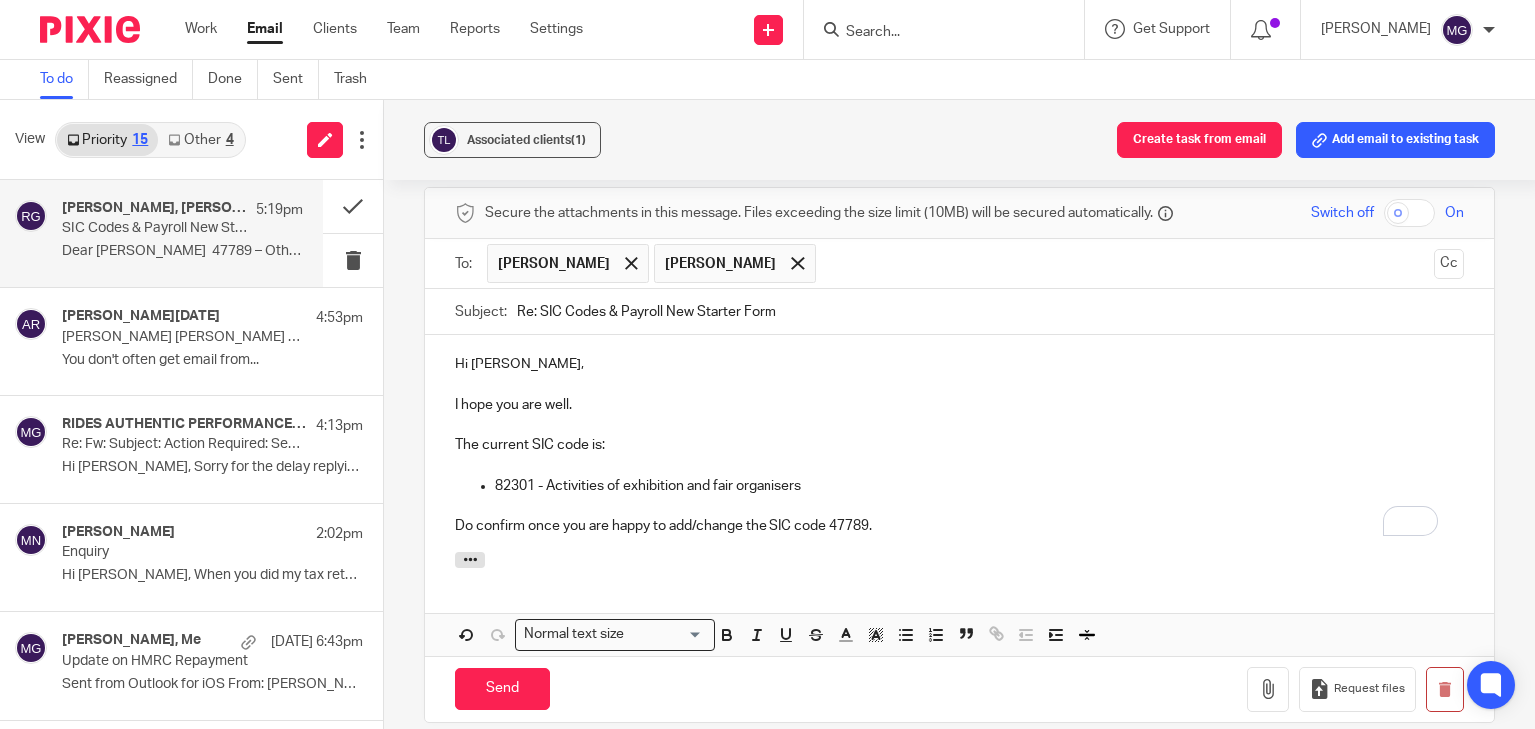
scroll to position [1306, 0]
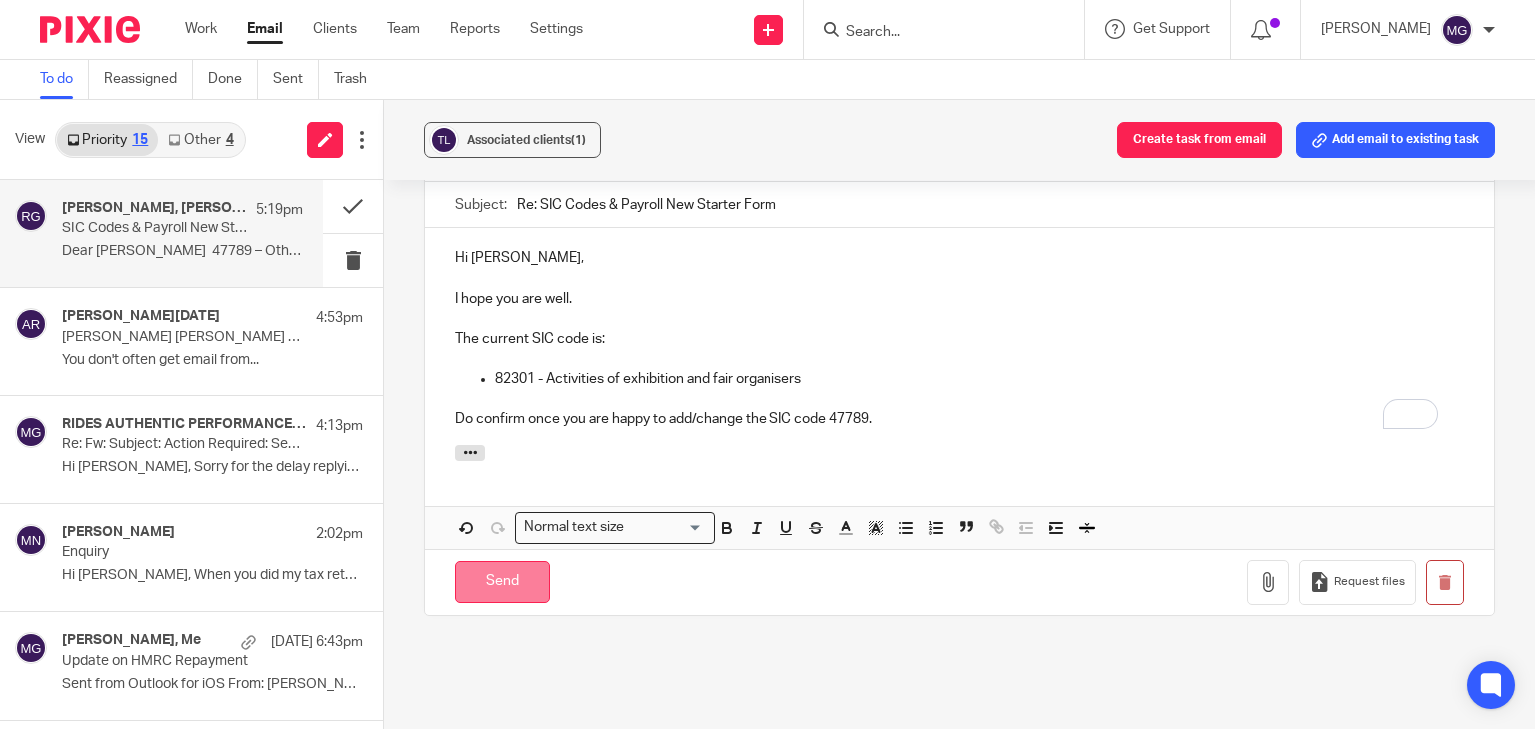
click at [533, 589] on input "Send" at bounding box center [502, 583] width 95 height 43
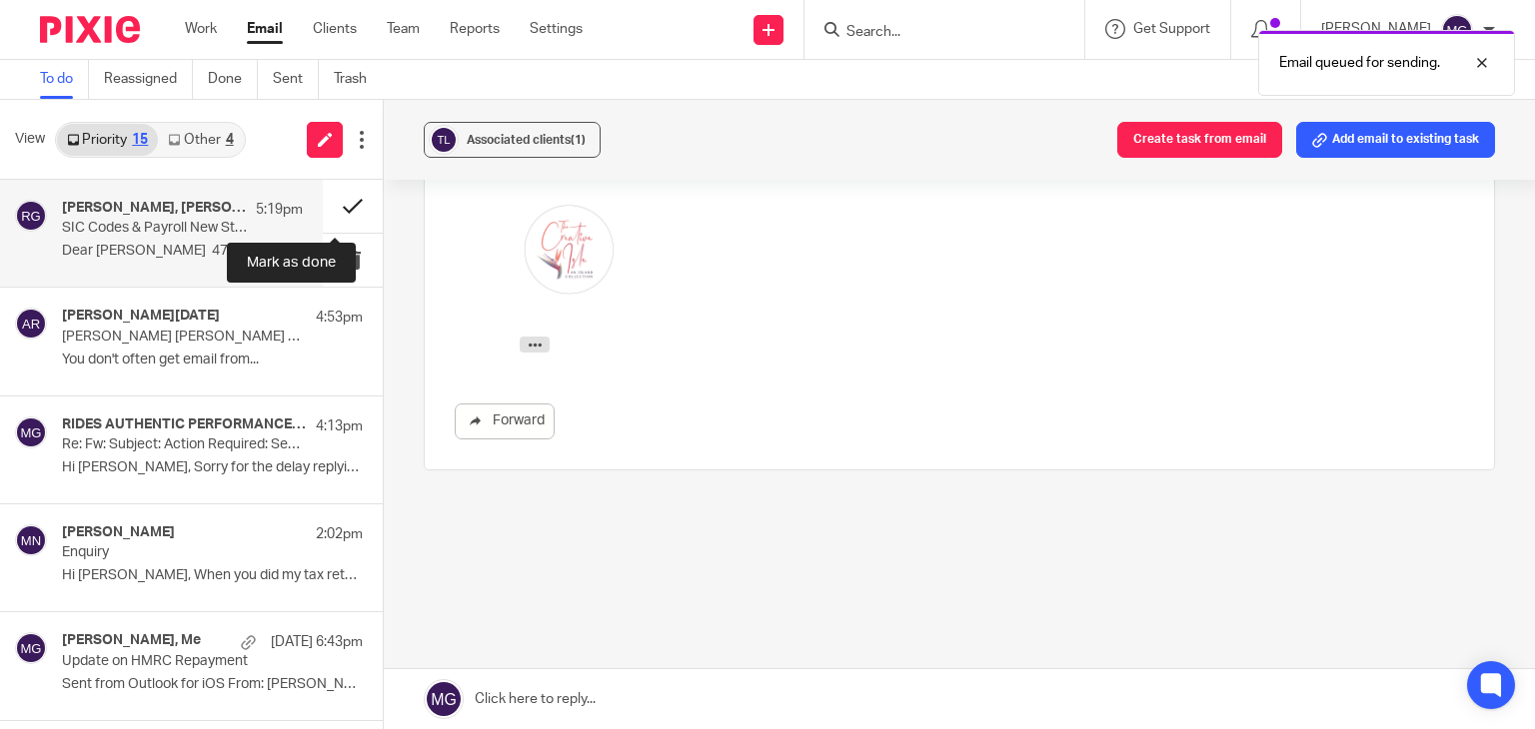
click at [323, 210] on button at bounding box center [353, 206] width 60 height 53
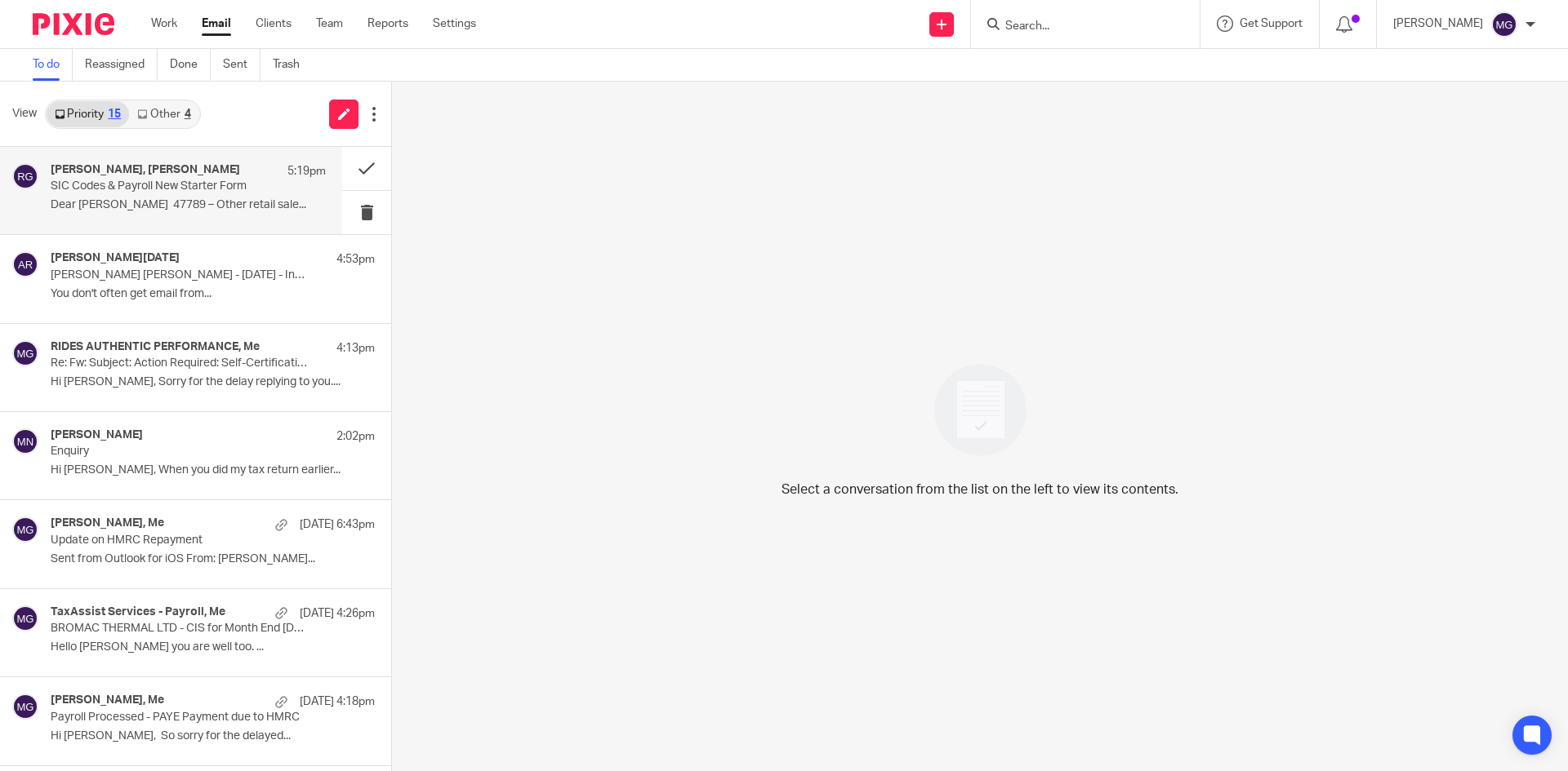
drag, startPoint x: 0, startPoint y: 0, endPoint x: 163, endPoint y: 195, distance: 254.2
click at [149, 194] on p "SIC Codes & Payroll New Starter Form" at bounding box center [161, 186] width 221 height 14
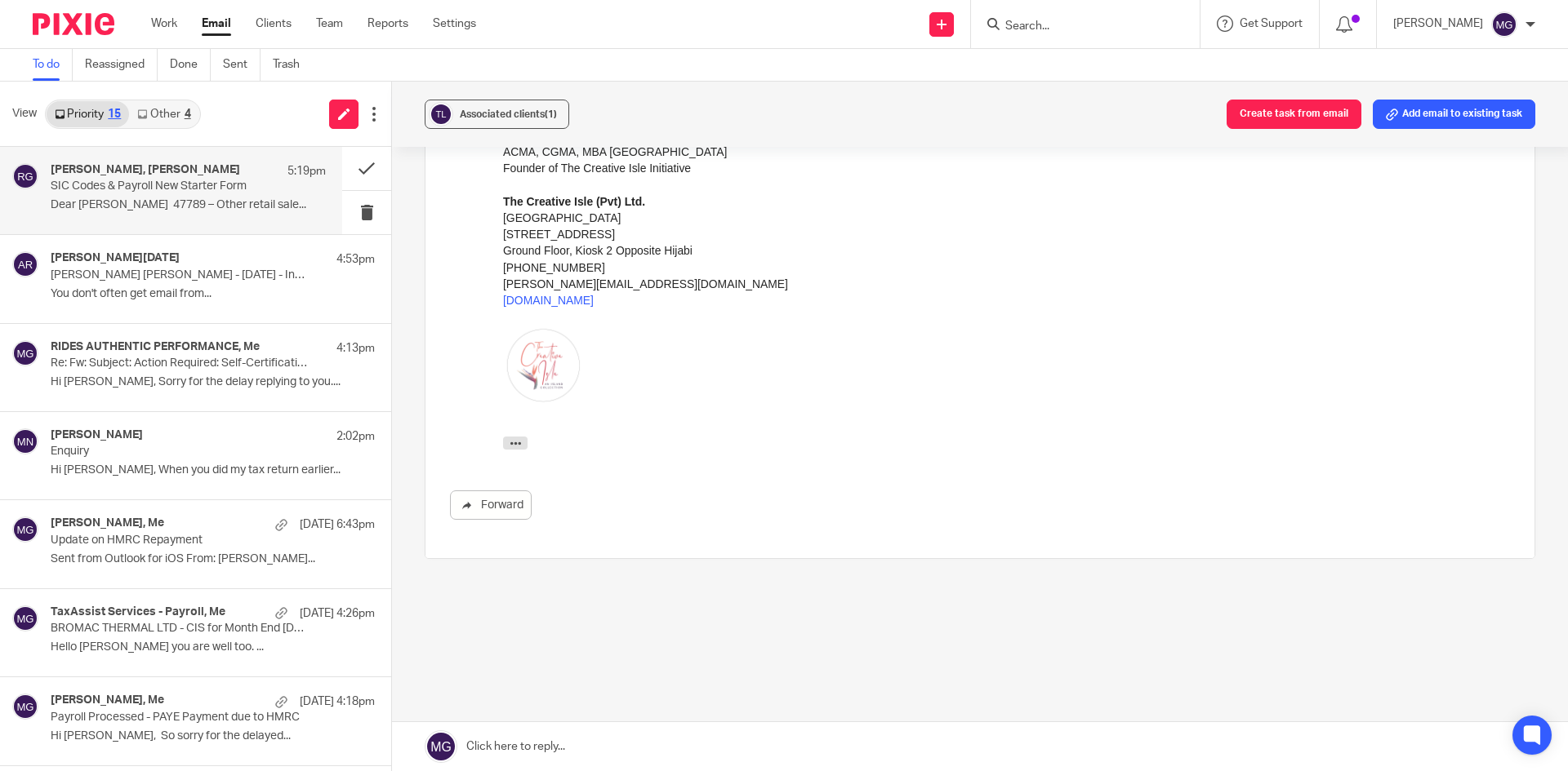
scroll to position [140, 0]
